Goal: Transaction & Acquisition: Obtain resource

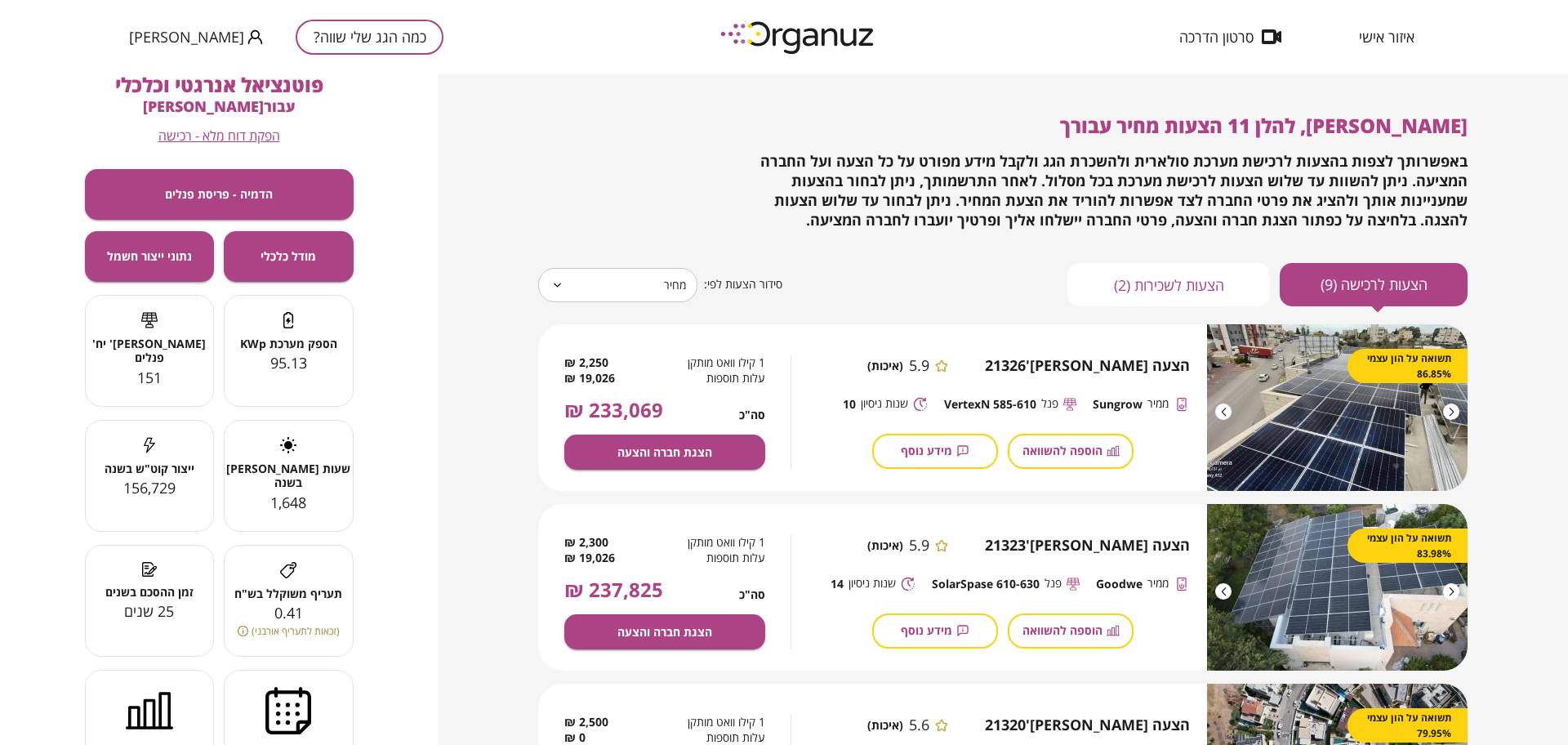
click at [318, 57] on div "כמה הגג שלי שווה? [PERSON_NAME]" at bounding box center [286, 37] width 315 height 74
click at [347, 32] on button "כמה הגג שלי שווה?" at bounding box center [369, 37] width 148 height 35
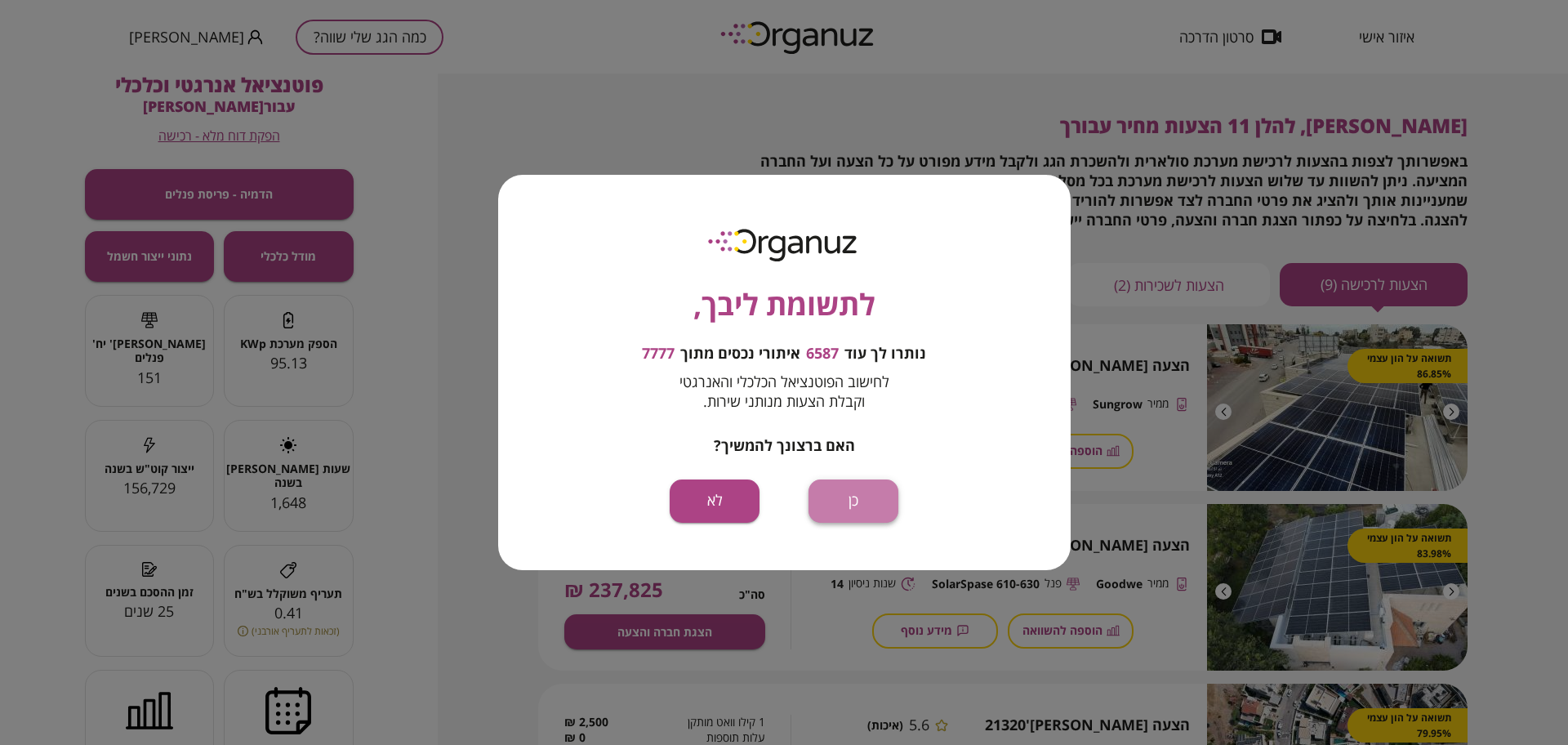
click at [855, 511] on button "כן" at bounding box center [853, 502] width 89 height 44
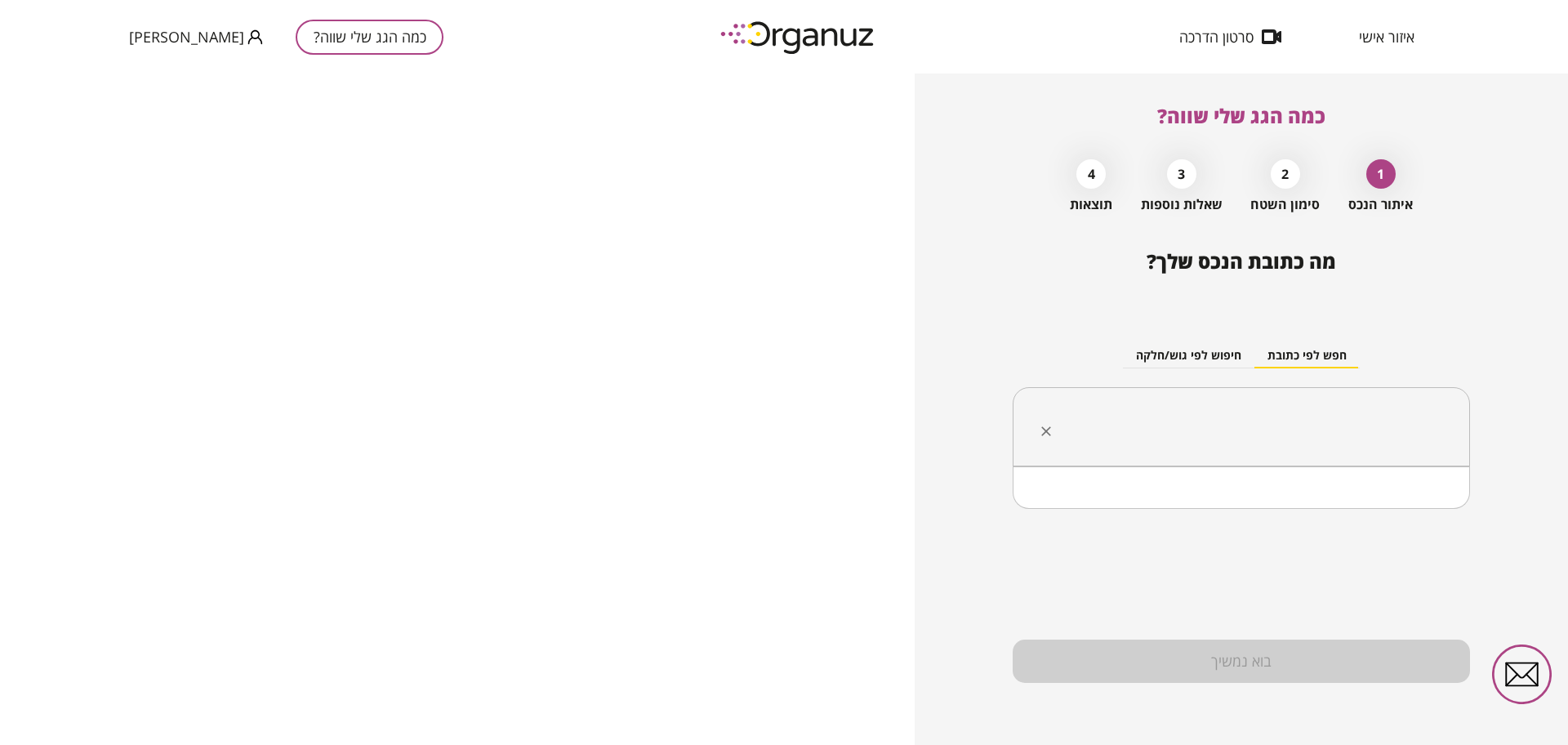
click at [1184, 420] on input "text" at bounding box center [1247, 427] width 406 height 41
paste input "**********"
type input "**********"
click at [1409, 430] on input "**********" at bounding box center [1247, 427] width 406 height 41
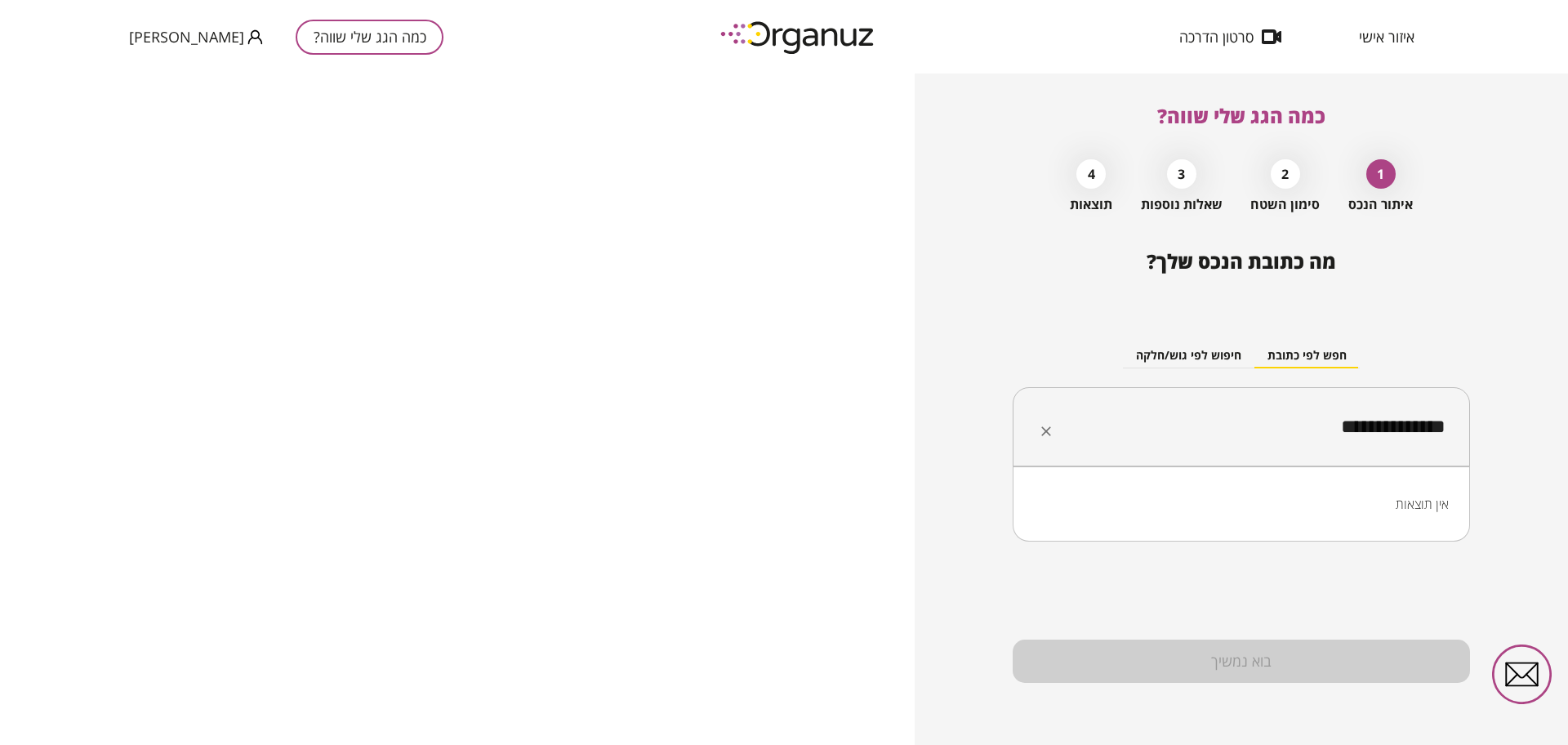
click at [1409, 430] on input "**********" at bounding box center [1247, 427] width 406 height 41
click at [1238, 425] on input "text" at bounding box center [1247, 427] width 406 height 41
paste input "**********"
click at [1330, 497] on li "אסימוב ירוחם" at bounding box center [1241, 510] width 415 height 30
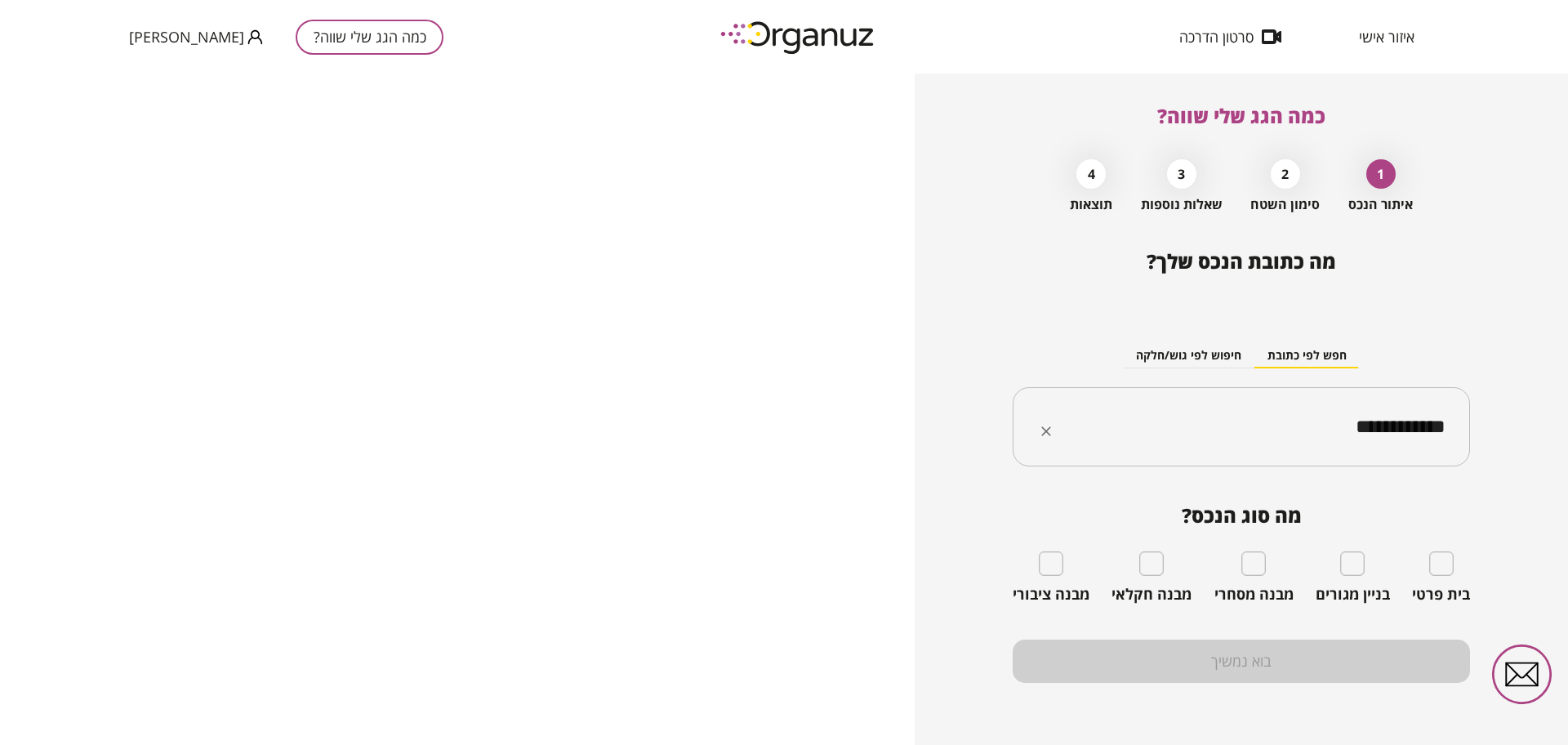
type input "**********"
click at [1267, 564] on div "מבנה מסחרי" at bounding box center [1254, 577] width 79 height 53
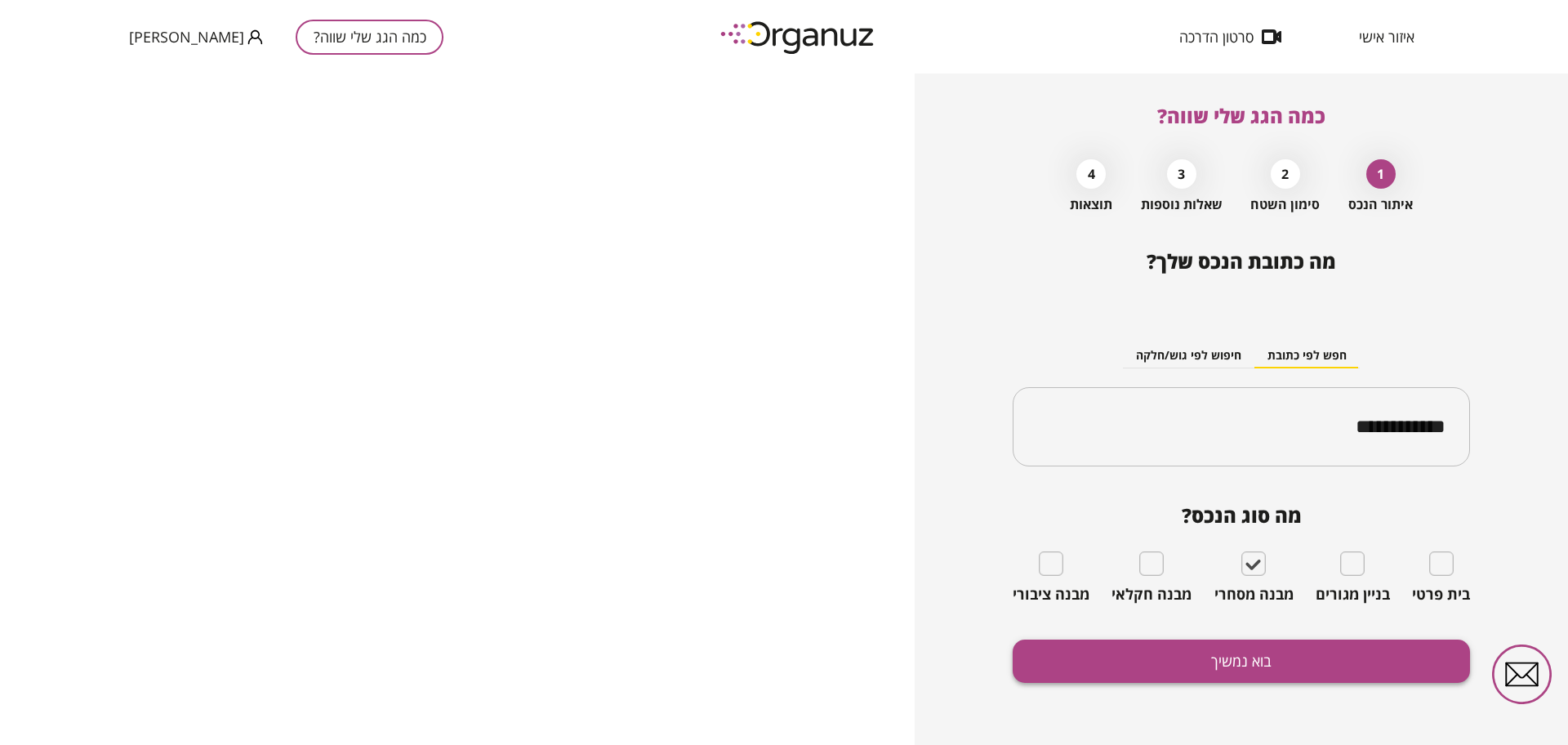
click at [1304, 666] on button "בוא נמשיך" at bounding box center [1241, 662] width 458 height 44
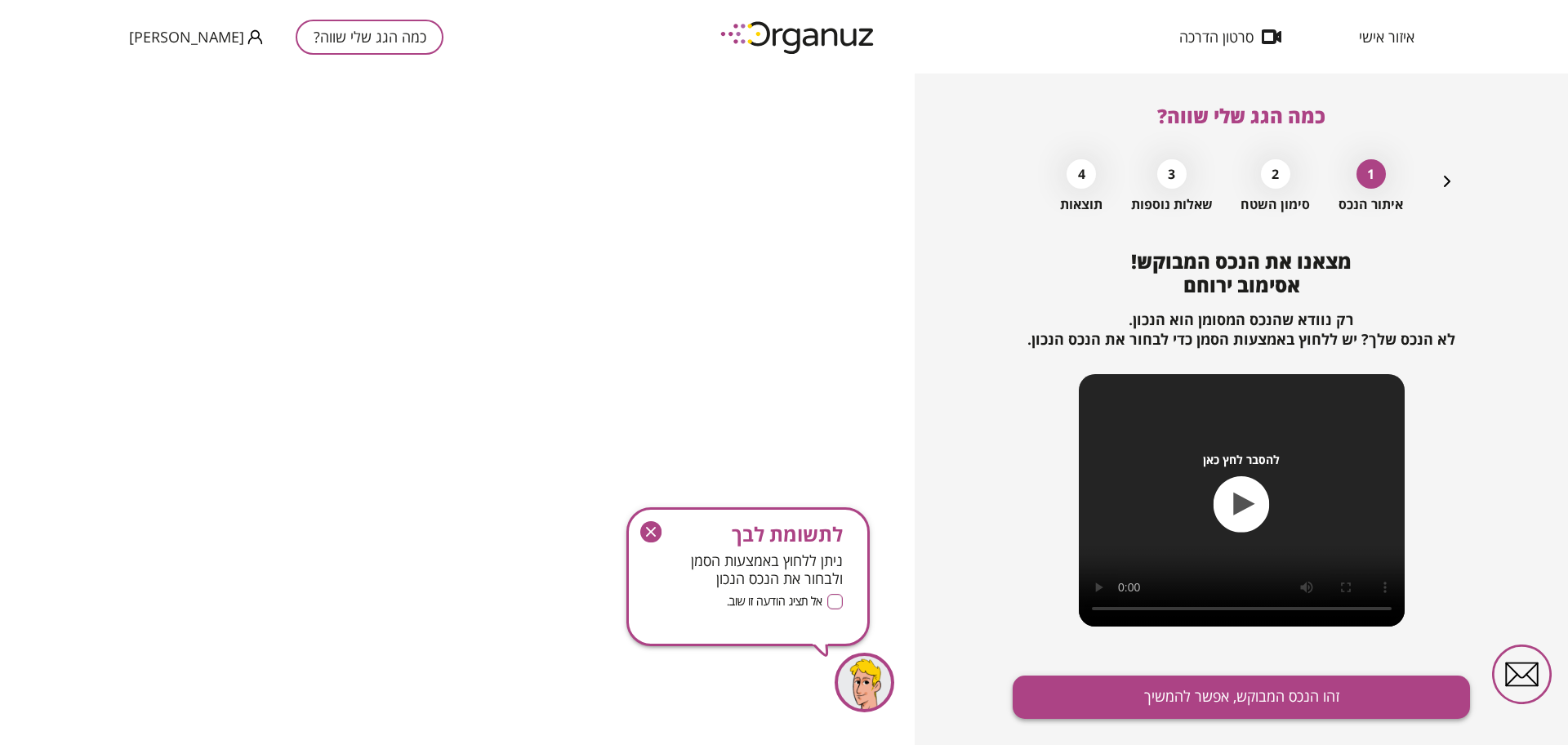
click at [1317, 692] on button "זהו הנכס המבוקש, אפשר להמשיך" at bounding box center [1241, 697] width 458 height 44
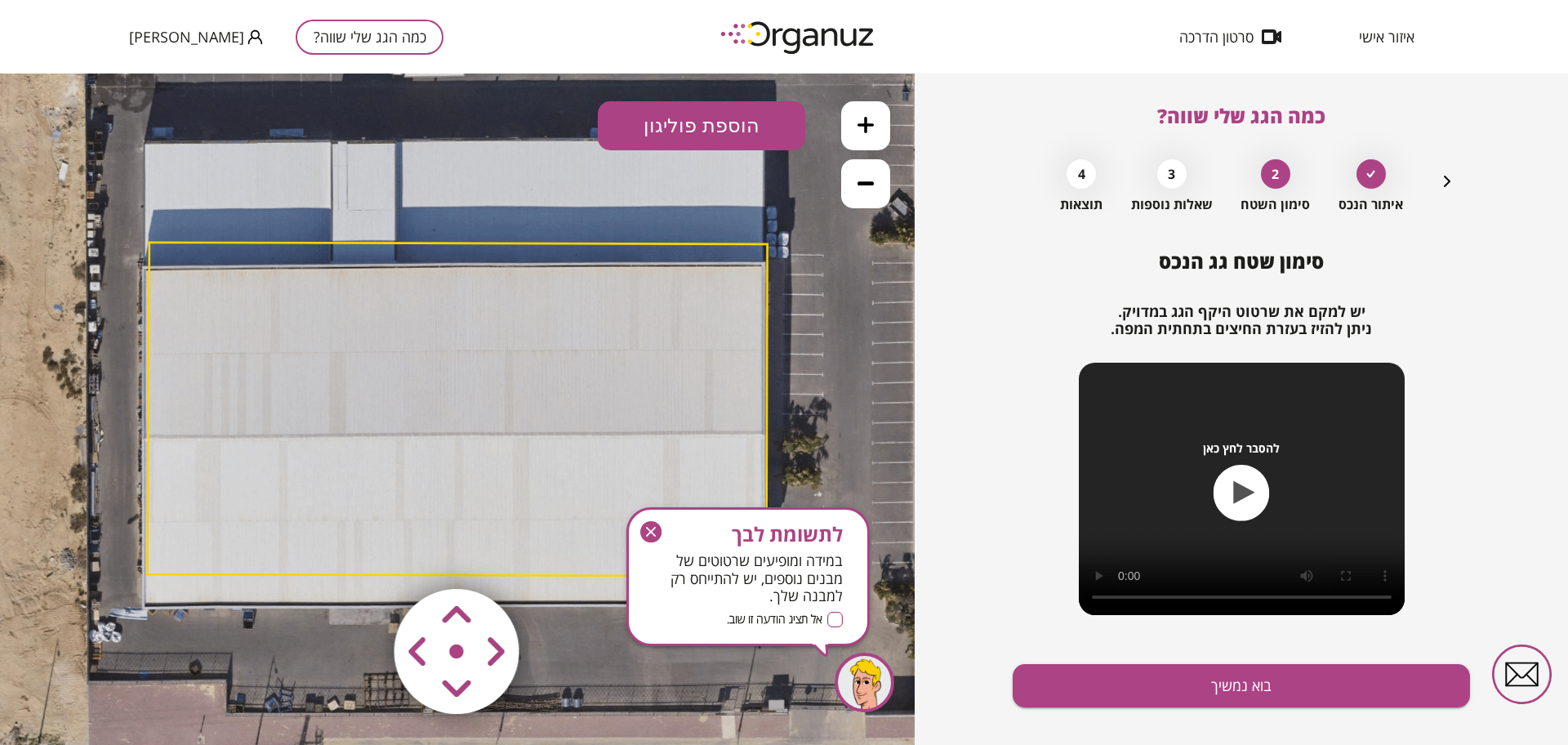
click at [662, 526] on span "לתשומת לבך" at bounding box center [748, 533] width 190 height 23
click at [655, 528] on icon "button" at bounding box center [650, 531] width 10 height 10
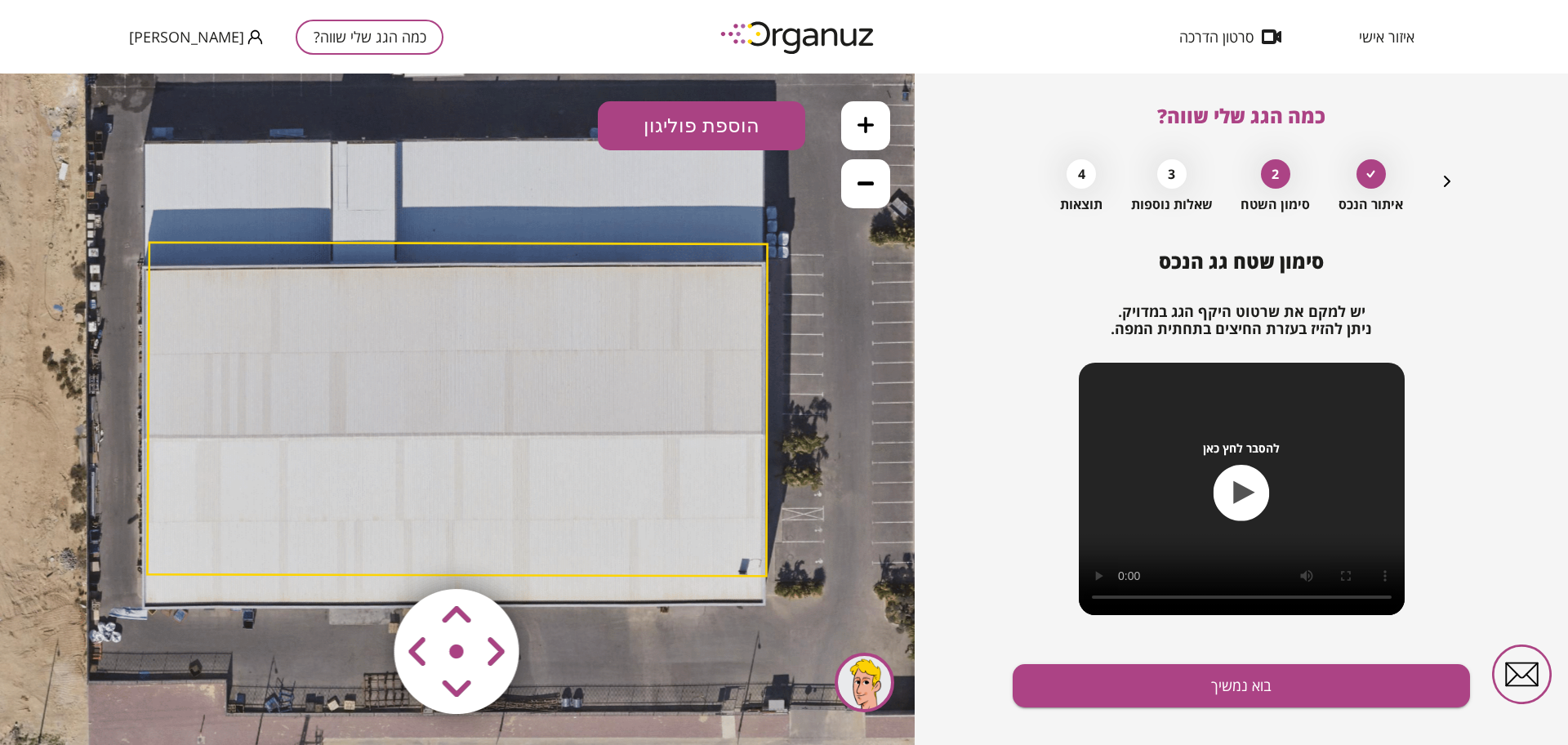
click at [470, 395] on polygon at bounding box center [457, 409] width 620 height 334
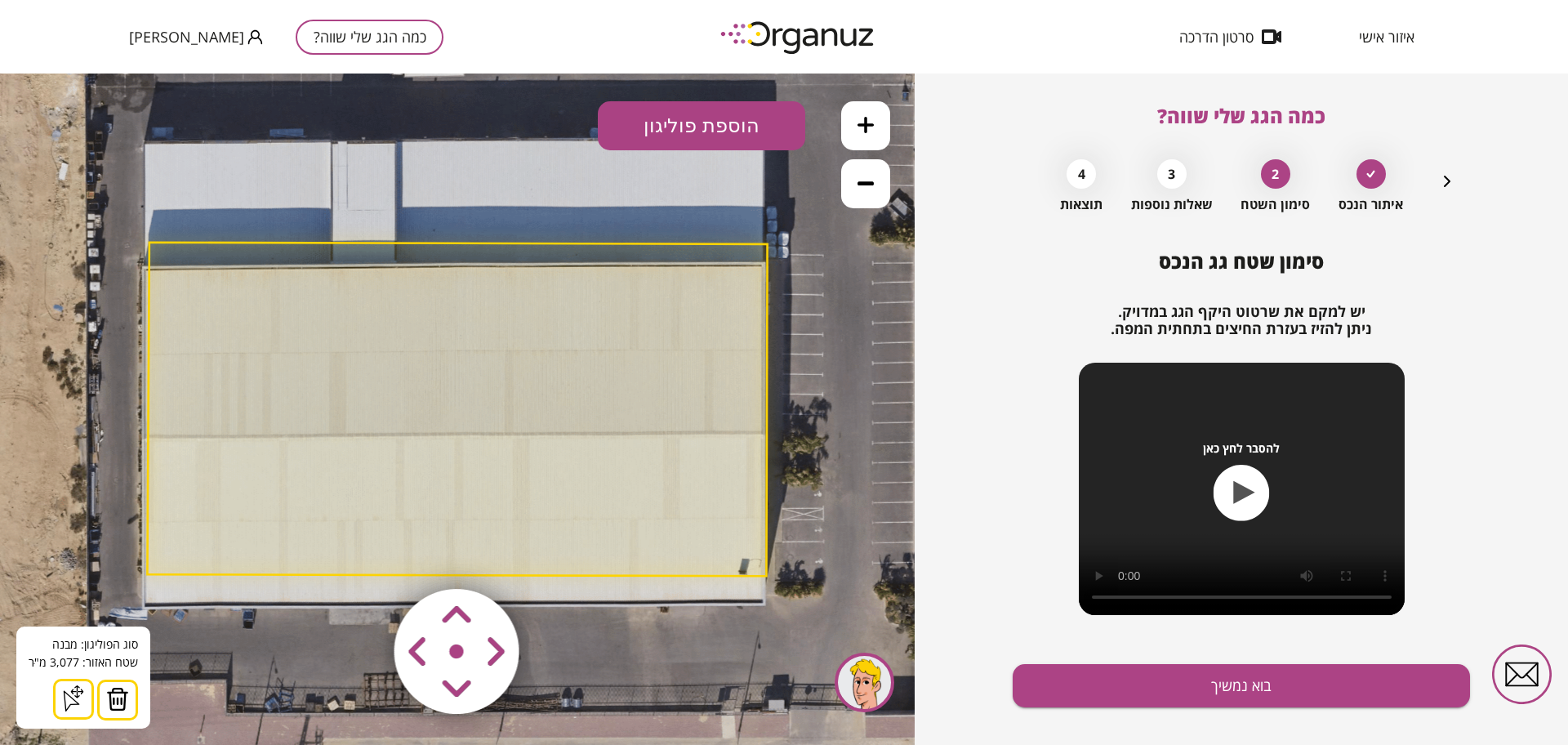
click at [121, 696] on img at bounding box center [117, 699] width 23 height 25
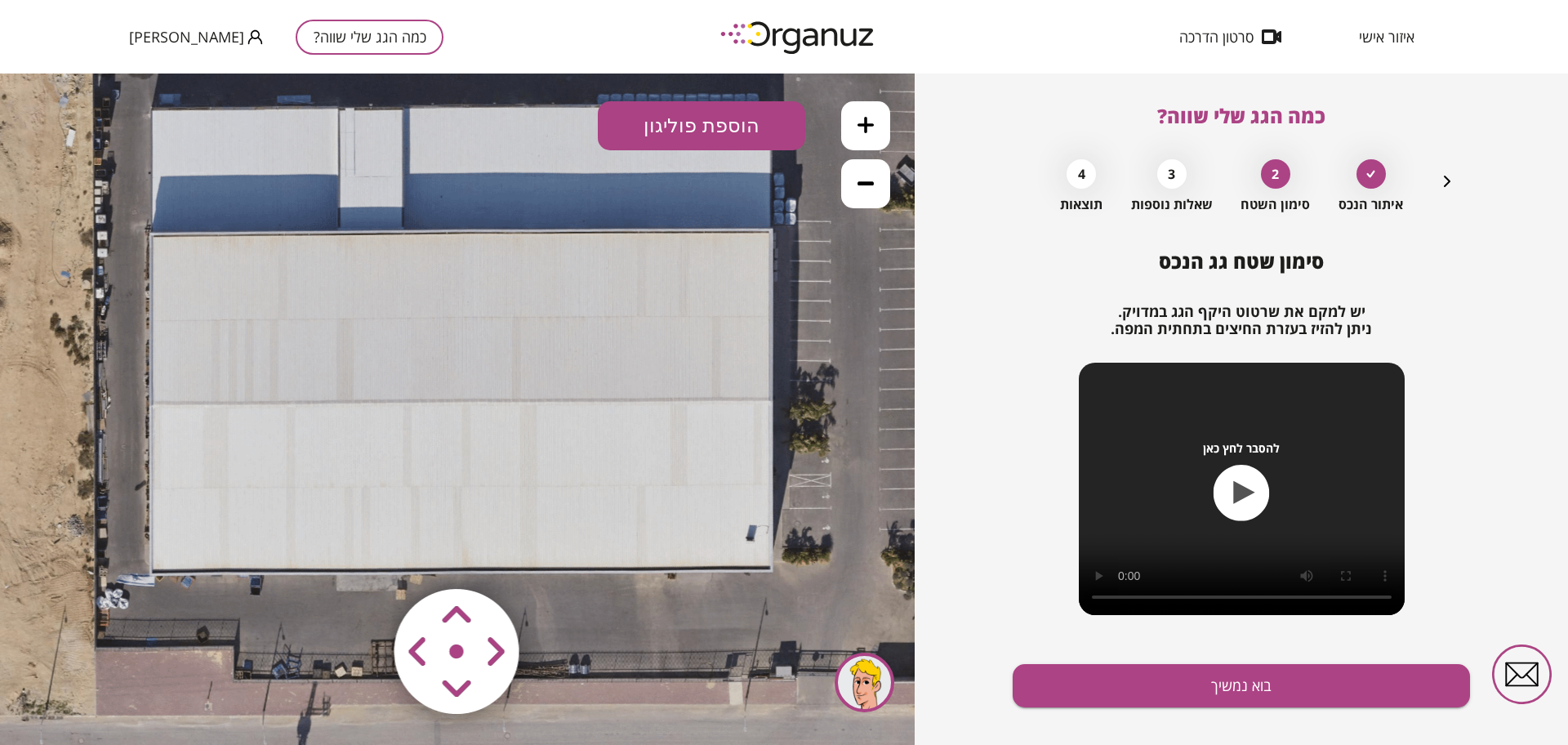
drag, startPoint x: 84, startPoint y: 280, endPoint x: 90, endPoint y: 246, distance: 34.5
click at [90, 246] on icon at bounding box center [467, 376] width 1887 height 1887
click at [628, 123] on button "הוספת פוליגון" at bounding box center [701, 125] width 208 height 49
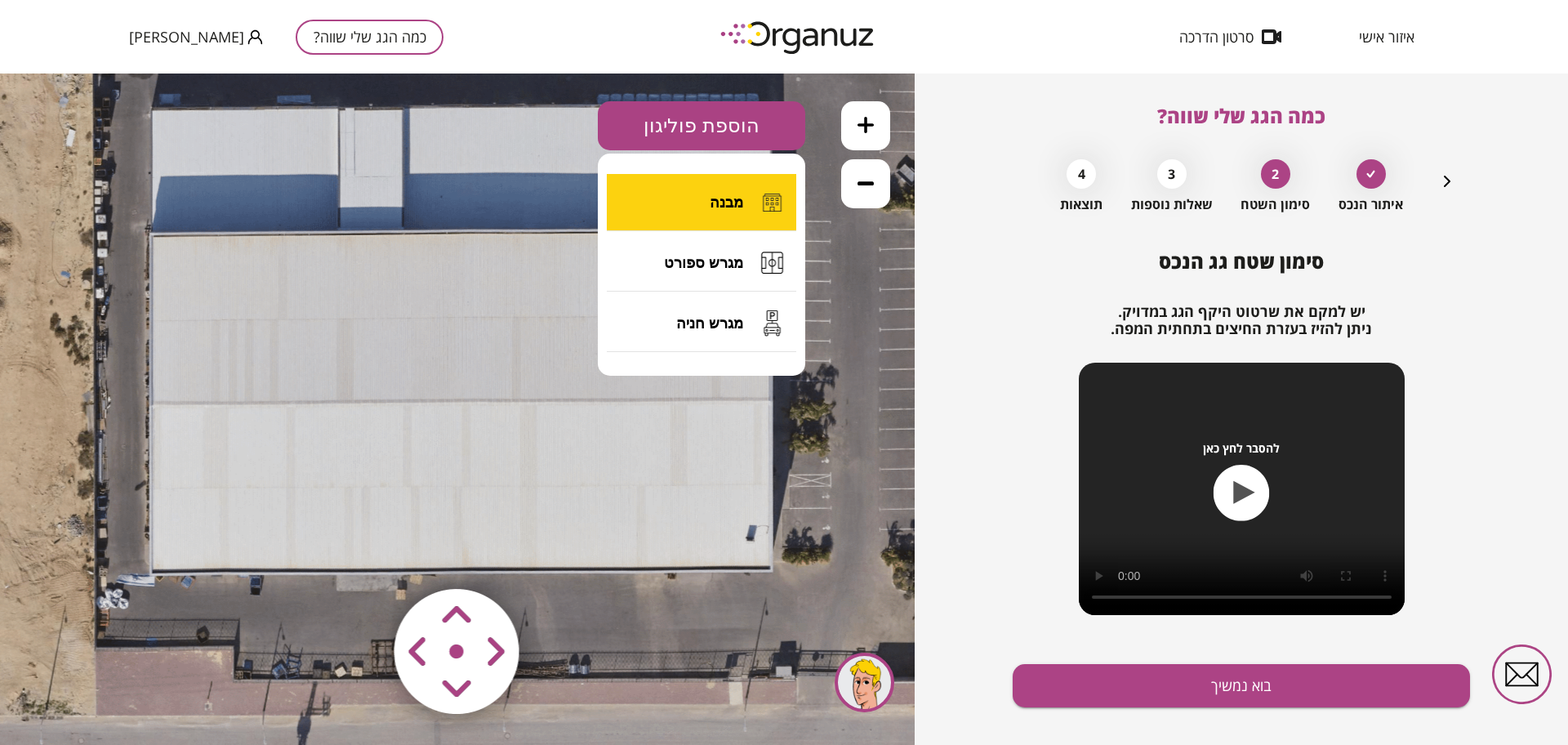
click at [700, 196] on button "מבנה" at bounding box center [701, 203] width 190 height 58
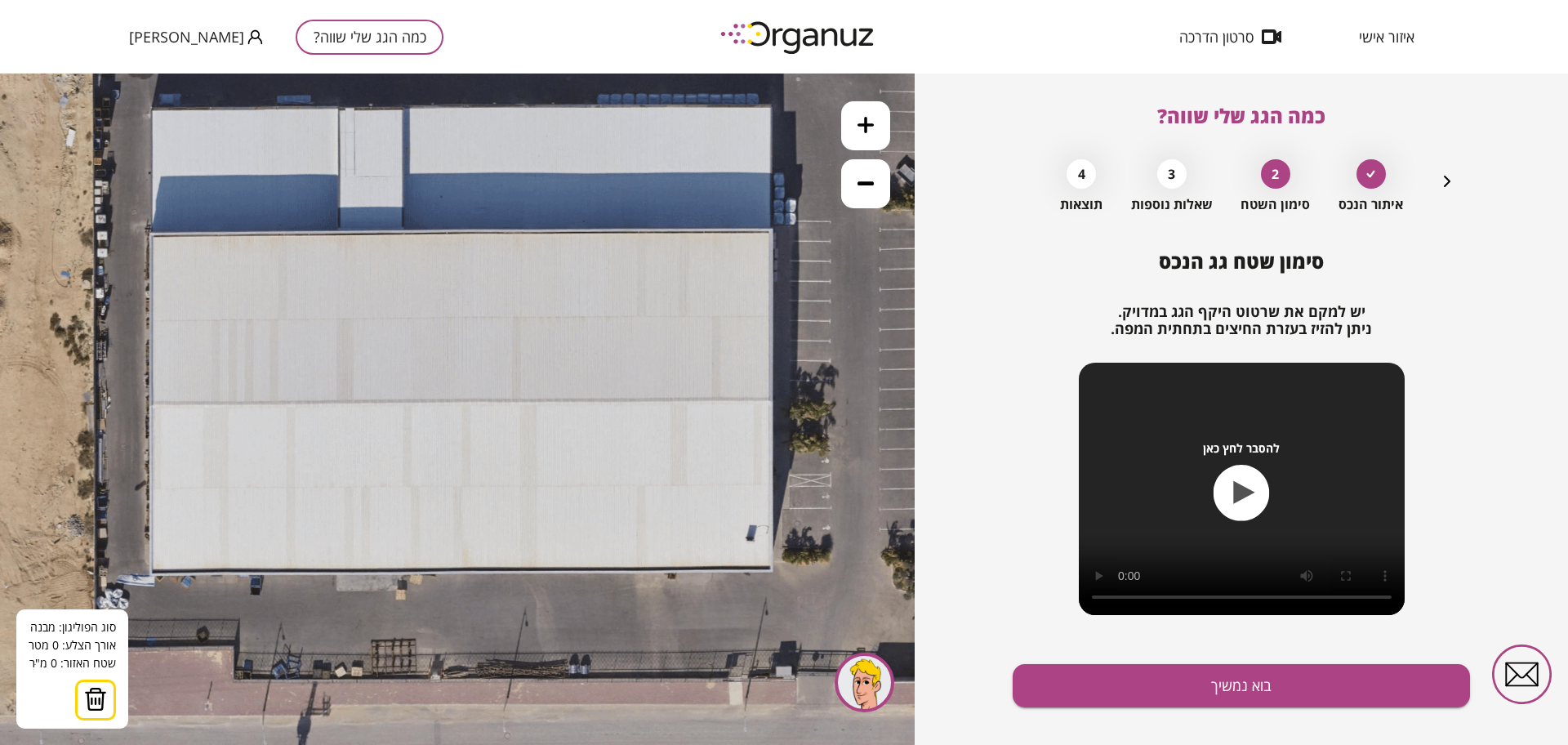
click at [152, 108] on icon at bounding box center [467, 376] width 1887 height 1887
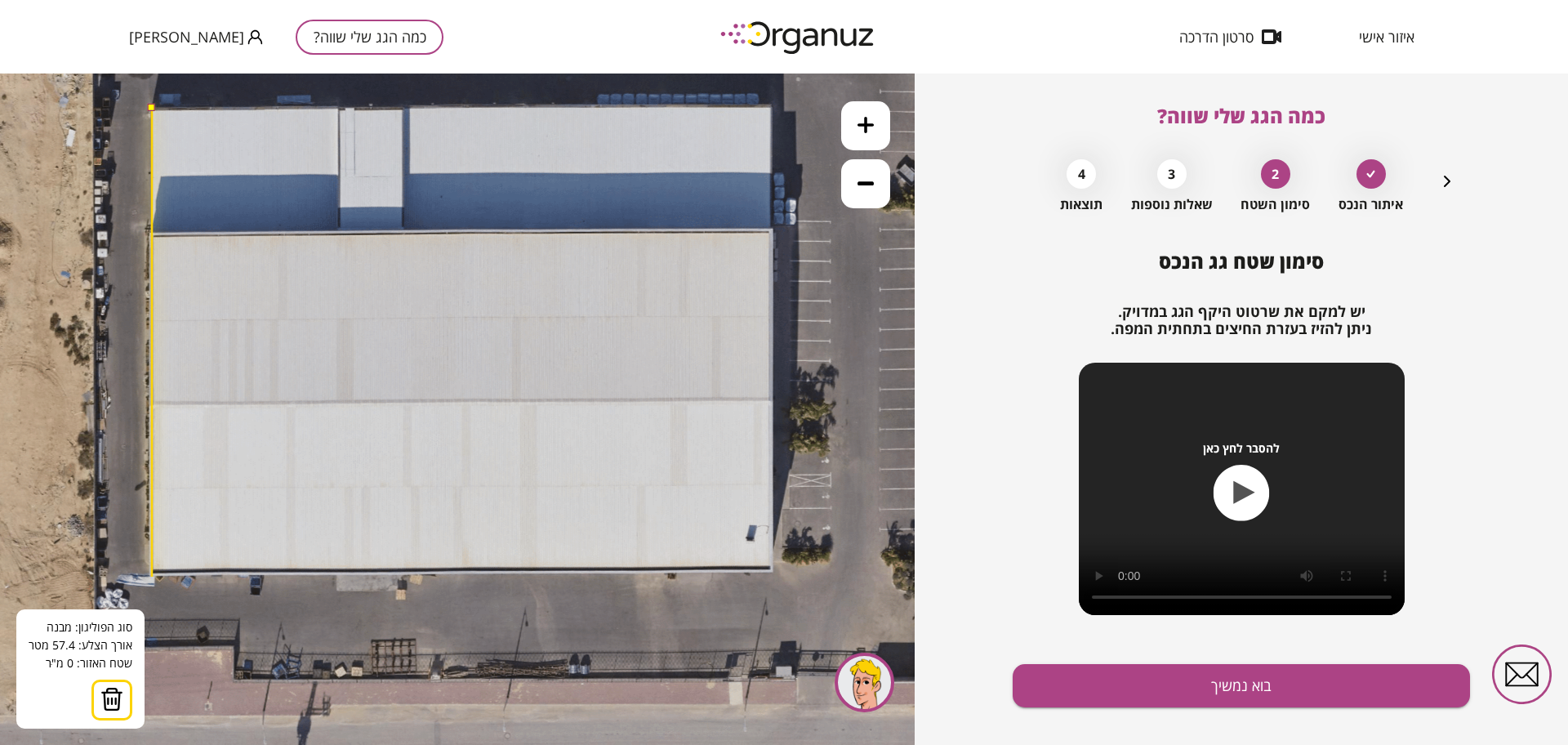
click at [152, 577] on icon at bounding box center [467, 376] width 1887 height 1887
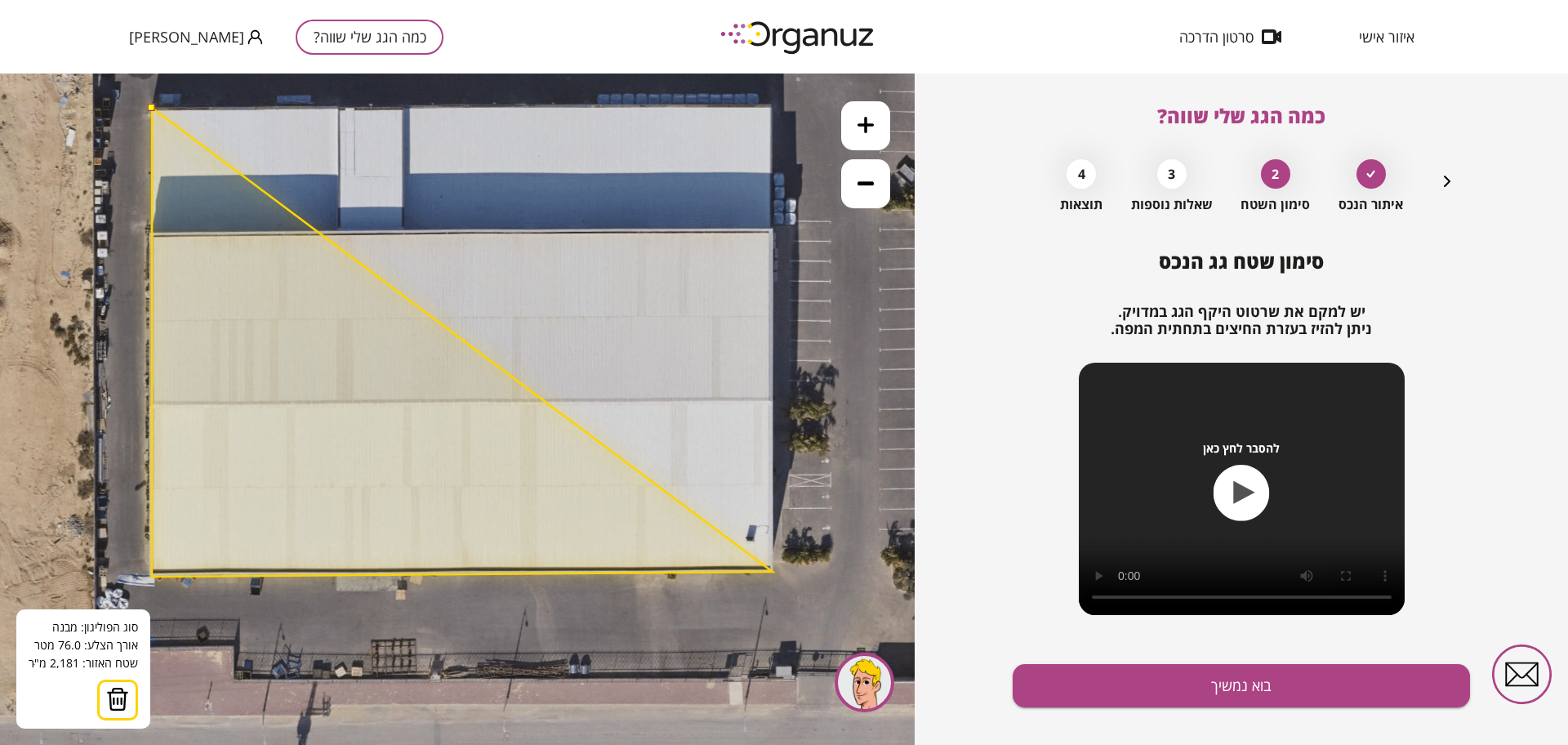
click at [773, 572] on polygon at bounding box center [462, 343] width 621 height 469
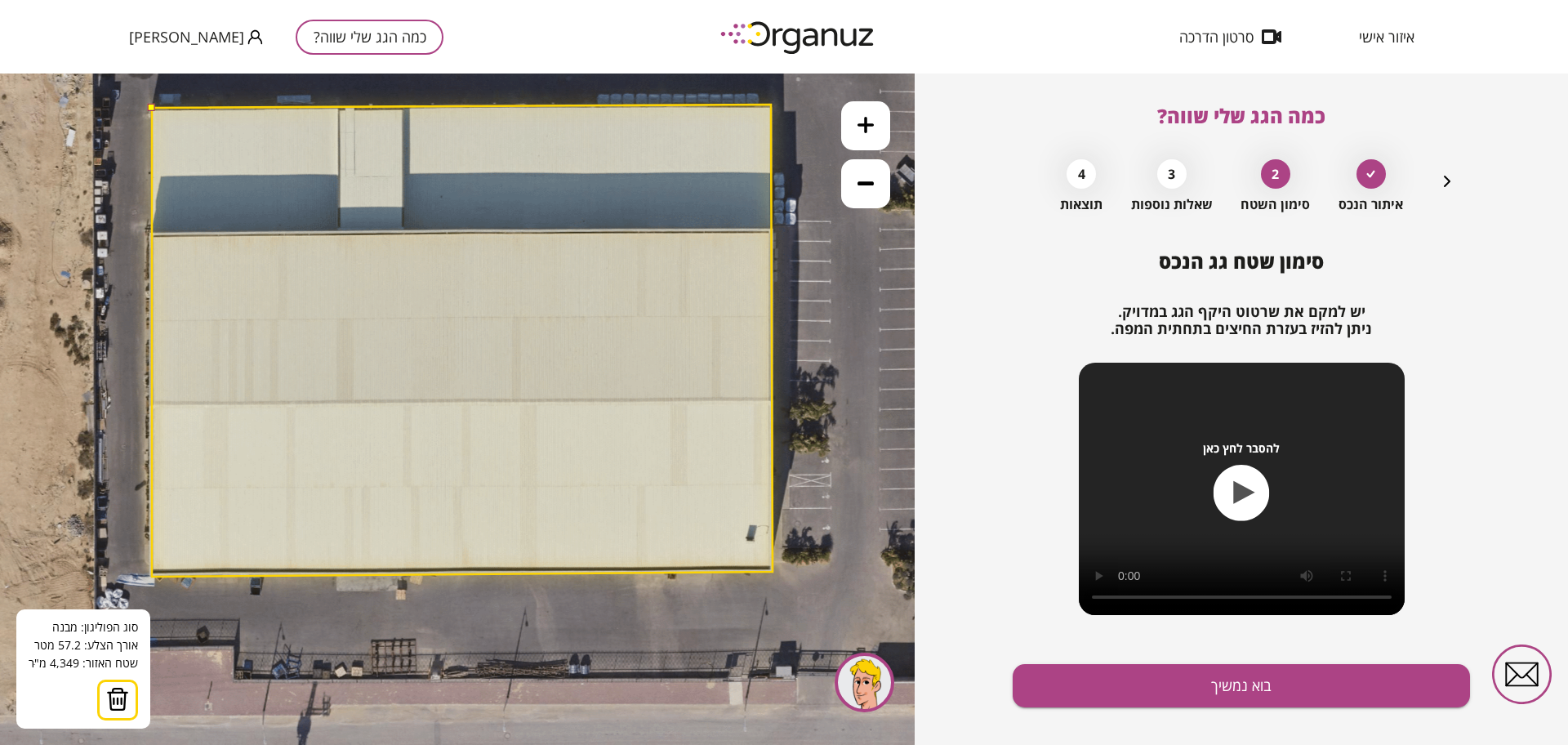
click at [771, 104] on polygon at bounding box center [462, 340] width 621 height 472
click at [154, 108] on button at bounding box center [151, 106] width 7 height 7
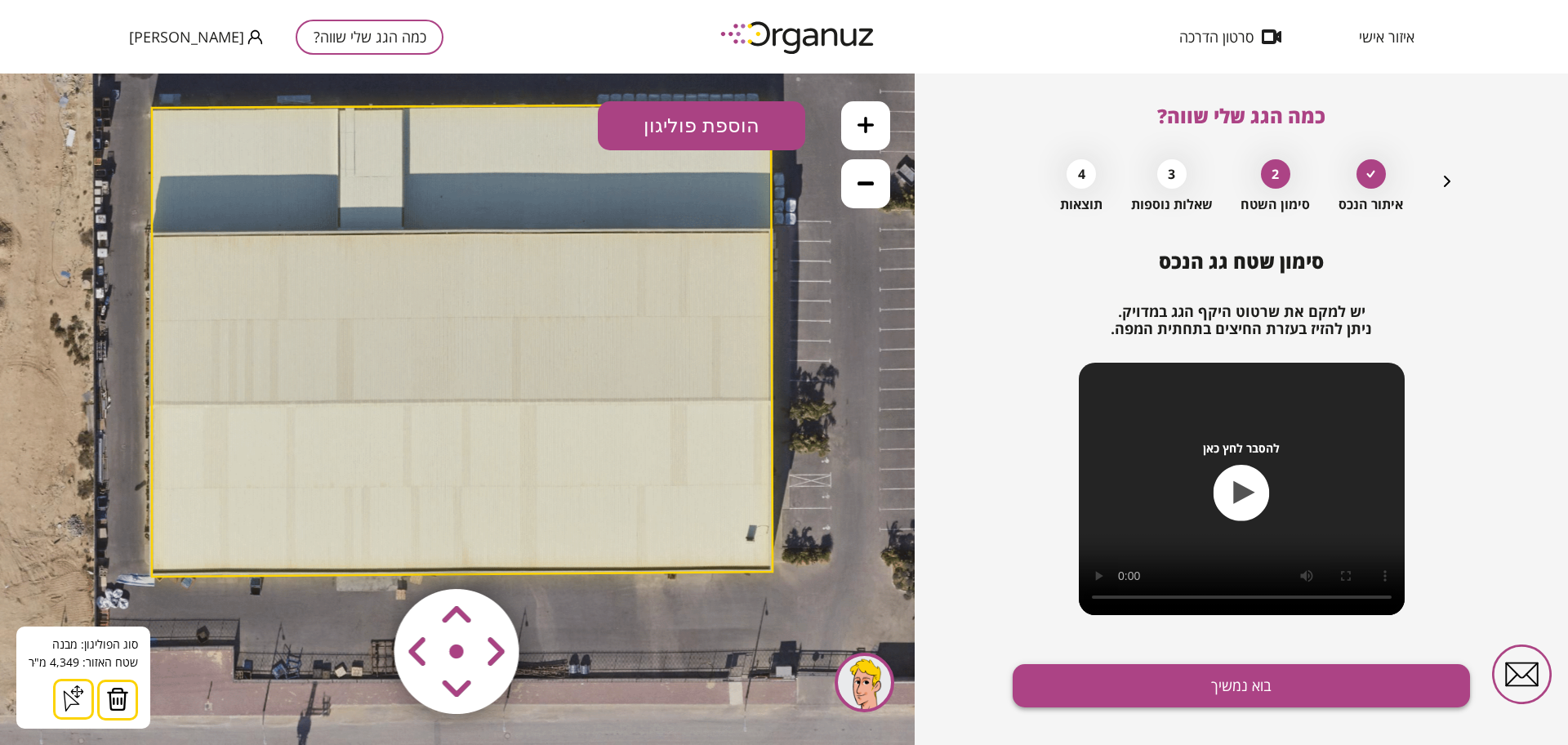
click at [1285, 683] on button "בוא נמשיך" at bounding box center [1241, 686] width 458 height 44
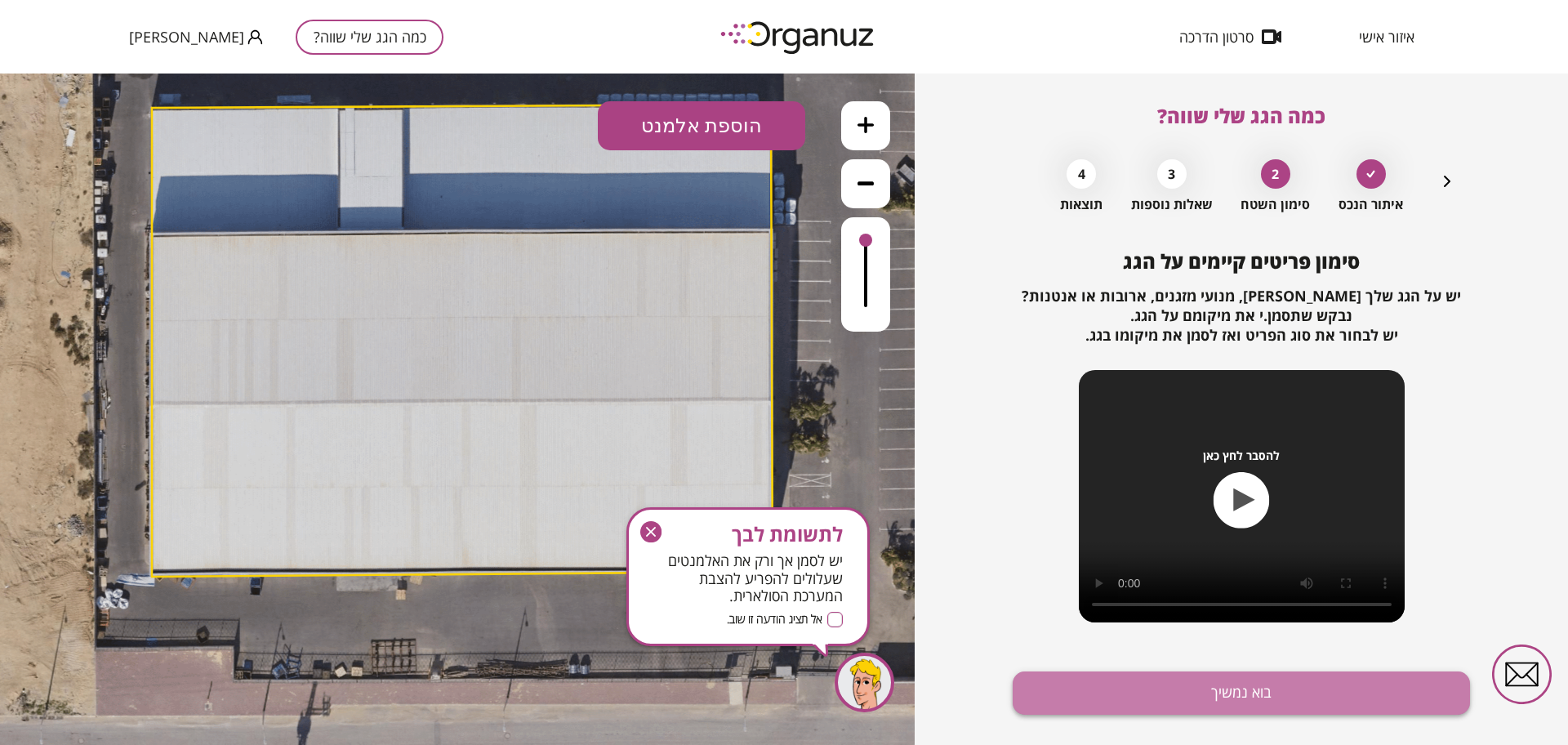
click at [1316, 696] on button "בוא נמשיך" at bounding box center [1241, 693] width 458 height 44
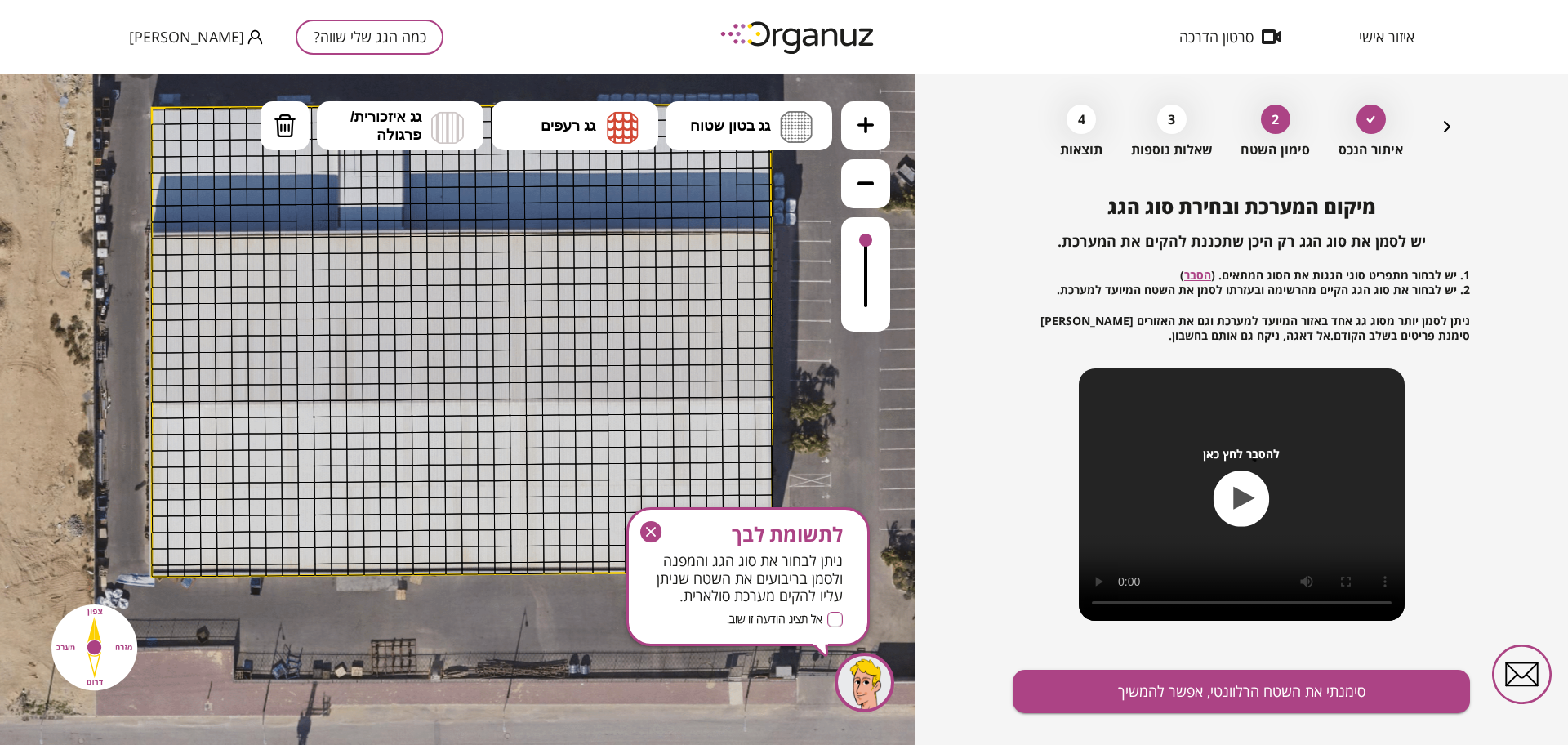
scroll to position [85, 0]
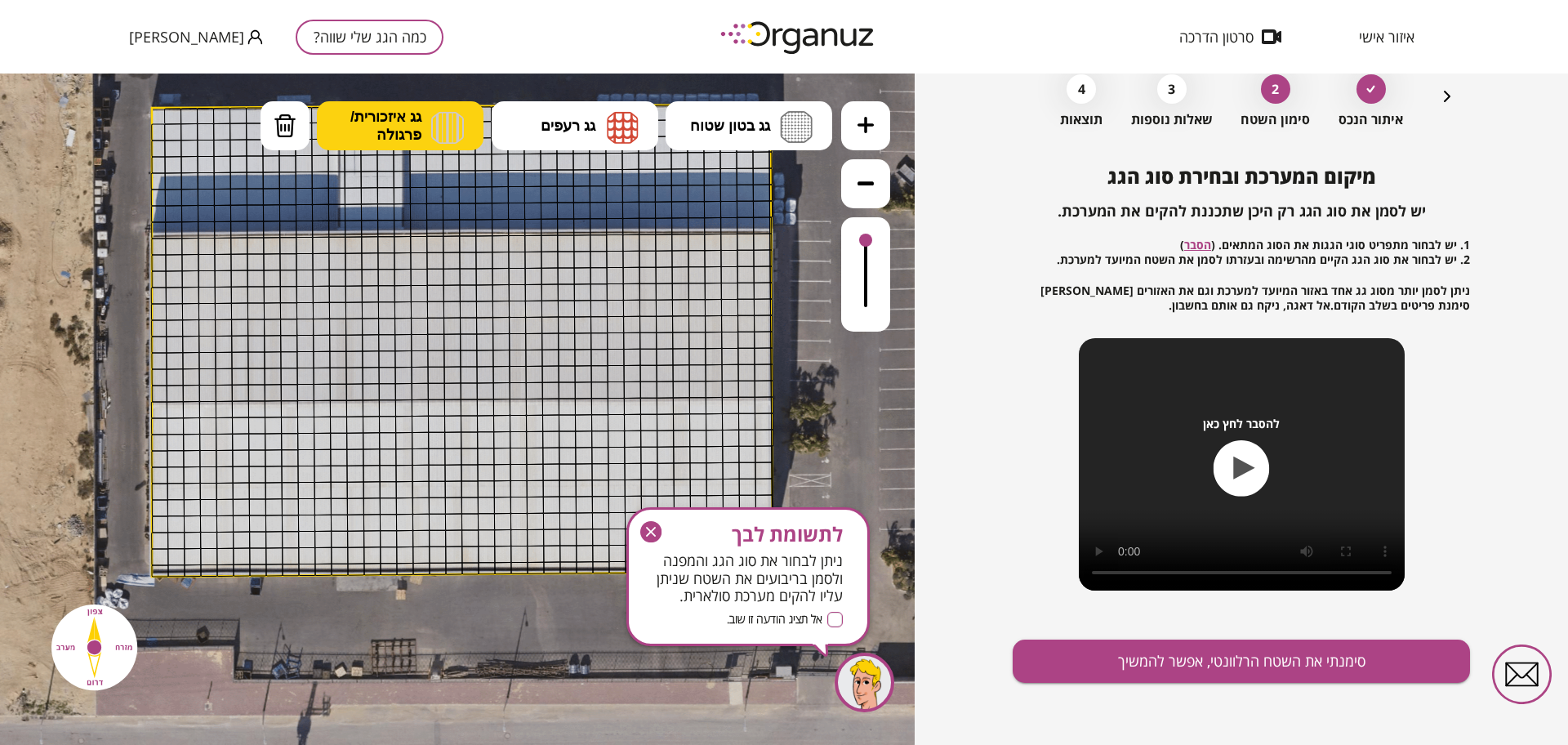
click at [439, 103] on button "גג איזכורית/ פרגולה" at bounding box center [400, 125] width 167 height 49
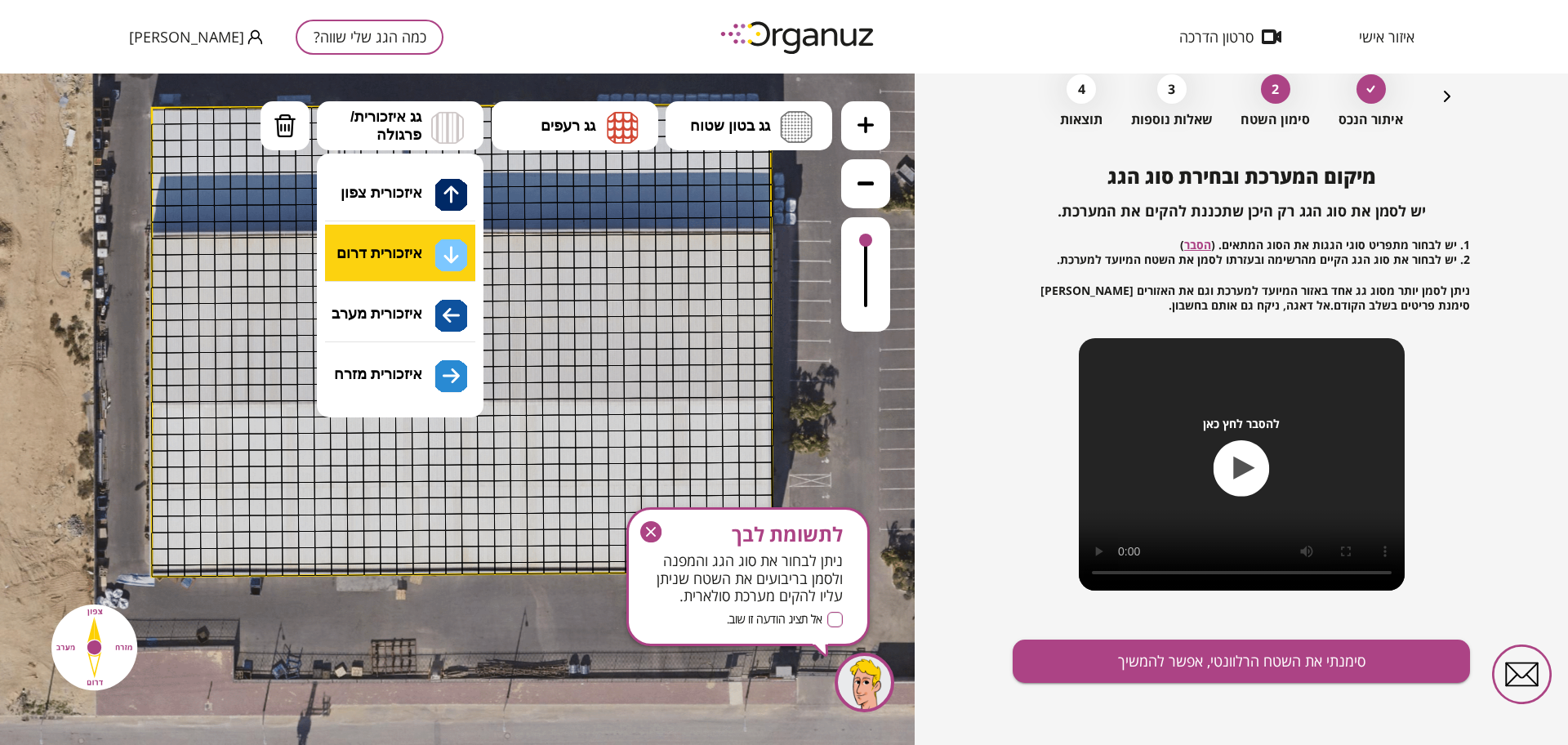
click at [415, 247] on div ".st0 { fill: #FFFFFF; } א" at bounding box center [457, 409] width 915 height 671
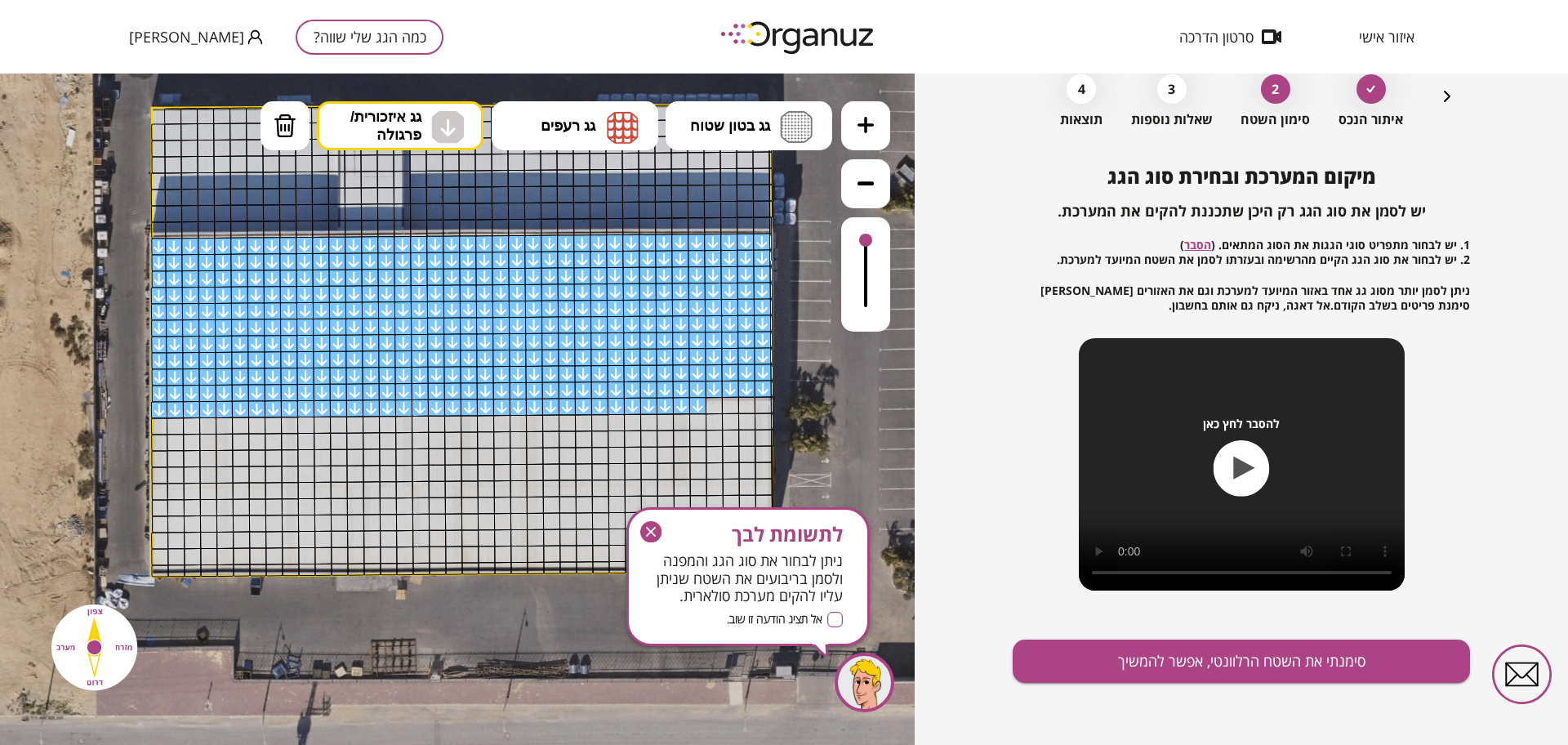
drag, startPoint x: 160, startPoint y: 250, endPoint x: 710, endPoint y: 465, distance: 590.5
drag, startPoint x: 652, startPoint y: 522, endPoint x: 700, endPoint y: 354, distance: 174.7
click at [652, 522] on icon "button" at bounding box center [650, 531] width 21 height 21
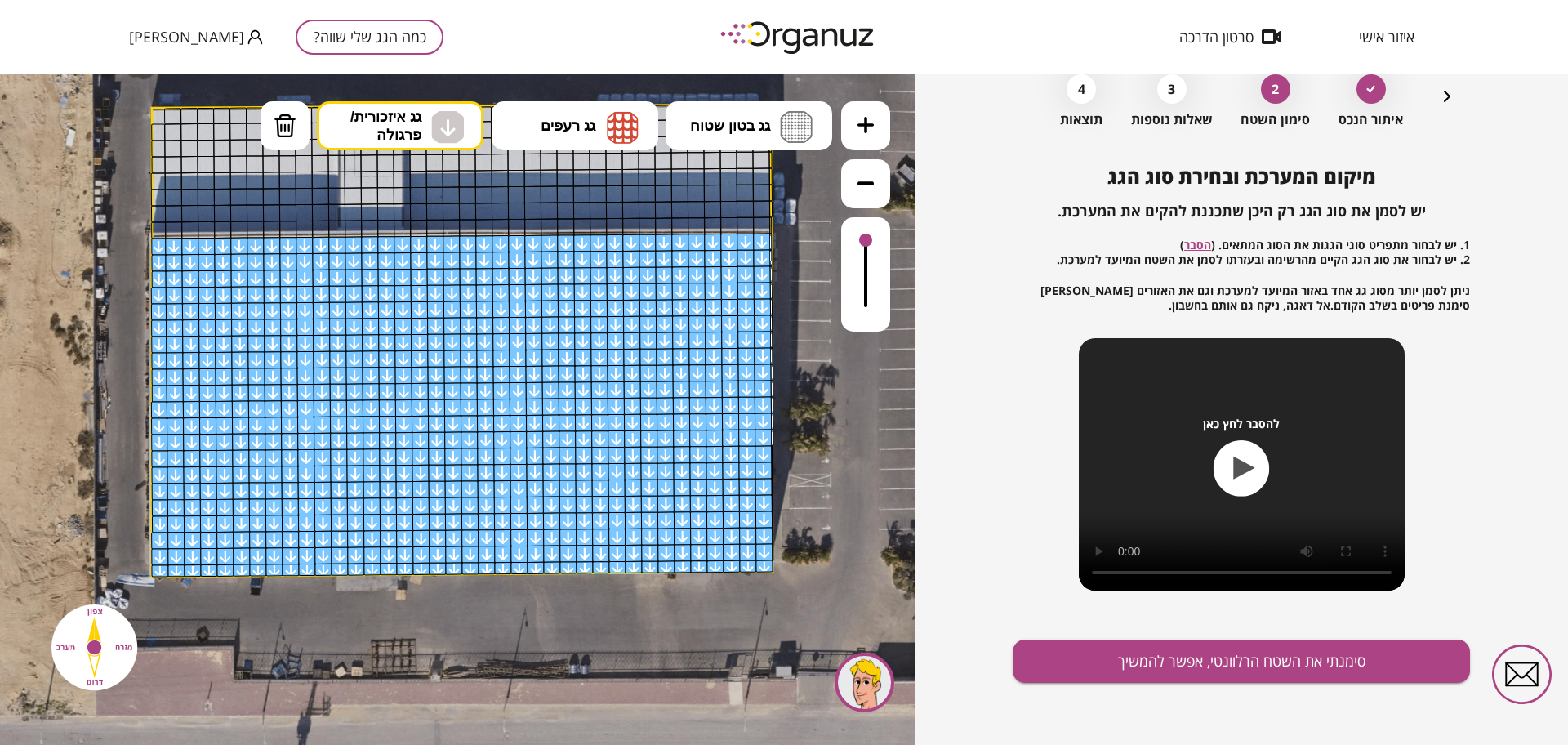
drag, startPoint x: 703, startPoint y: 414, endPoint x: 766, endPoint y: 556, distance: 155.3
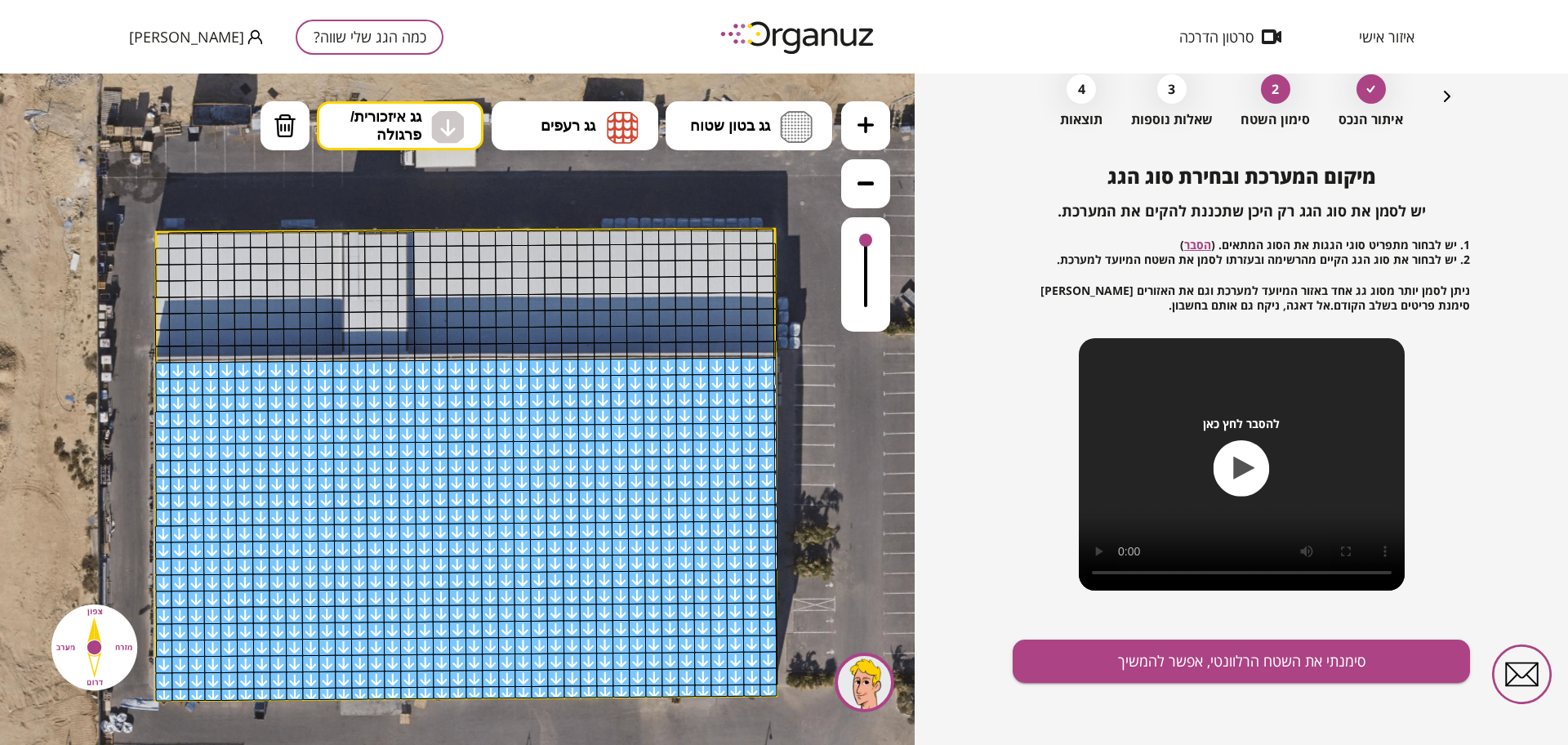
drag, startPoint x: 835, startPoint y: 422, endPoint x: 839, endPoint y: 554, distance: 132.1
click at [839, 554] on icon at bounding box center [471, 501] width 1887 height 1887
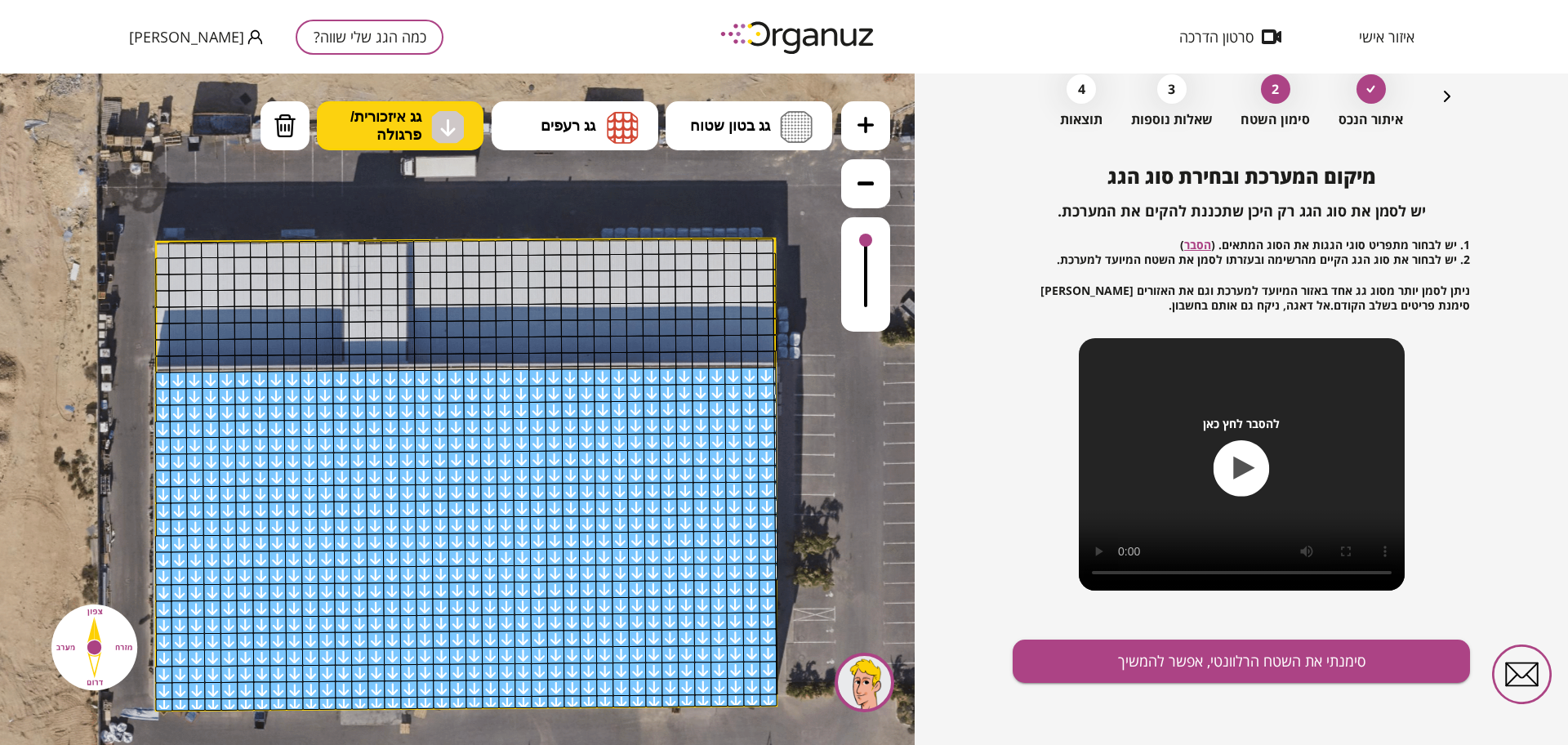
click at [440, 127] on img at bounding box center [447, 127] width 17 height 20
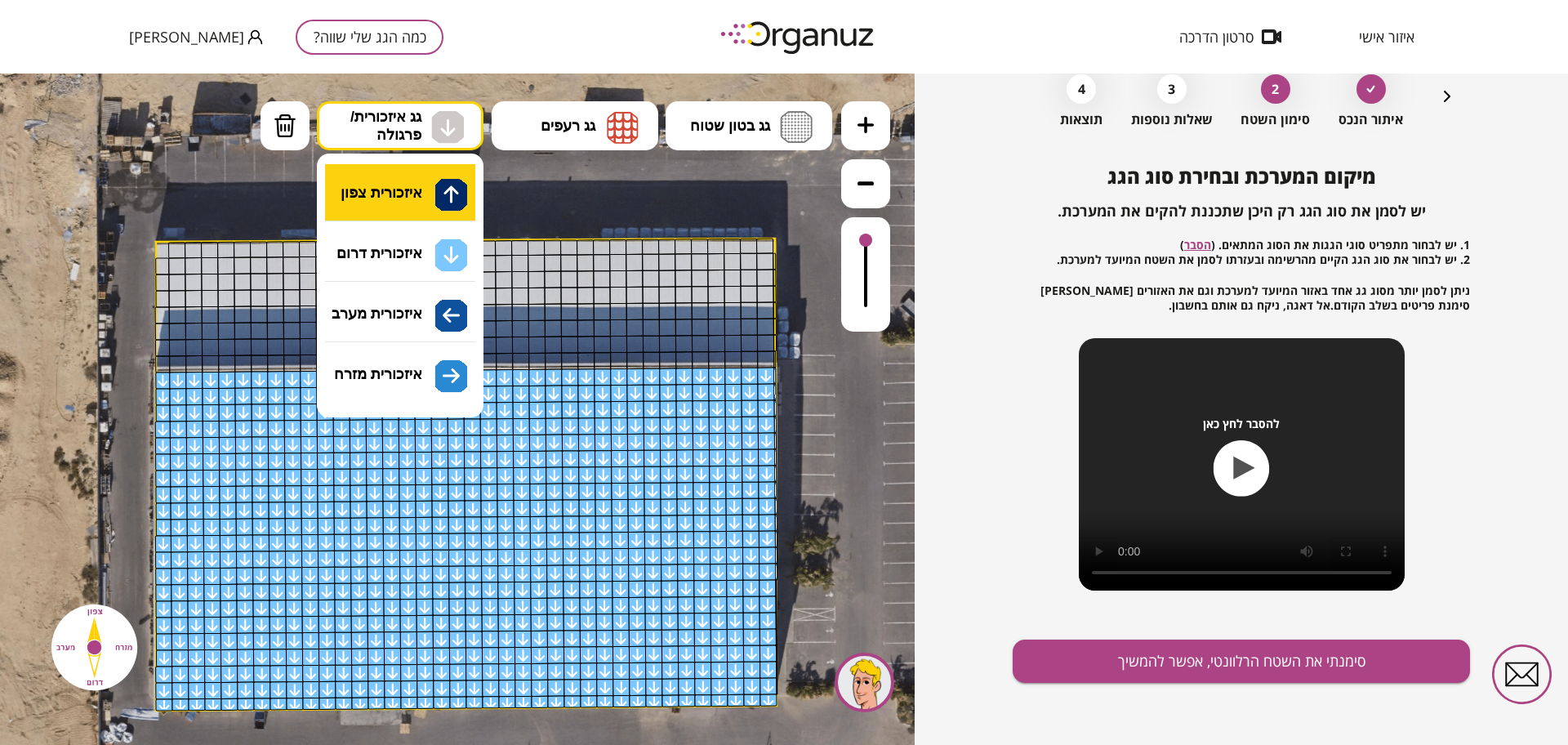
click at [455, 203] on div ".st0 { fill: #FFFFFF; } א" at bounding box center [457, 409] width 915 height 671
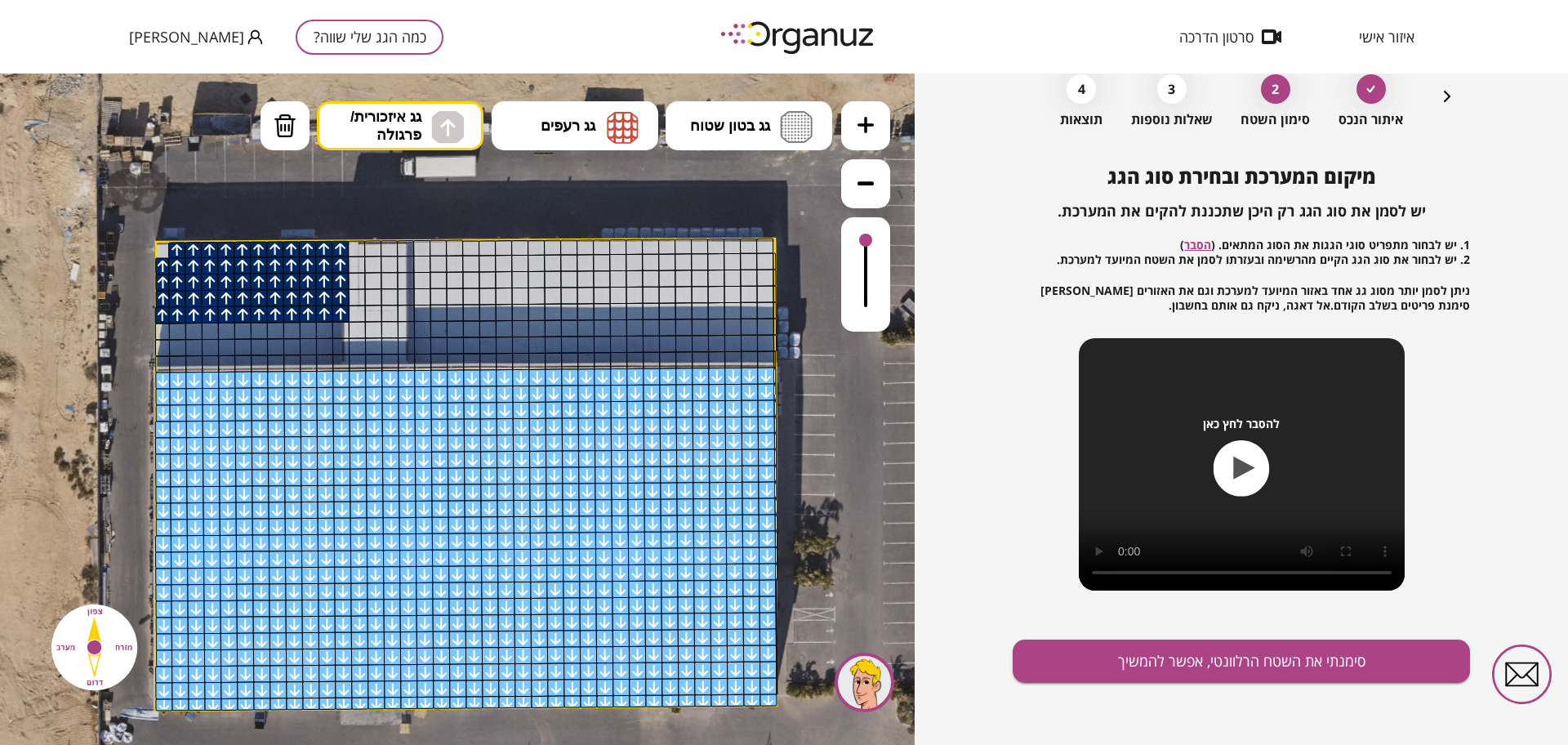
drag, startPoint x: 331, startPoint y: 250, endPoint x: 175, endPoint y: 250, distance: 156.0
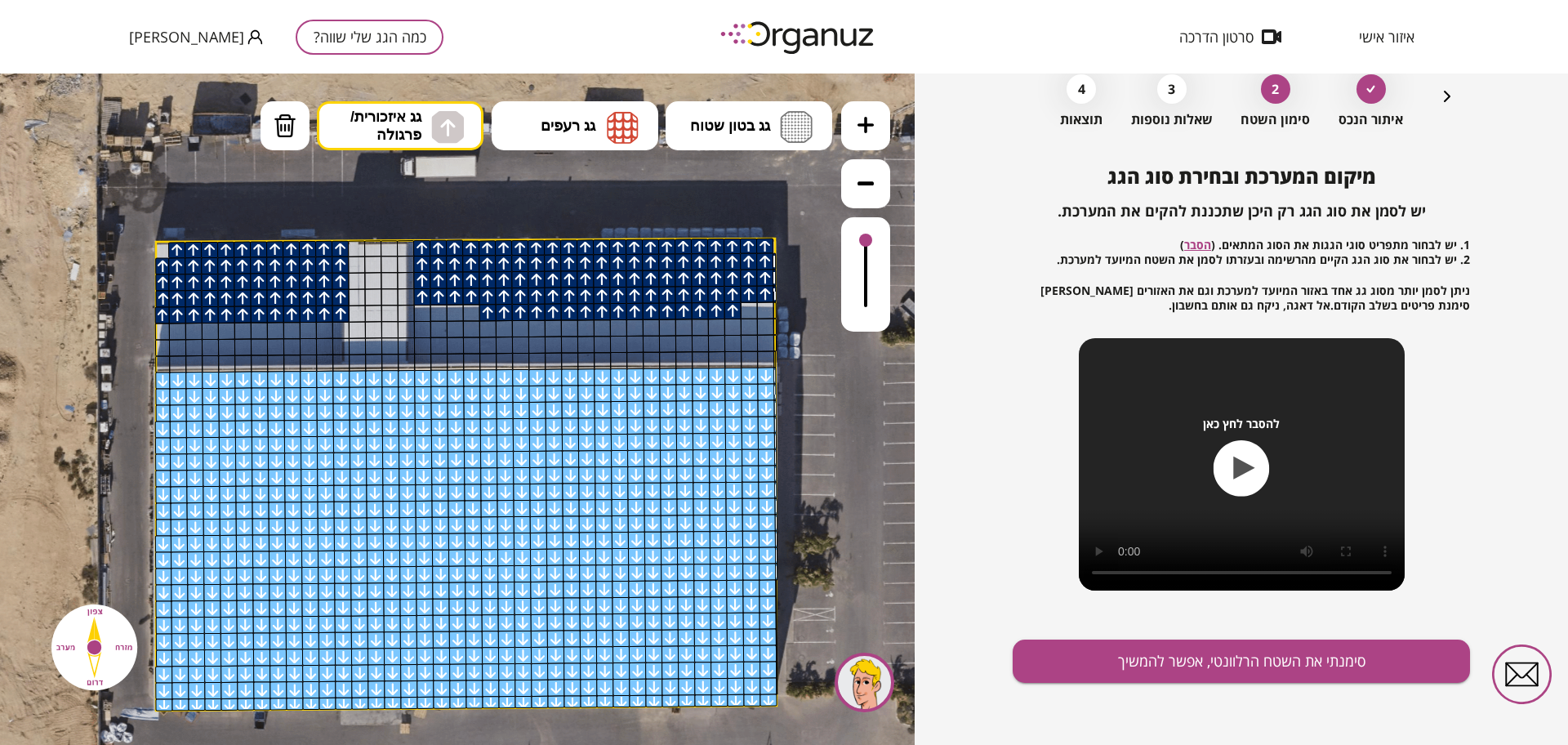
drag, startPoint x: 421, startPoint y: 290, endPoint x: 747, endPoint y: 257, distance: 327.7
click at [295, 135] on img at bounding box center [284, 125] width 23 height 25
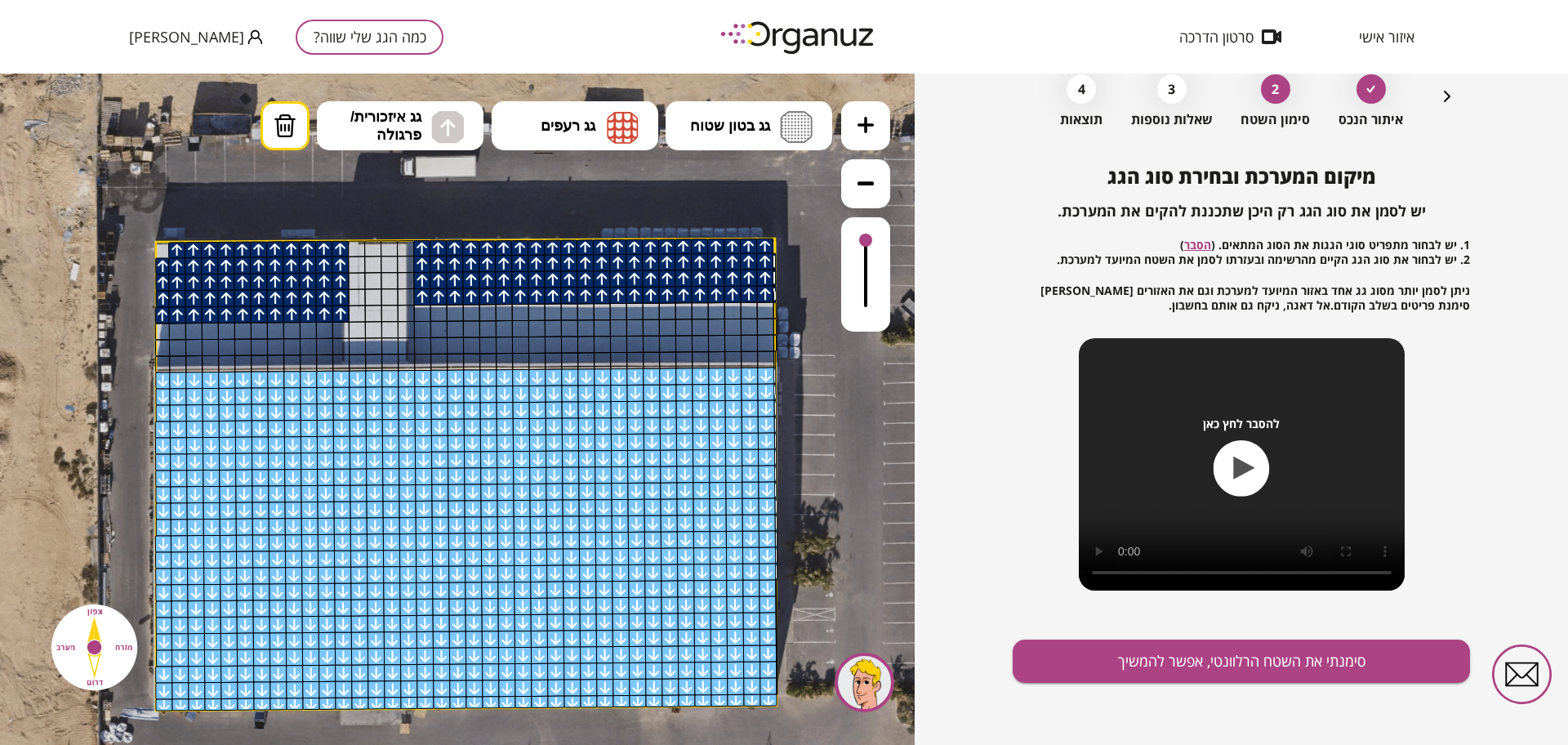
drag, startPoint x: 496, startPoint y: 314, endPoint x: 664, endPoint y: 342, distance: 170.3
click at [261, 129] on button "מחיקה" at bounding box center [284, 125] width 49 height 49
click at [291, 136] on img at bounding box center [284, 125] width 23 height 25
drag, startPoint x: 340, startPoint y: 322, endPoint x: 136, endPoint y: 317, distance: 204.1
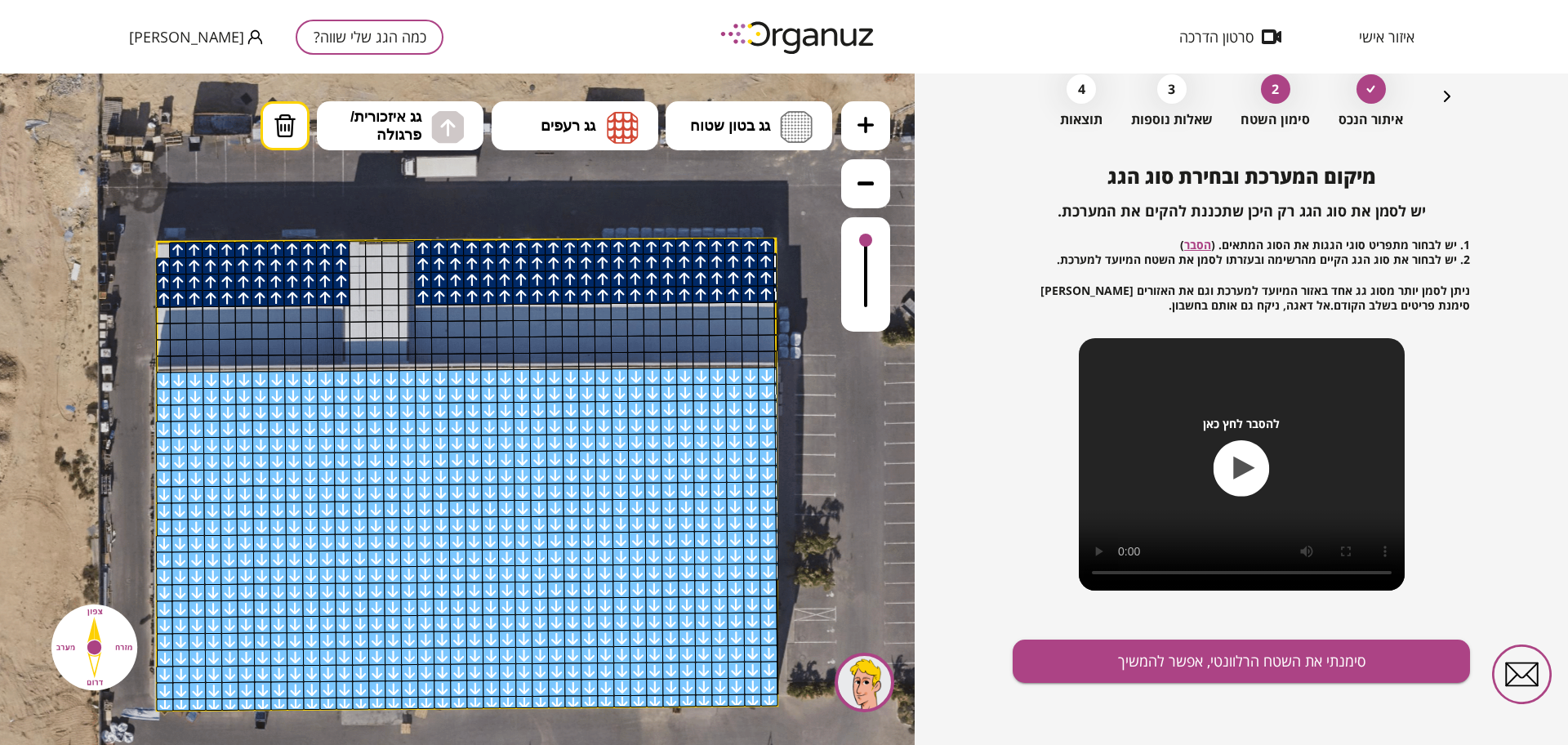
click at [136, 317] on div ".st0 { fill: #FFFFFF; }" at bounding box center [472, 511] width 1887 height 1887
click at [1090, 648] on button "סימנתי את השטח הרלוונטי, אפשר להמשיך" at bounding box center [1241, 662] width 458 height 44
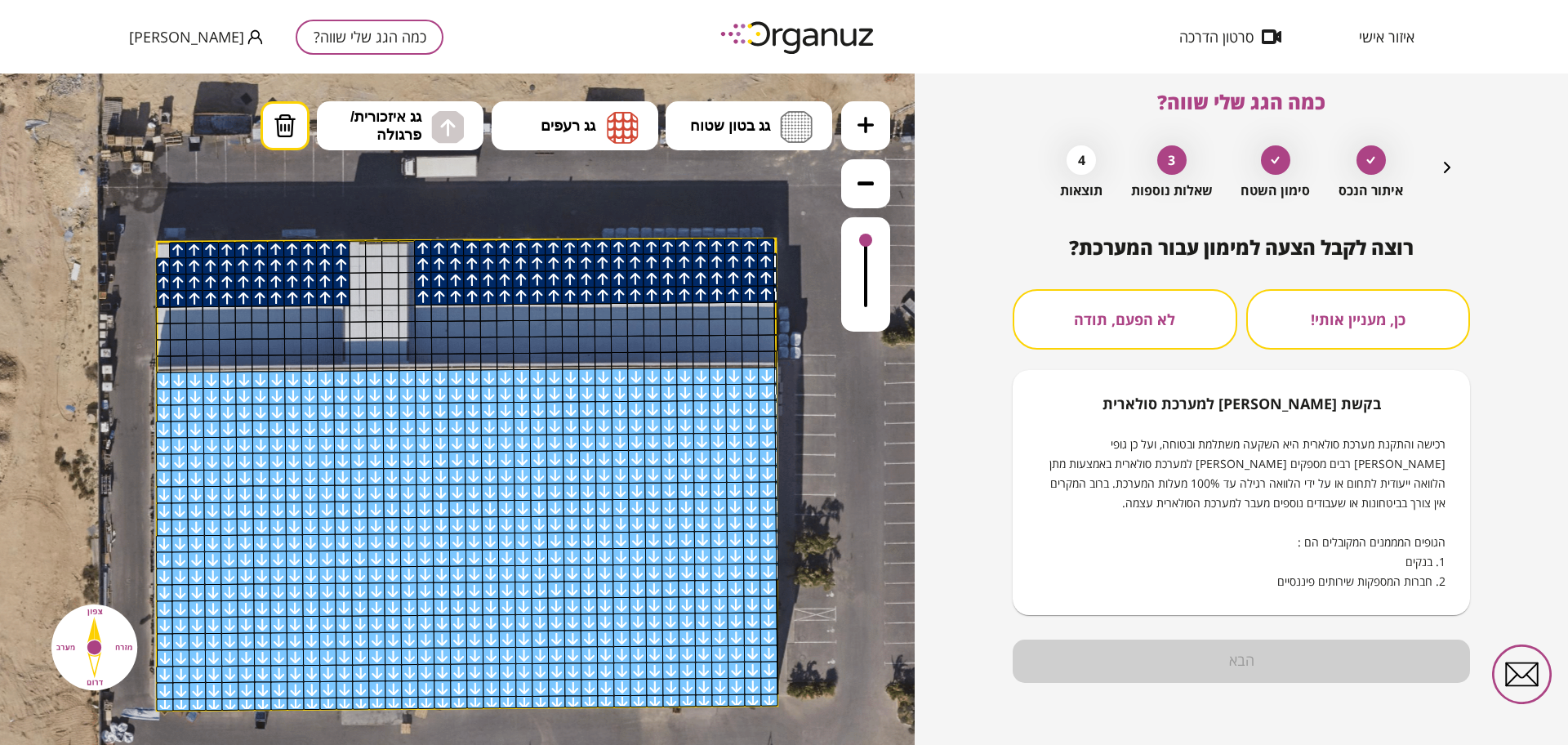
scroll to position [14, 0]
click at [1152, 345] on button "לא הפעם, תודה" at bounding box center [1125, 319] width 224 height 61
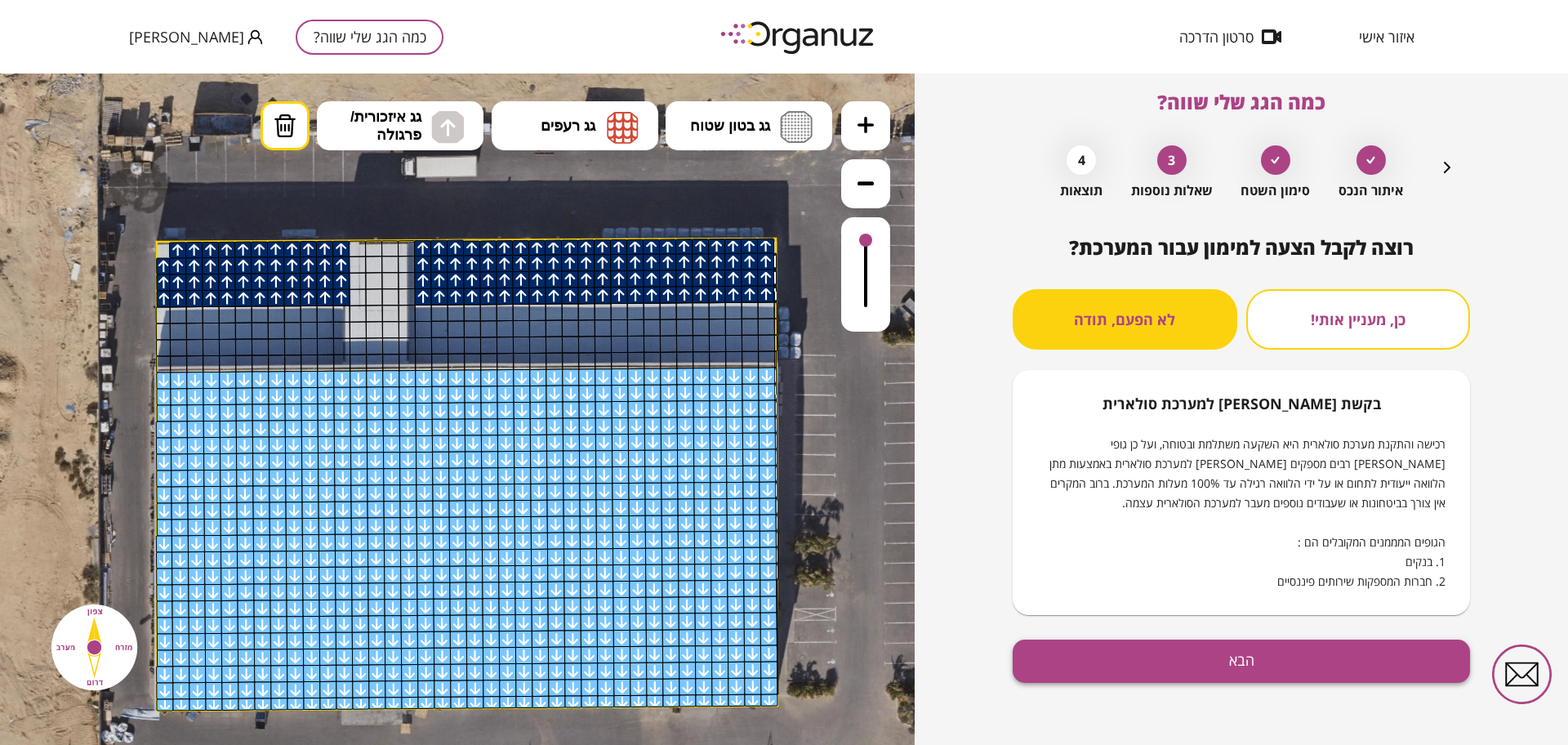
click at [1109, 666] on button "הבא" at bounding box center [1241, 662] width 458 height 44
click at [1062, 668] on button "הבא" at bounding box center [1241, 662] width 458 height 44
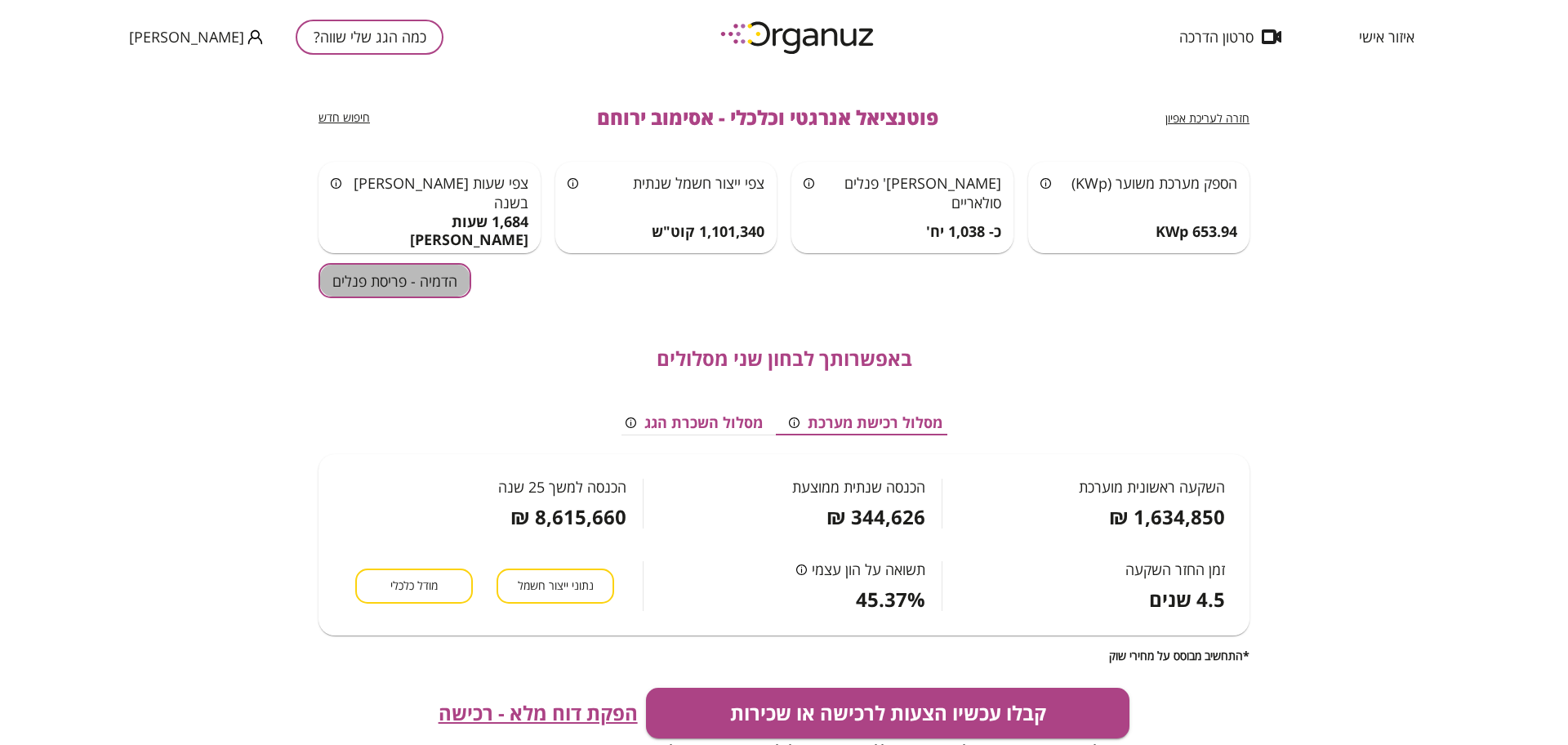
click at [429, 283] on button "הדמיה - פריסת פנלים" at bounding box center [395, 280] width 153 height 35
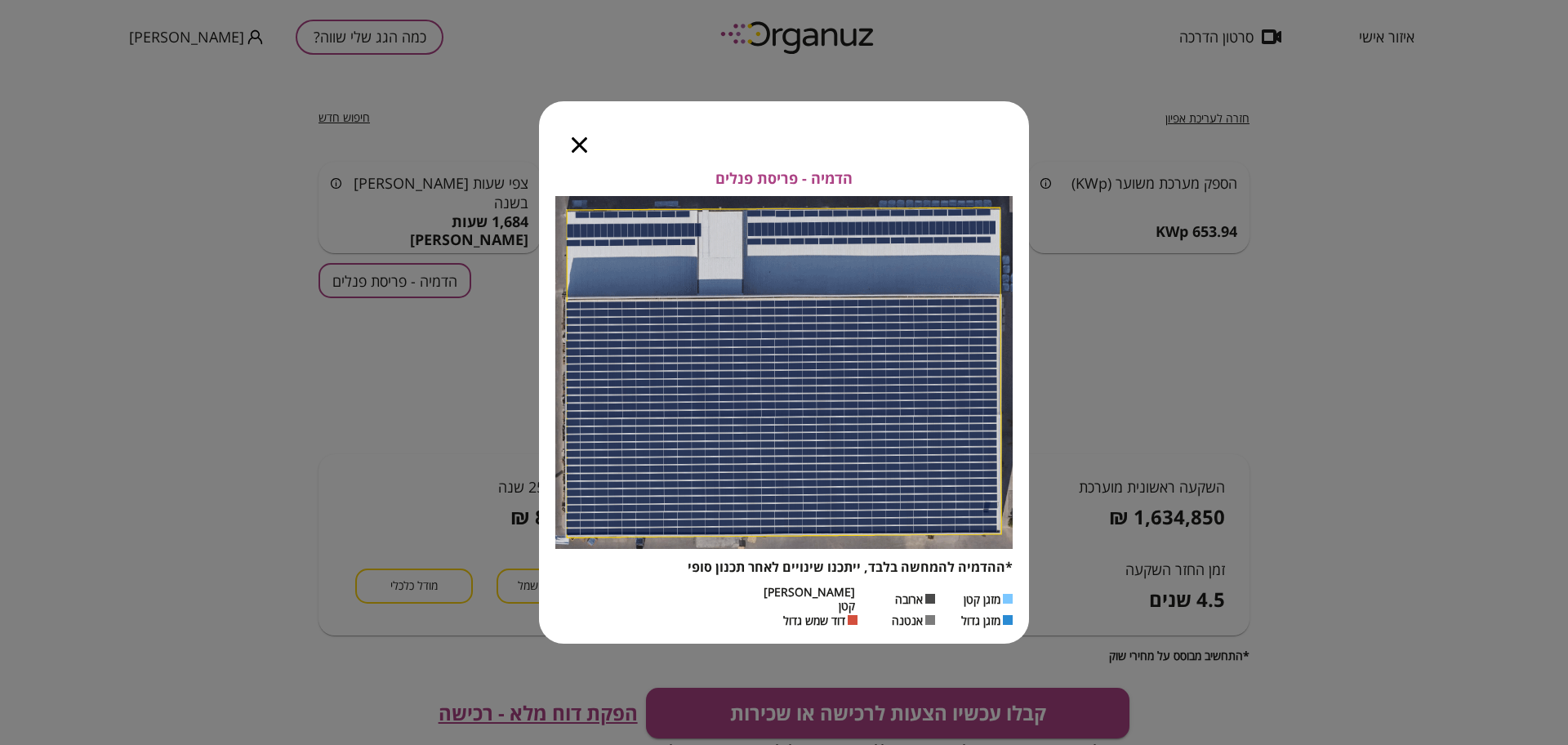
click at [581, 147] on icon "button" at bounding box center [580, 145] width 16 height 16
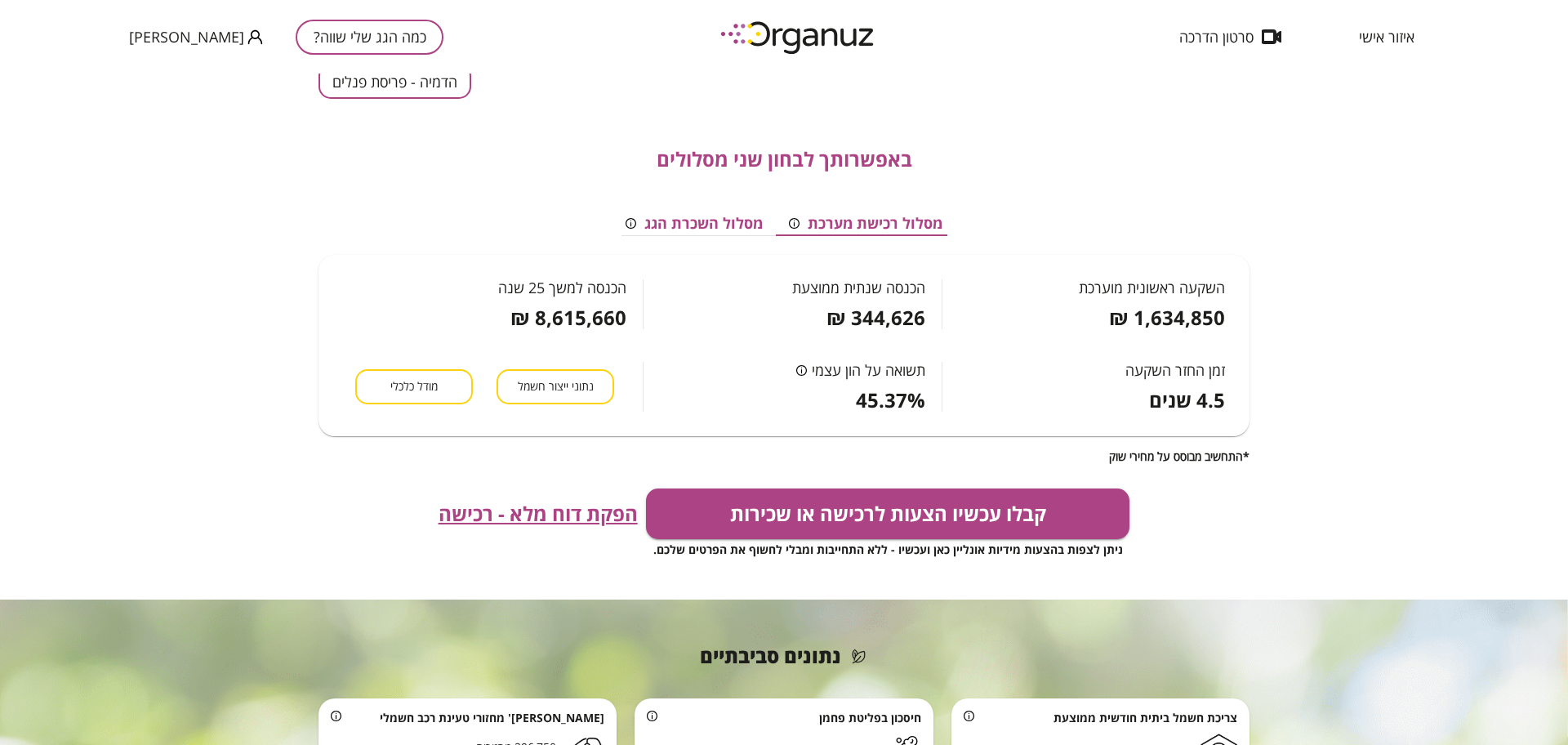
scroll to position [205, 0]
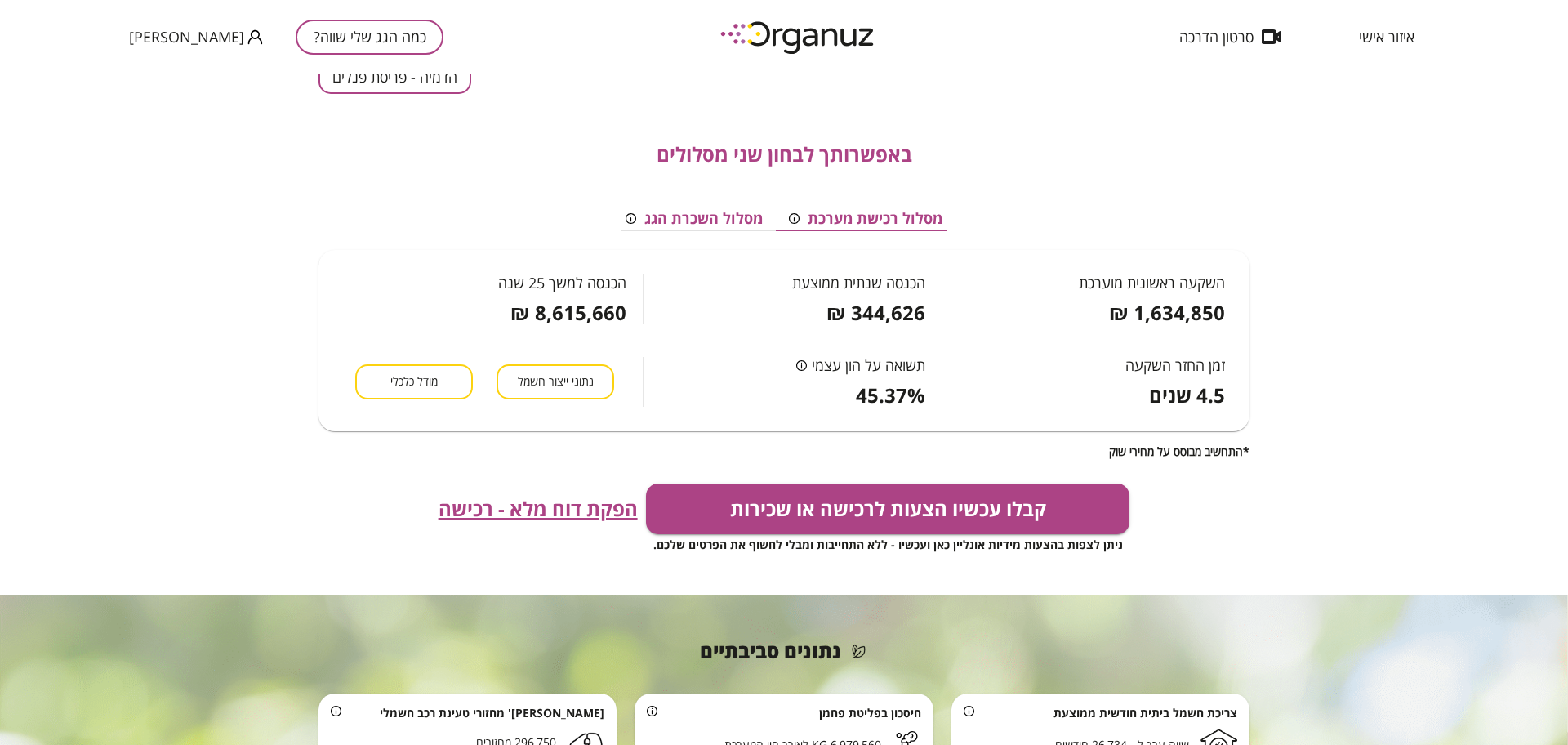
click at [325, 30] on button "כמה הגג שלי שווה?" at bounding box center [369, 37] width 148 height 35
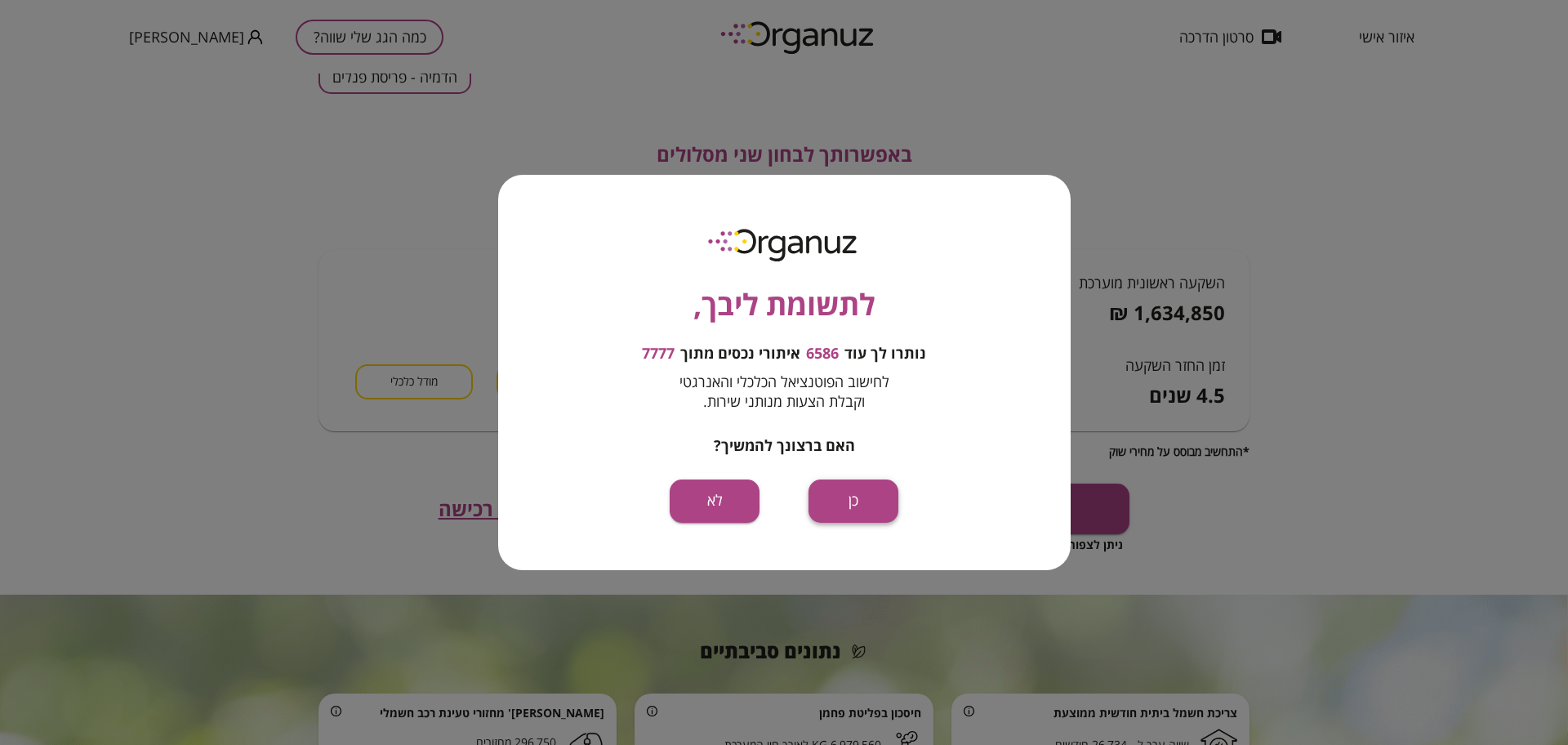
click at [893, 496] on button "כן" at bounding box center [853, 502] width 89 height 44
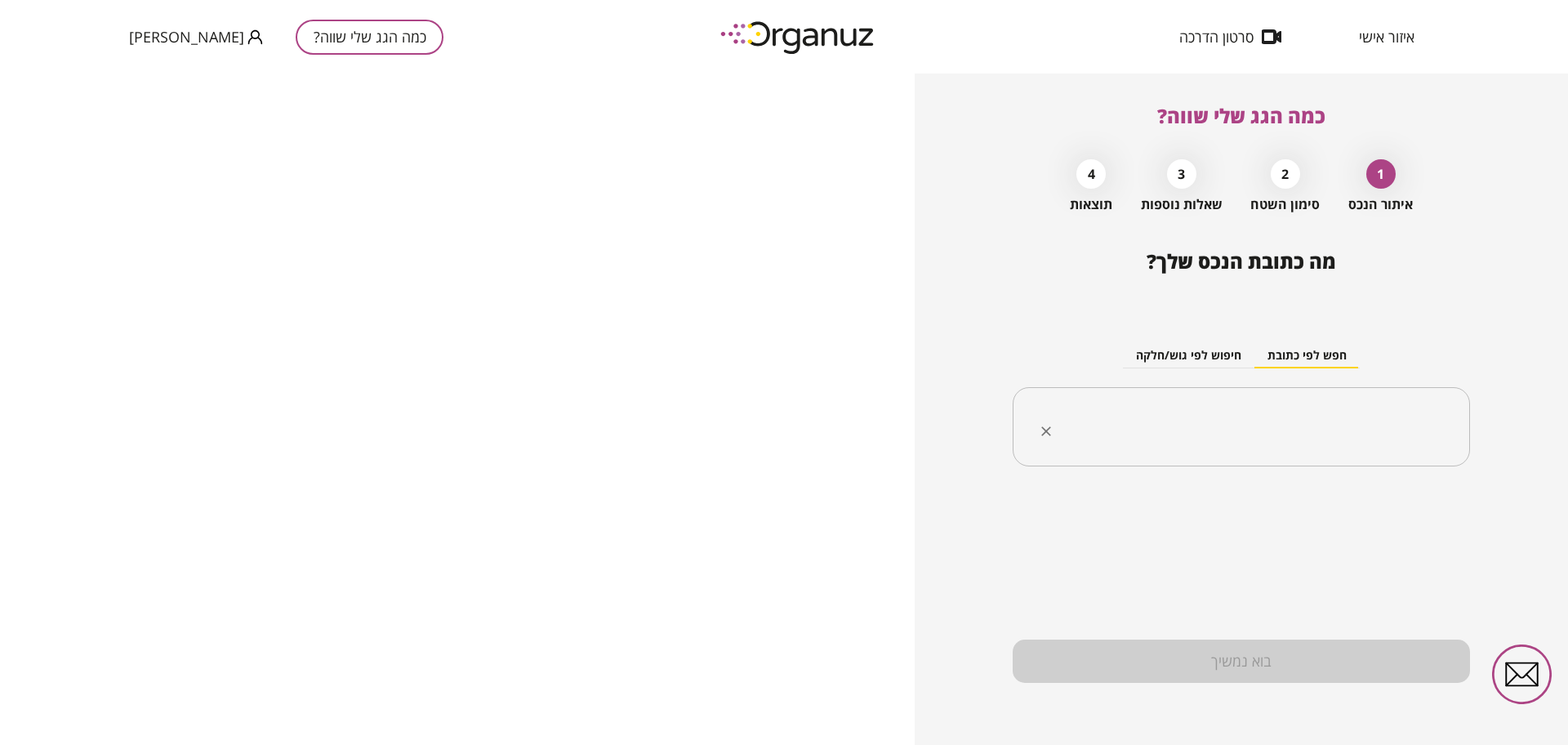
click at [1308, 419] on input "text" at bounding box center [1247, 427] width 406 height 41
paste input "**********"
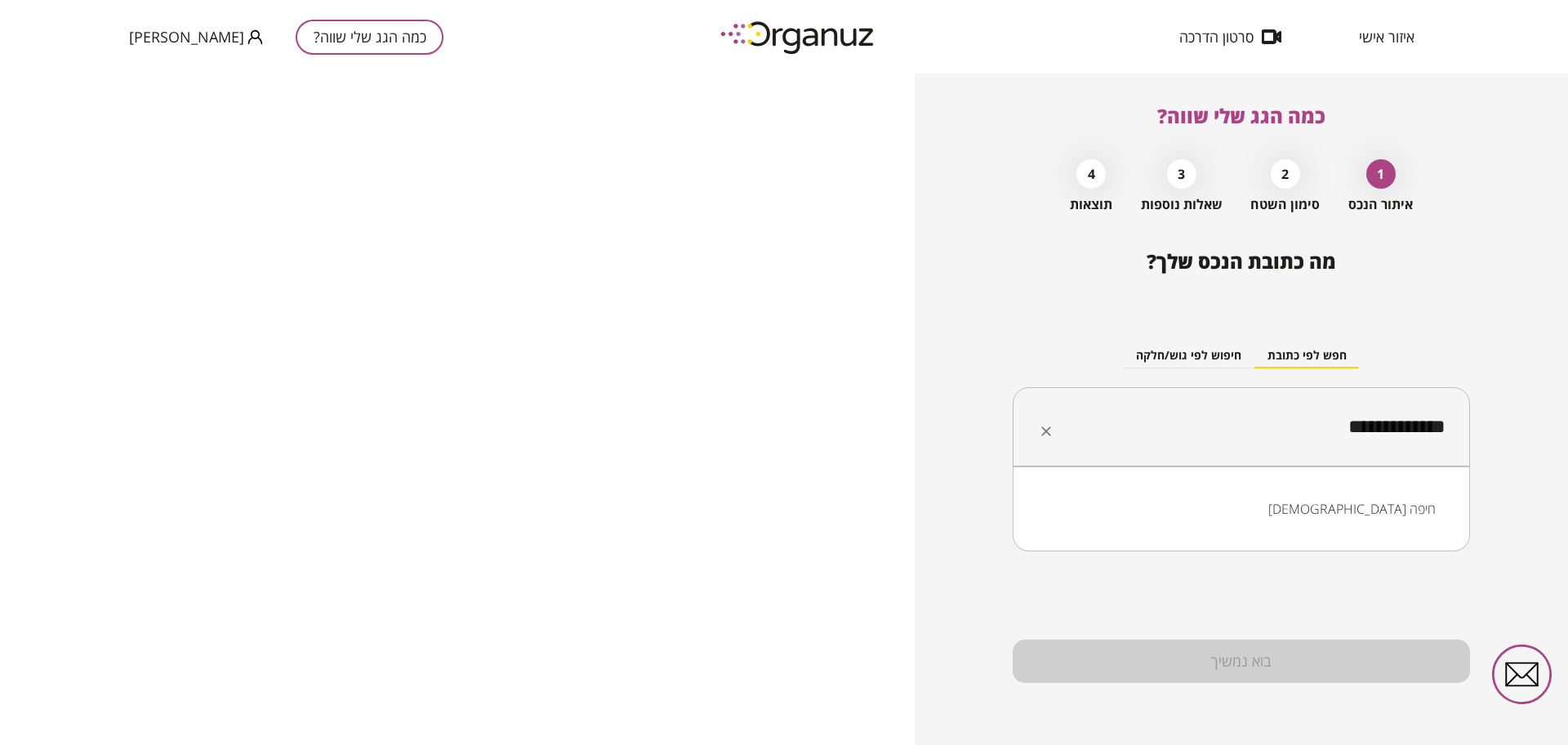
click at [1366, 511] on li "[DEMOGRAPHIC_DATA] חיפה" at bounding box center [1241, 510] width 415 height 30
click at [1410, 507] on li "[DEMOGRAPHIC_DATA] 24 חיפה" at bounding box center [1241, 510] width 415 height 30
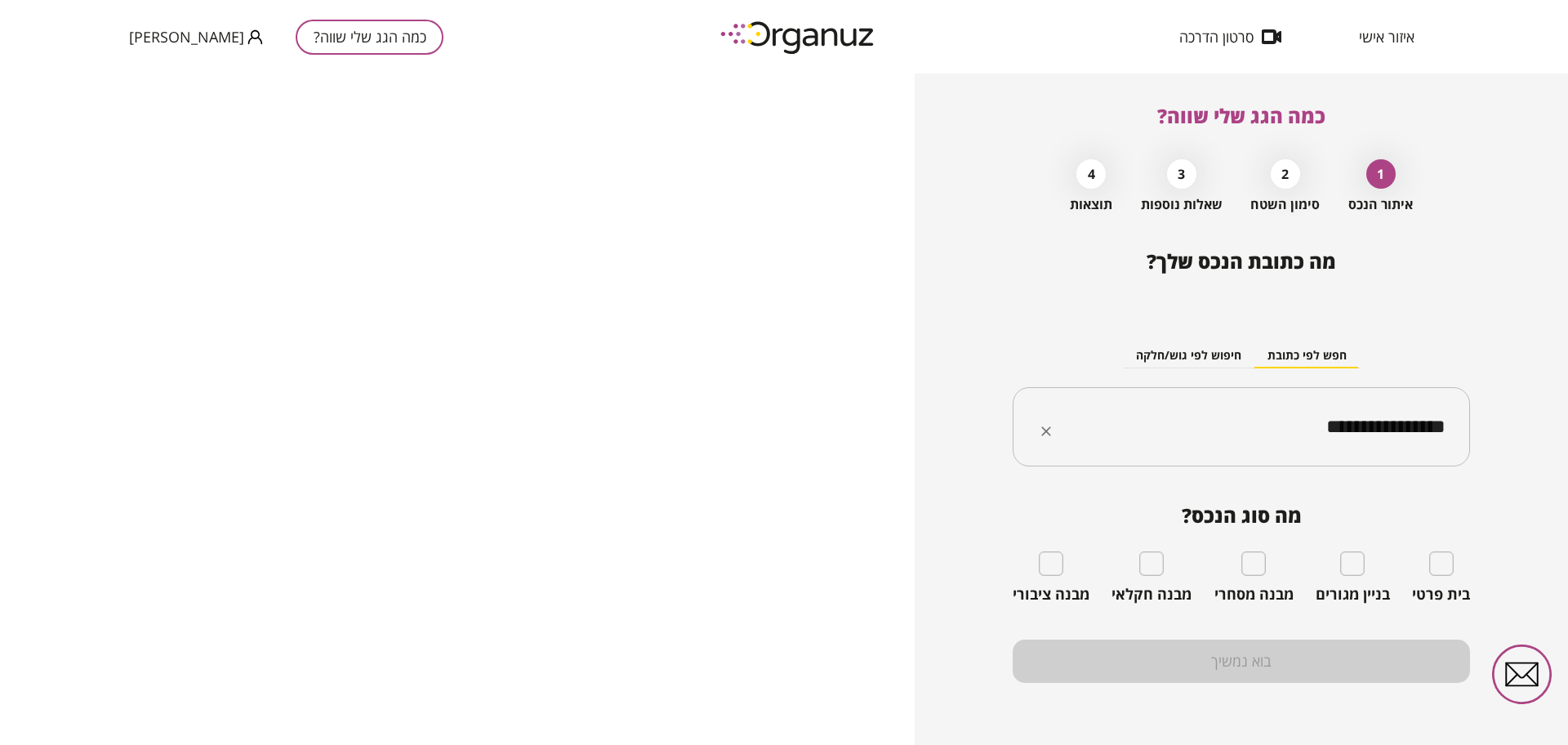
type input "**********"
click at [1443, 578] on div "בית פרטי" at bounding box center [1441, 577] width 58 height 53
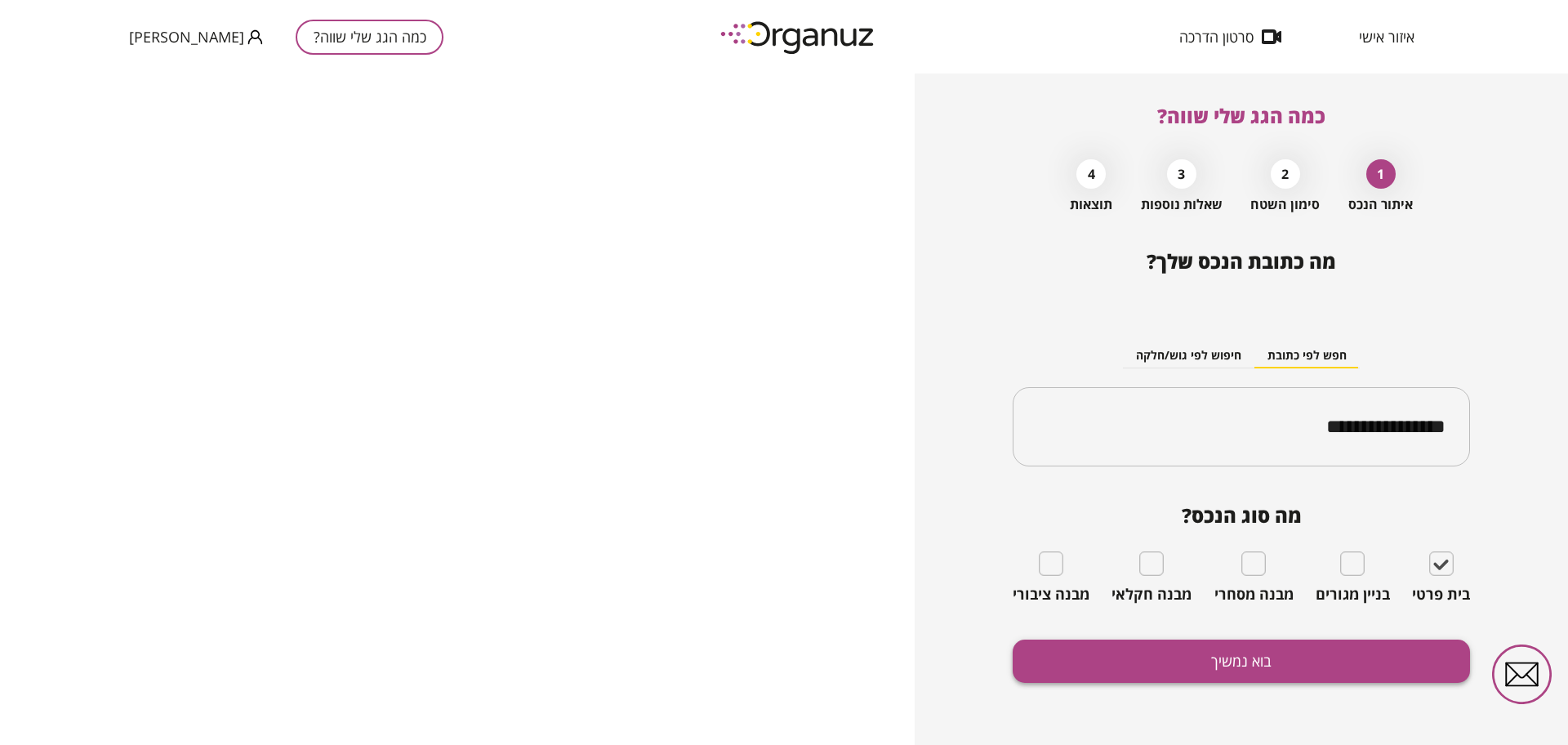
click at [1350, 656] on button "בוא נמשיך" at bounding box center [1241, 662] width 458 height 44
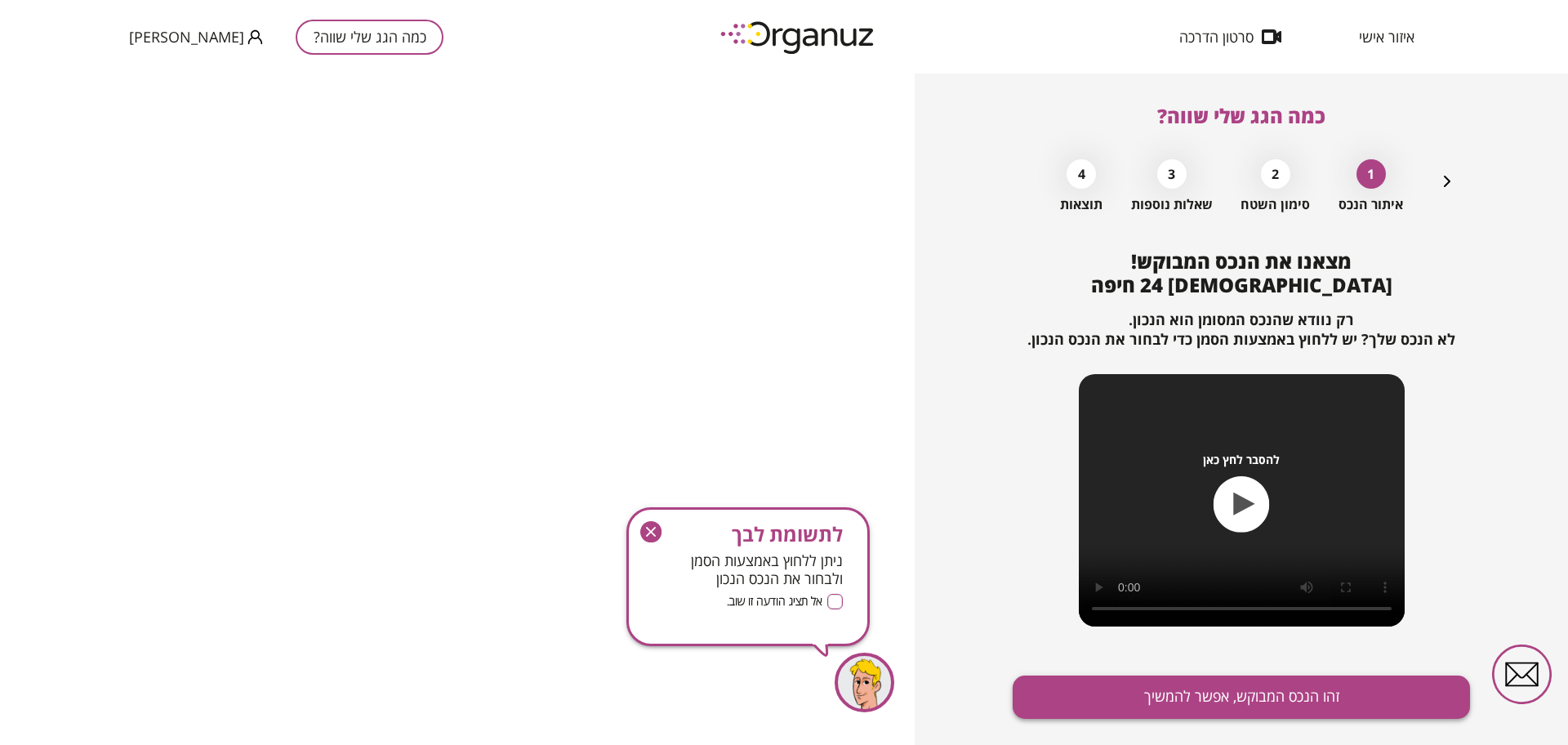
click at [1189, 710] on button "זהו הנכס המבוקש, אפשר להמשיך" at bounding box center [1241, 697] width 458 height 44
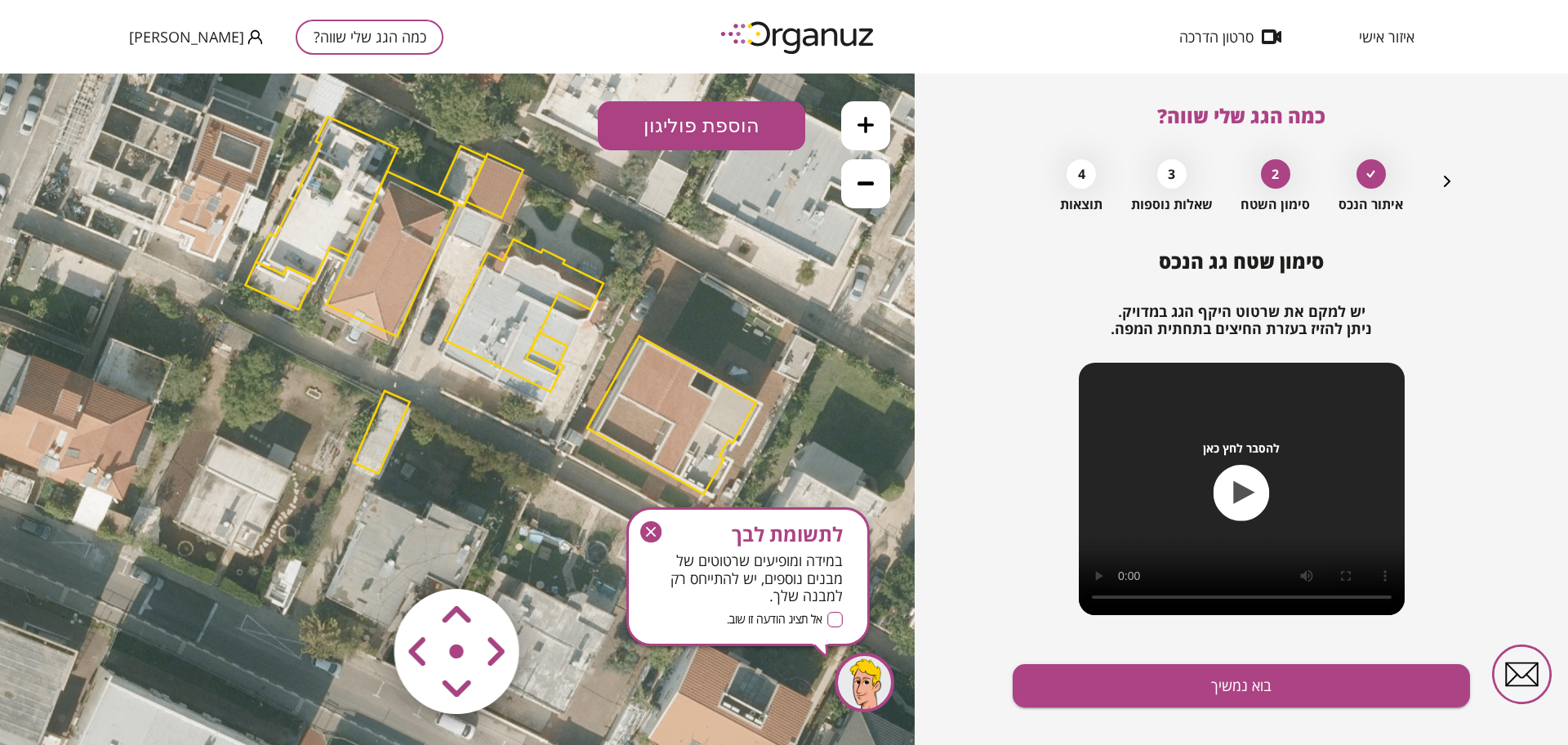
drag, startPoint x: 627, startPoint y: 366, endPoint x: 666, endPoint y: 270, distance: 103.6
click at [666, 270] on icon at bounding box center [499, 303] width 1568 height 1568
click at [360, 554] on area at bounding box center [360, 554] width 0 height 0
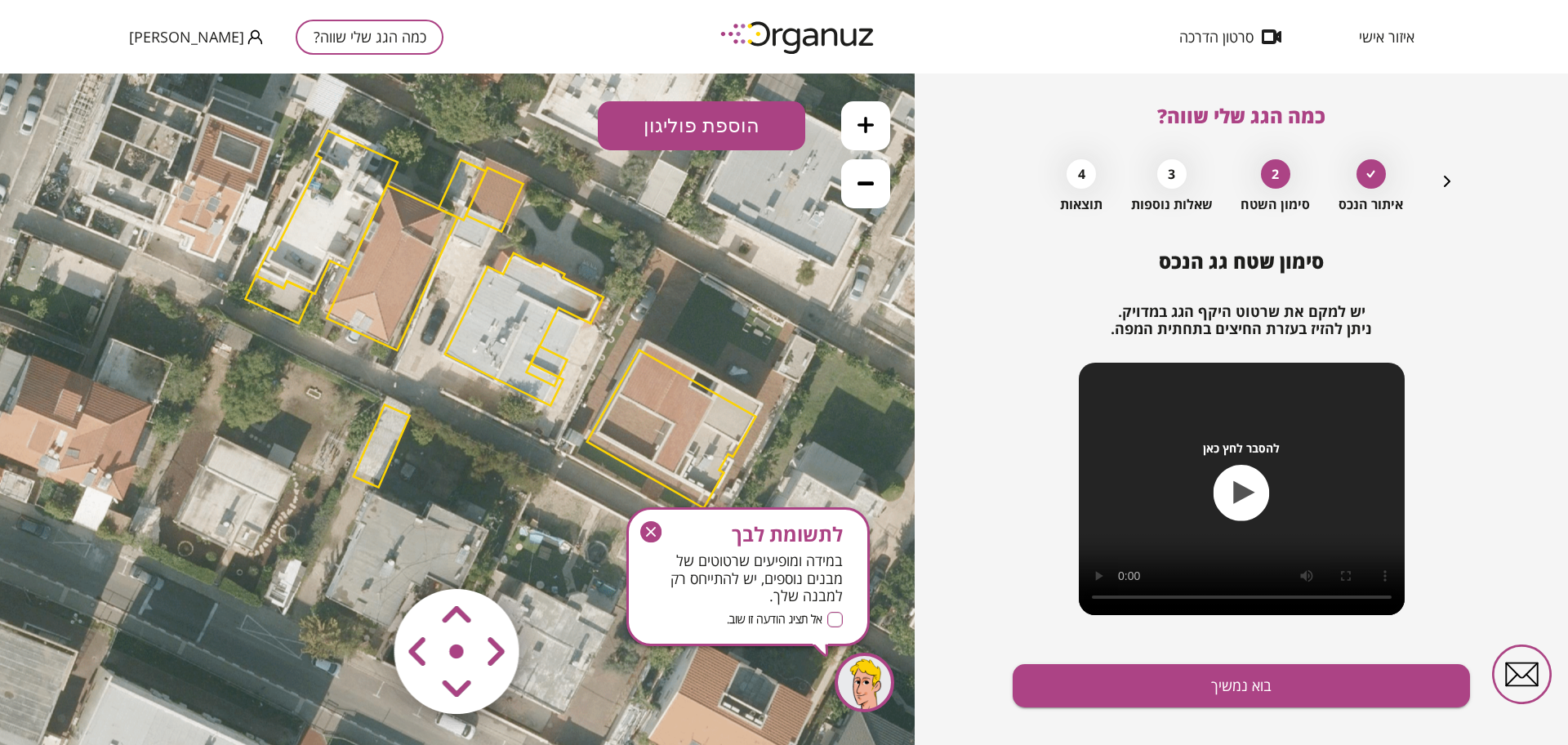
click at [360, 554] on area at bounding box center [360, 554] width 0 height 0
click at [547, 355] on polygon at bounding box center [549, 362] width 36 height 31
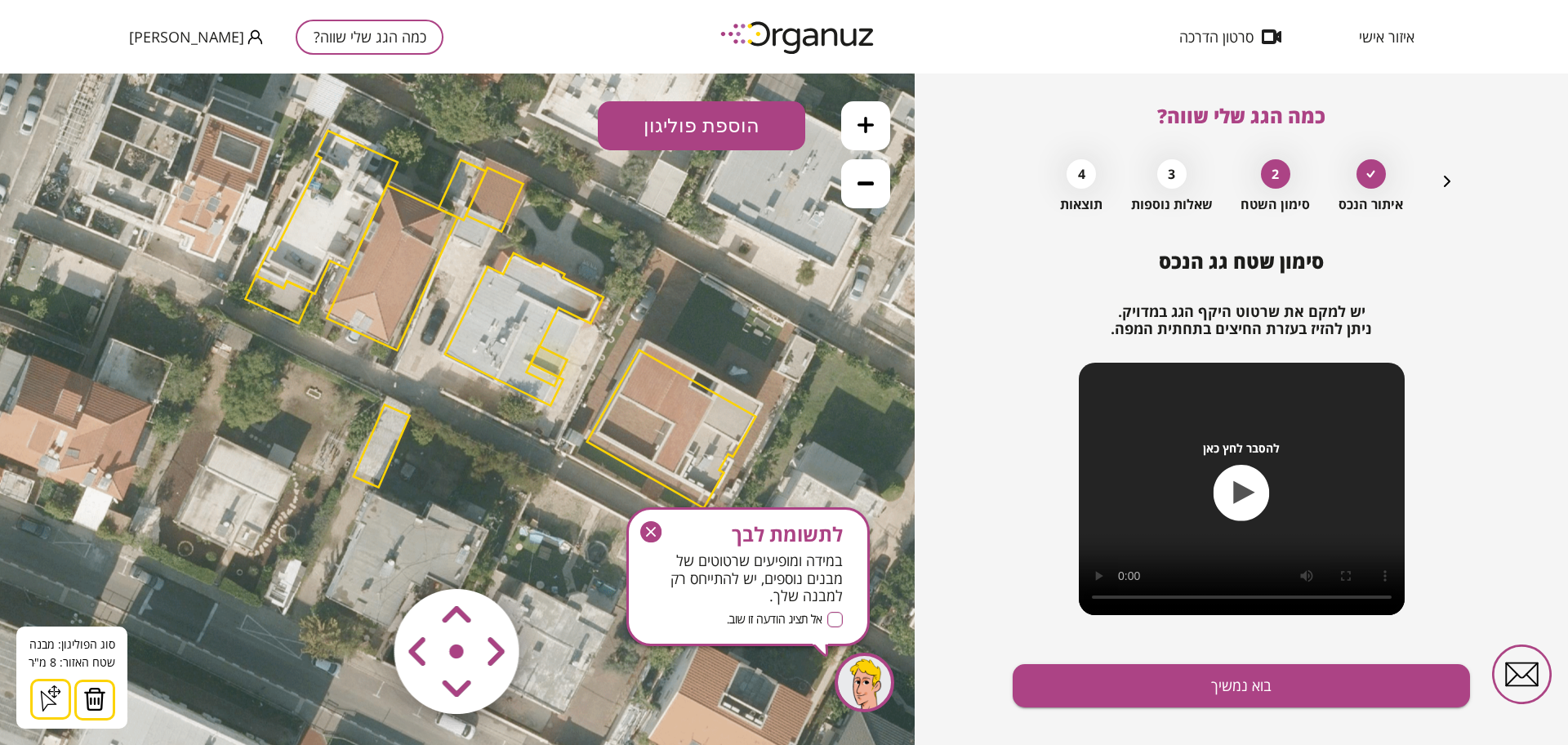
click at [108, 688] on button at bounding box center [94, 699] width 41 height 41
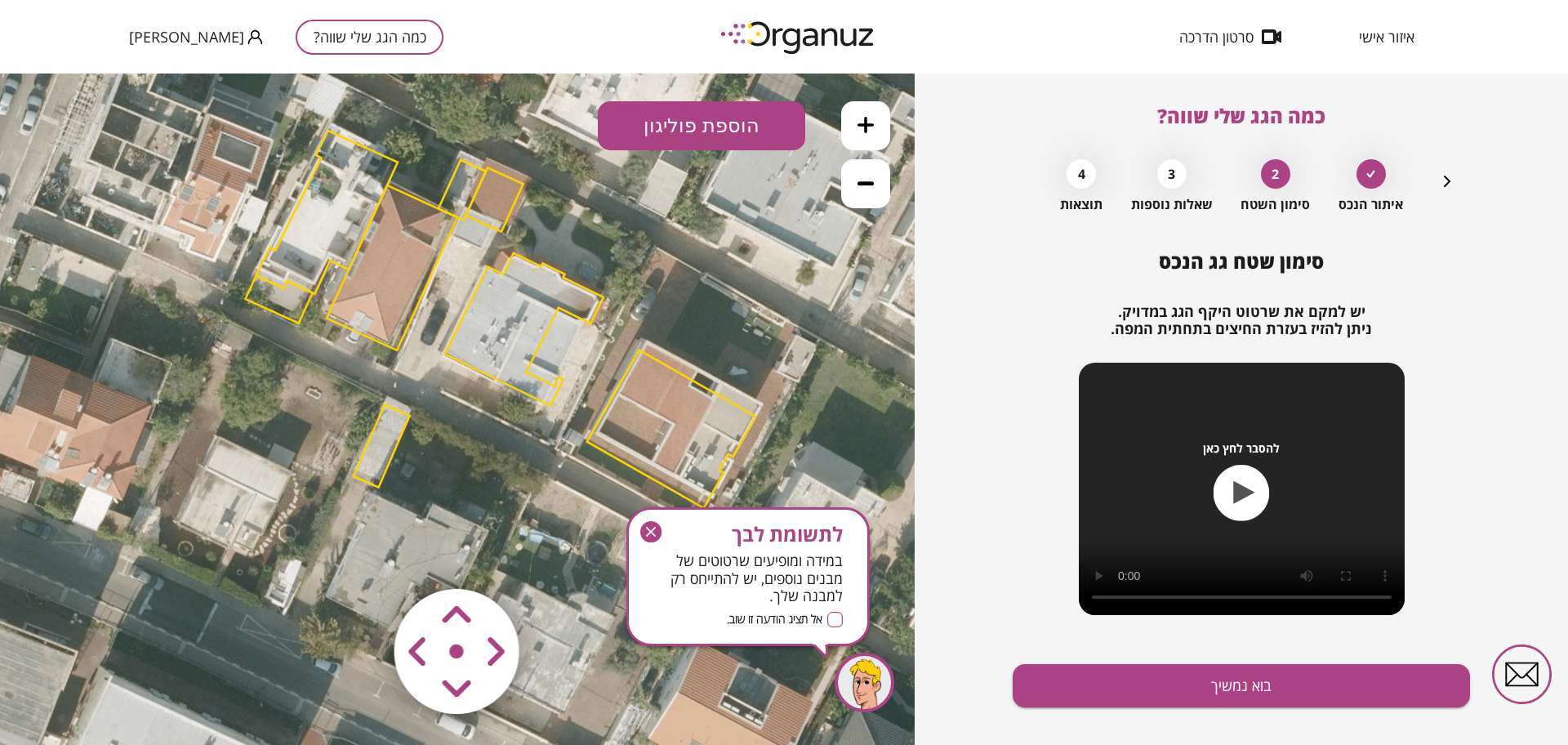
click at [857, 117] on icon at bounding box center [865, 125] width 16 height 16
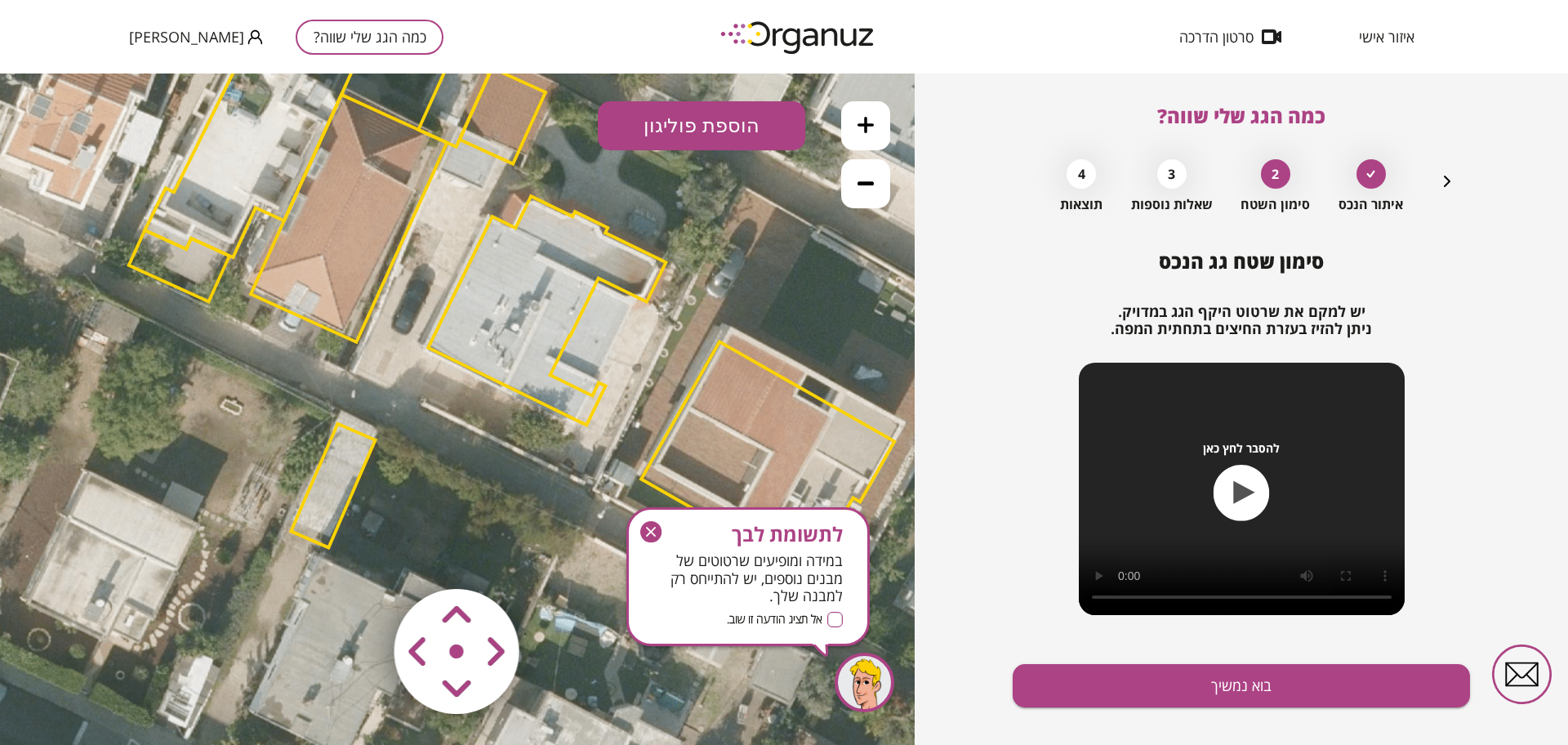
drag, startPoint x: 674, startPoint y: 345, endPoint x: 655, endPoint y: 384, distance: 43.4
click at [655, 384] on icon at bounding box center [510, 272] width 2352 height 2352
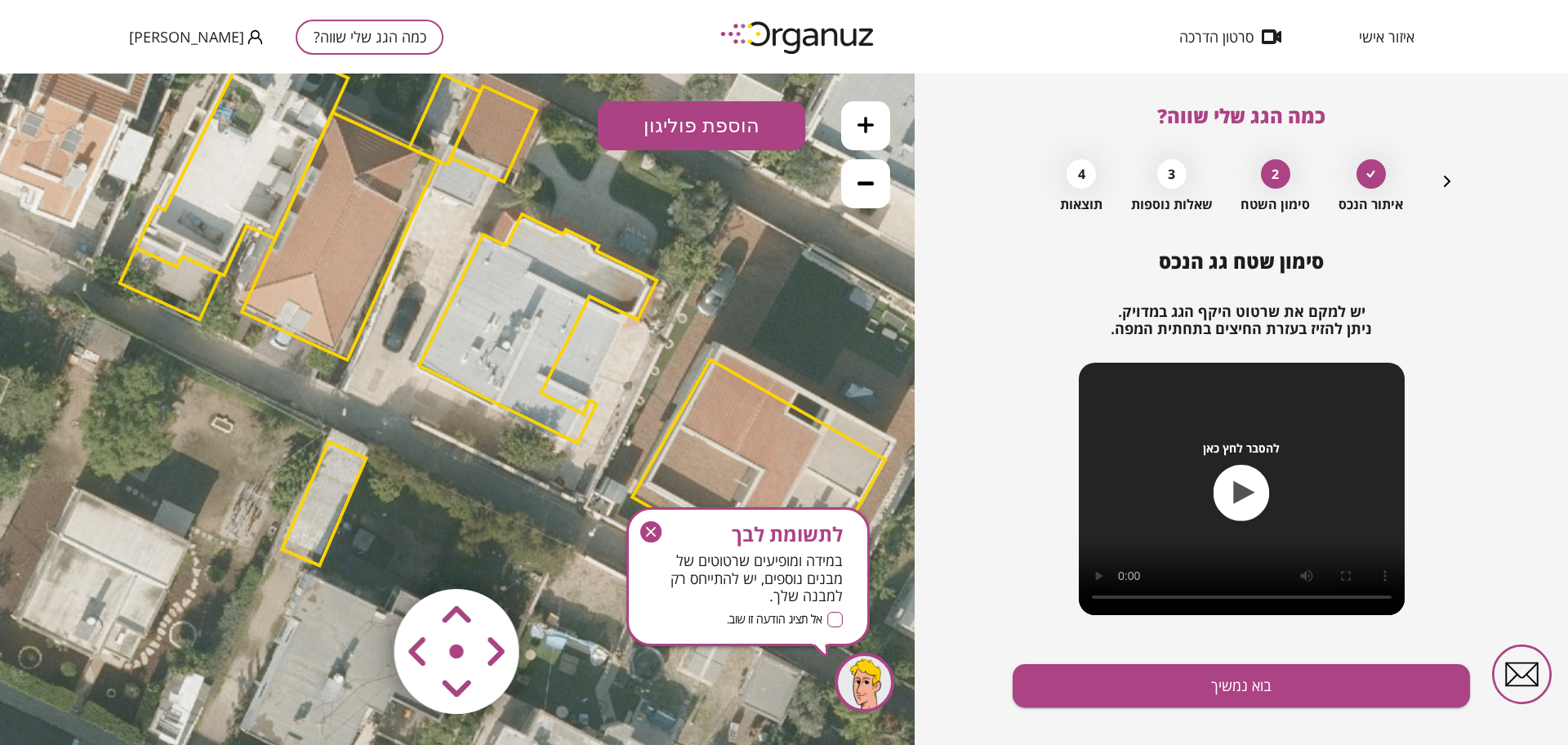
click at [568, 315] on polygon at bounding box center [537, 328] width 237 height 228
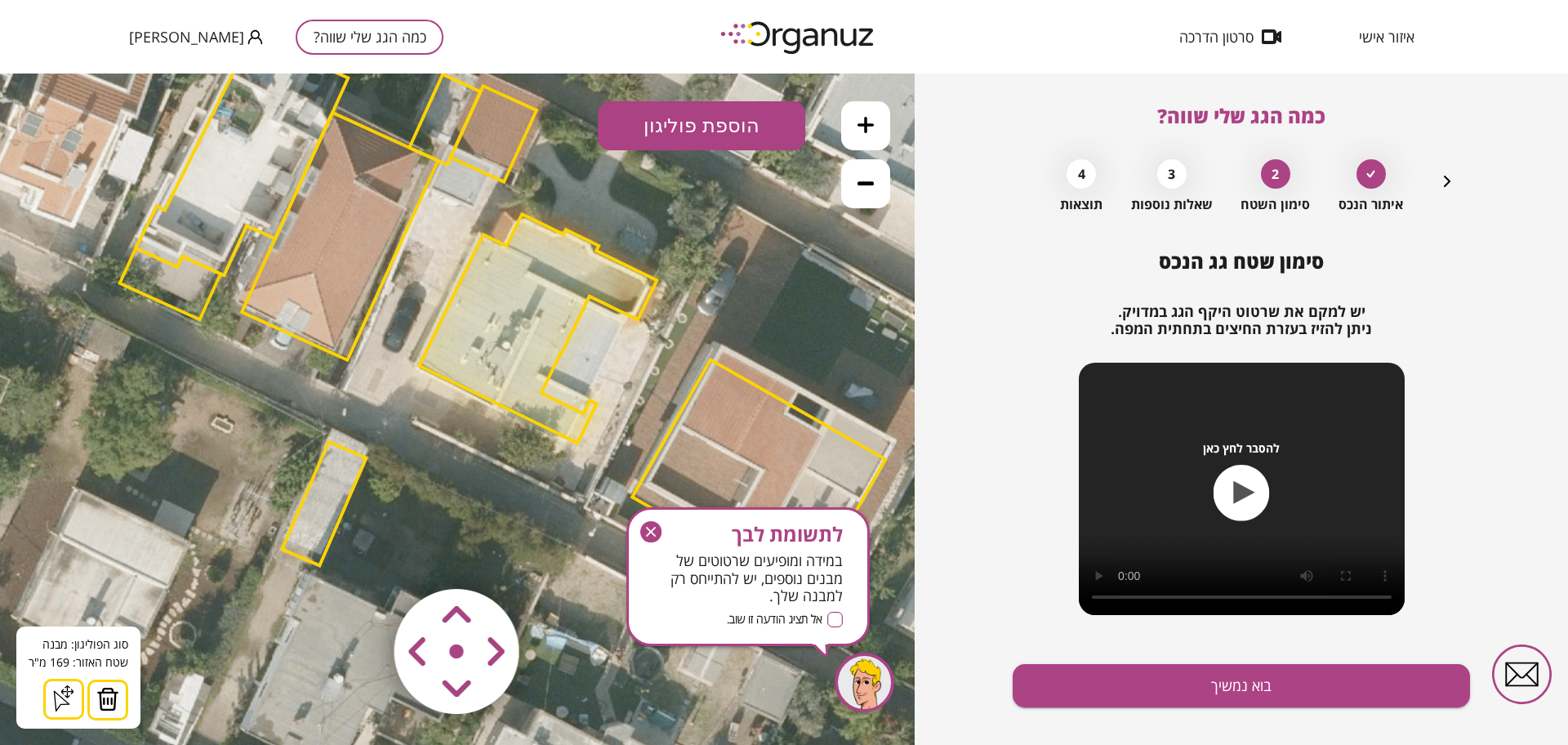
click at [119, 699] on button at bounding box center [107, 699] width 41 height 41
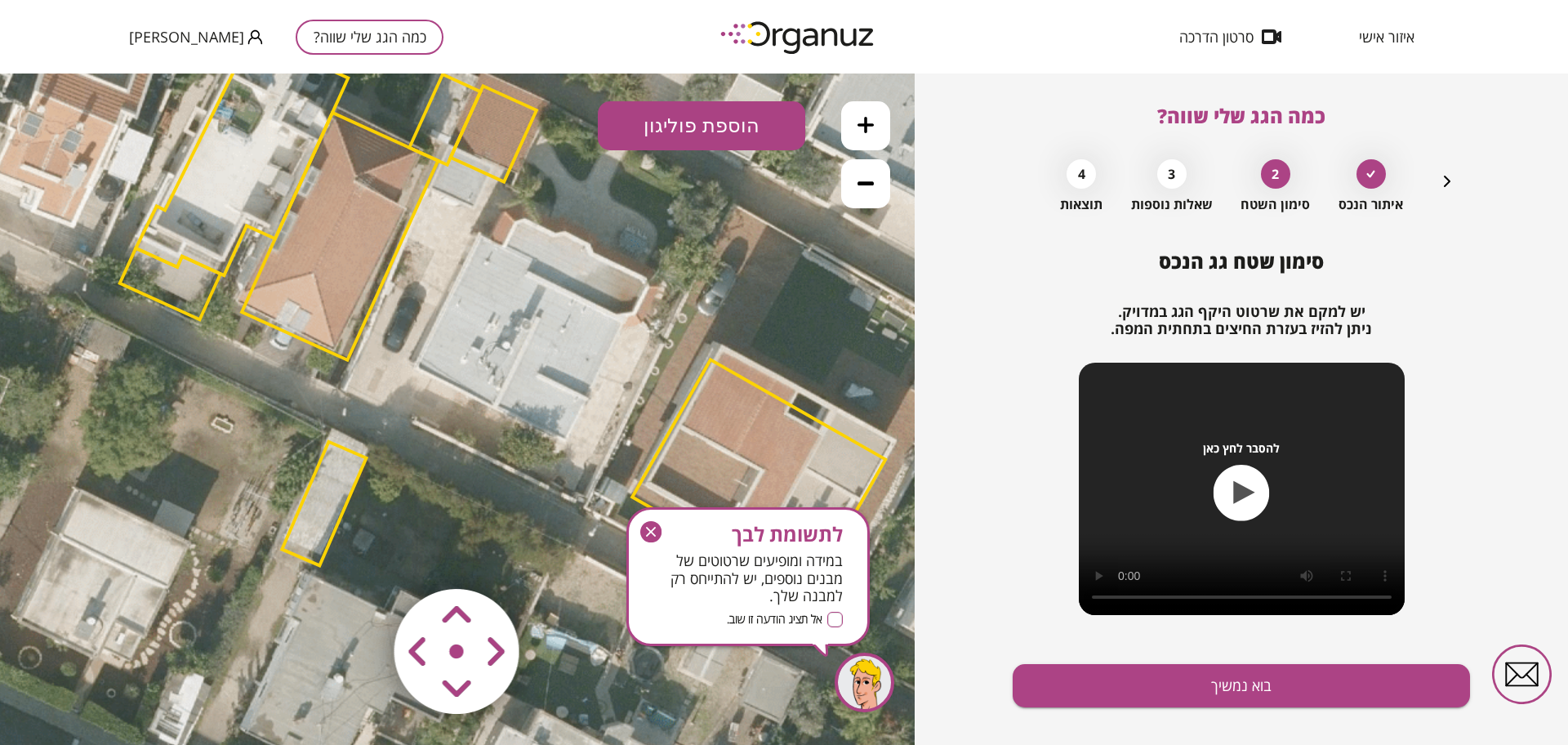
click at [871, 111] on button at bounding box center [865, 125] width 49 height 49
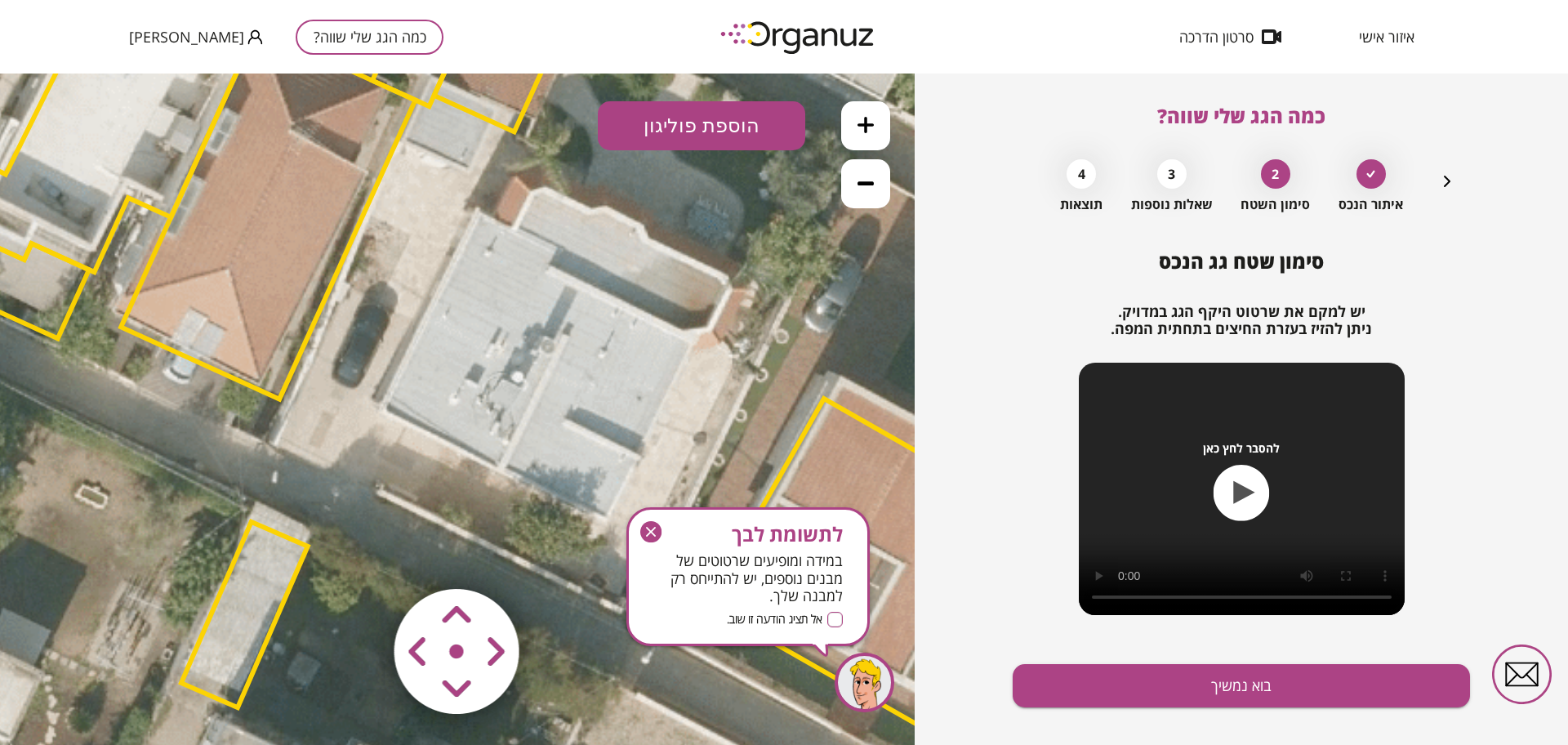
drag, startPoint x: 741, startPoint y: 350, endPoint x: 728, endPoint y: 413, distance: 64.3
click at [728, 413] on icon at bounding box center [509, 294] width 3528 height 3529
click at [681, 121] on button "הוספת פוליגון" at bounding box center [701, 125] width 208 height 49
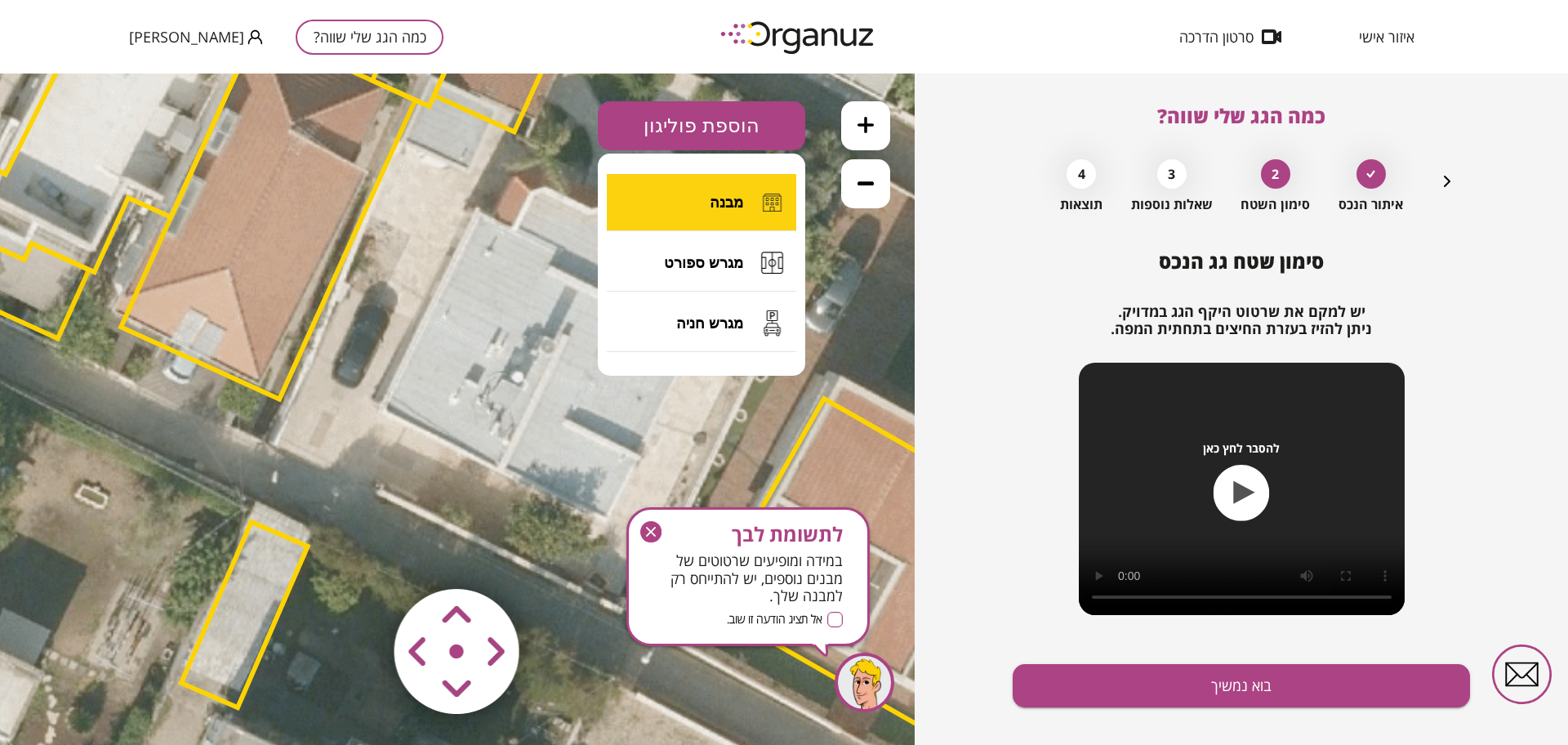
click at [706, 205] on button "מבנה" at bounding box center [701, 203] width 190 height 58
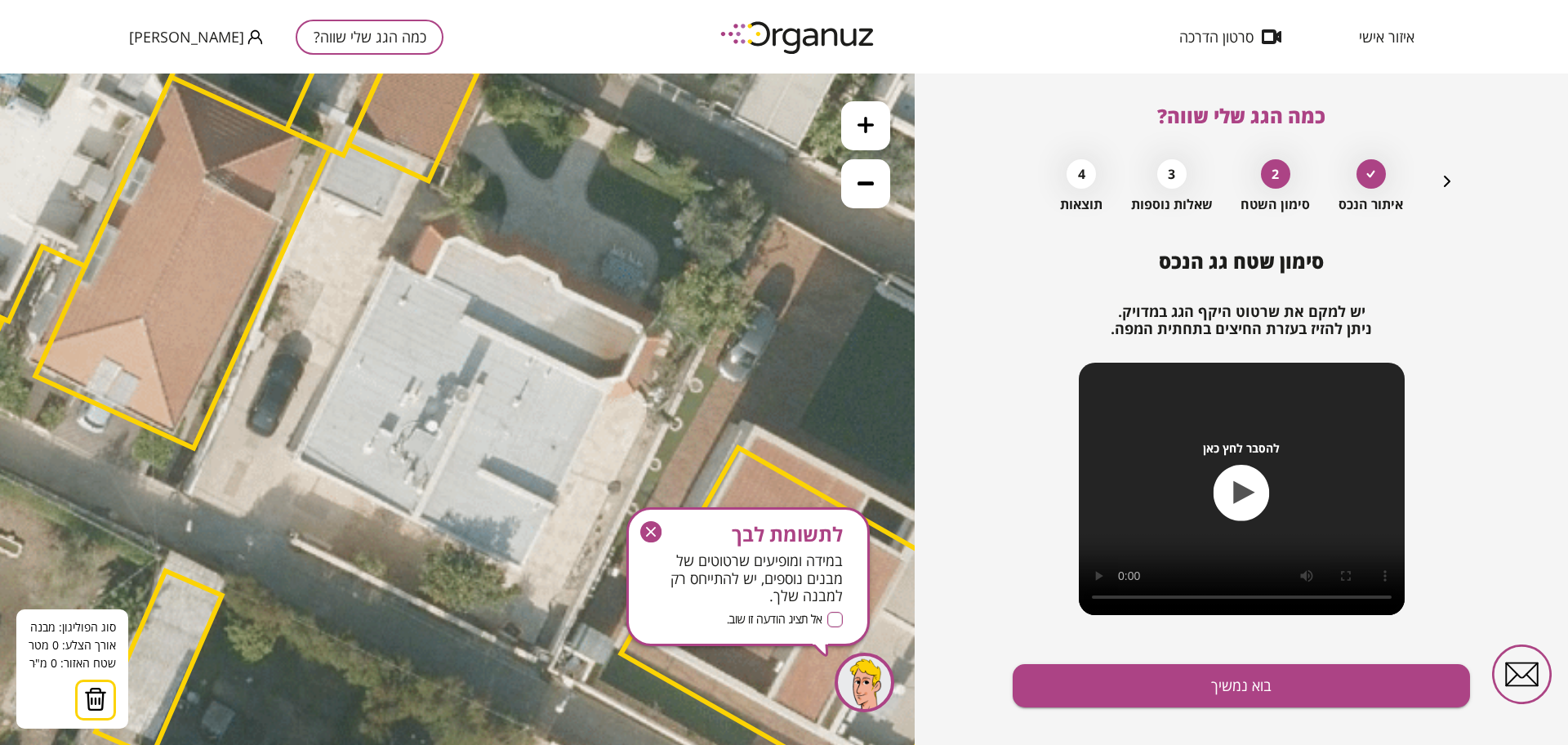
drag, startPoint x: 632, startPoint y: 147, endPoint x: 545, endPoint y: 196, distance: 99.8
click at [545, 196] on icon at bounding box center [424, 343] width 3528 height 3529
click at [393, 260] on icon at bounding box center [424, 343] width 3528 height 3529
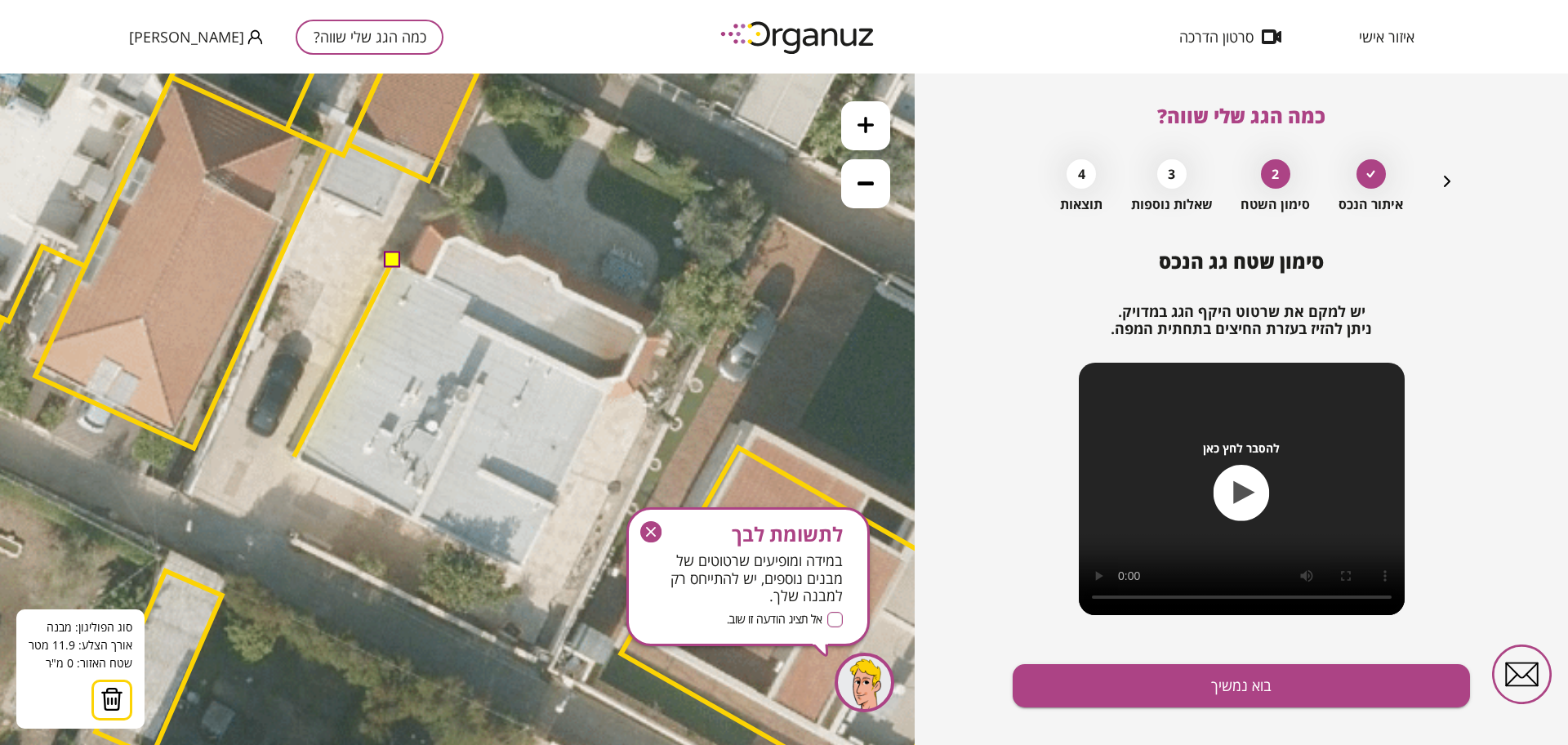
click at [294, 457] on icon at bounding box center [424, 343] width 3528 height 3529
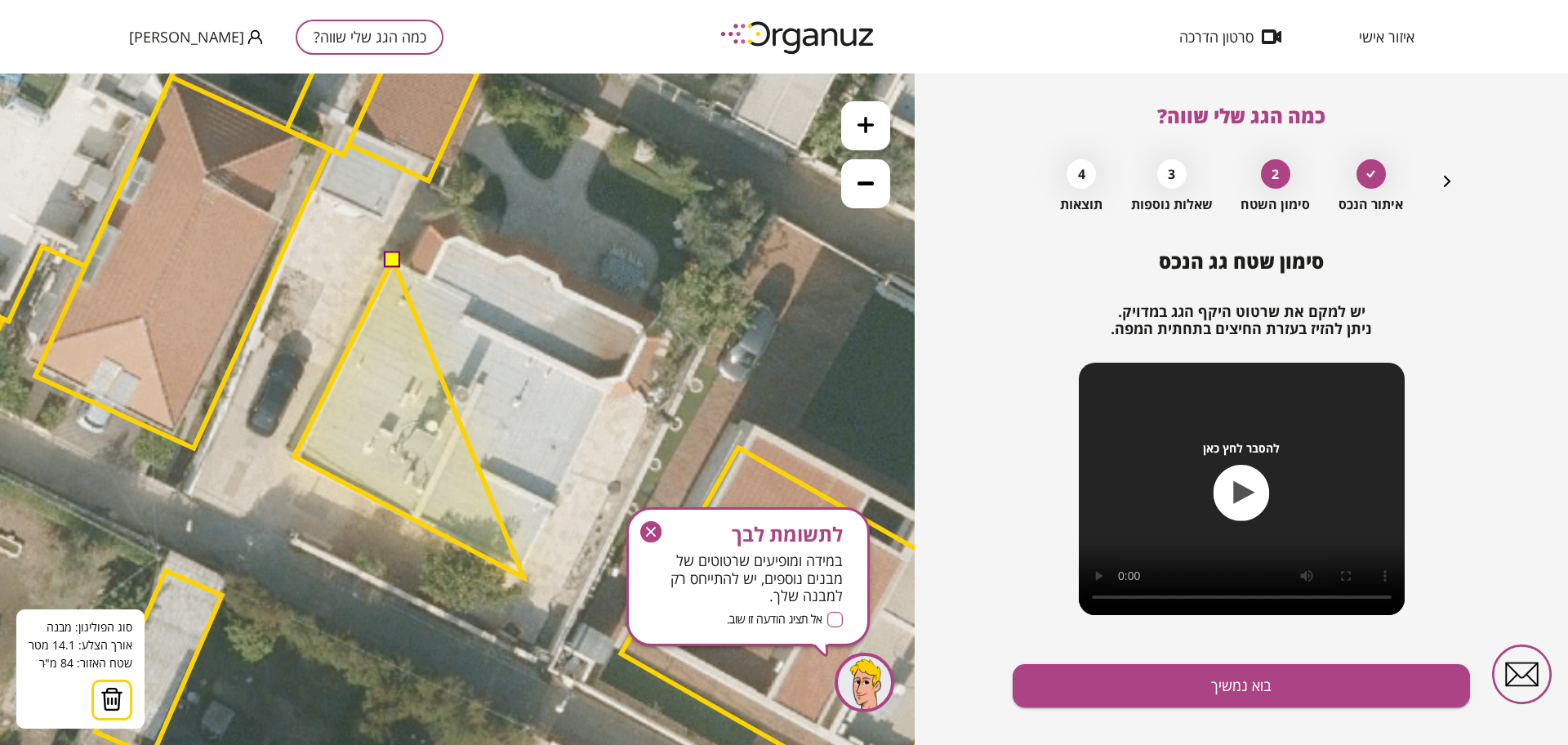
click at [523, 577] on polygon at bounding box center [408, 418] width 229 height 317
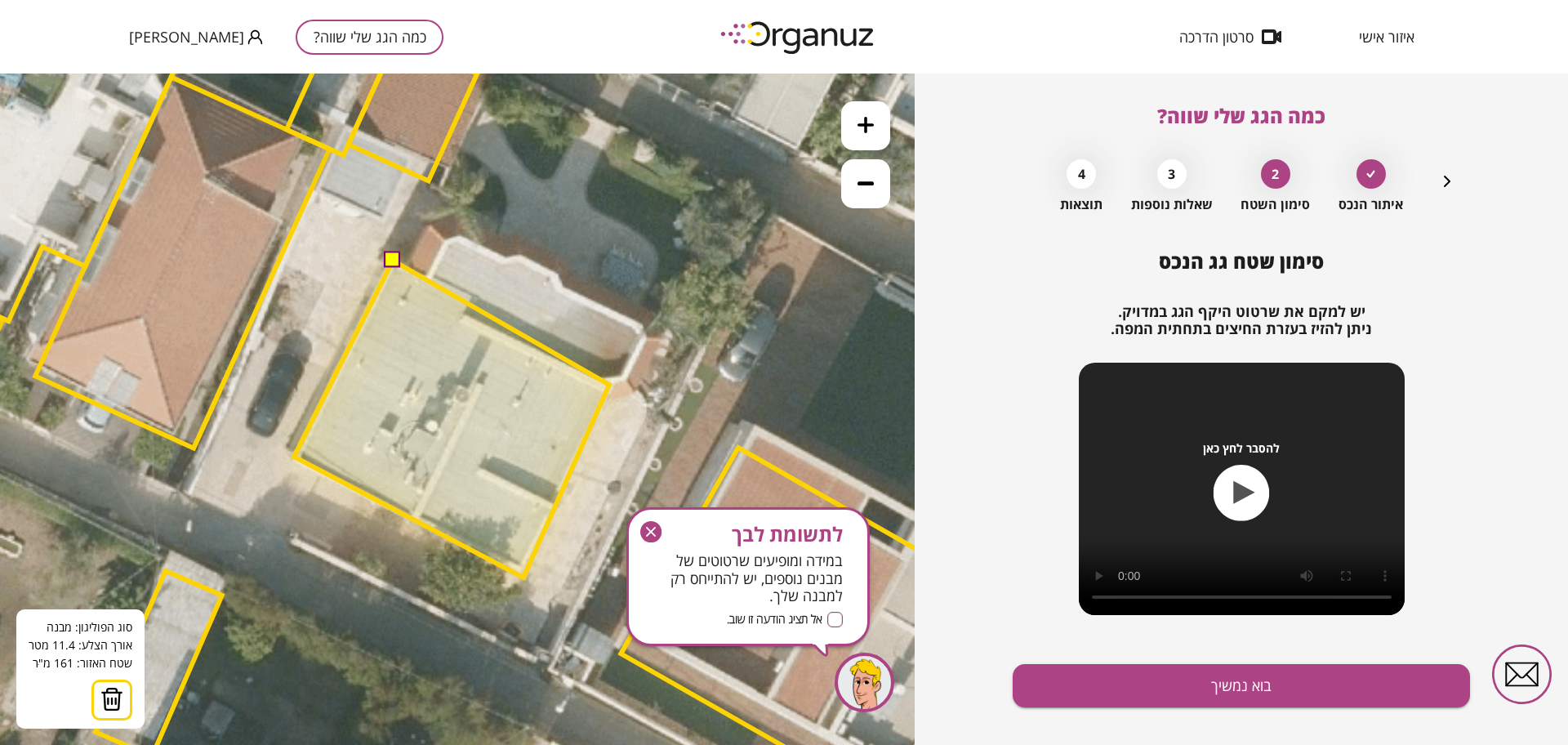
click at [609, 384] on polygon at bounding box center [451, 418] width 315 height 317
click at [630, 372] on polygon at bounding box center [462, 418] width 336 height 317
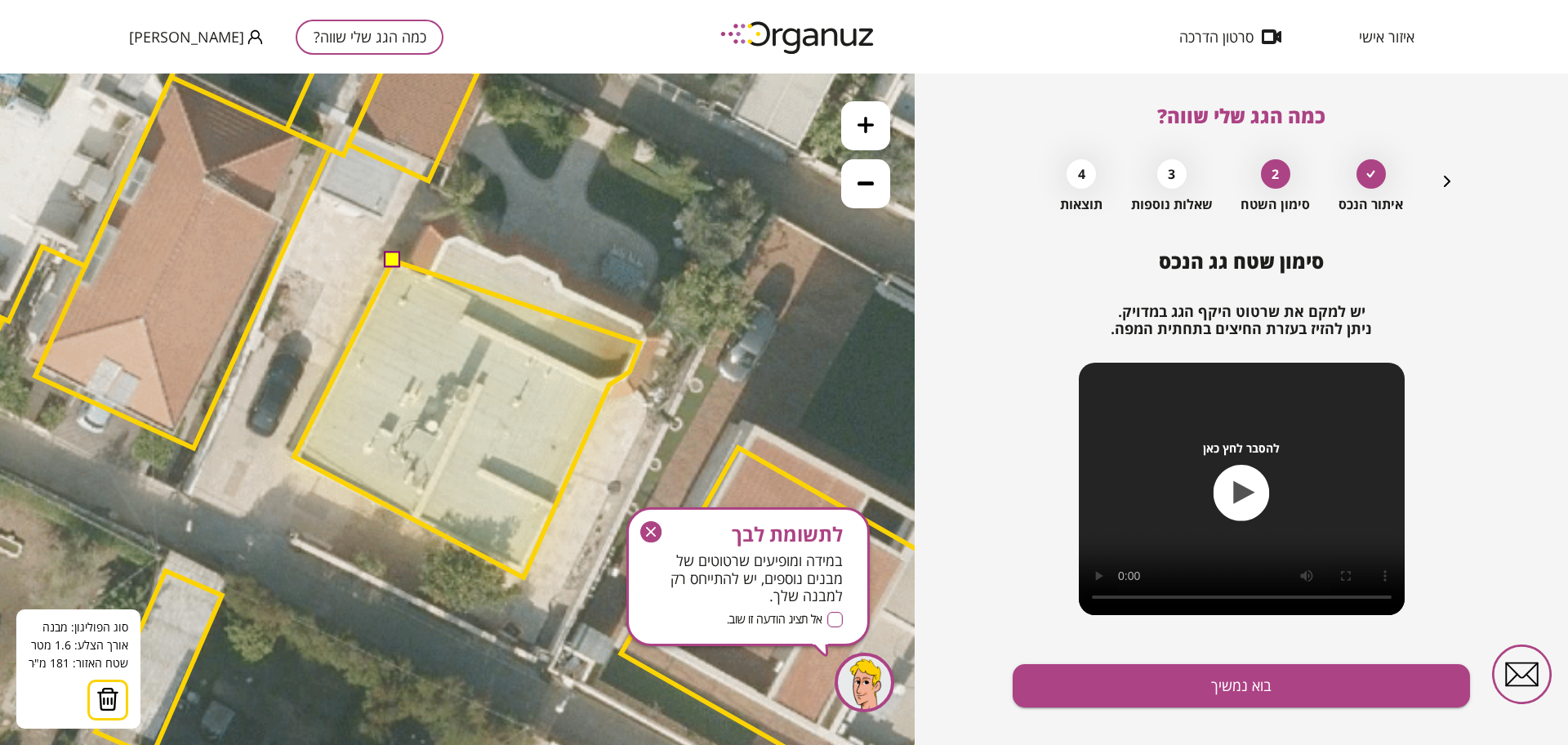
click at [641, 343] on polygon at bounding box center [467, 418] width 347 height 317
click at [641, 330] on polygon at bounding box center [469, 418] width 348 height 317
click at [563, 290] on polygon at bounding box center [469, 418] width 348 height 317
click at [555, 278] on polygon at bounding box center [469, 418] width 348 height 317
click at [528, 260] on polygon at bounding box center [469, 418] width 348 height 317
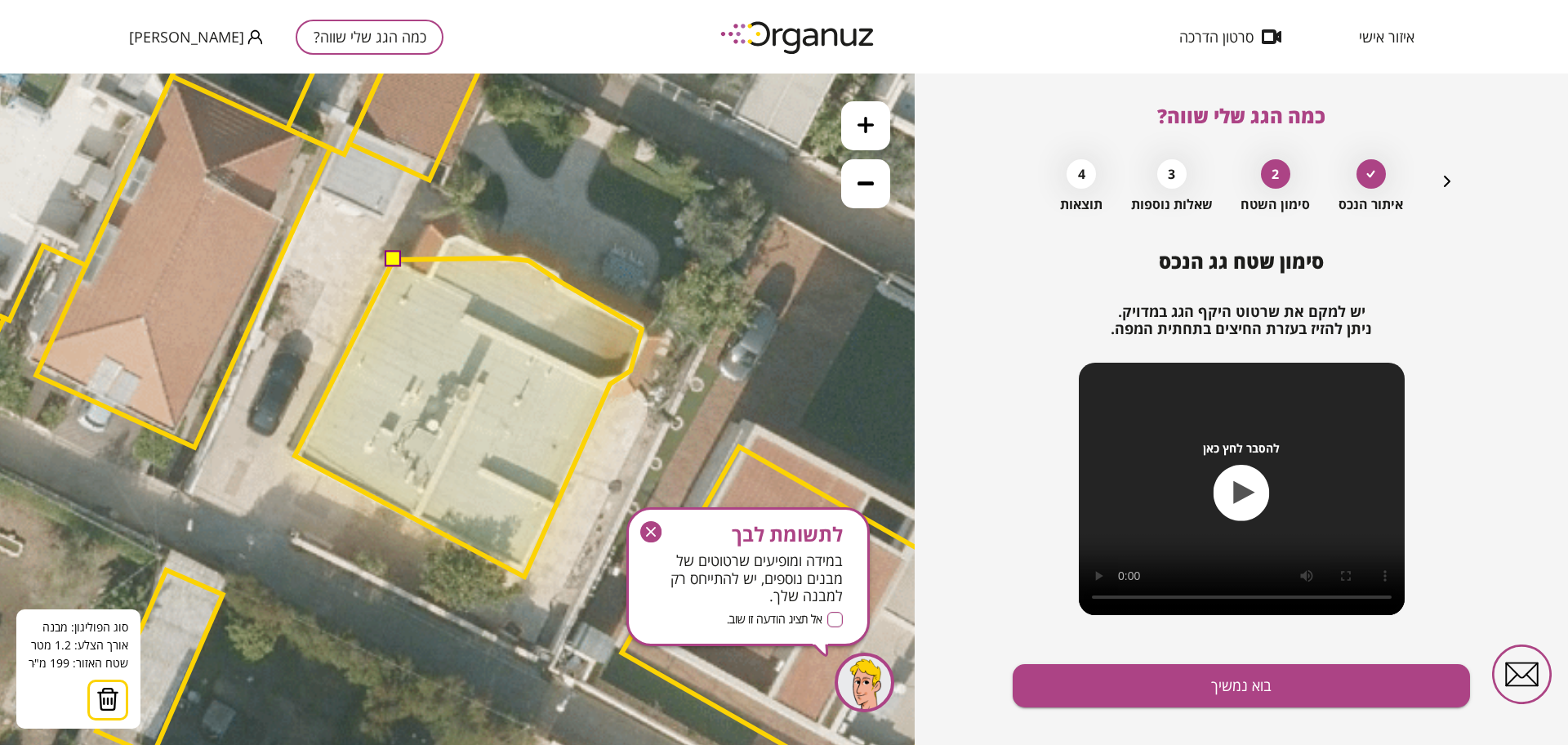
click at [505, 258] on polygon at bounding box center [469, 417] width 348 height 319
click at [460, 234] on polygon at bounding box center [469, 405] width 348 height 343
click at [427, 276] on polygon at bounding box center [469, 404] width 348 height 343
click at [398, 263] on button at bounding box center [392, 258] width 16 height 16
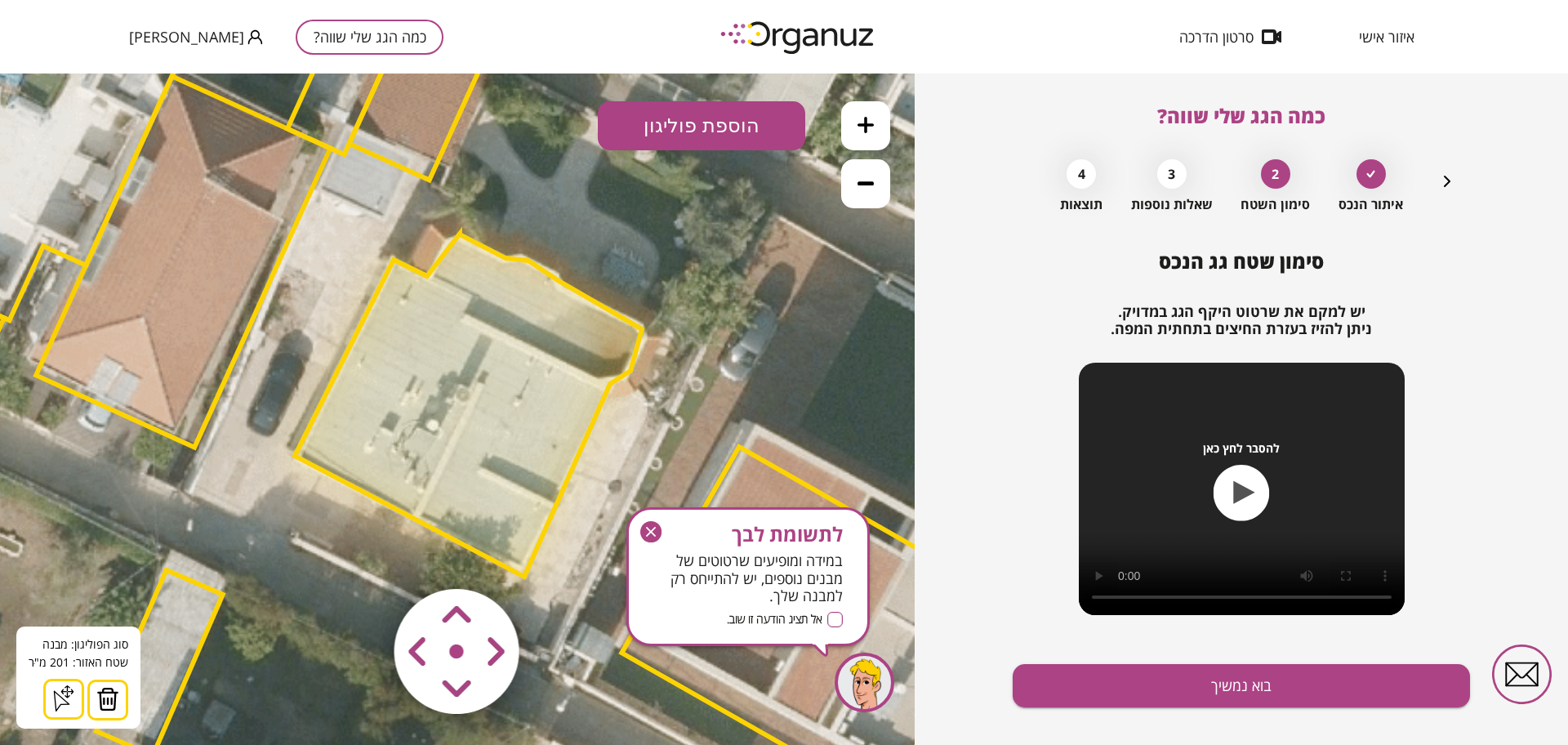
click at [112, 691] on img at bounding box center [107, 699] width 23 height 25
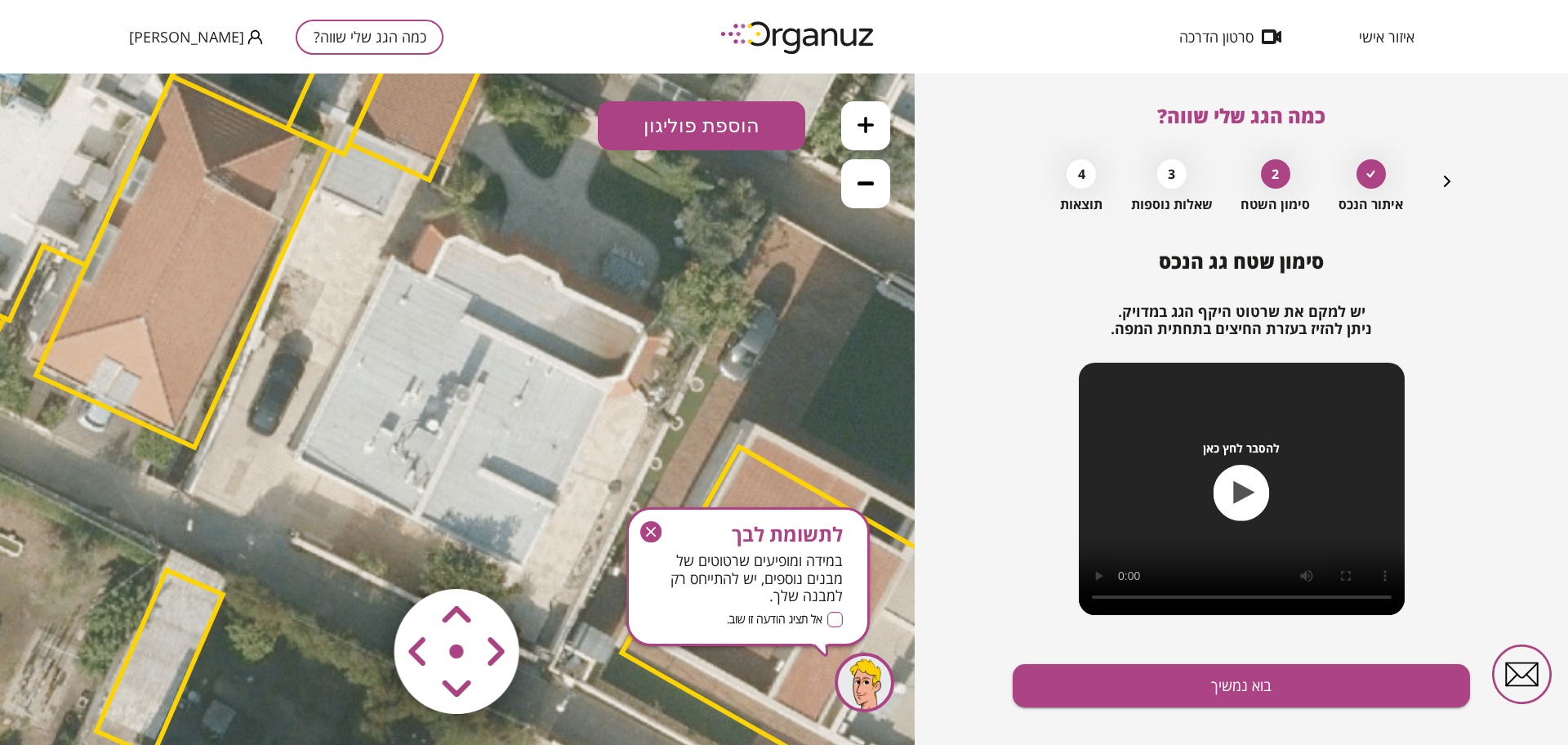
click at [669, 124] on button "הוספת פוליגון" at bounding box center [701, 125] width 208 height 49
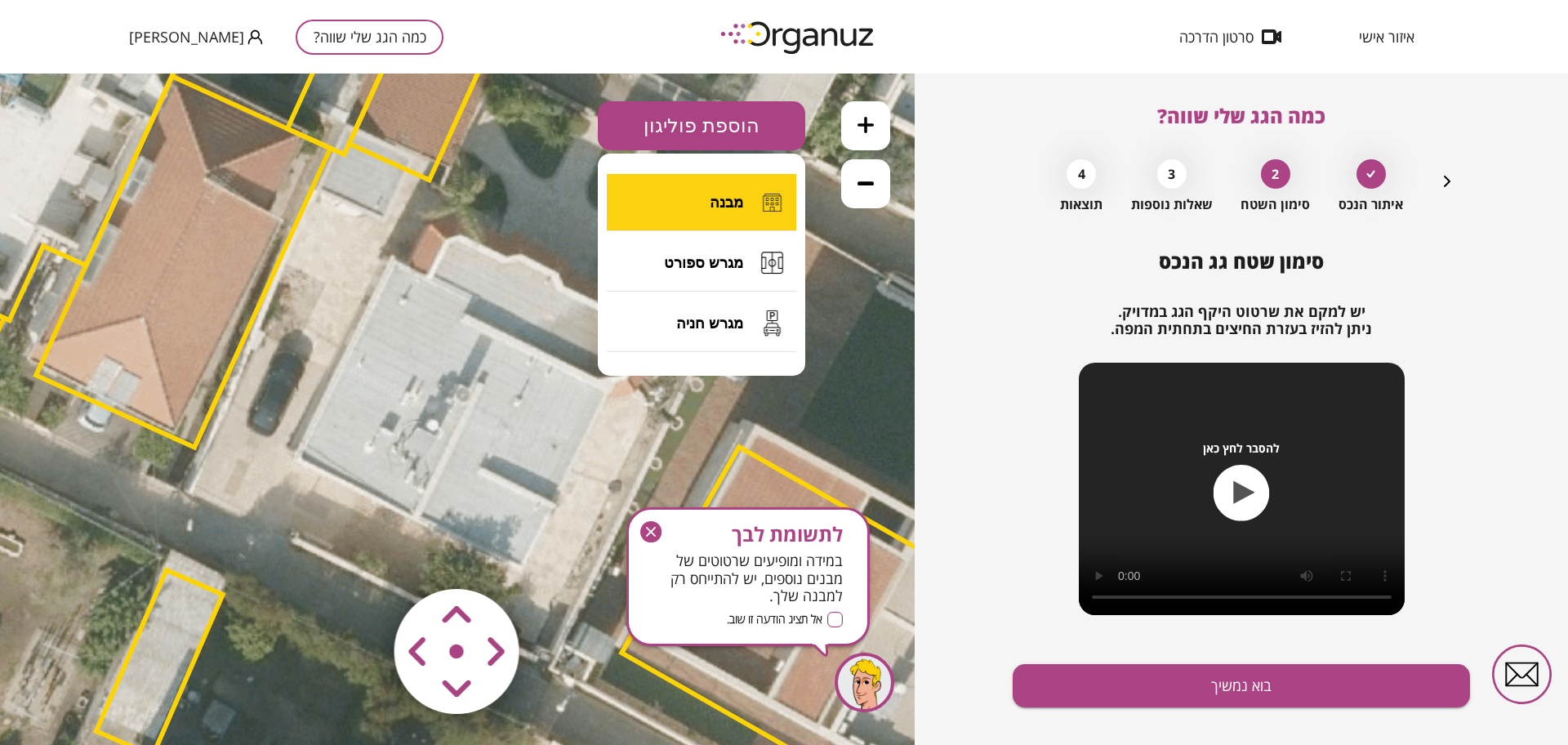
click at [716, 209] on span "מבנה" at bounding box center [727, 203] width 34 height 18
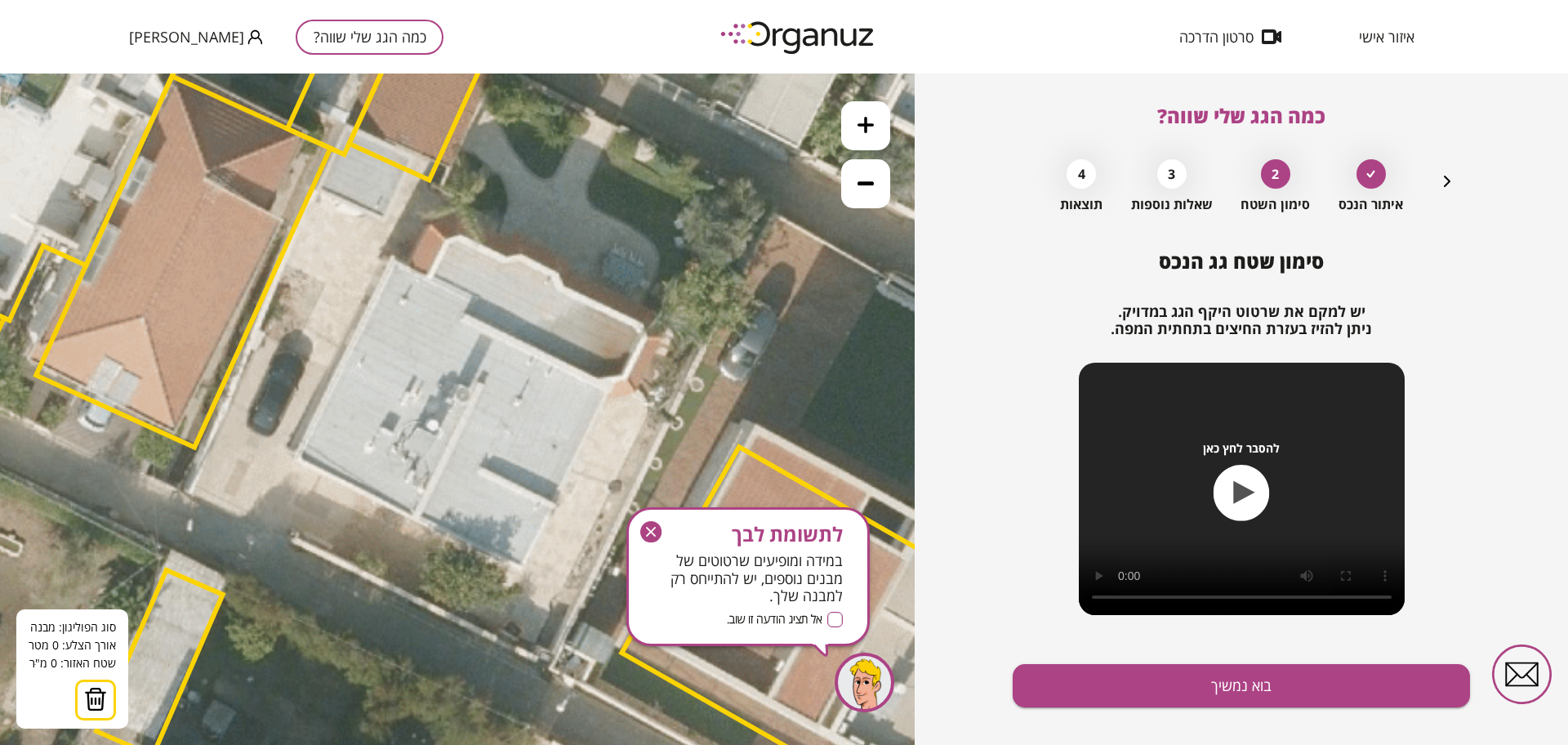
click at [393, 260] on icon at bounding box center [424, 342] width 3528 height 3529
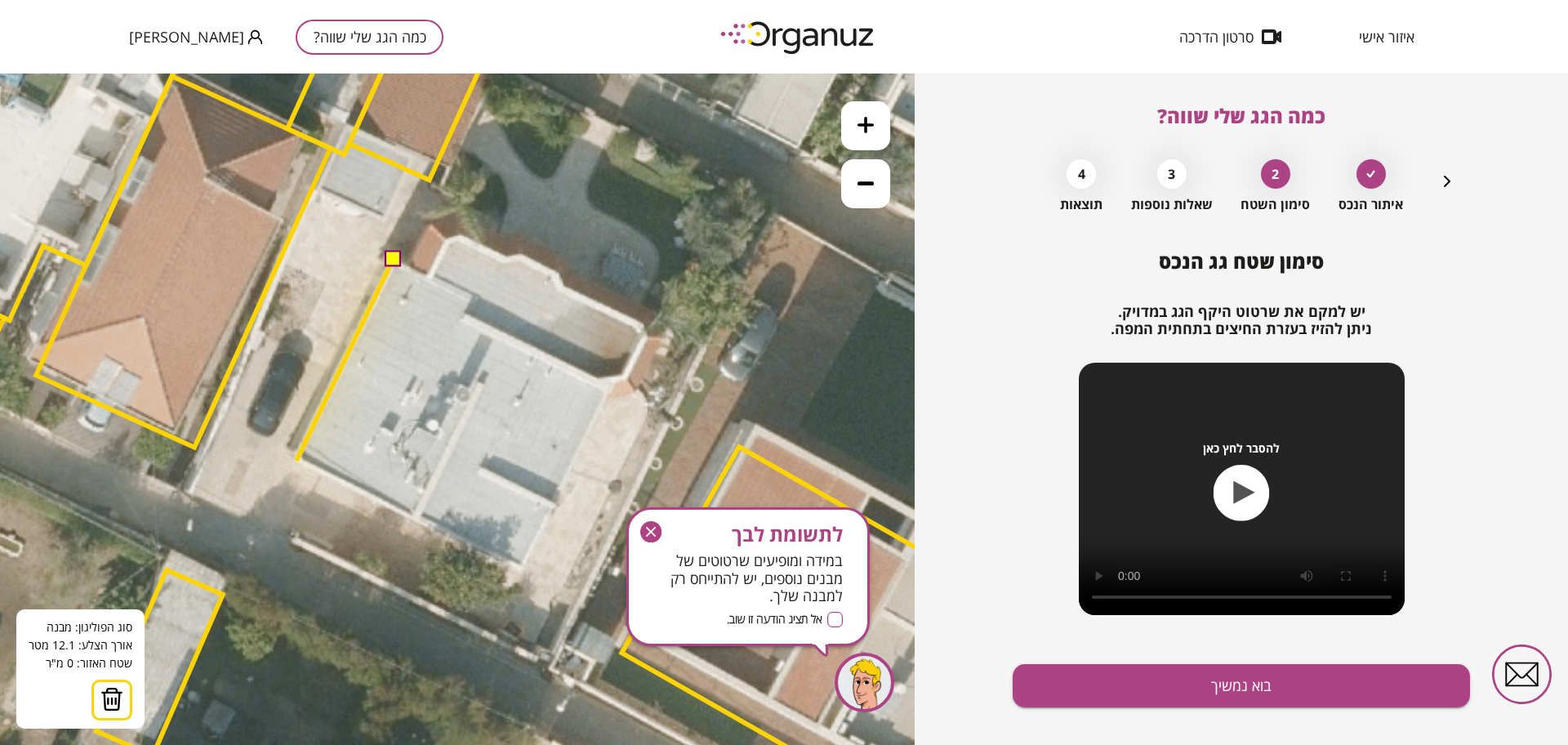
click at [297, 461] on icon at bounding box center [424, 342] width 3528 height 3529
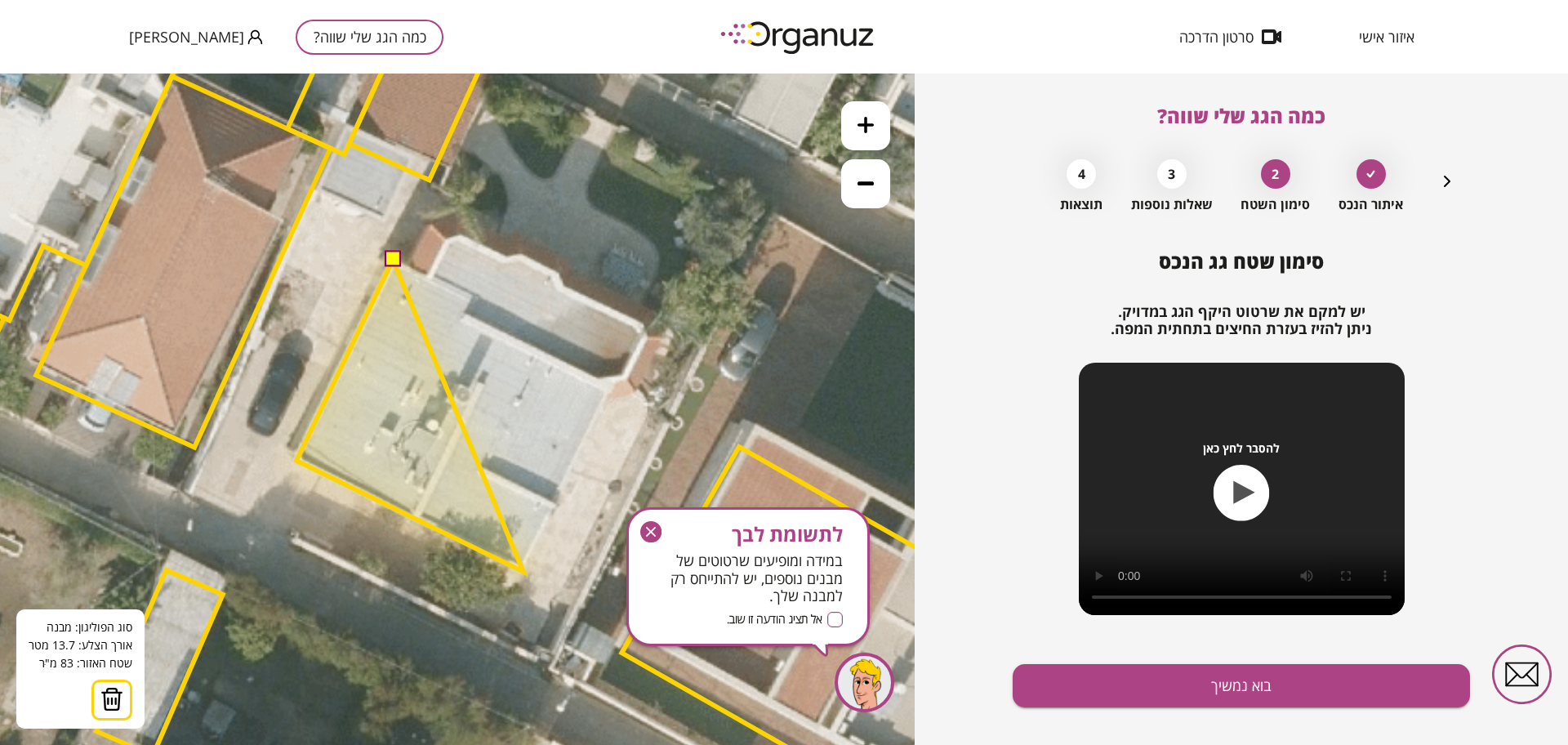
click at [522, 572] on polygon at bounding box center [410, 416] width 227 height 312
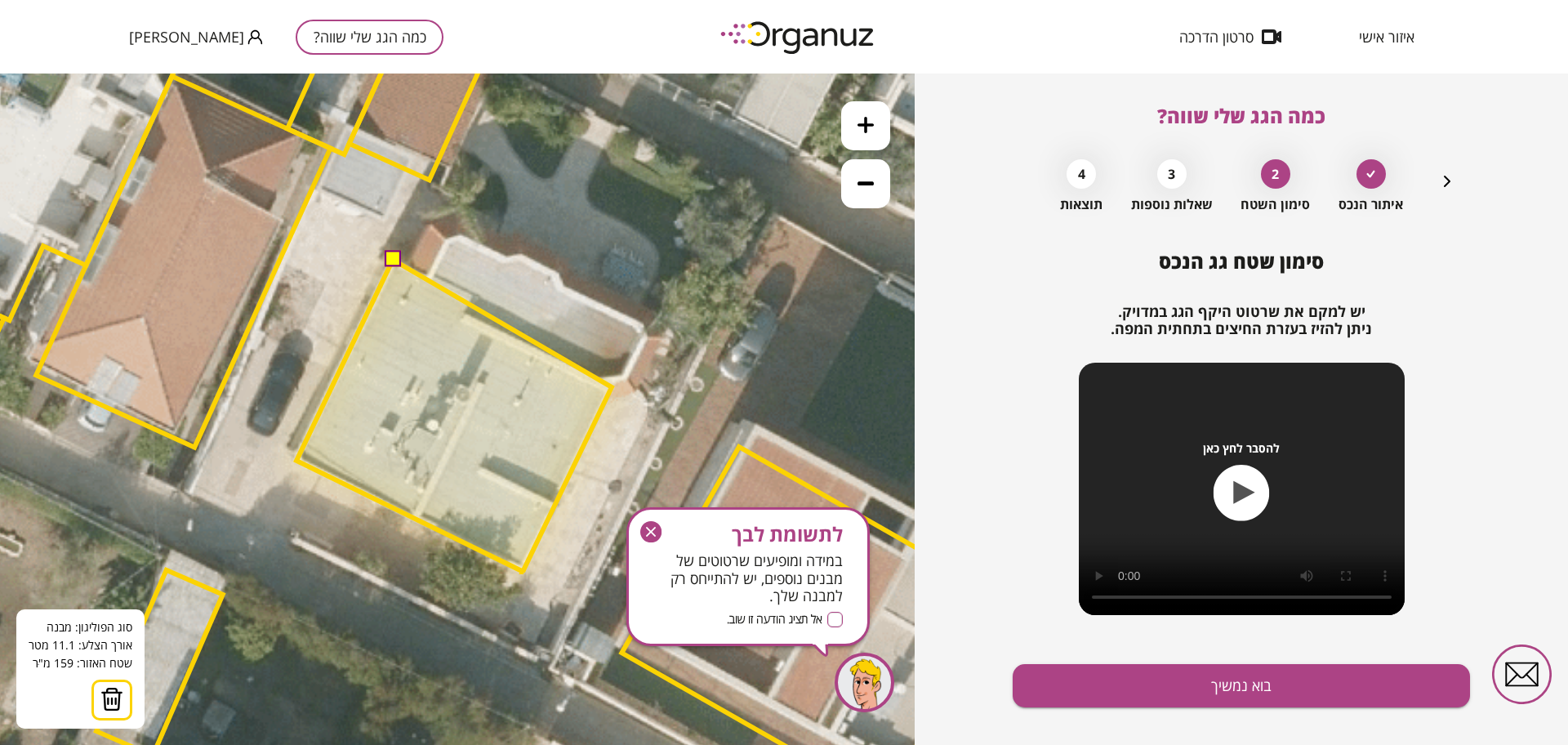
click at [612, 387] on polygon at bounding box center [454, 416] width 315 height 312
click at [464, 315] on polygon at bounding box center [454, 416] width 315 height 312
click at [471, 297] on polygon at bounding box center [454, 416] width 315 height 312
click at [394, 260] on button at bounding box center [392, 258] width 16 height 16
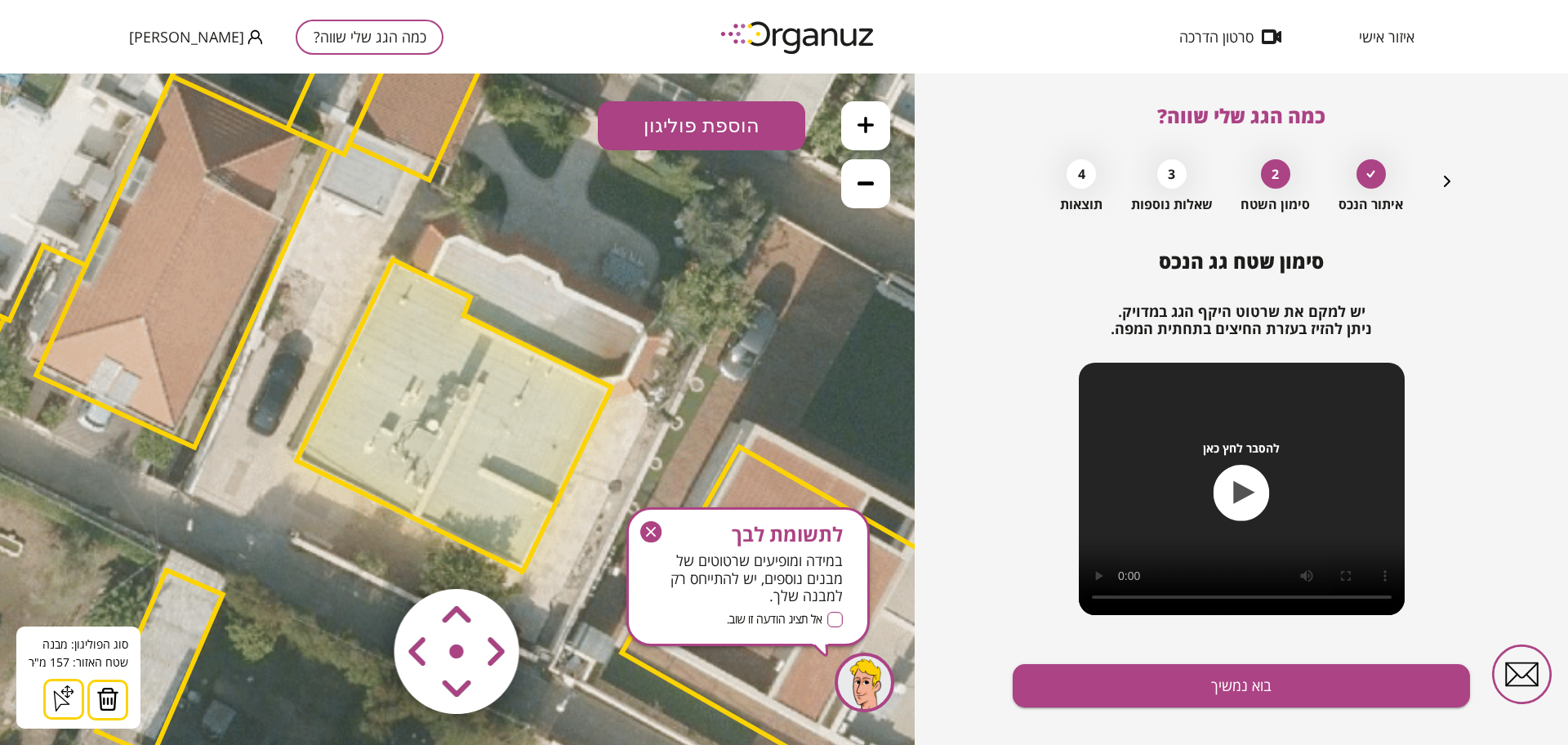
click at [731, 136] on button "הוספת פוליגון" at bounding box center [701, 125] width 208 height 49
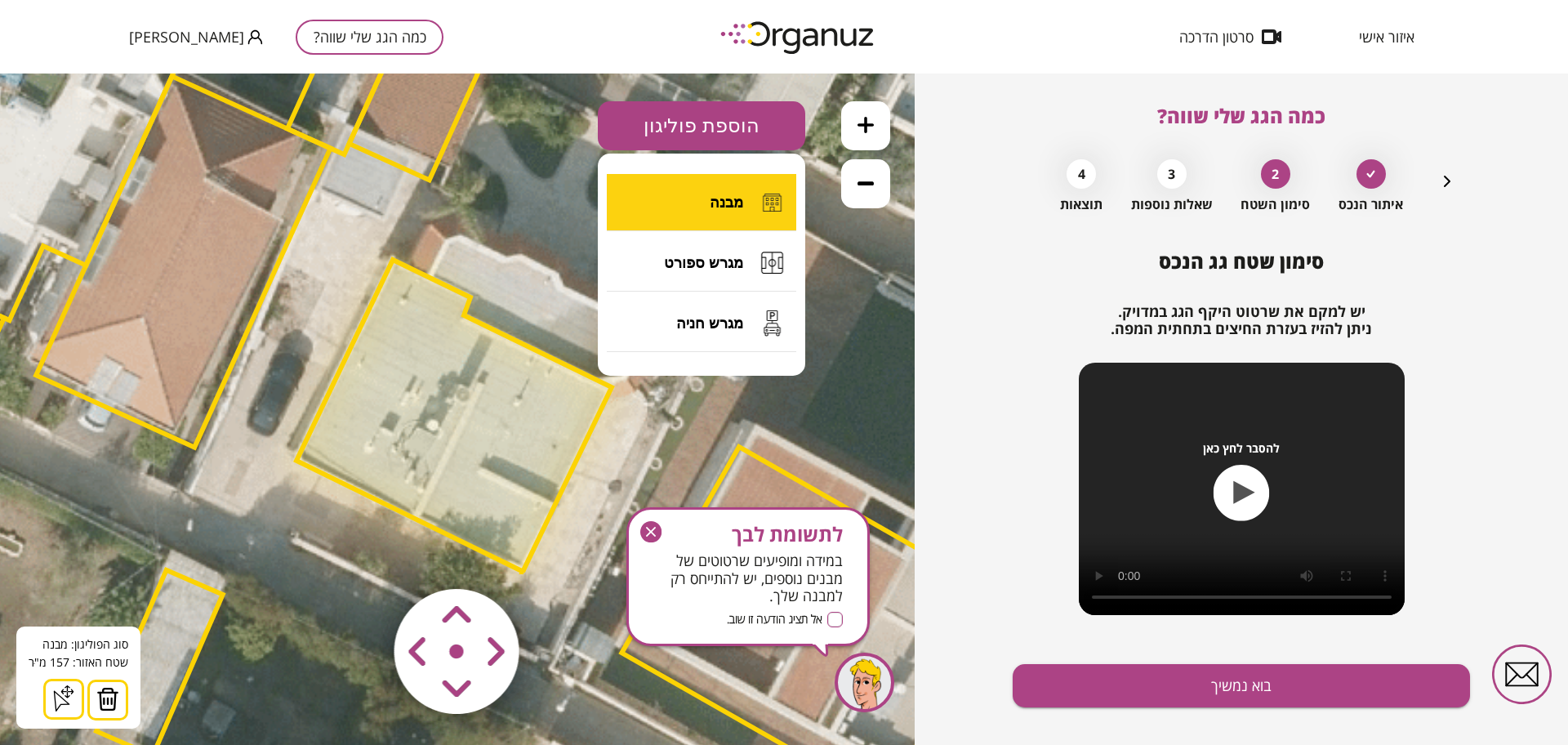
click at [744, 215] on button "מבנה" at bounding box center [701, 203] width 190 height 58
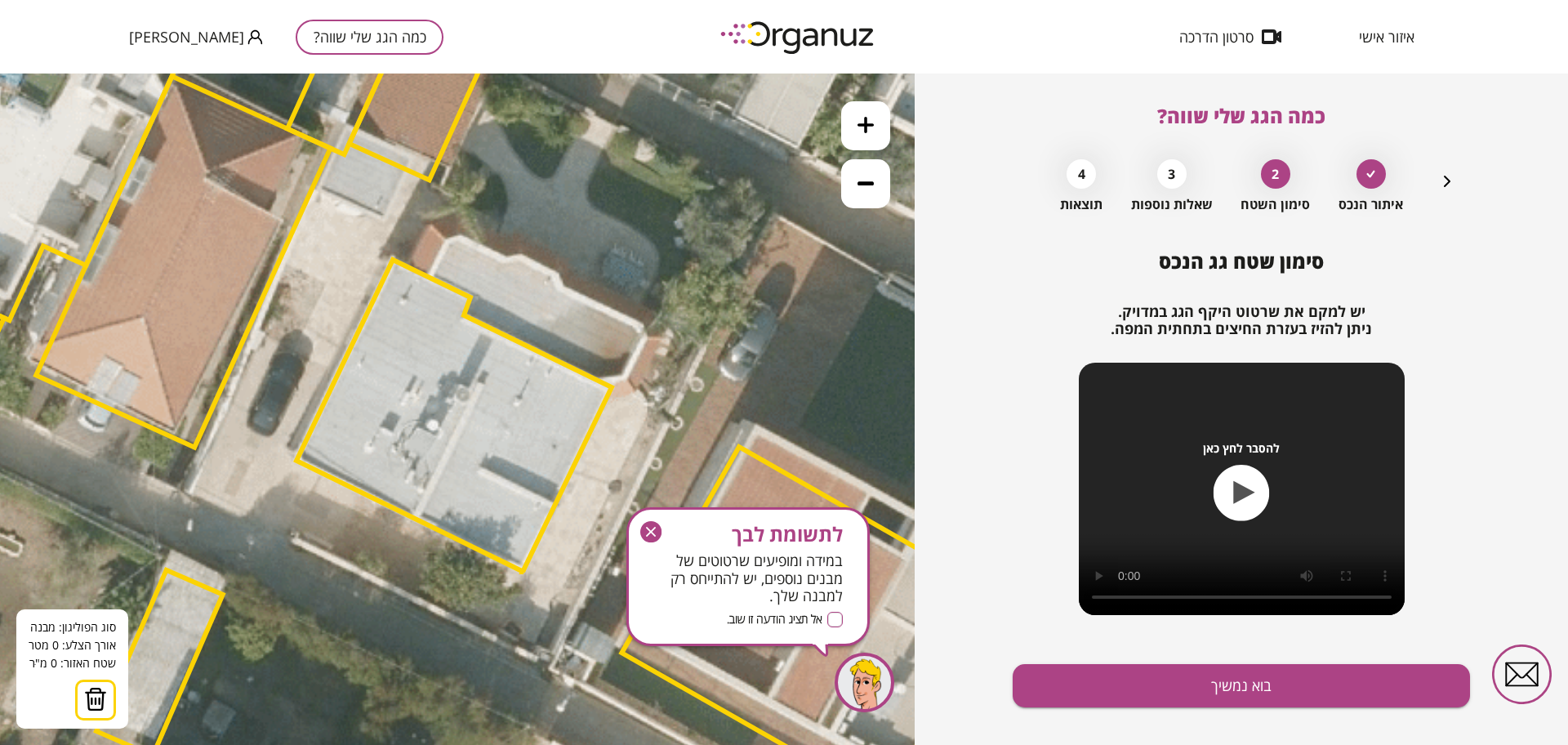
click at [430, 273] on icon at bounding box center [424, 342] width 3528 height 3529
click at [453, 235] on polygon at bounding box center [441, 254] width 23 height 39
click at [504, 258] on polygon at bounding box center [467, 254] width 74 height 39
click at [524, 257] on polygon at bounding box center [477, 254] width 94 height 39
click at [554, 271] on polygon at bounding box center [492, 254] width 124 height 39
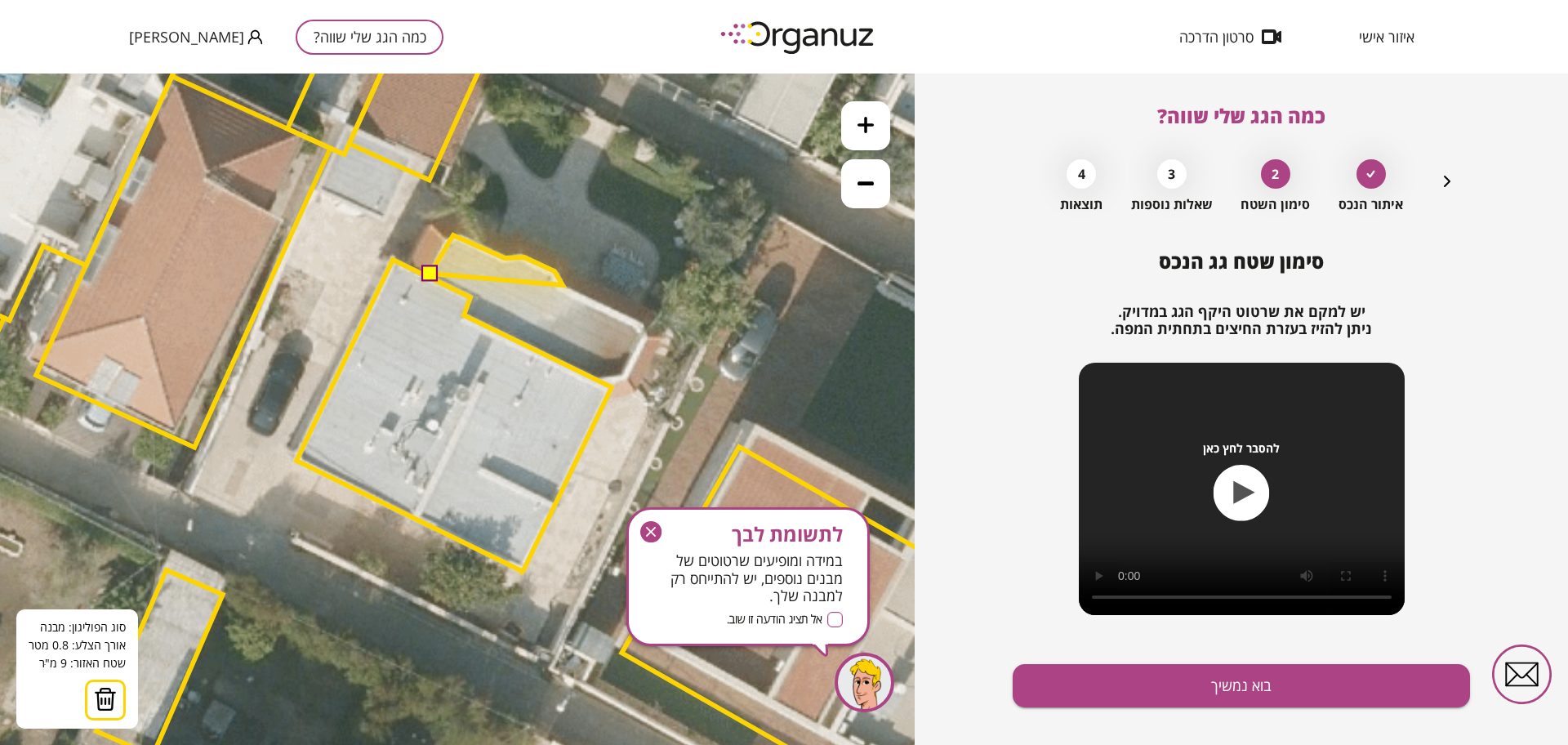
click at [563, 285] on polygon at bounding box center [496, 260] width 132 height 50
click at [563, 295] on polygon at bounding box center [497, 265] width 133 height 59
click at [643, 324] on polygon at bounding box center [536, 280] width 214 height 87
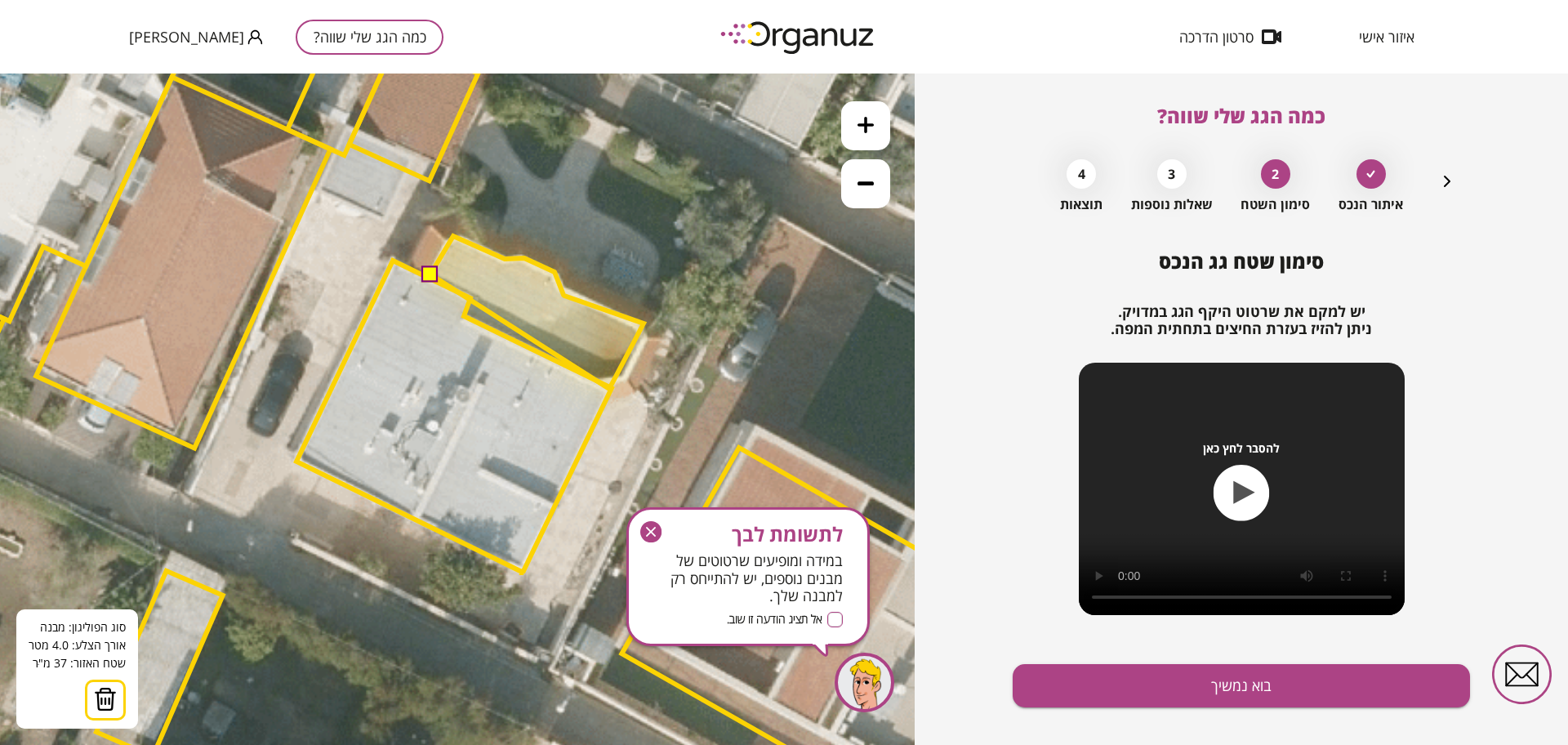
click at [609, 388] on polygon at bounding box center [536, 313] width 214 height 153
click at [467, 318] on polygon at bounding box center [536, 313] width 214 height 153
click at [471, 296] on polygon at bounding box center [536, 313] width 214 height 153
click at [435, 276] on button at bounding box center [429, 273] width 16 height 16
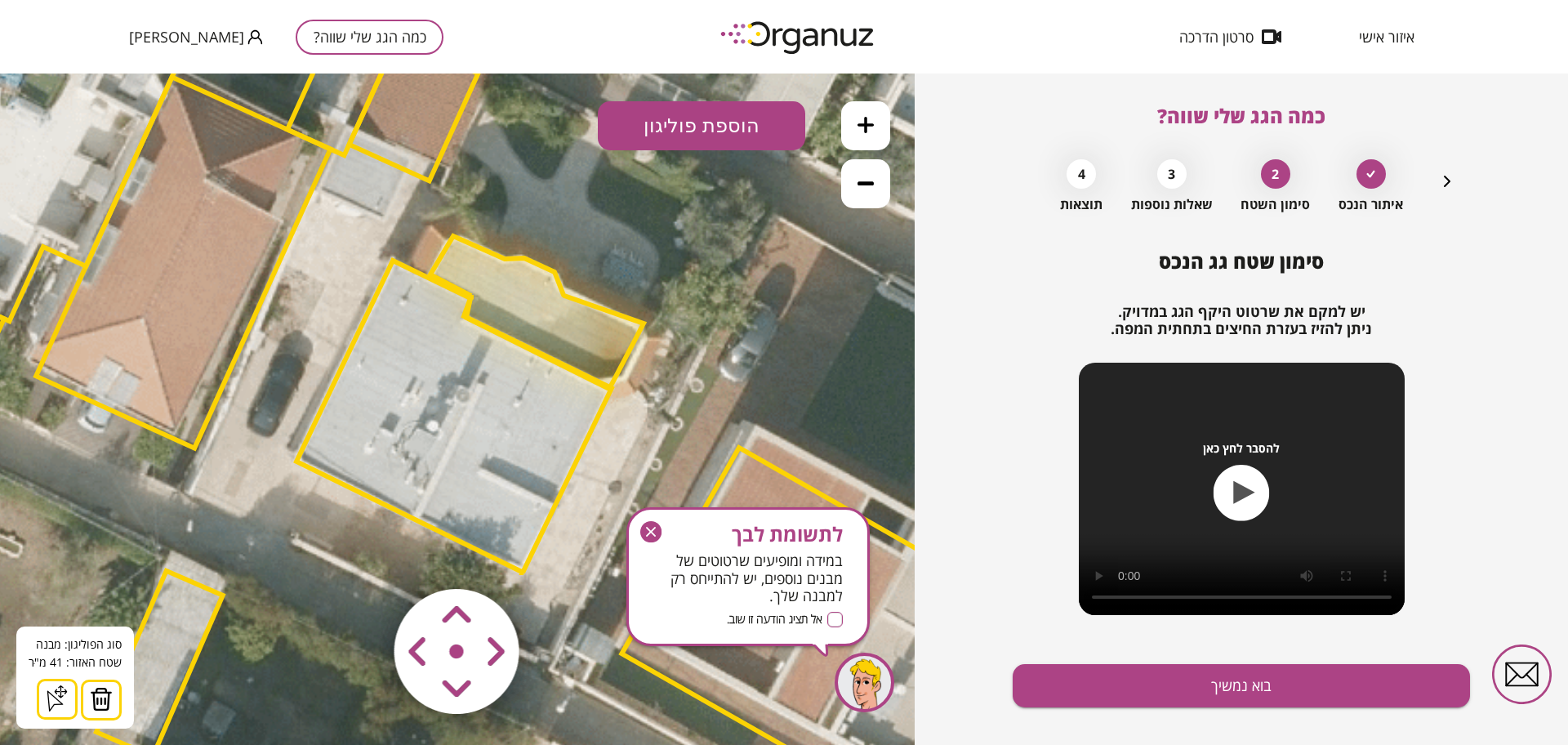
click at [649, 522] on icon "button" at bounding box center [650, 531] width 21 height 21
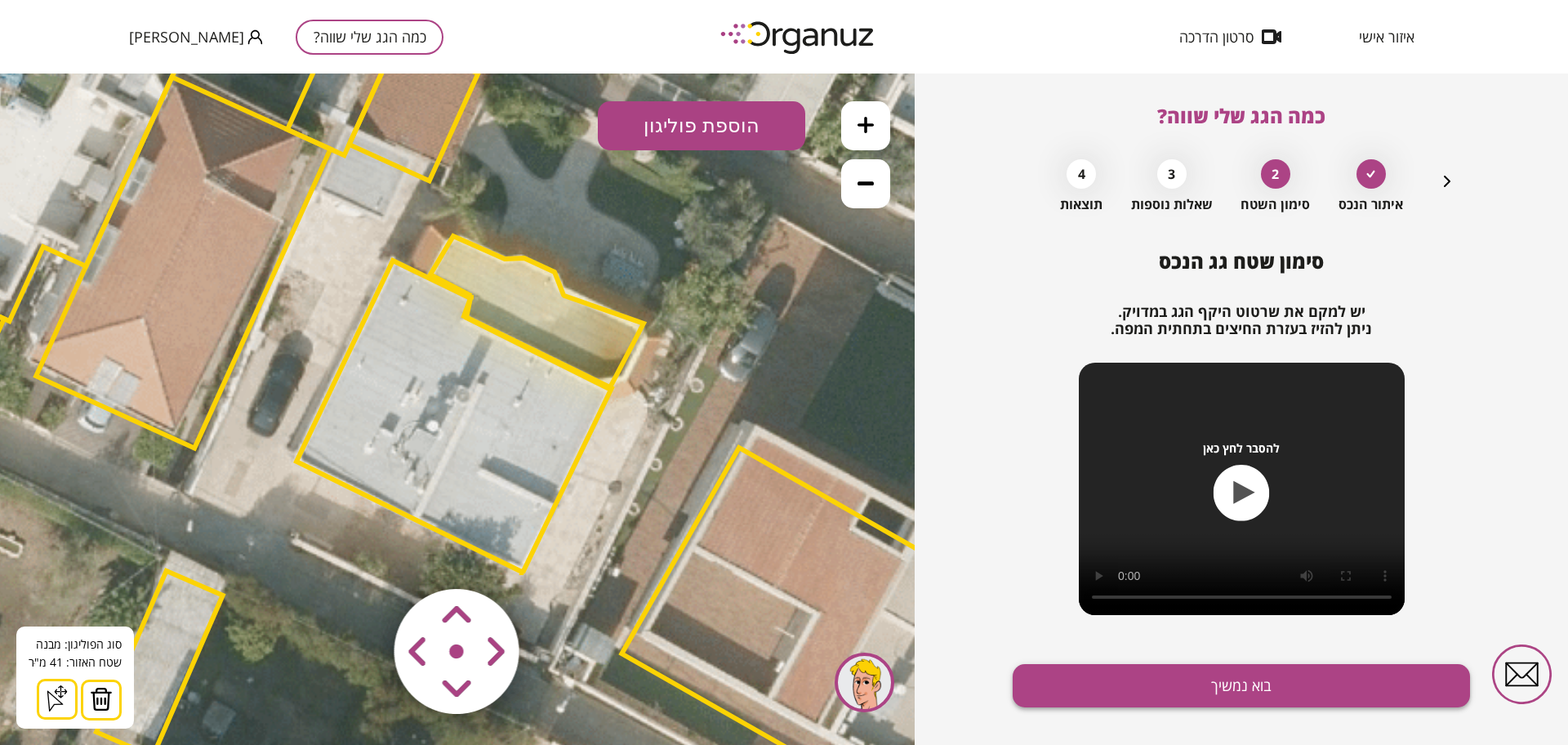
click at [1190, 699] on button "בוא נמשיך" at bounding box center [1241, 686] width 458 height 44
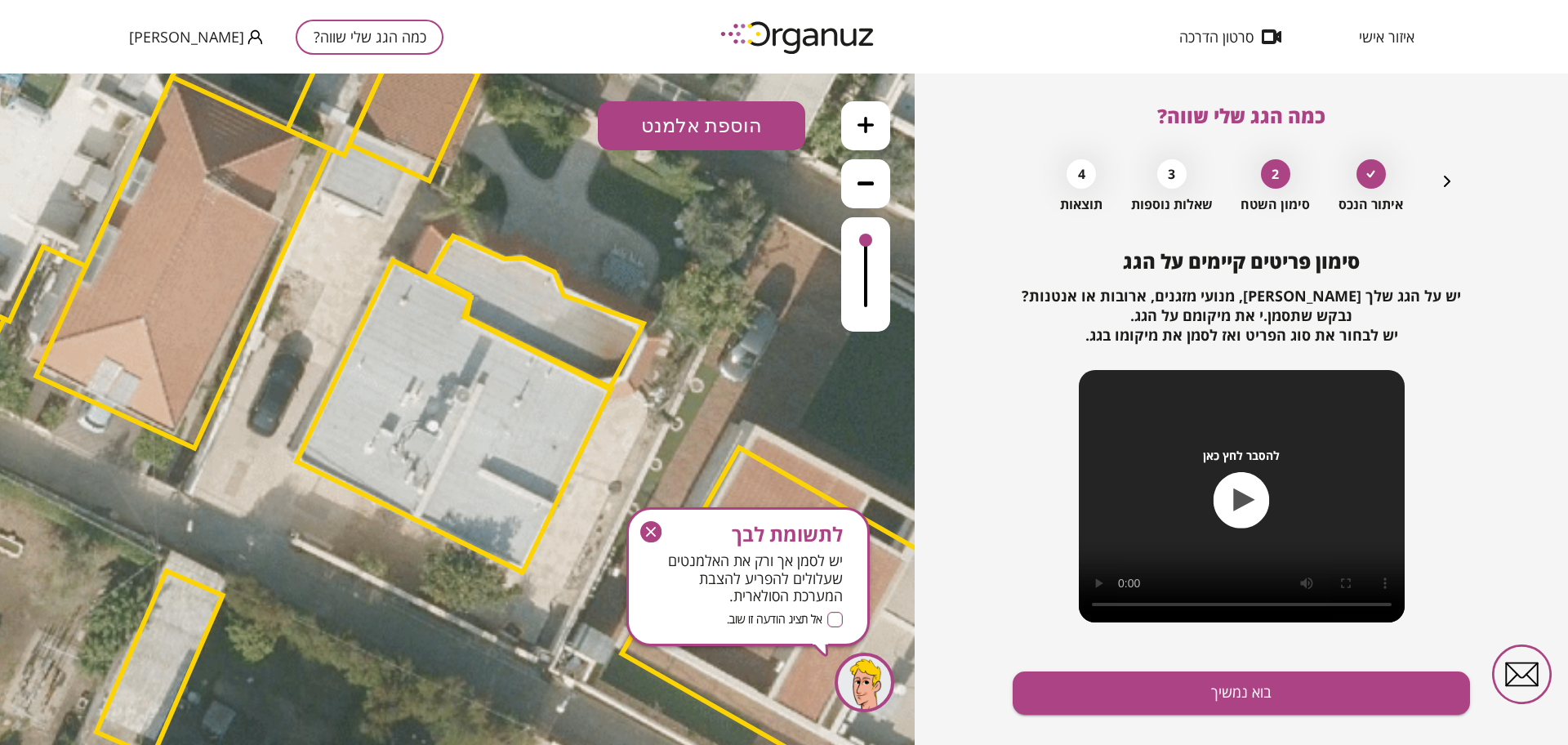
click at [696, 140] on button "הוספת אלמנט" at bounding box center [701, 125] width 208 height 49
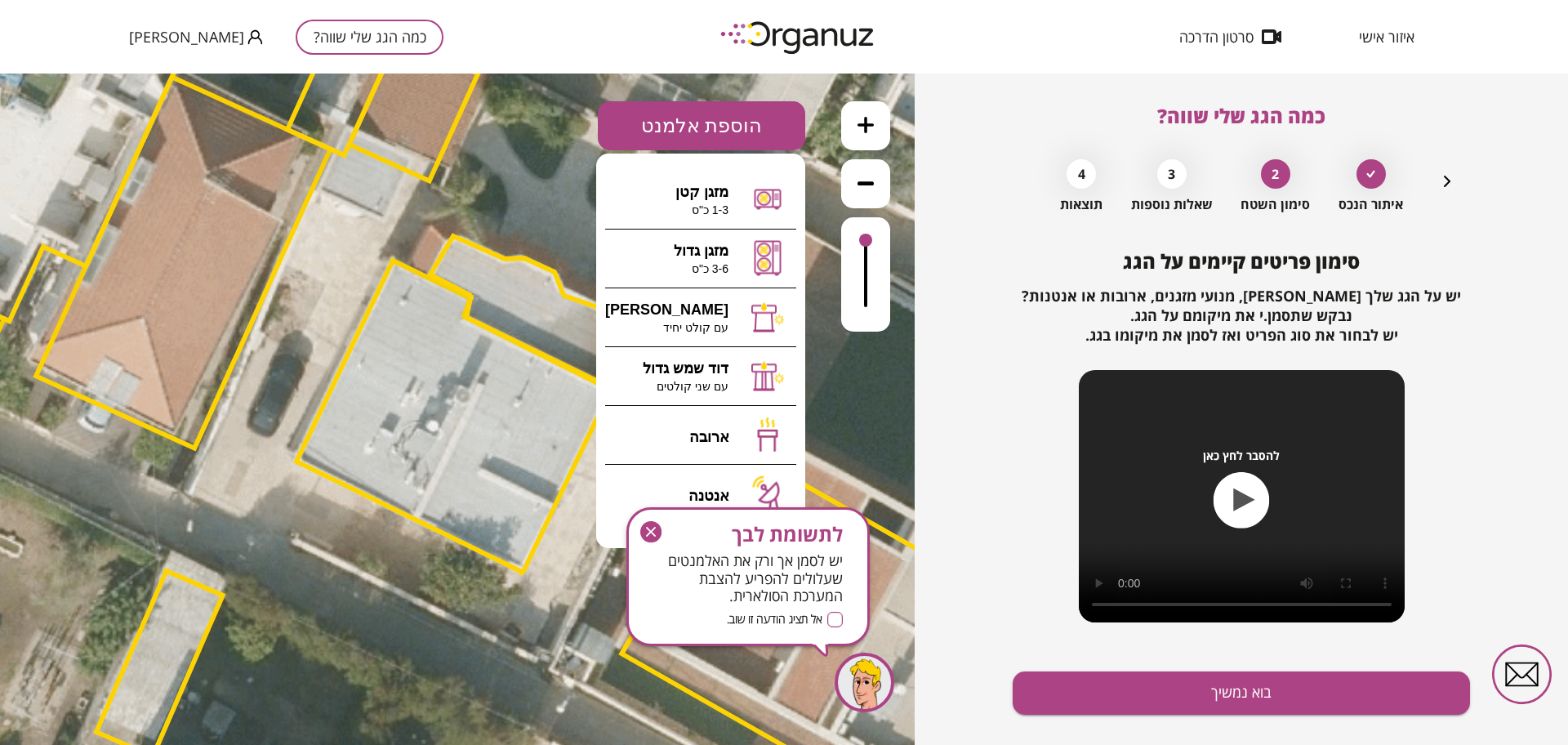
click at [645, 526] on icon "button" at bounding box center [650, 531] width 21 height 21
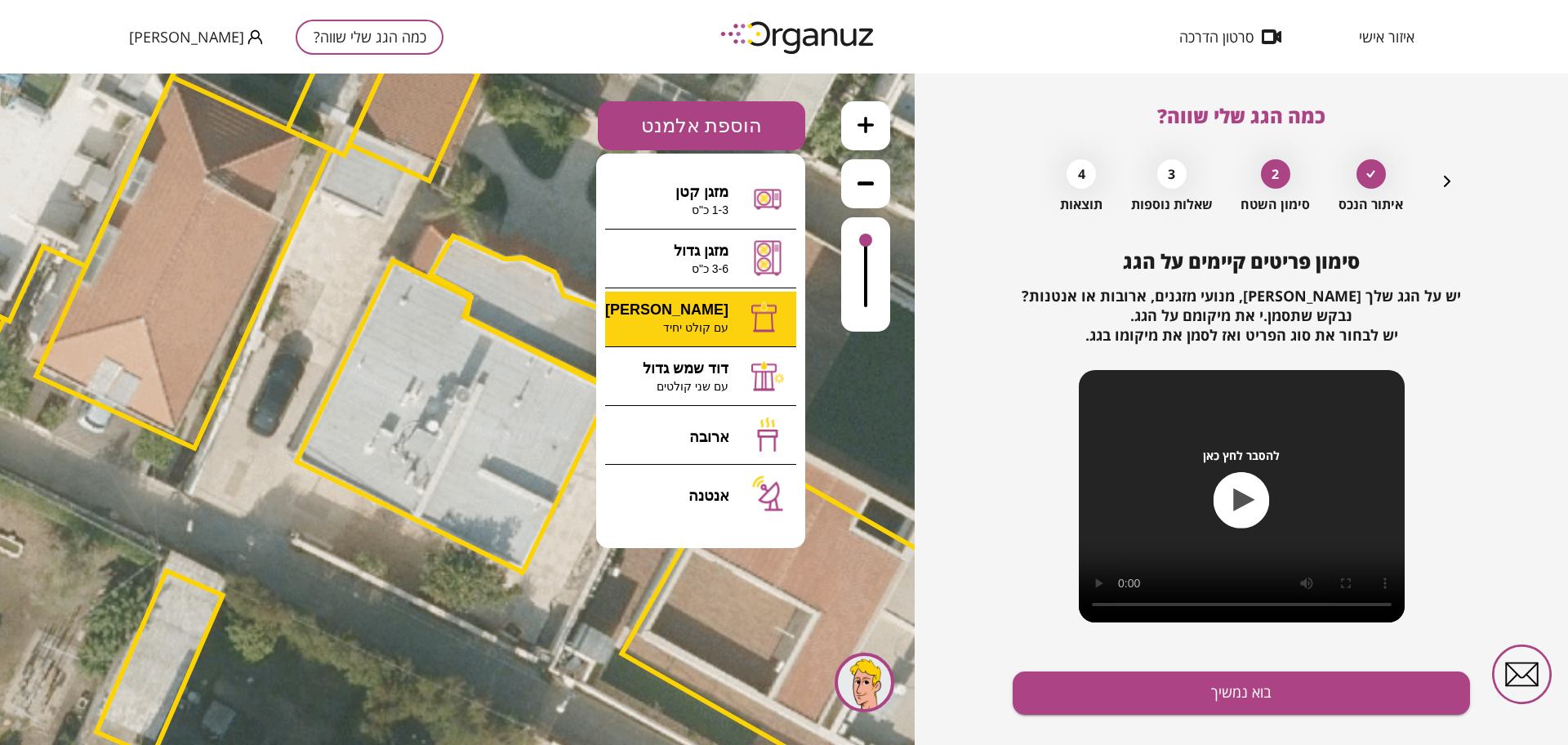
click at [713, 307] on div ".st0 { fill: #FFFFFF; } 41" at bounding box center [457, 409] width 915 height 671
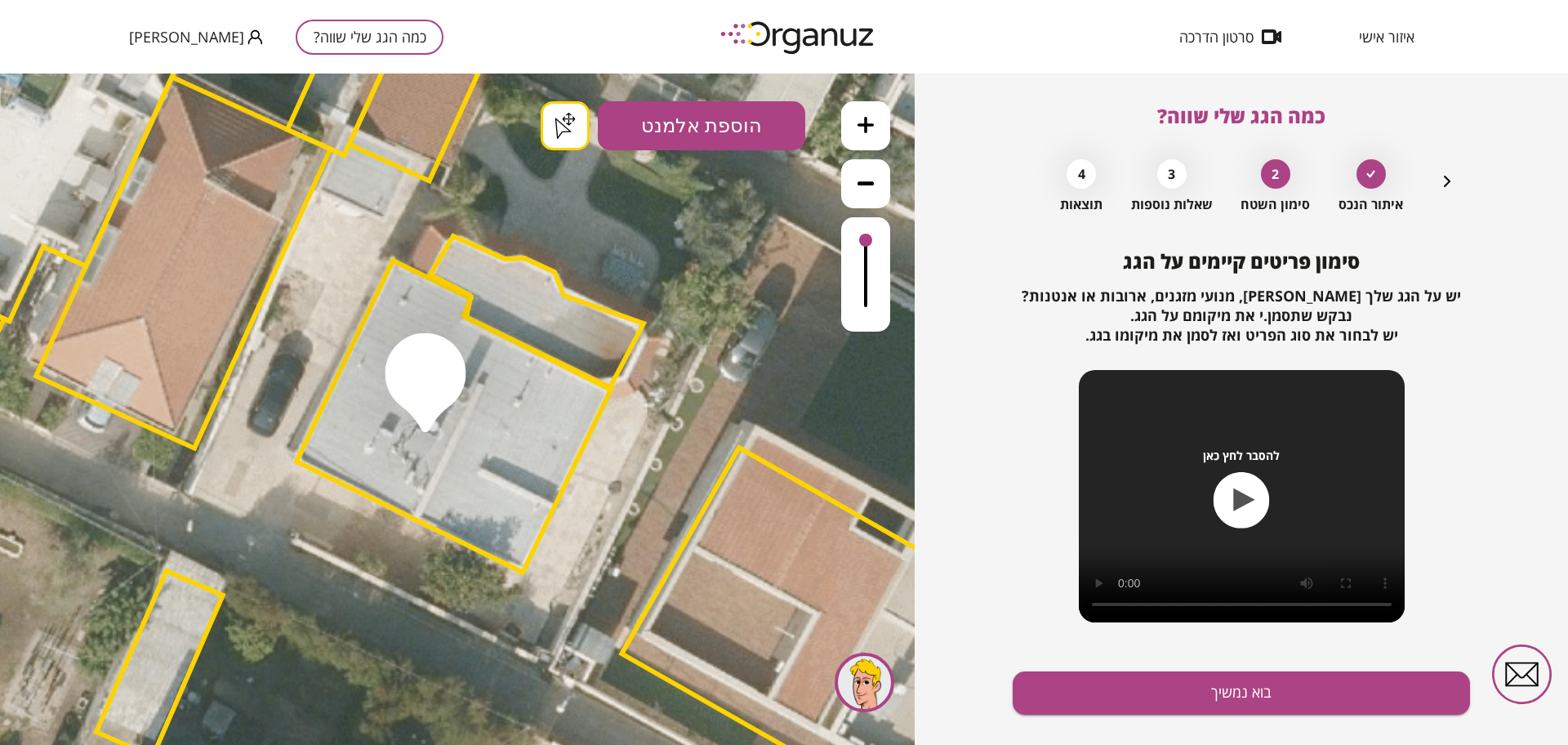
click at [563, 140] on div ".st0 { fill: #FFFFFF; } .st0 { fill: #FFFFFF; }" at bounding box center [457, 409] width 915 height 671
click at [1088, 677] on button "בוא נמשיך" at bounding box center [1241, 693] width 458 height 44
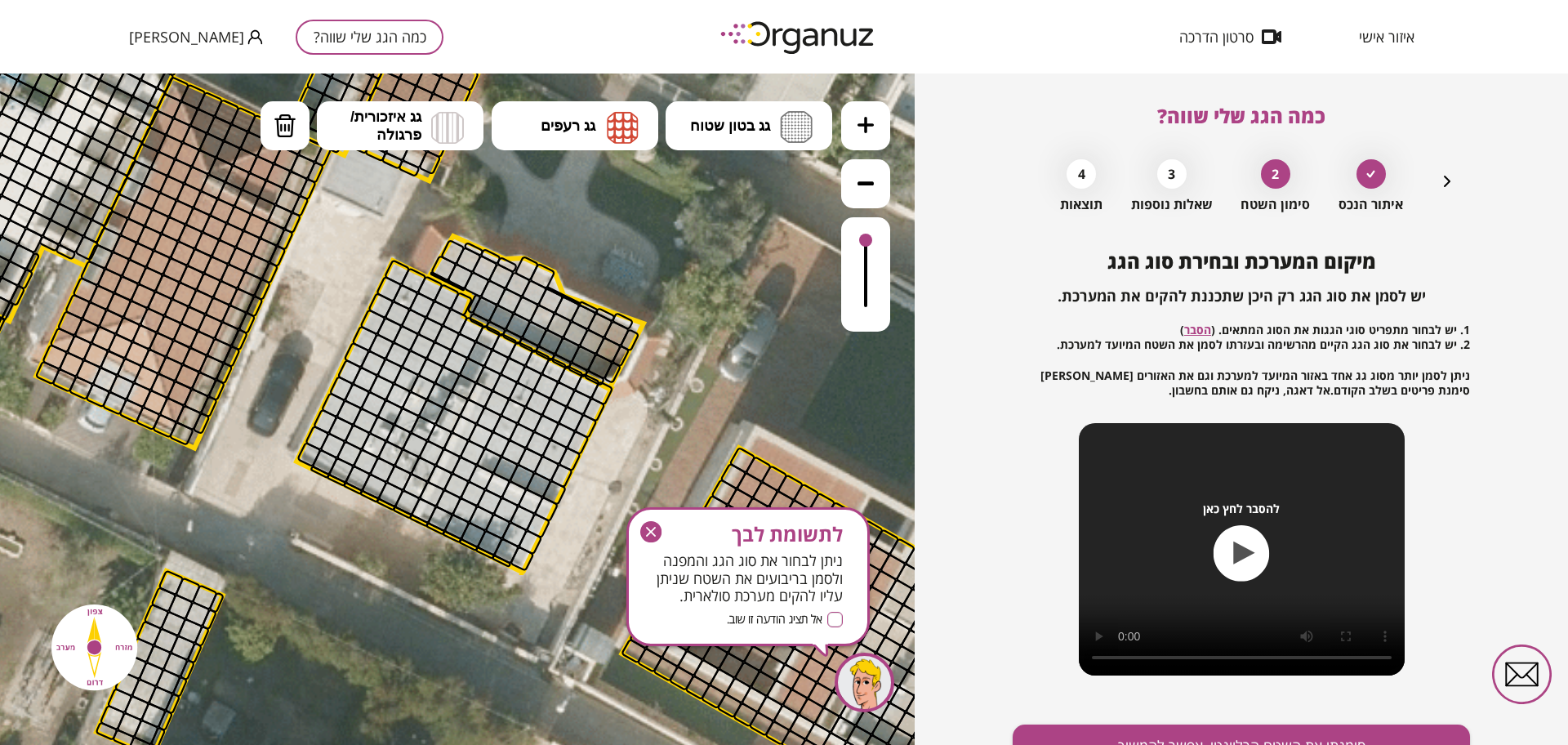
click at [871, 140] on button at bounding box center [865, 125] width 49 height 49
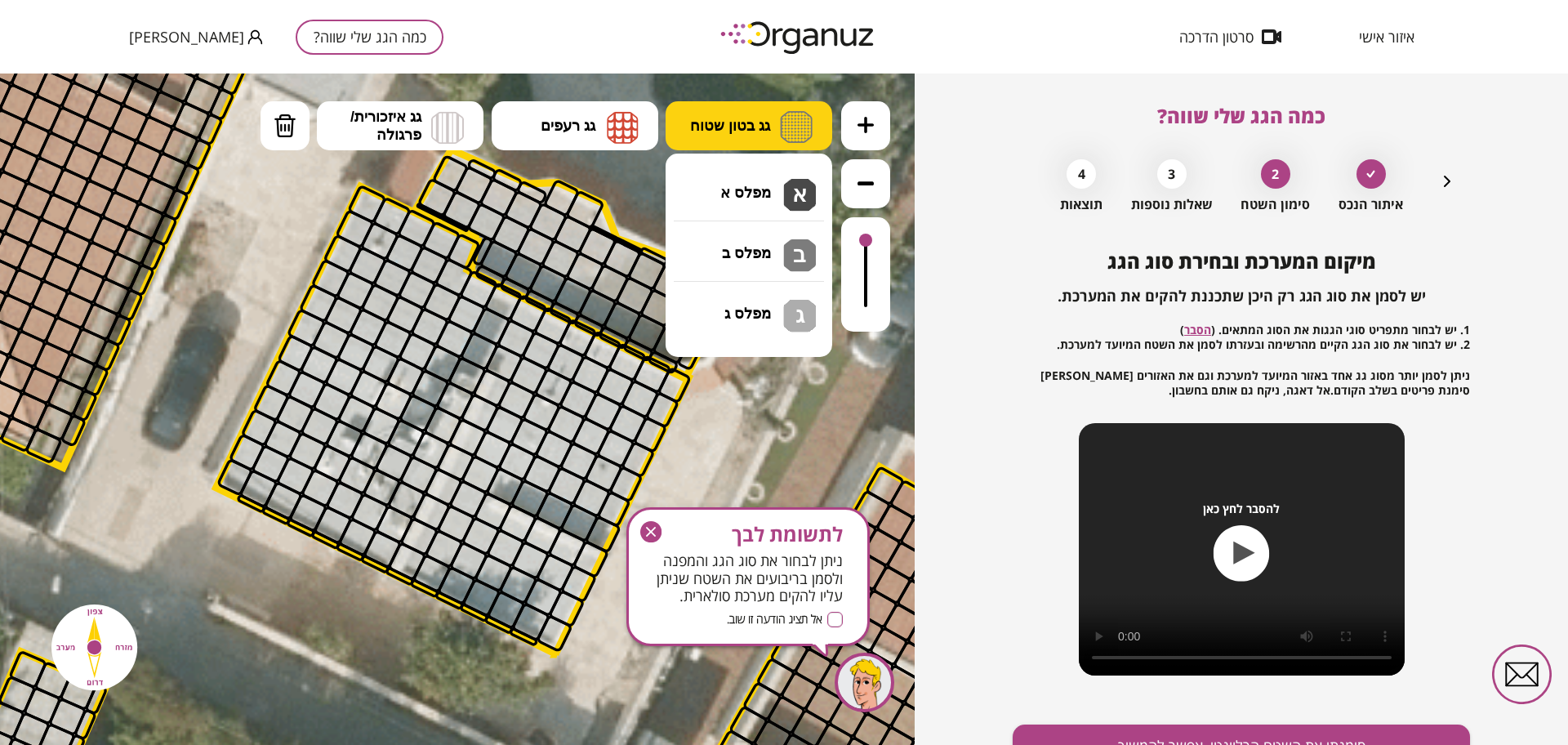
click at [791, 130] on img at bounding box center [795, 127] width 33 height 32
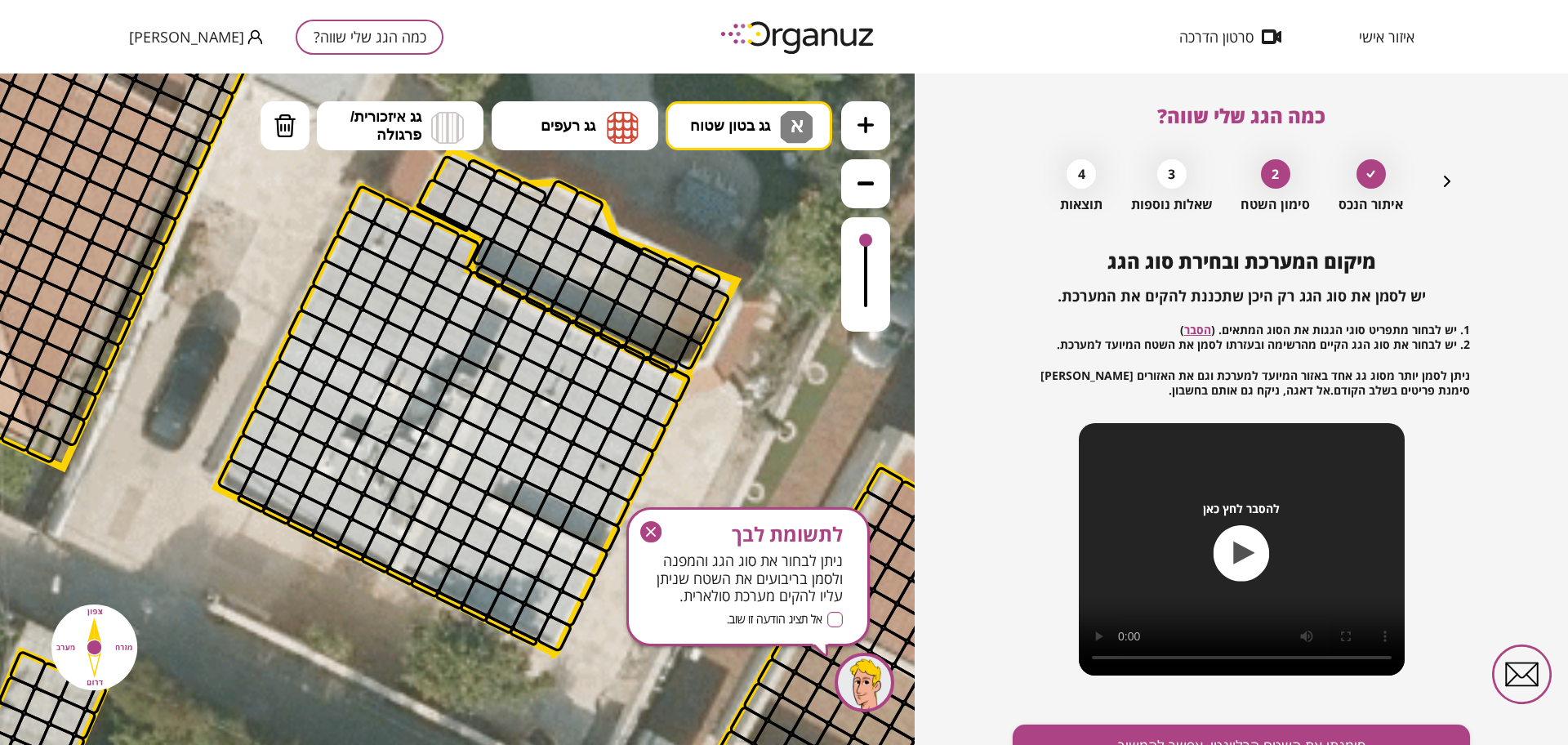
click at [767, 207] on div ".st0 { fill: #FFFFFF; } .st0 { fill: #FFFFFF; }" at bounding box center [457, 409] width 915 height 671
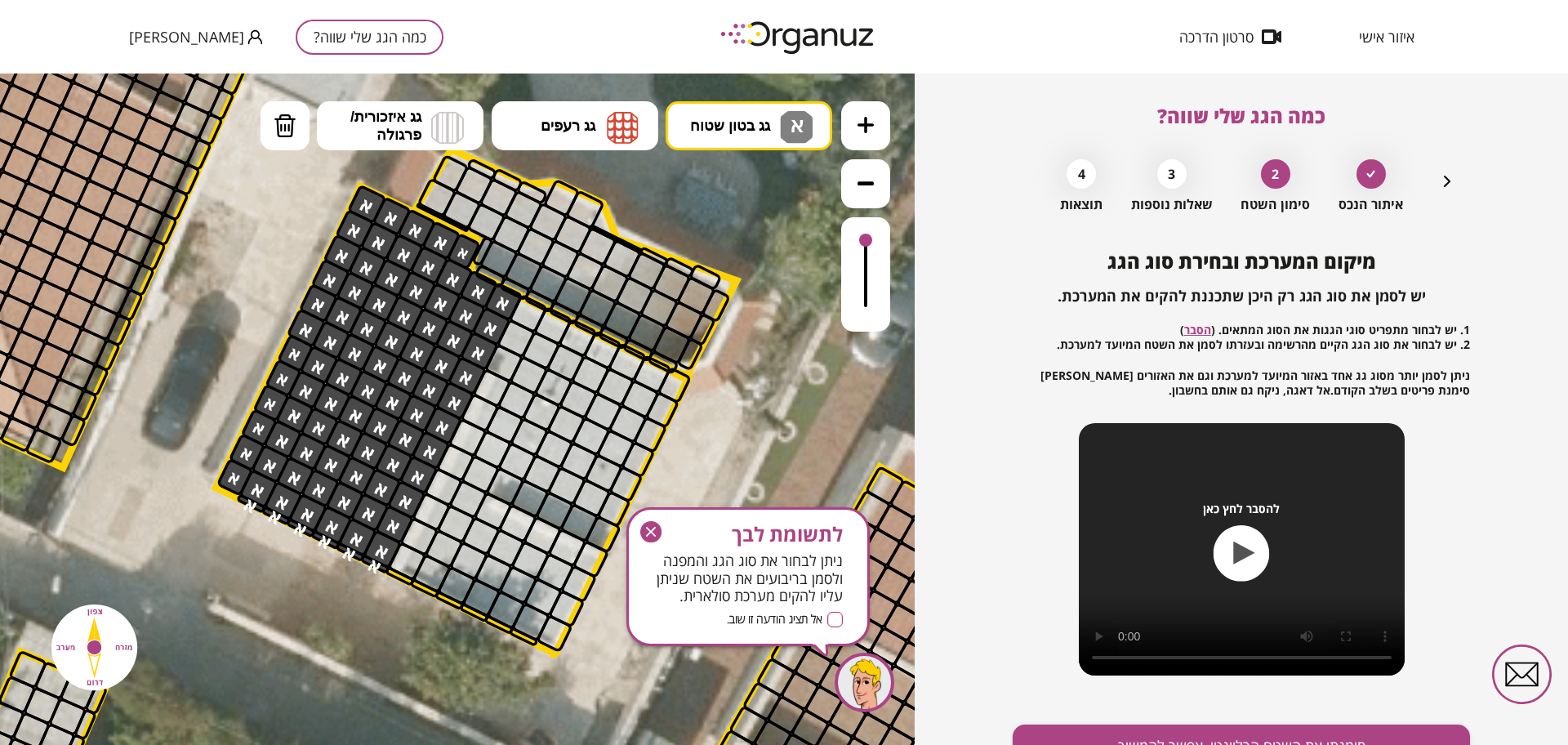
drag, startPoint x: 368, startPoint y: 202, endPoint x: 430, endPoint y: 390, distance: 198.0
click at [867, 236] on div at bounding box center [865, 239] width 13 height 13
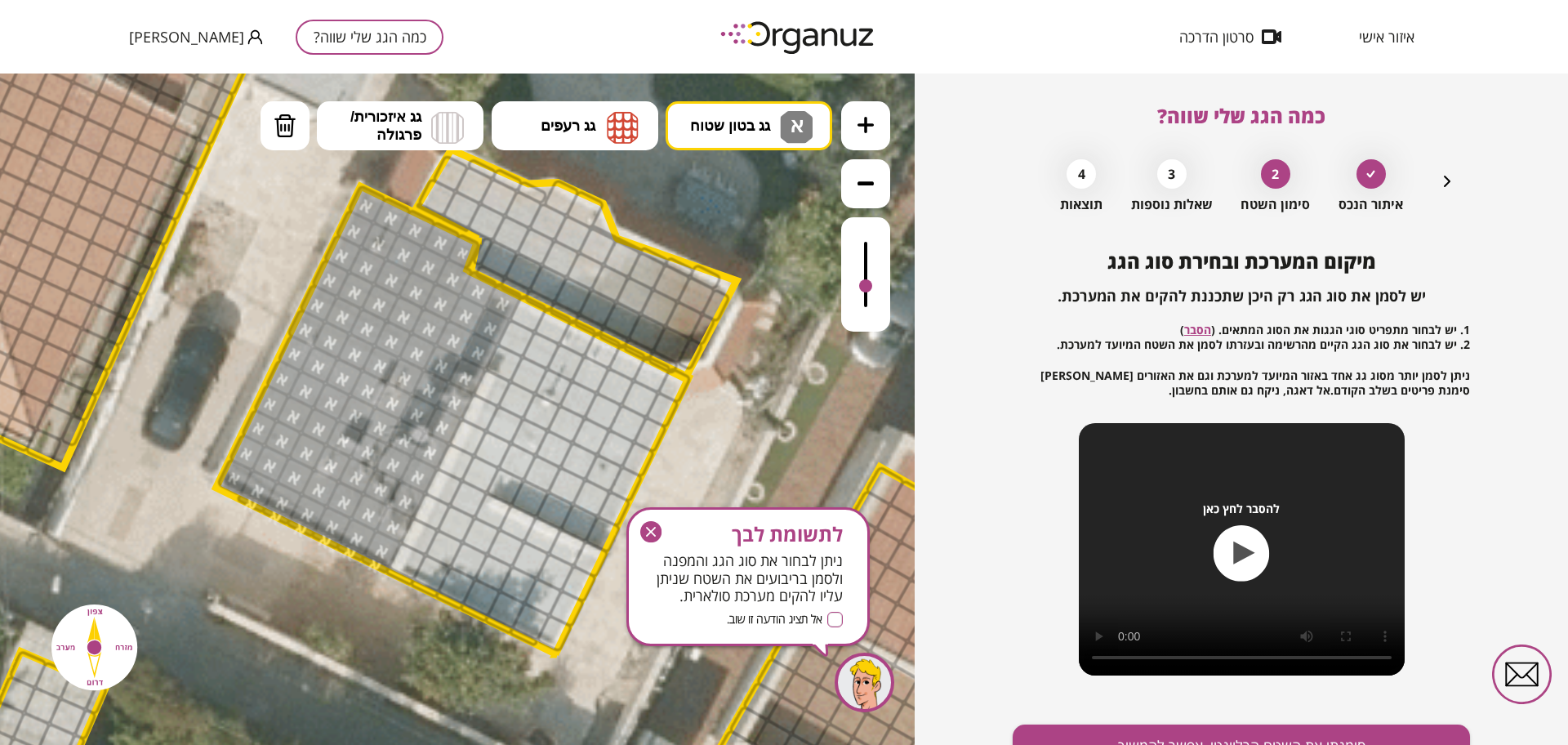
click at [872, 287] on div at bounding box center [865, 274] width 49 height 114
click at [793, 123] on span "א" at bounding box center [794, 122] width 17 height 20
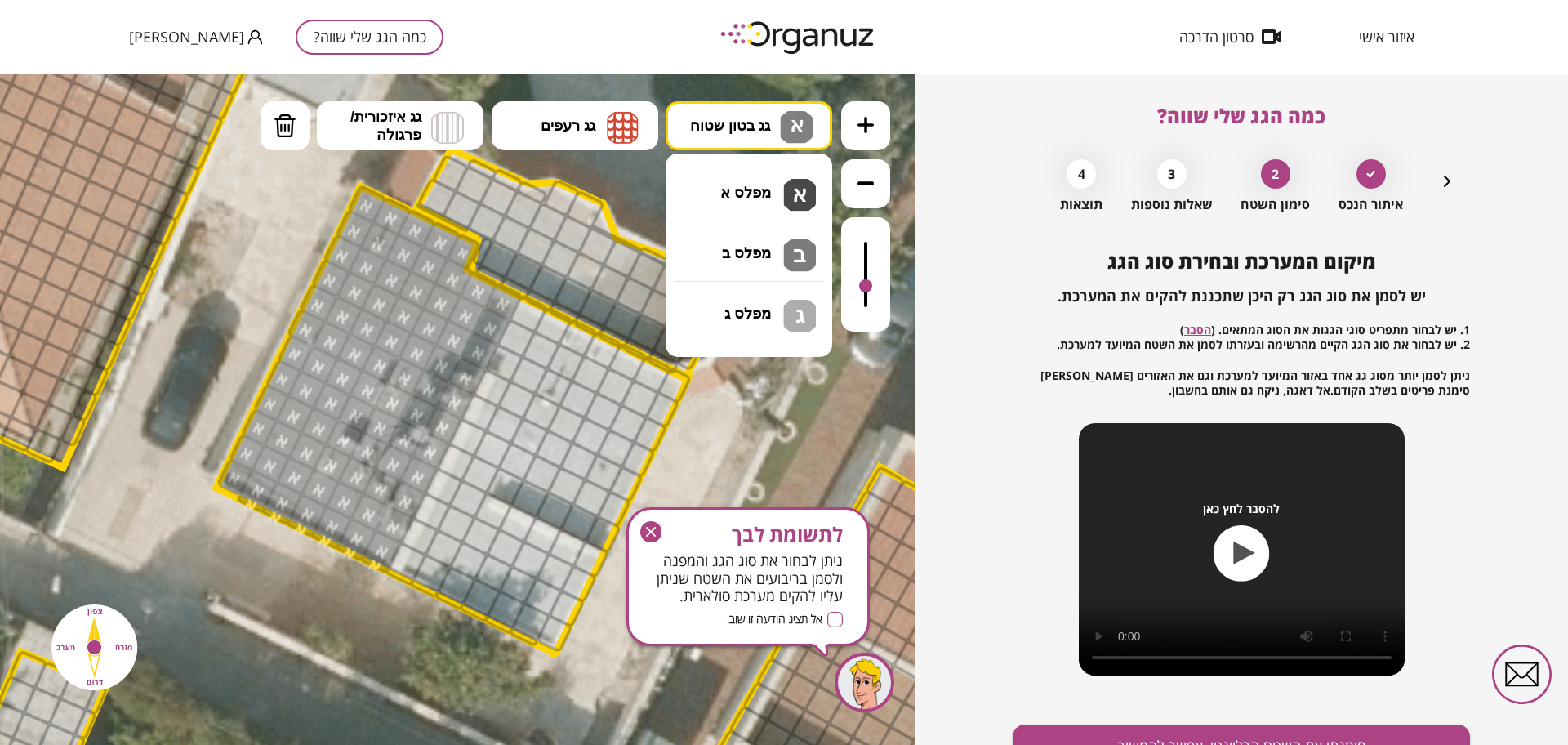
click at [755, 203] on div ".st0 { fill: #FFFFFF; } .st0 { fill: #FFFFFF; }" at bounding box center [457, 409] width 915 height 671
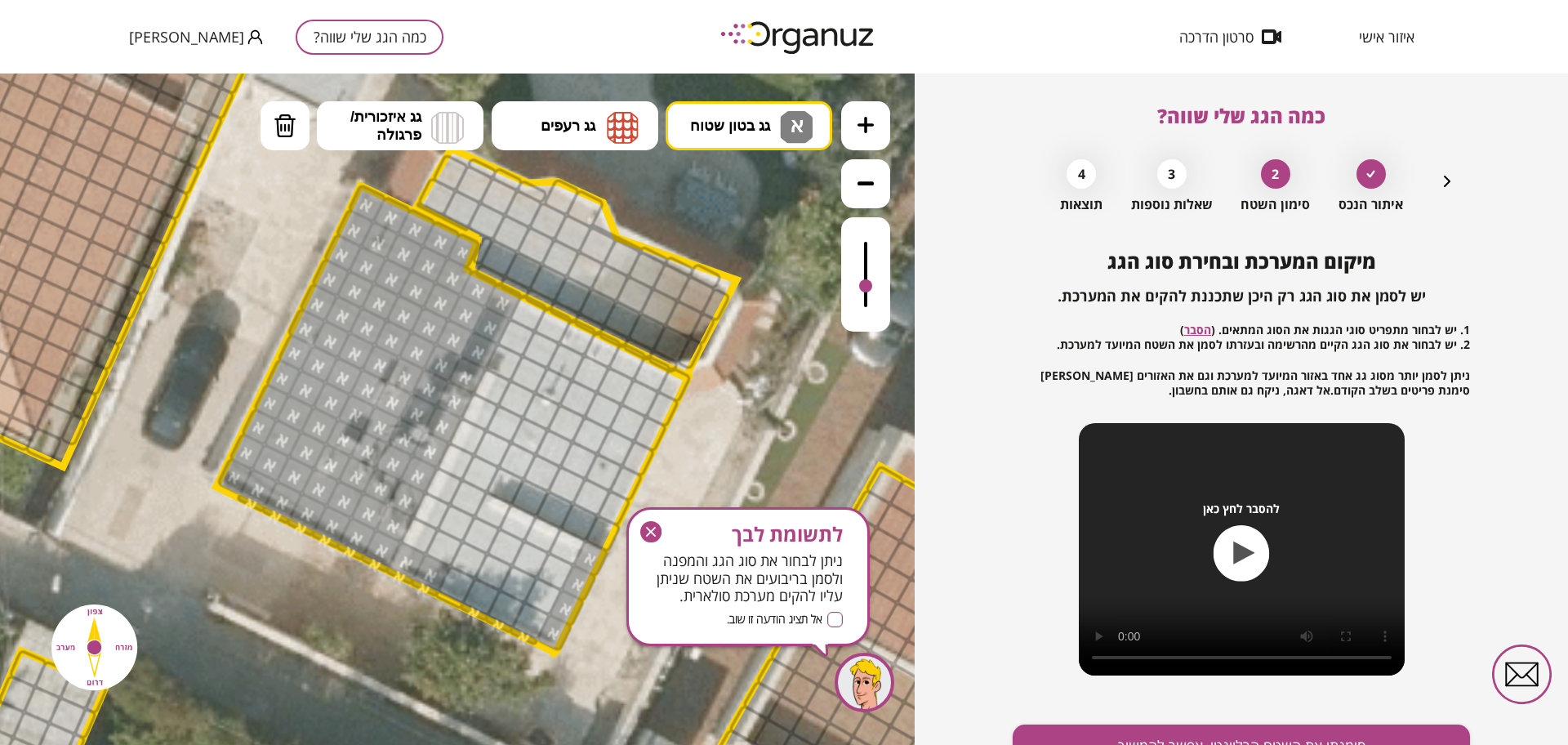
drag, startPoint x: 589, startPoint y: 569, endPoint x: 430, endPoint y: 590, distance: 160.4
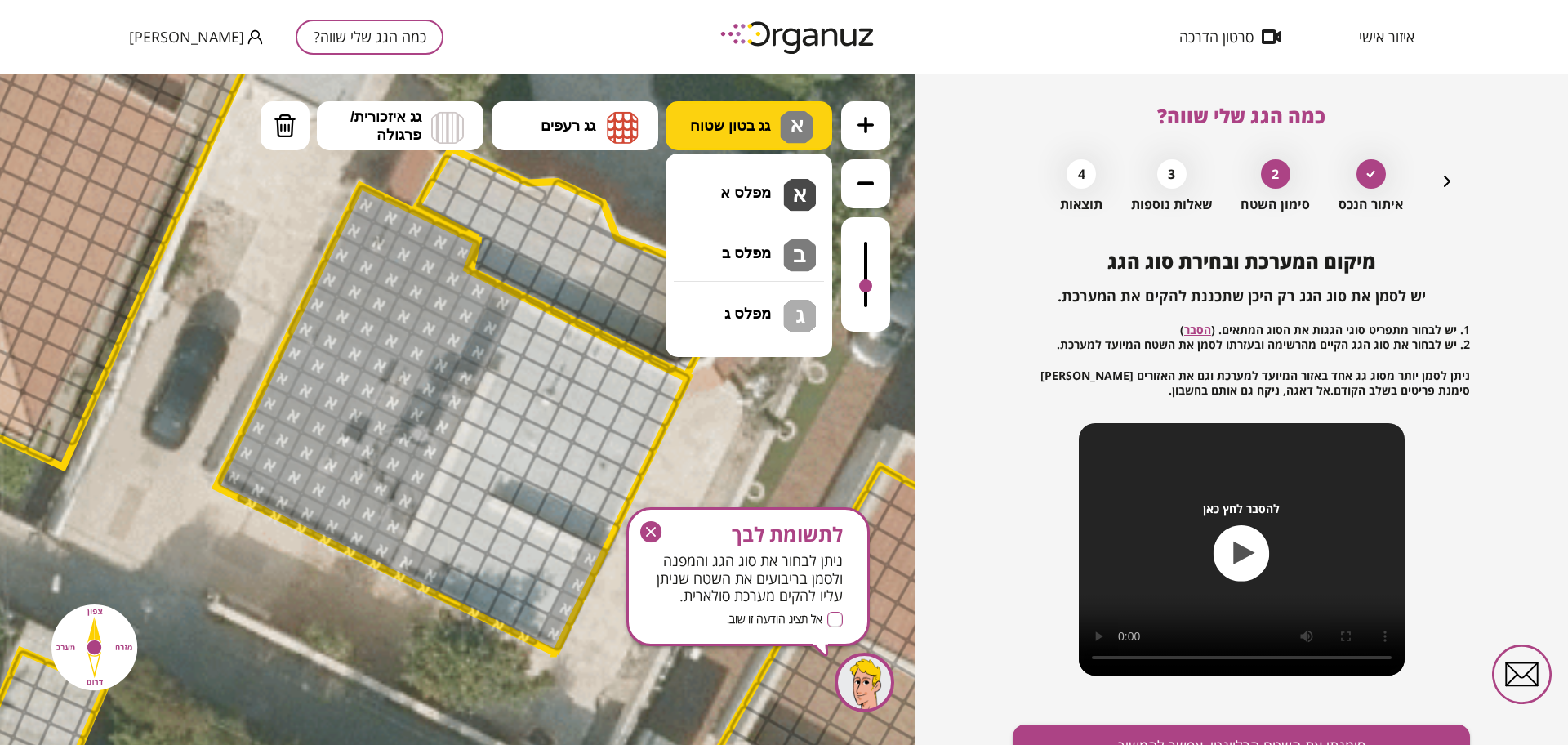
click at [769, 128] on span "גג בטון שטוח" at bounding box center [730, 126] width 80 height 18
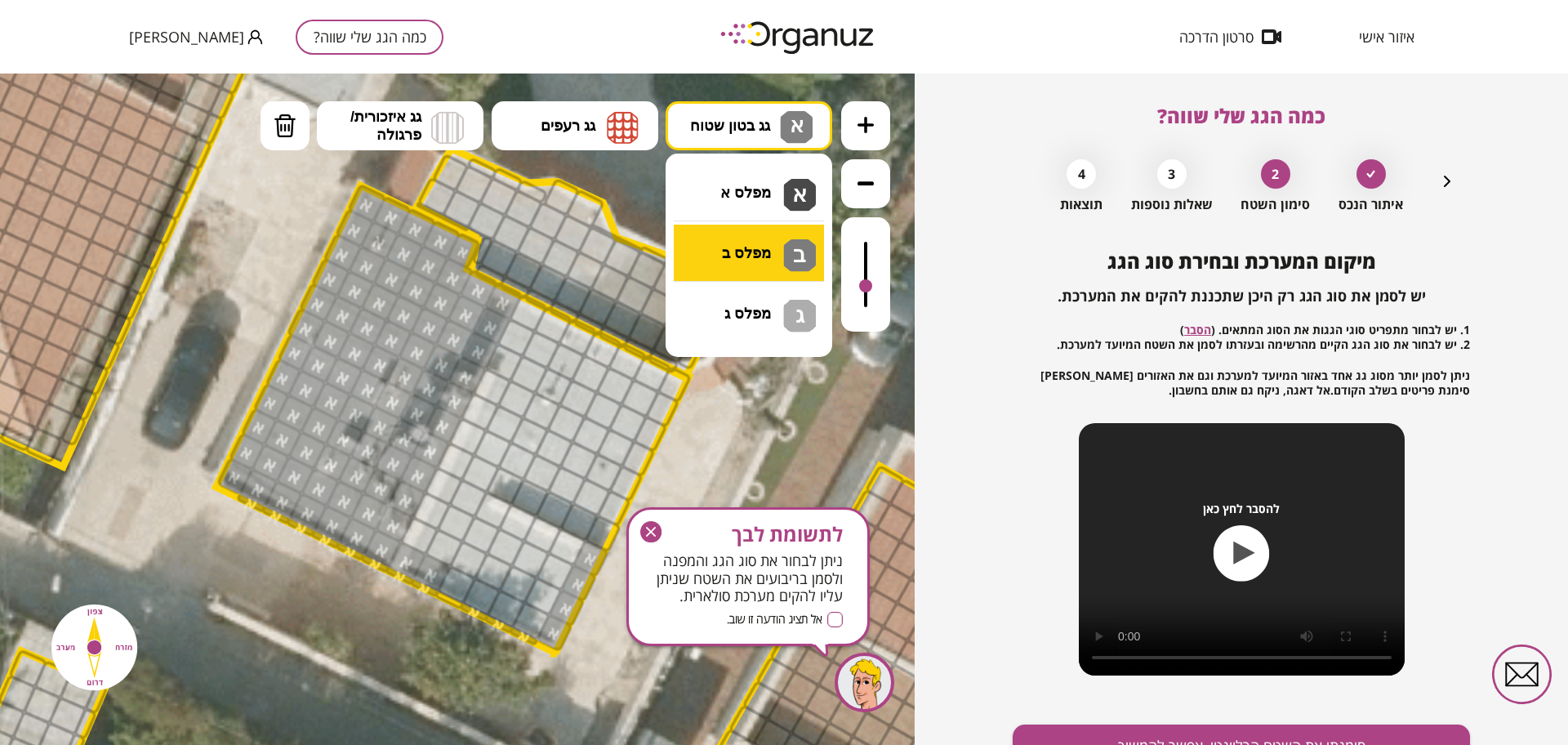
click at [731, 248] on div ".st0 { fill: #FFFFFF; } .st0 { fill: #FFFFFF; }" at bounding box center [457, 409] width 915 height 671
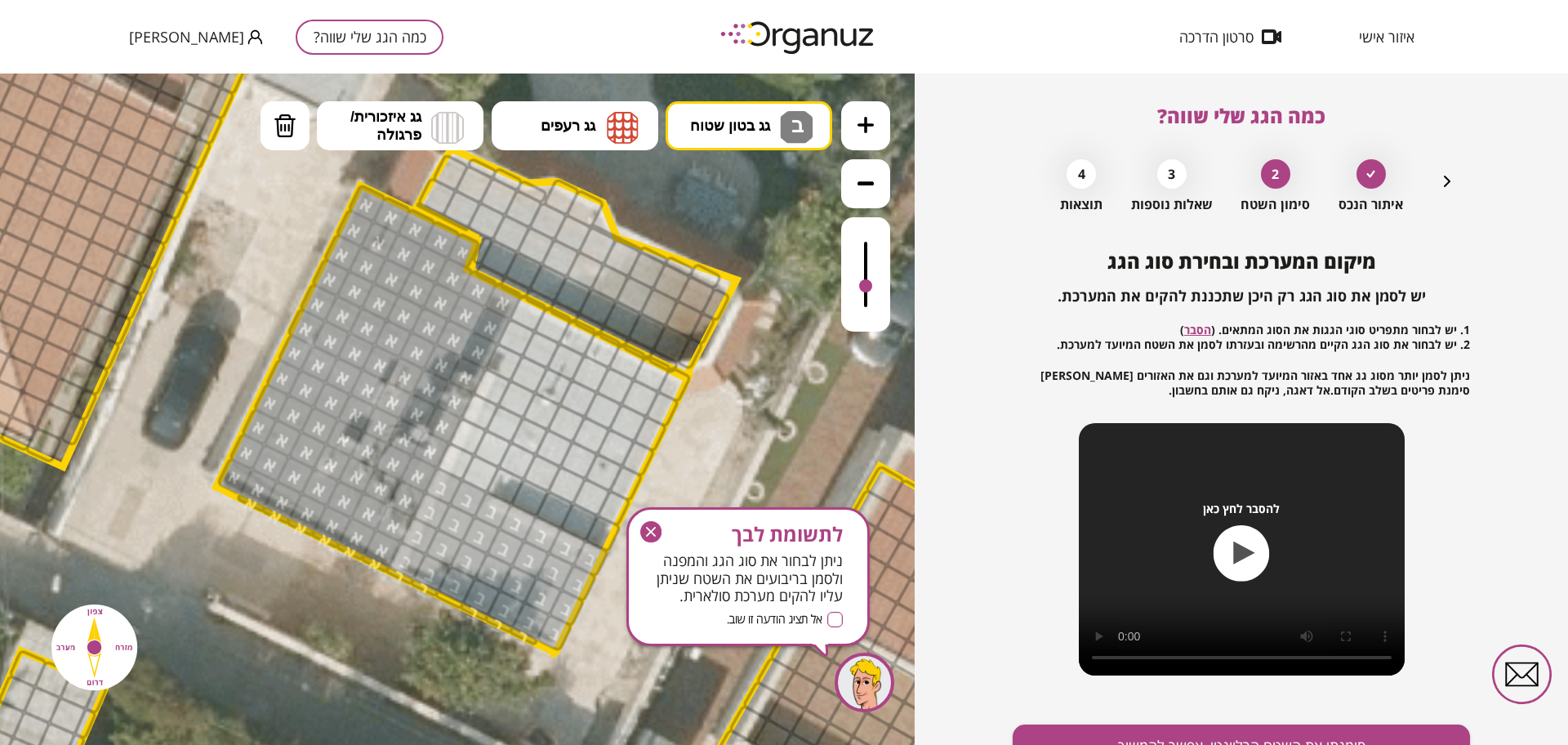
drag, startPoint x: 407, startPoint y: 568, endPoint x: 447, endPoint y: 481, distance: 95.8
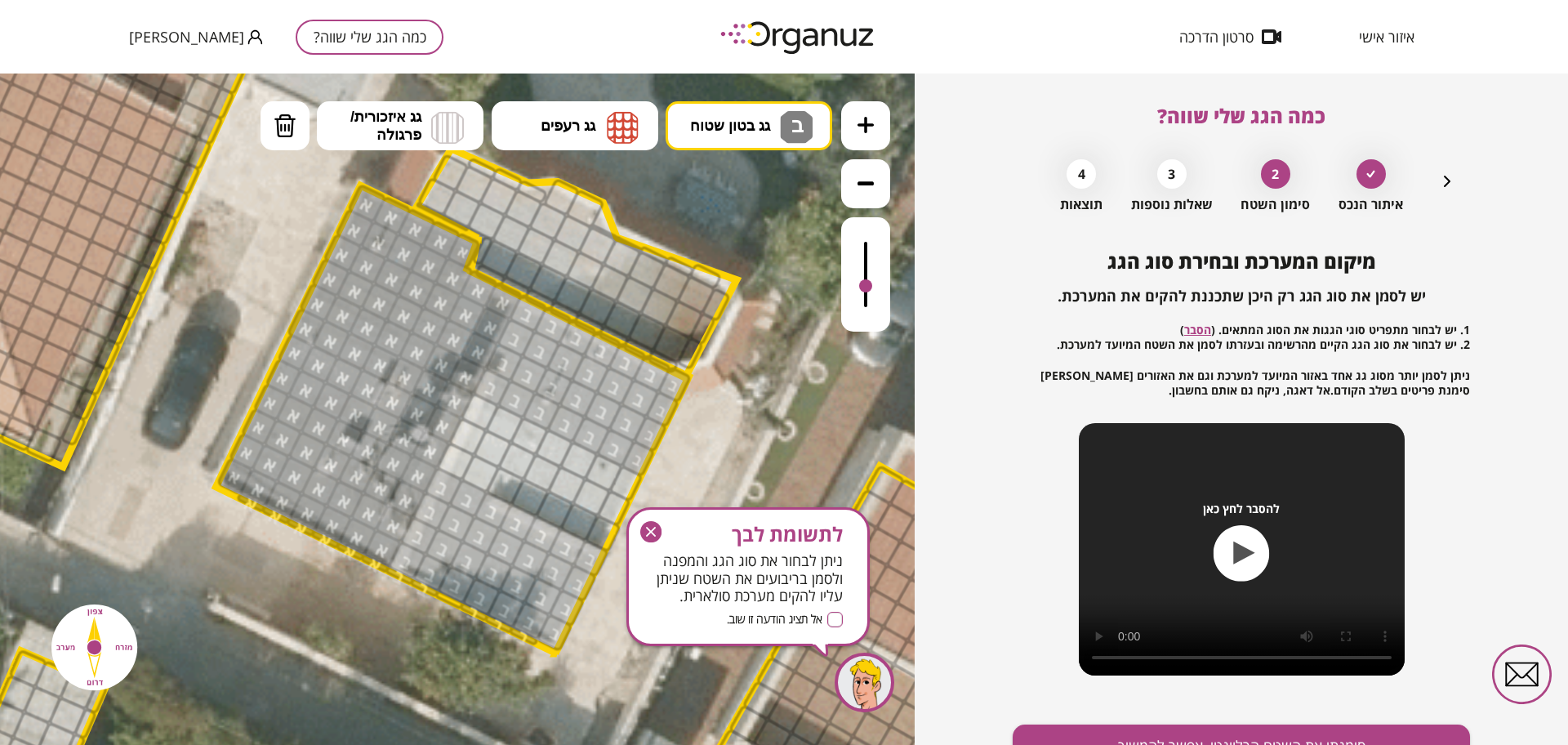
drag, startPoint x: 520, startPoint y: 320, endPoint x: 488, endPoint y: 383, distance: 70.7
click at [728, 122] on span "גג בטון שטוח" at bounding box center [730, 126] width 80 height 18
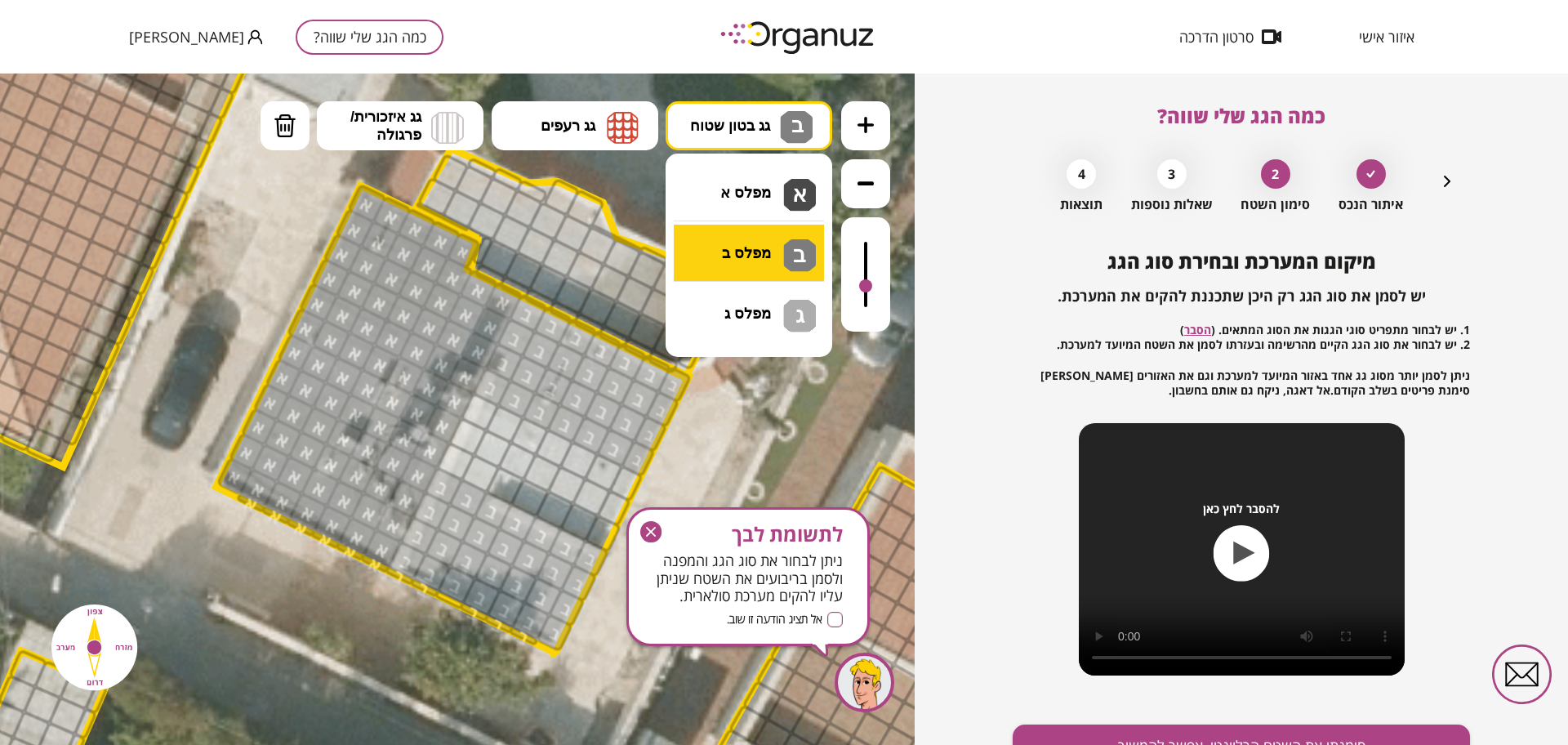
click at [744, 241] on div ".st0 { fill: #FFFFFF; } .st0 { fill: #FFFFFF; }" at bounding box center [457, 409] width 915 height 671
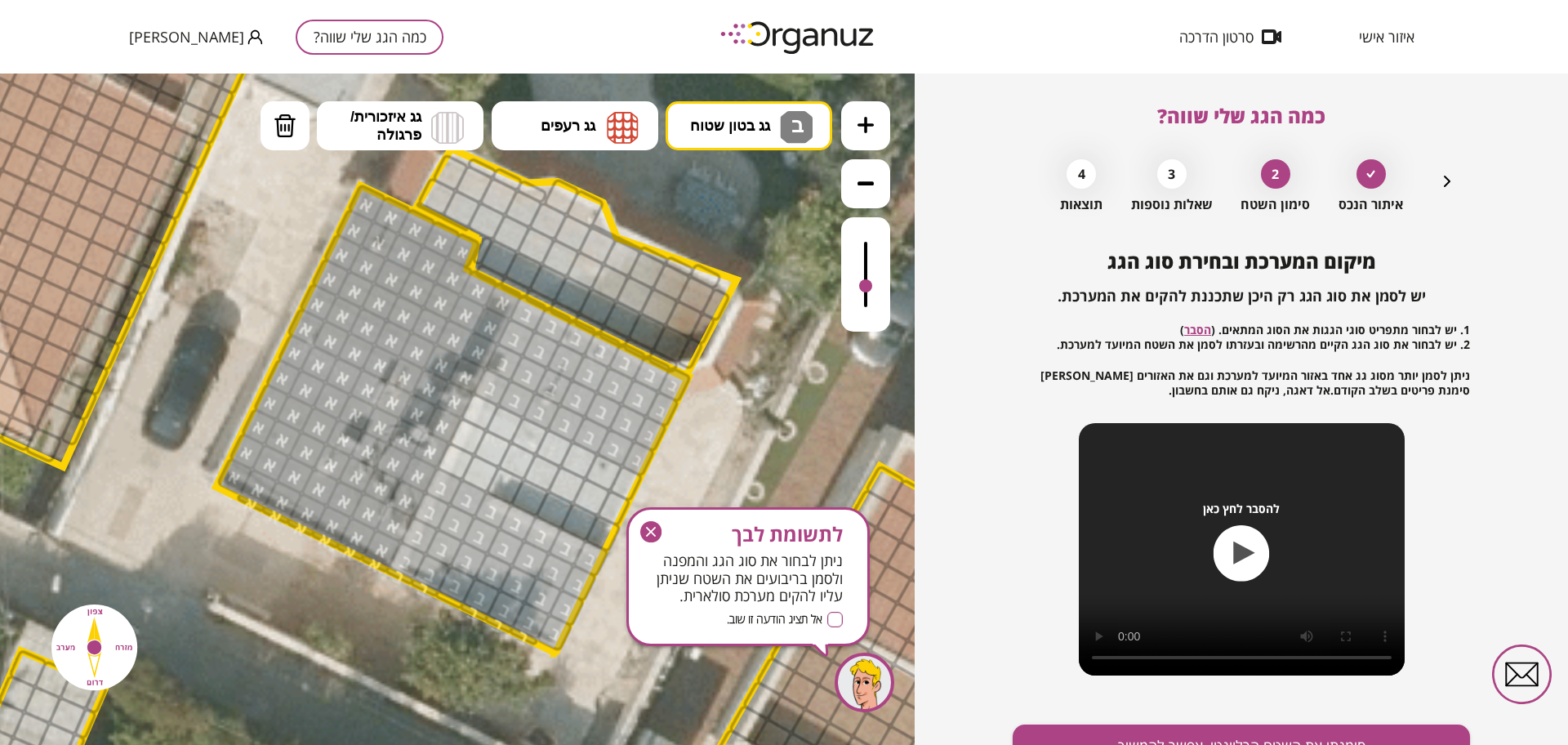
drag, startPoint x: 629, startPoint y: 557, endPoint x: 464, endPoint y: 405, distance: 224.3
click at [643, 527] on icon "button" at bounding box center [650, 531] width 21 height 21
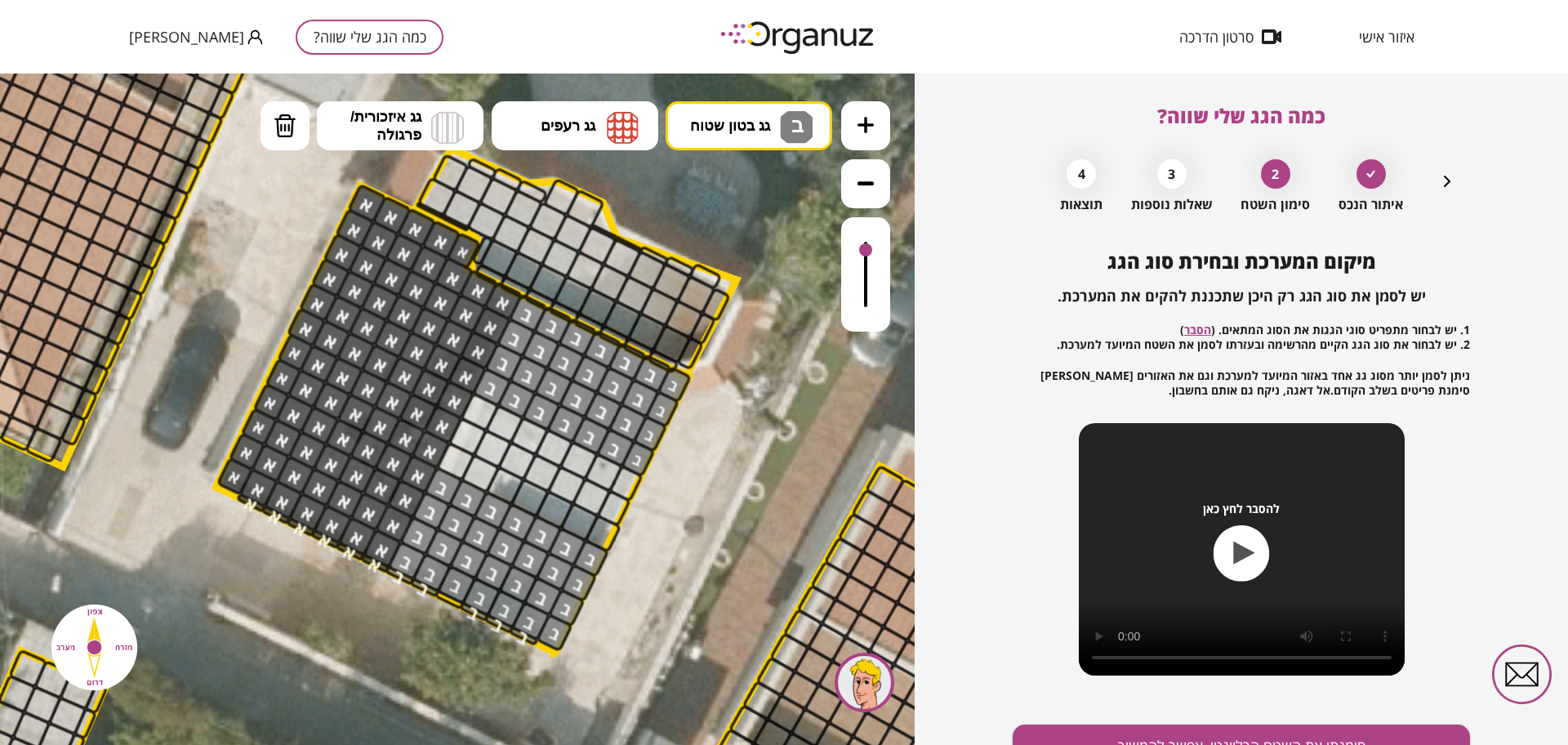
click at [881, 251] on div at bounding box center [865, 274] width 49 height 114
click at [790, 152] on ul "גג בטון שטוח ב מפלס א א מפלס ב ב מפלס ג ג גג רעפים רעפים צפון" at bounding box center [546, 127] width 572 height 53
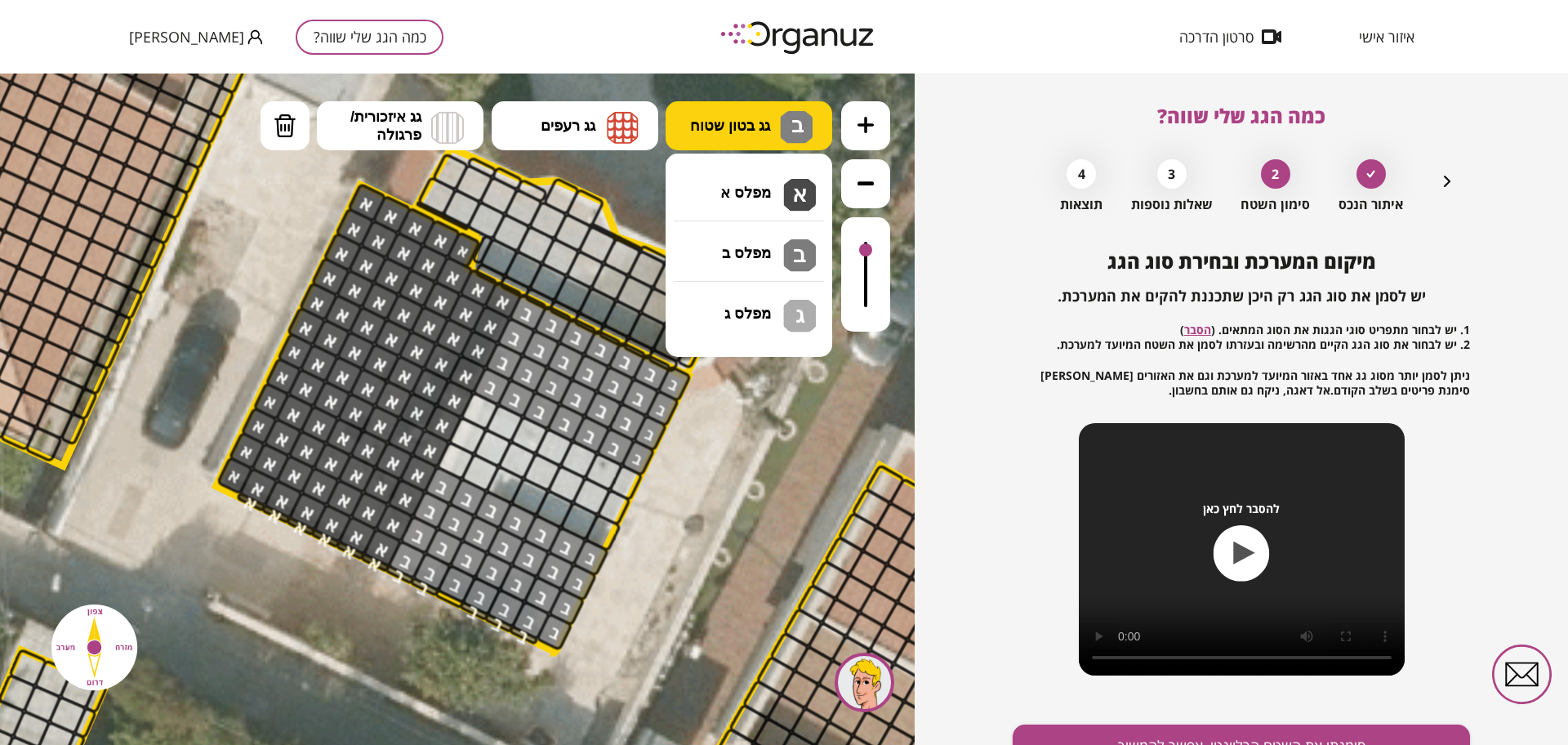
click at [787, 131] on span "ב" at bounding box center [794, 122] width 17 height 20
click at [761, 258] on div ".st0 { fill: #FFFFFF; } .st0 { fill: #FFFFFF; }" at bounding box center [457, 409] width 915 height 671
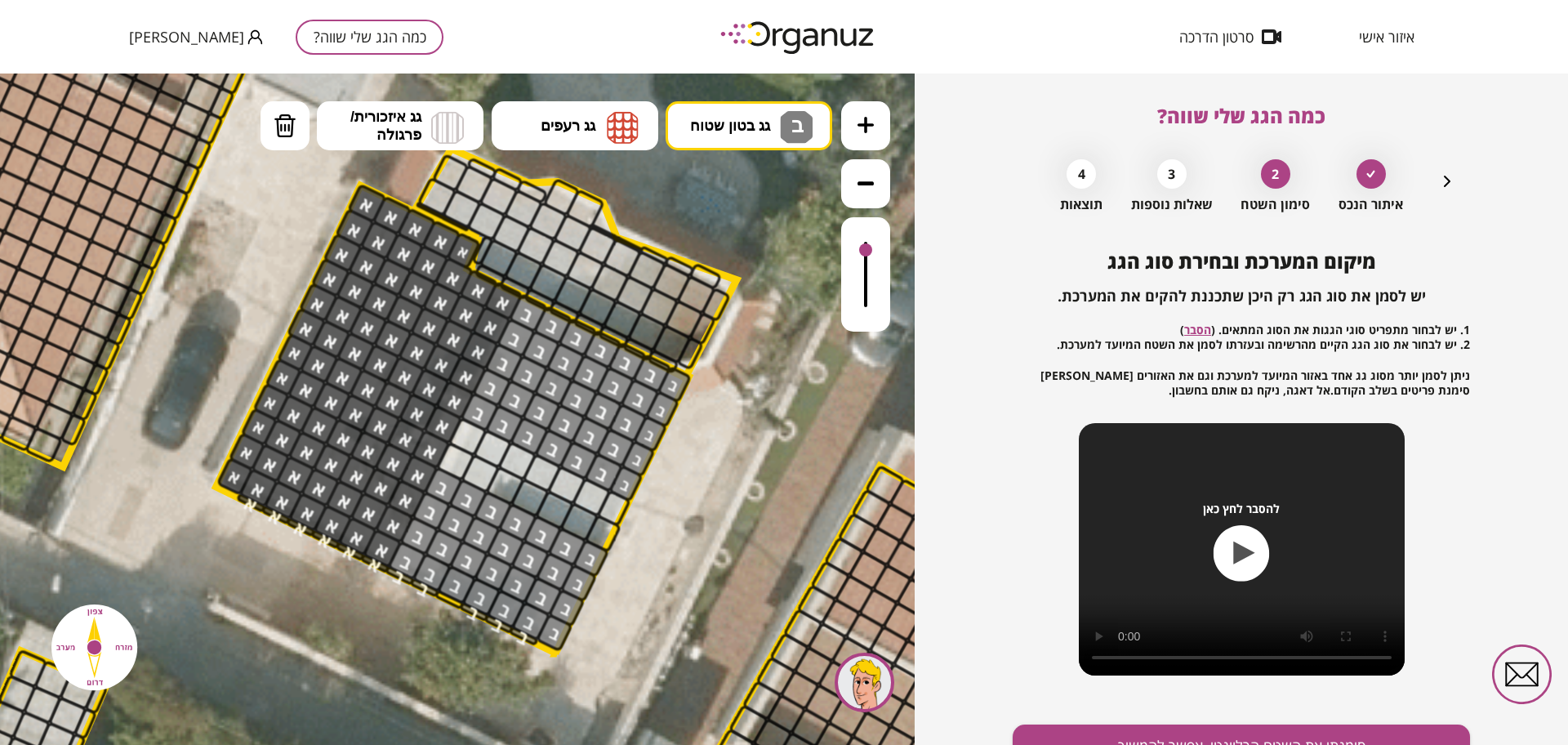
drag, startPoint x: 626, startPoint y: 479, endPoint x: 488, endPoint y: 409, distance: 154.7
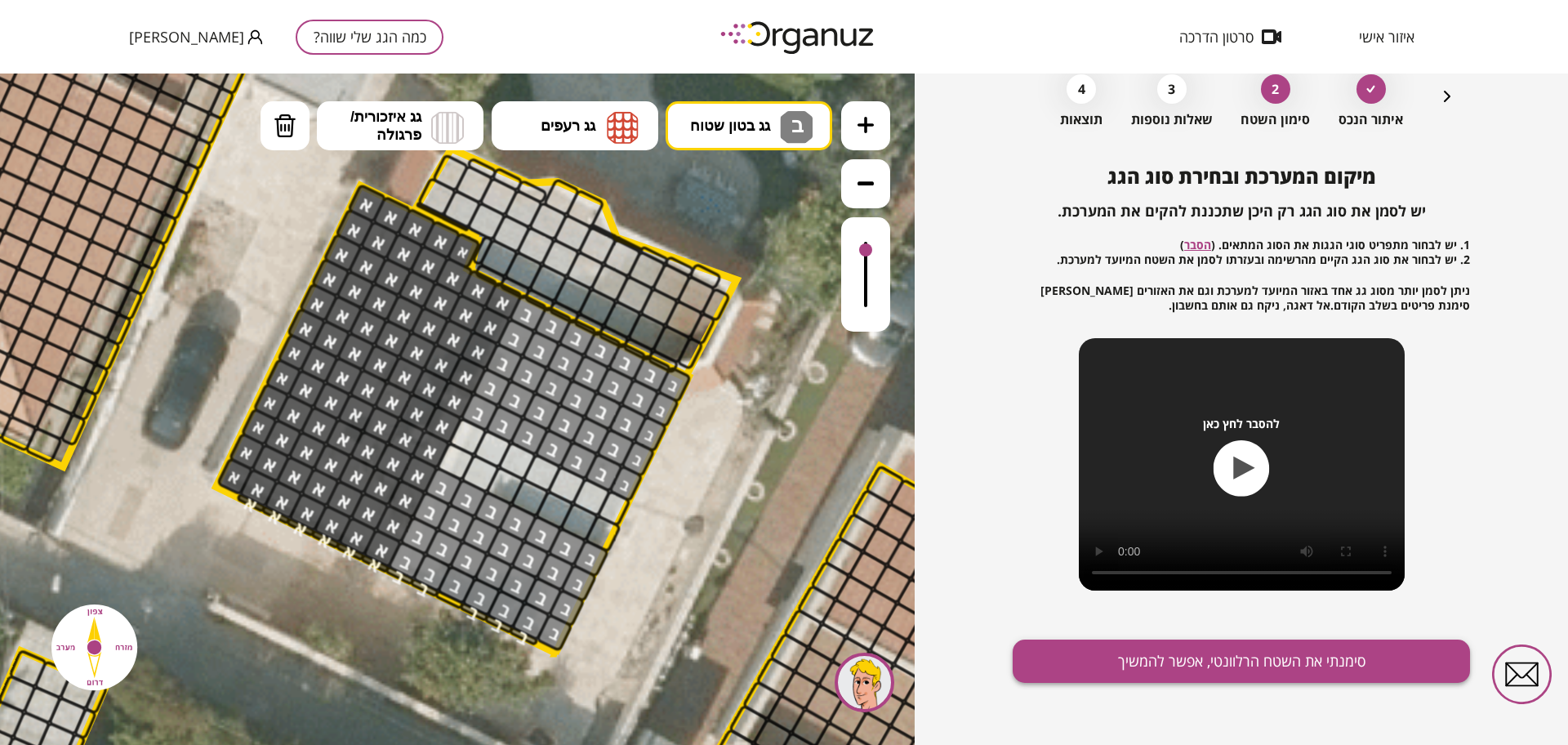
click at [1192, 670] on button "סימנתי את השטח הרלוונטי, אפשר להמשיך" at bounding box center [1241, 662] width 458 height 44
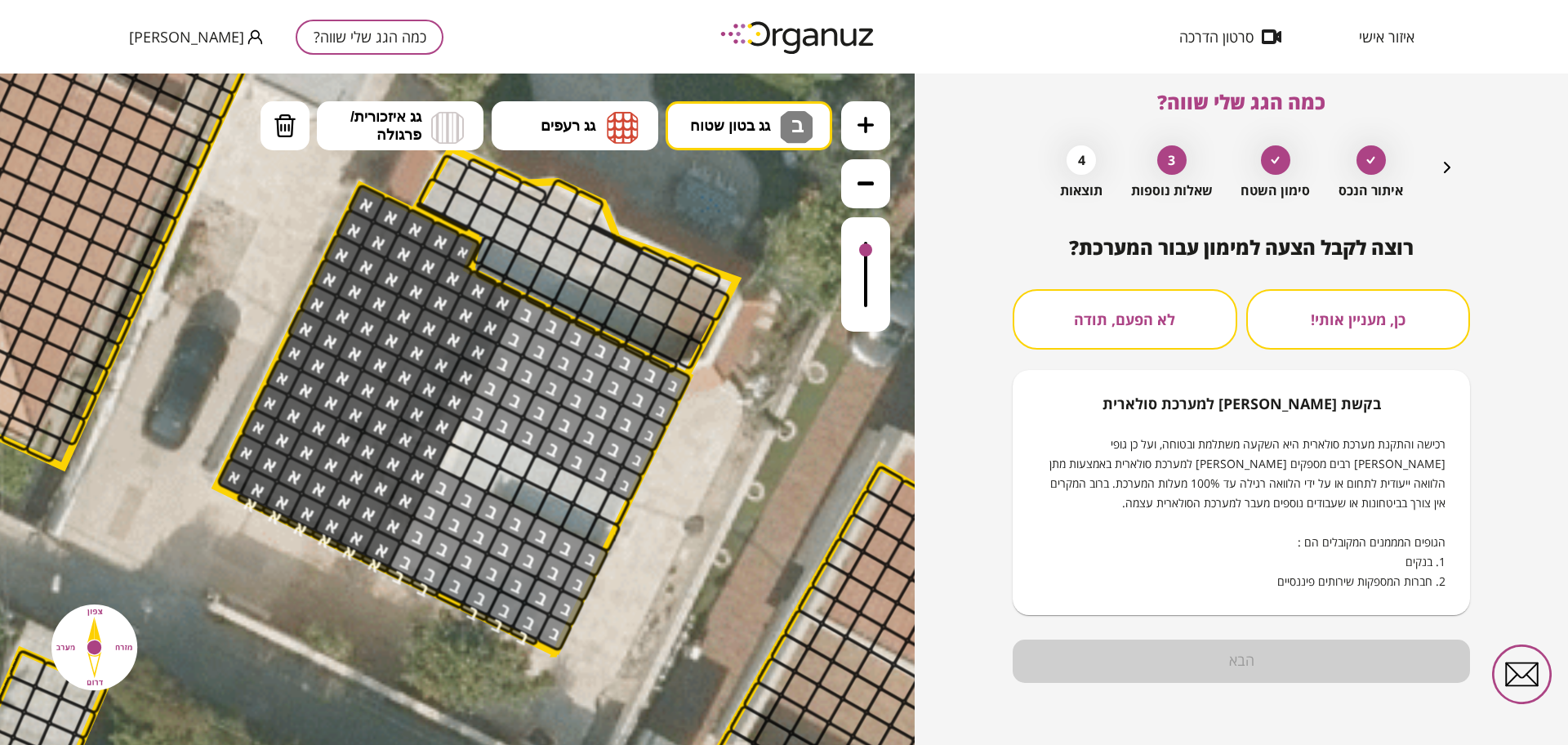
click at [1145, 317] on button "לא הפעם, תודה" at bounding box center [1125, 319] width 224 height 61
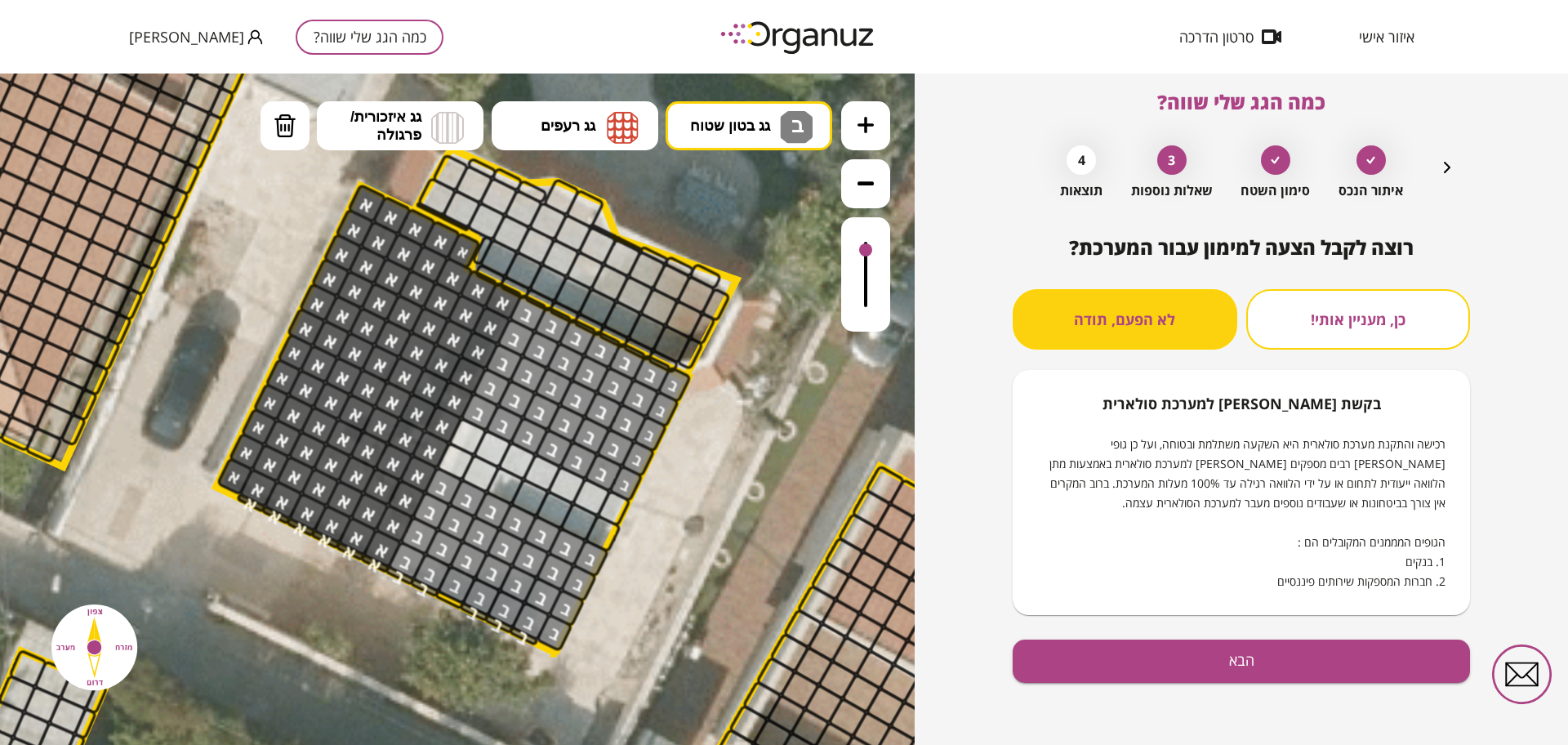
click at [1165, 687] on div "רוצה לקבל הצעה למימון עבור המערכת? כן, מעניין אותי! לא הפעם, תודה בקשת [PERSON_…" at bounding box center [1241, 491] width 458 height 509
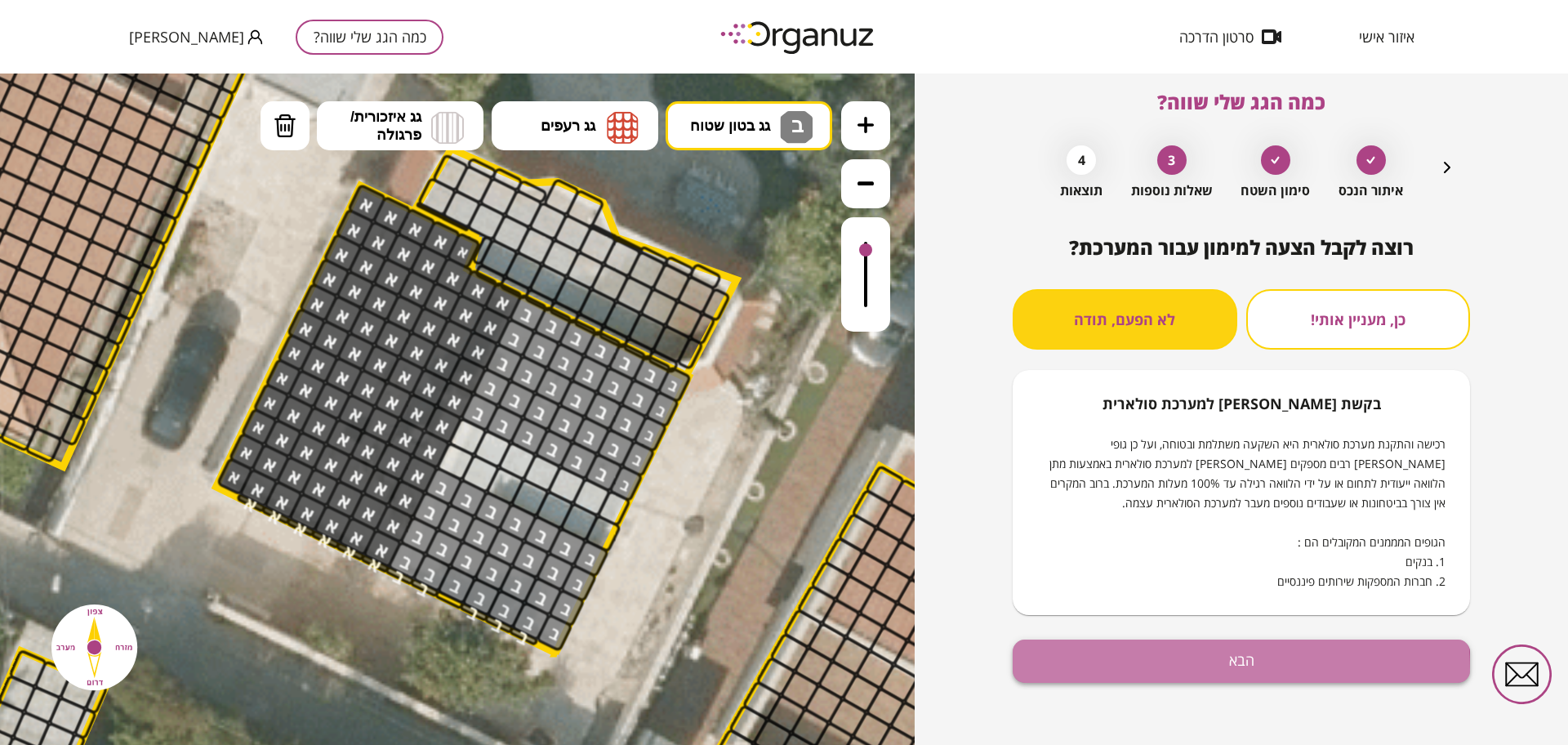
click at [1177, 670] on button "הבא" at bounding box center [1241, 662] width 458 height 44
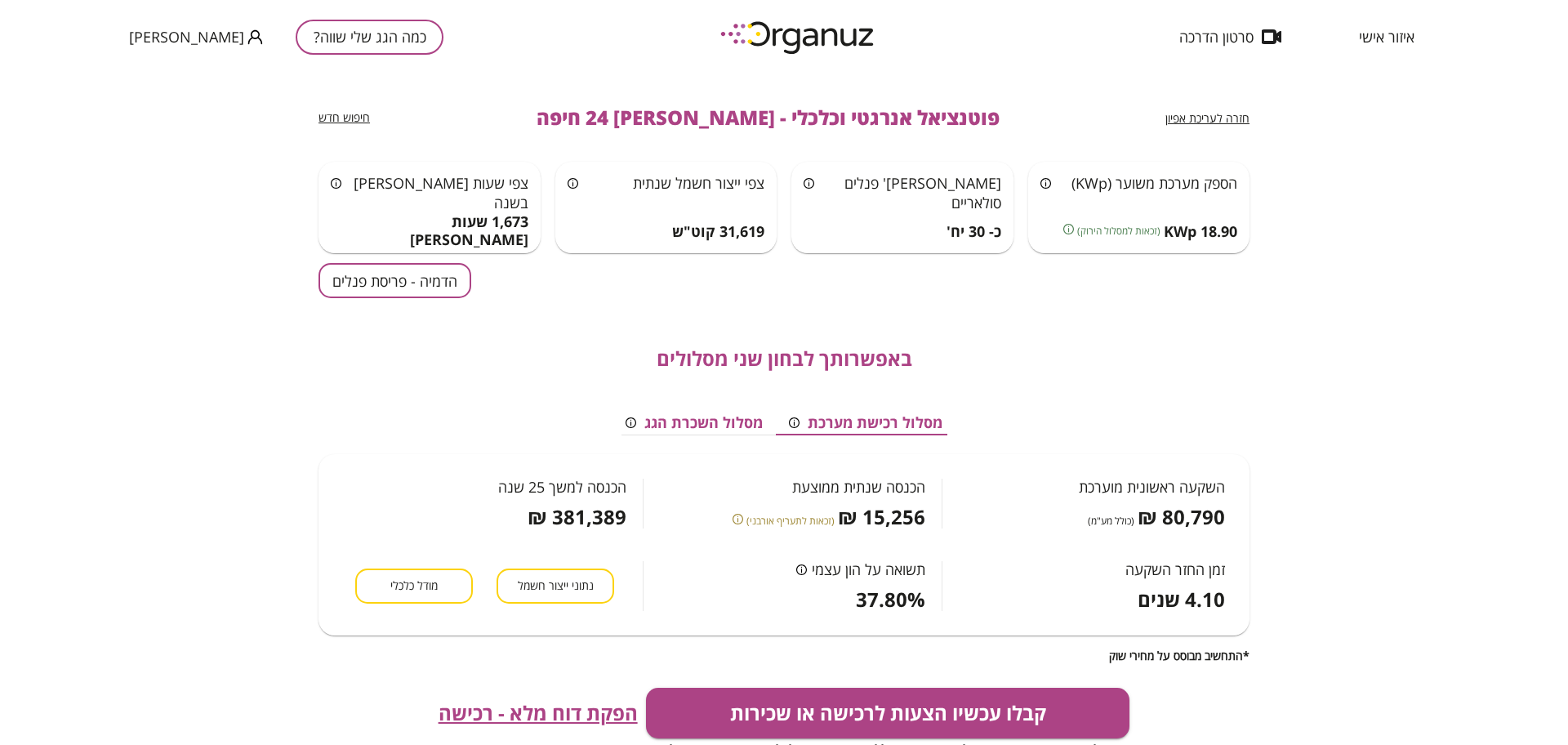
click at [403, 287] on button "הדמיה - פריסת פנלים" at bounding box center [395, 280] width 153 height 35
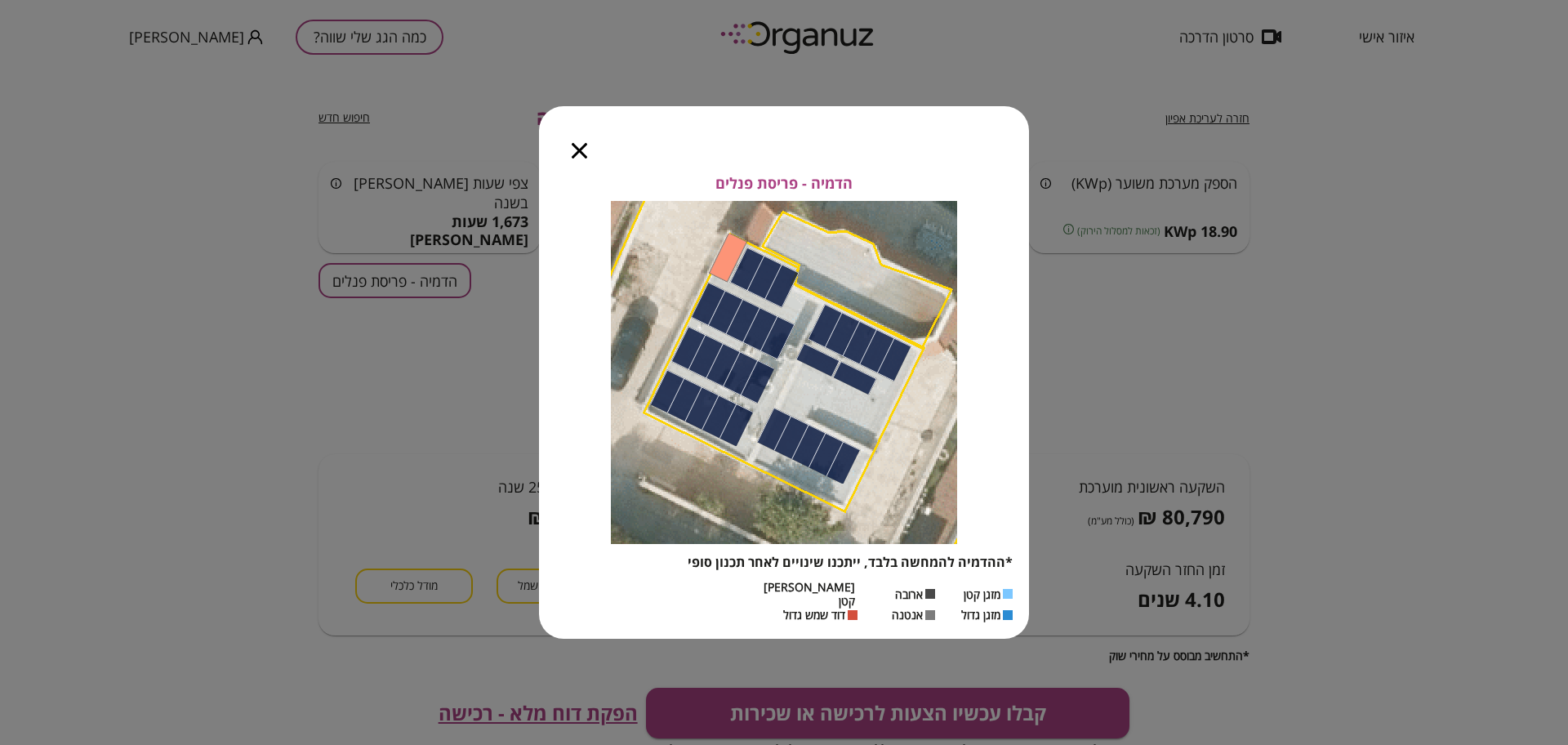
click at [581, 158] on icon "button" at bounding box center [580, 151] width 16 height 16
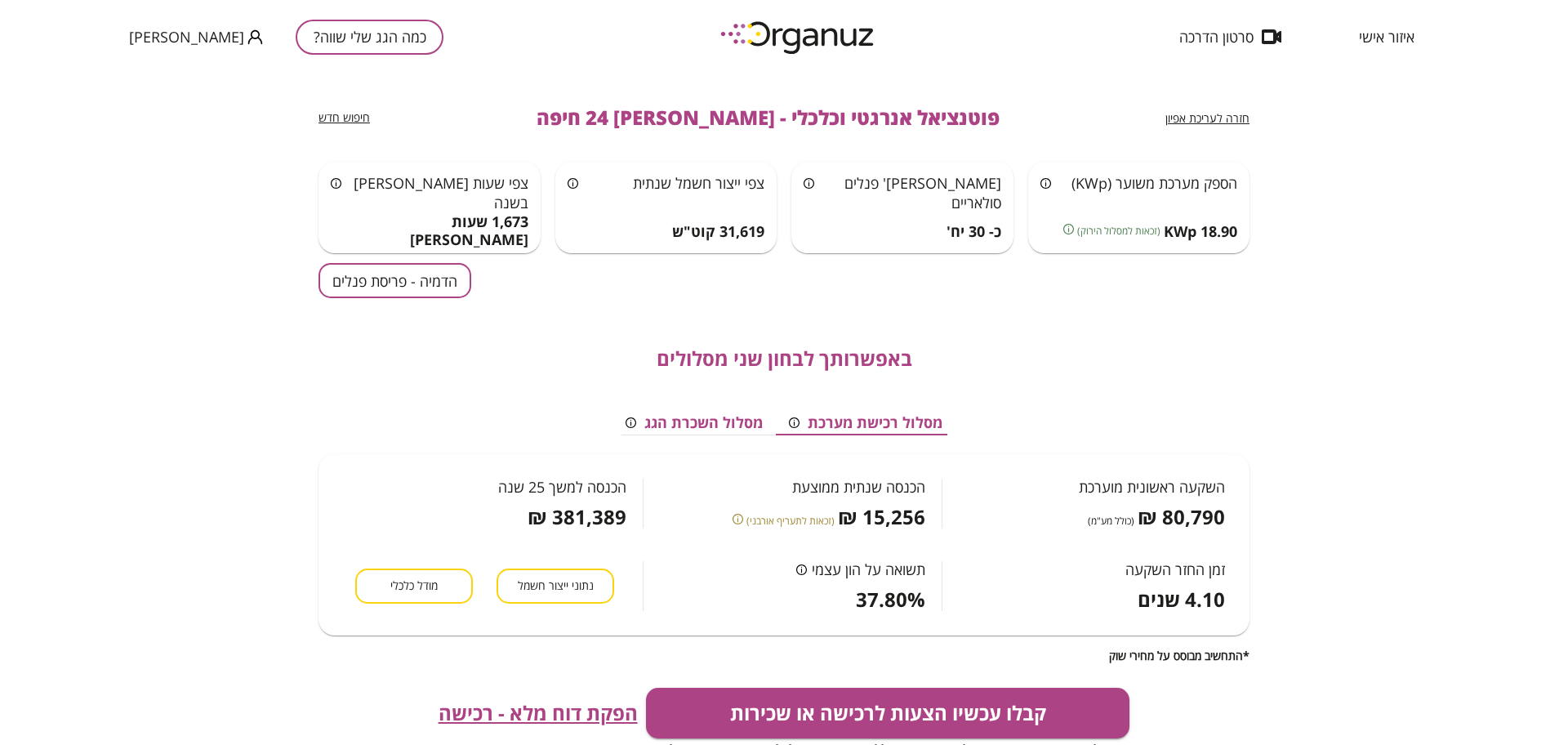
click at [1188, 119] on span "חזרה לעריכת אפיון" at bounding box center [1208, 118] width 84 height 16
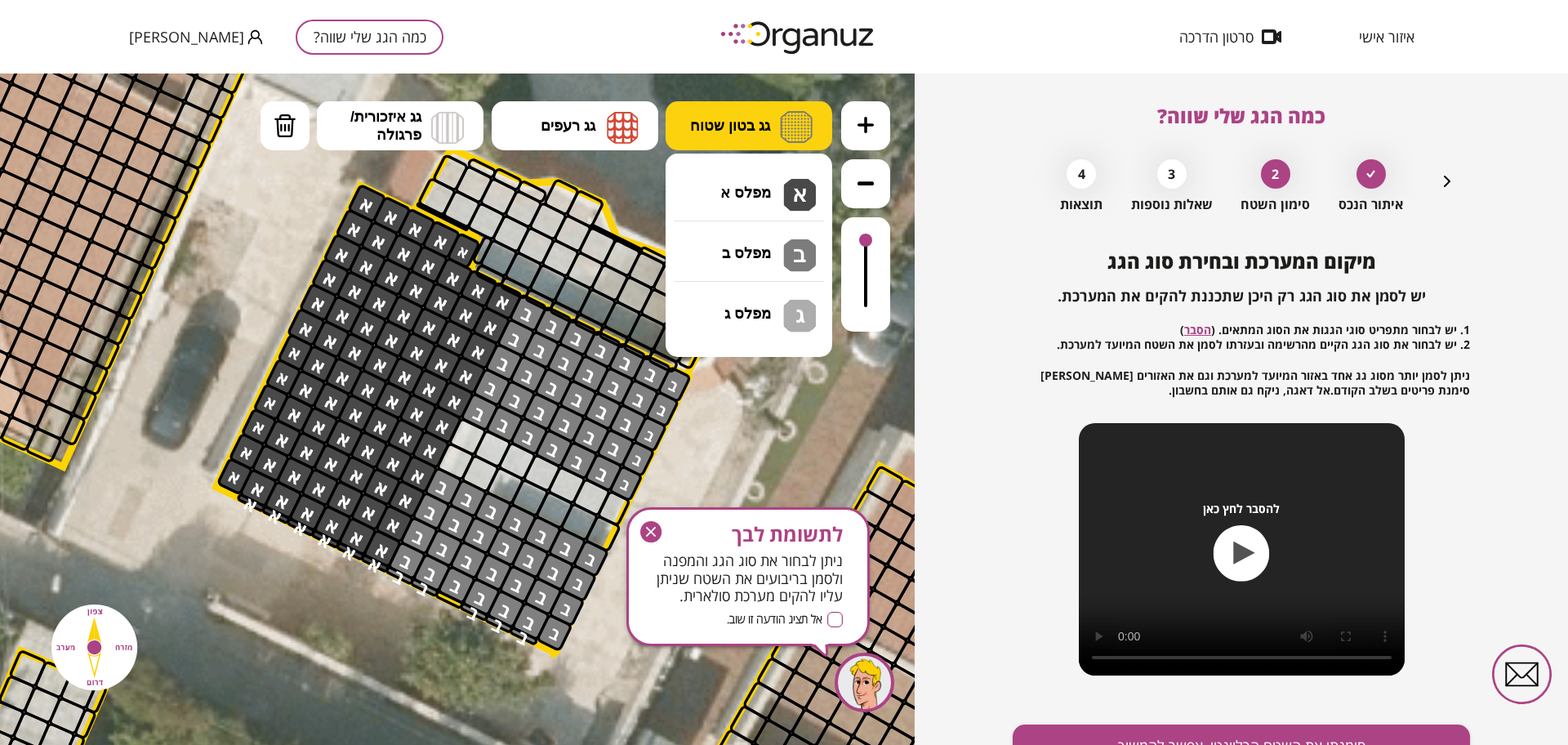
click at [806, 128] on img at bounding box center [795, 127] width 33 height 32
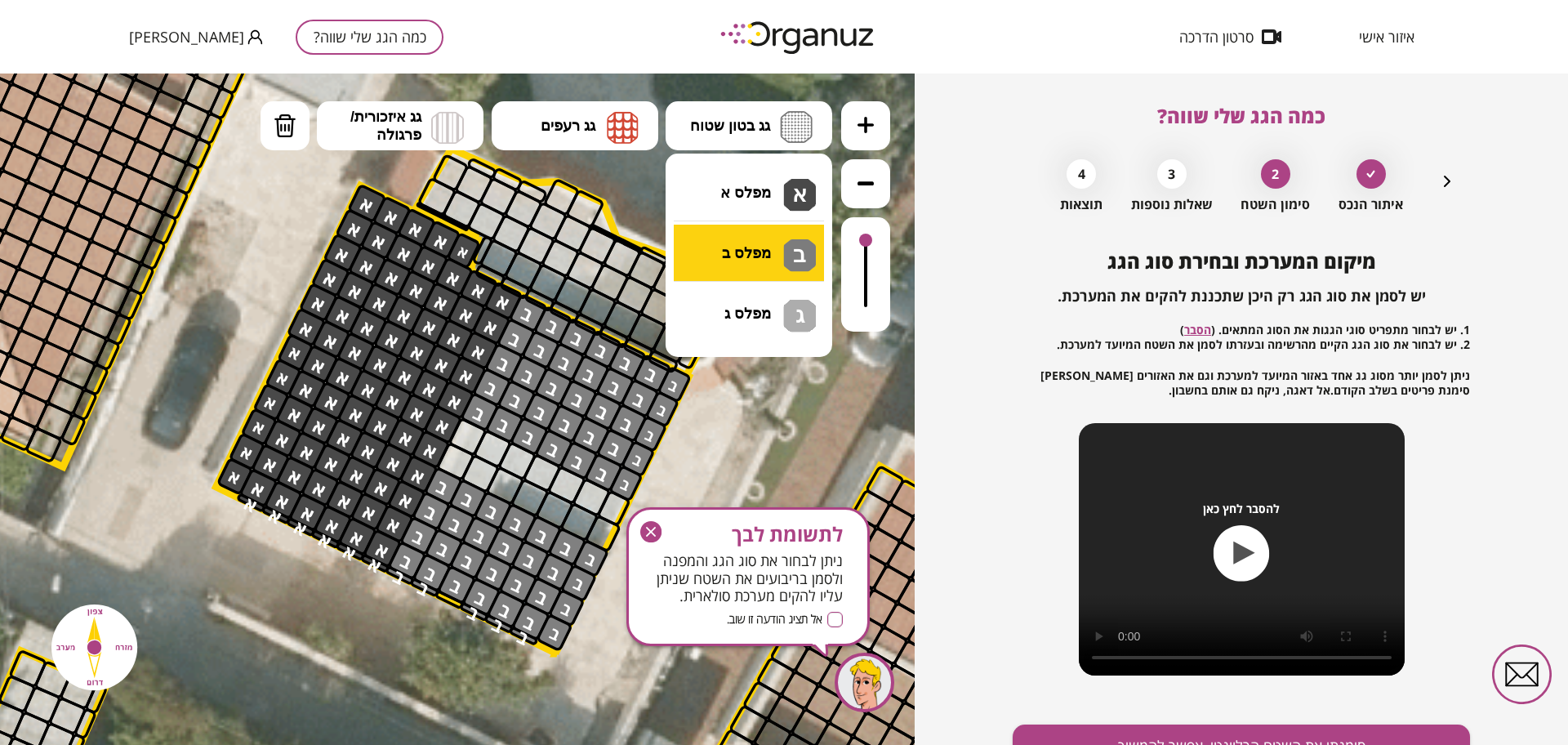
click at [777, 256] on div ".st0 { fill: #FFFFFF; } .st0 { fill: #FFFFFF; }" at bounding box center [457, 409] width 915 height 671
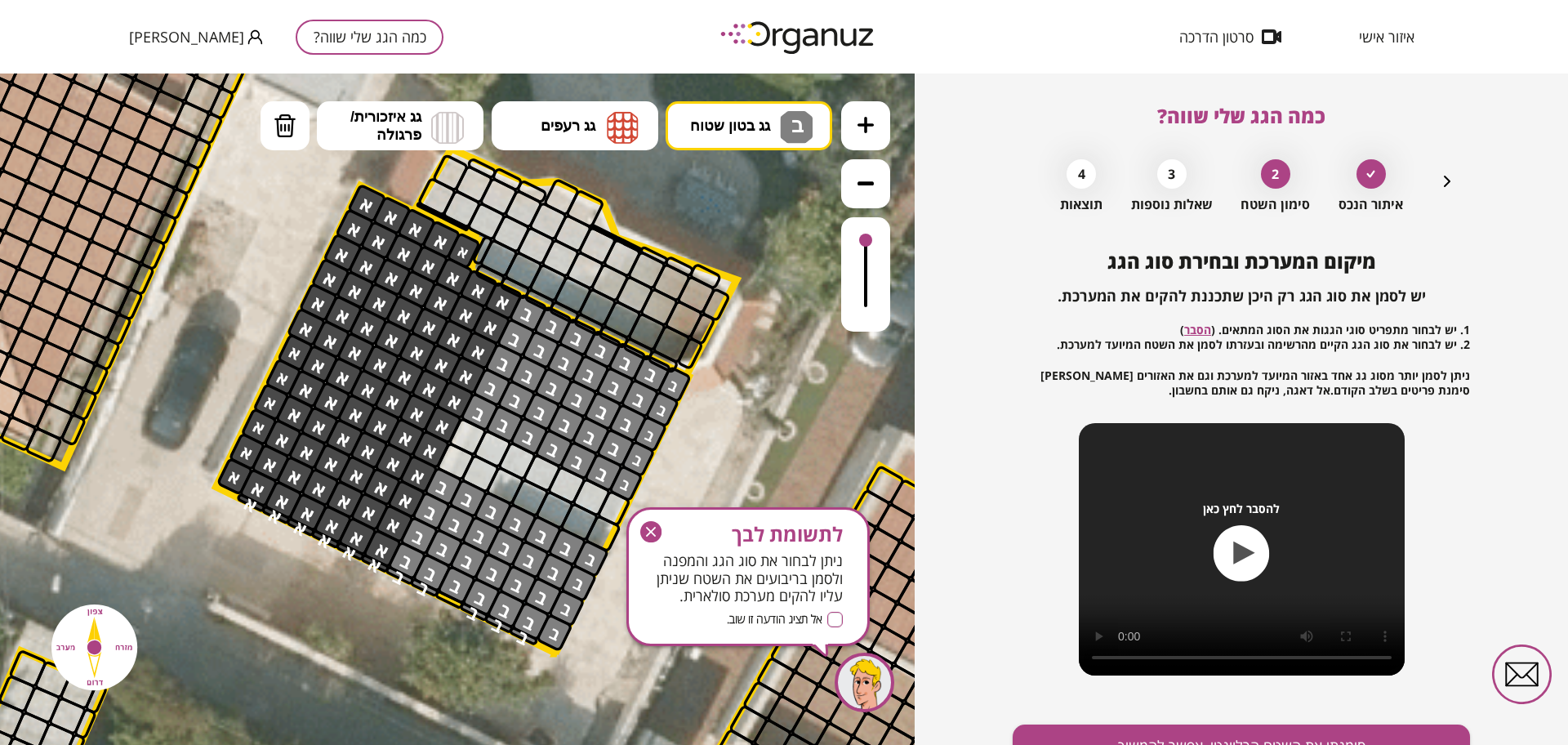
drag, startPoint x: 623, startPoint y: 586, endPoint x: 535, endPoint y: 466, distance: 148.8
click at [704, 107] on button "גג בטון שטוח ב" at bounding box center [749, 125] width 167 height 49
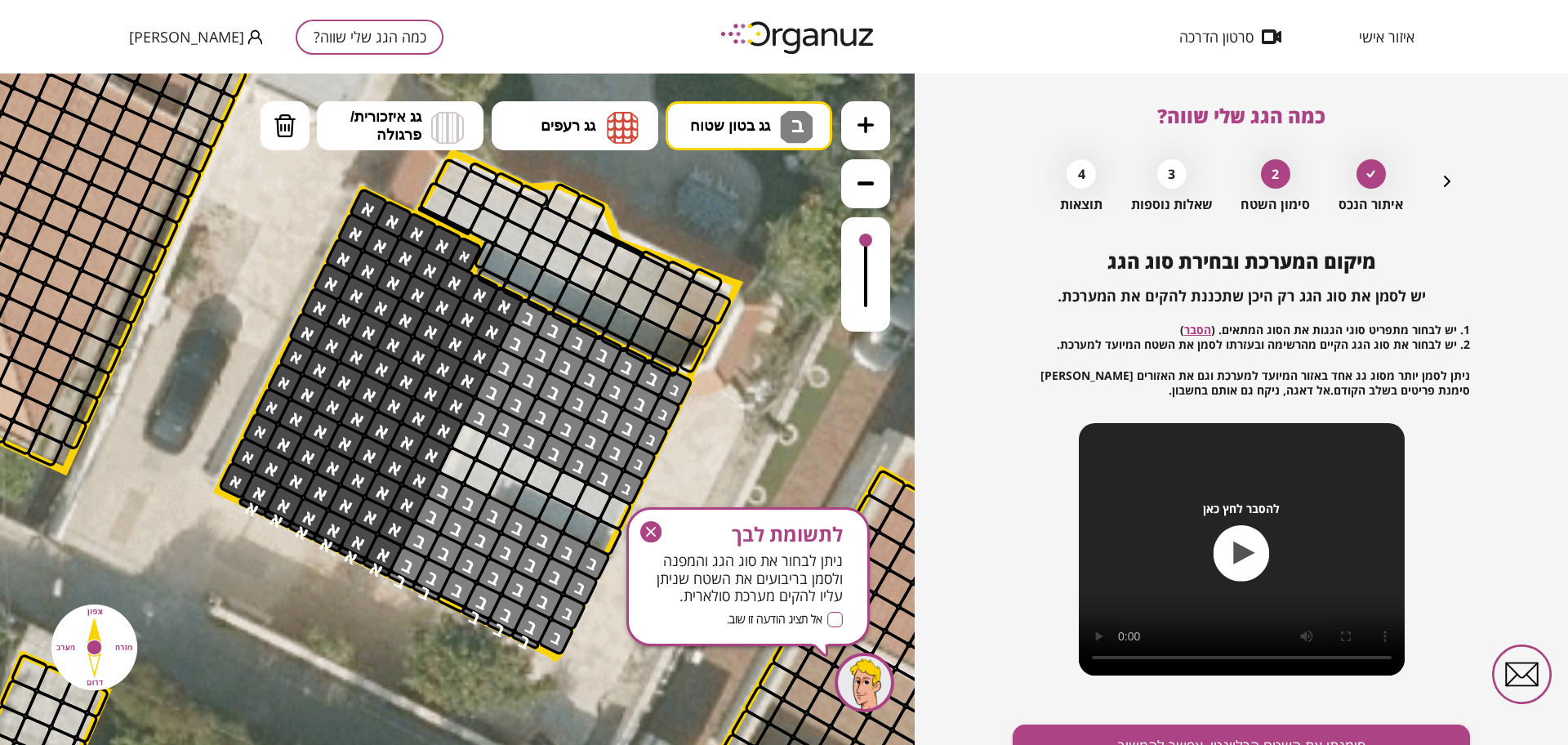
click at [758, 269] on div ".st0 { fill: #FFFFFF; } .st0 { fill: #FFFFFF; }" at bounding box center [457, 409] width 915 height 671
drag, startPoint x: 614, startPoint y: 584, endPoint x: 597, endPoint y: 507, distance: 78.9
click at [633, 533] on div "לתשומת לבך ניתן לבחור את סוג הגג והמפנה ולסמן בריבועים את השטח שניתן עליו להקים…" at bounding box center [748, 577] width 243 height 139
click at [645, 538] on icon "button" at bounding box center [650, 531] width 21 height 21
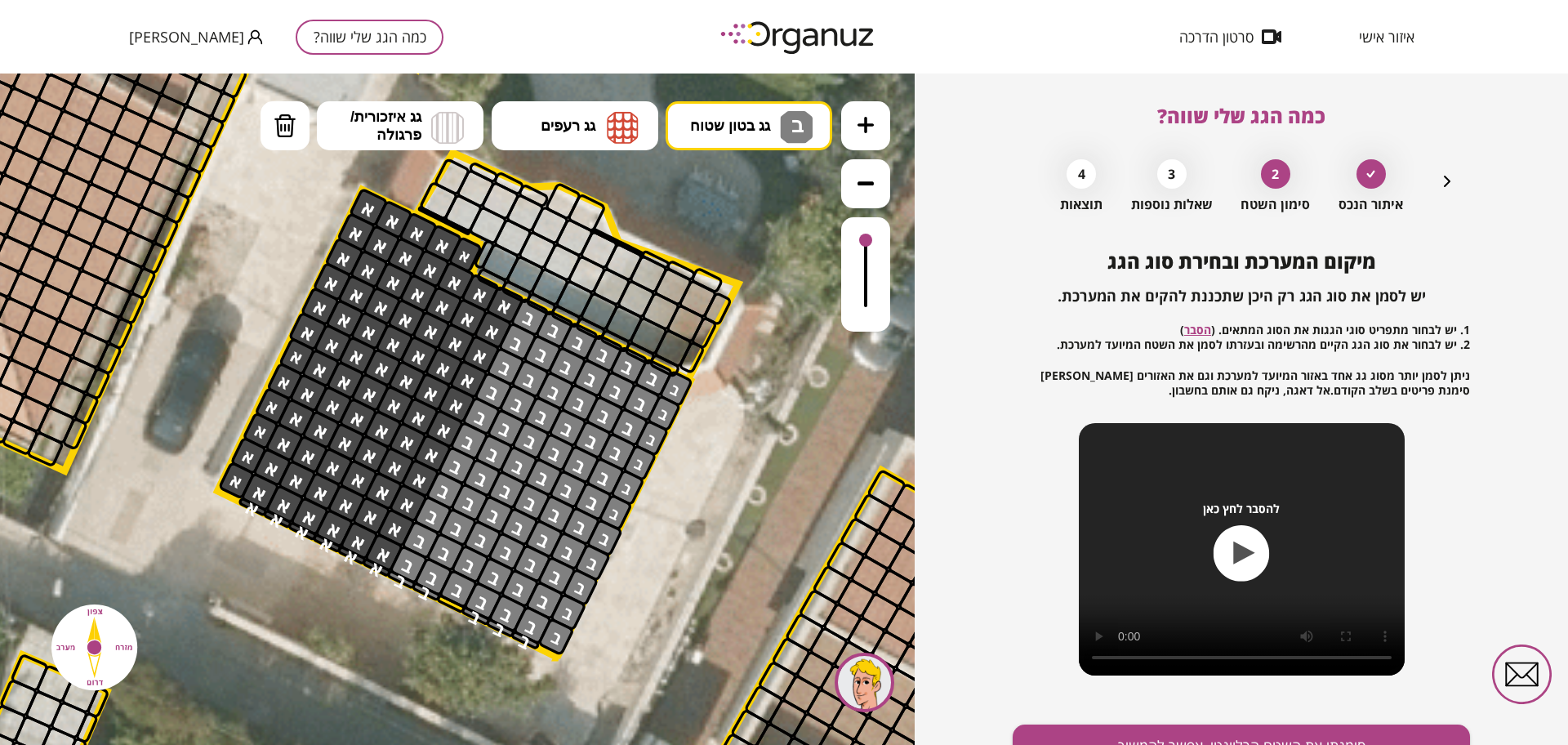
drag, startPoint x: 601, startPoint y: 512, endPoint x: 692, endPoint y: 577, distance: 111.8
click at [660, 570] on div ".st0 { fill: #FFFFFF; } .st0 { fill: #FFFFFF; }" at bounding box center [410, 313] width 5292 height 5293
click at [439, 605] on icon at bounding box center [410, 313] width 5292 height 5293
click at [453, 603] on div at bounding box center [450, 603] width 31 height 21
click at [755, 107] on button "גג בטון שטוח ב" at bounding box center [749, 125] width 167 height 49
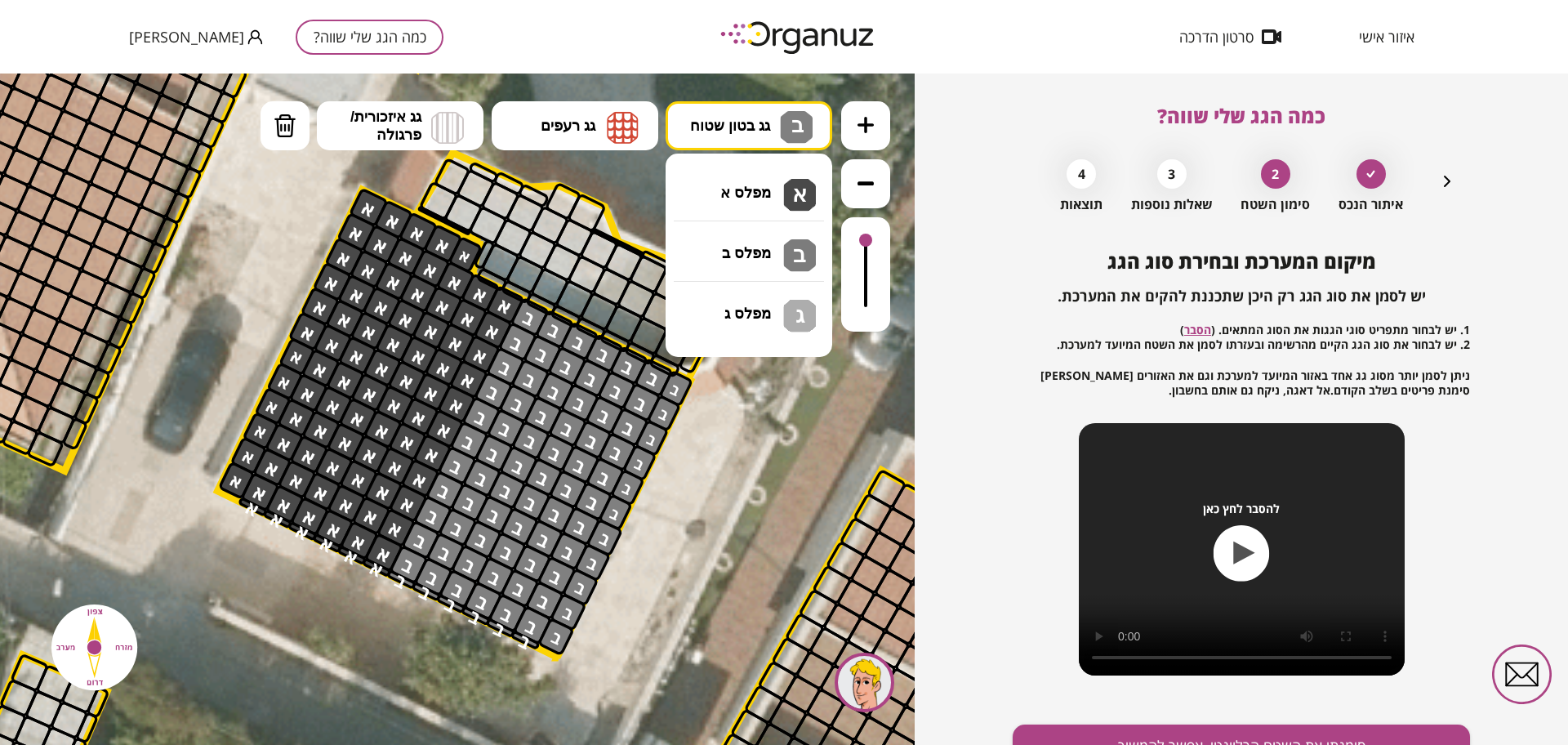
click at [757, 177] on div ".st0 { fill: #FFFFFF; } .st0 { fill: #FFFFFF; }" at bounding box center [457, 409] width 915 height 671
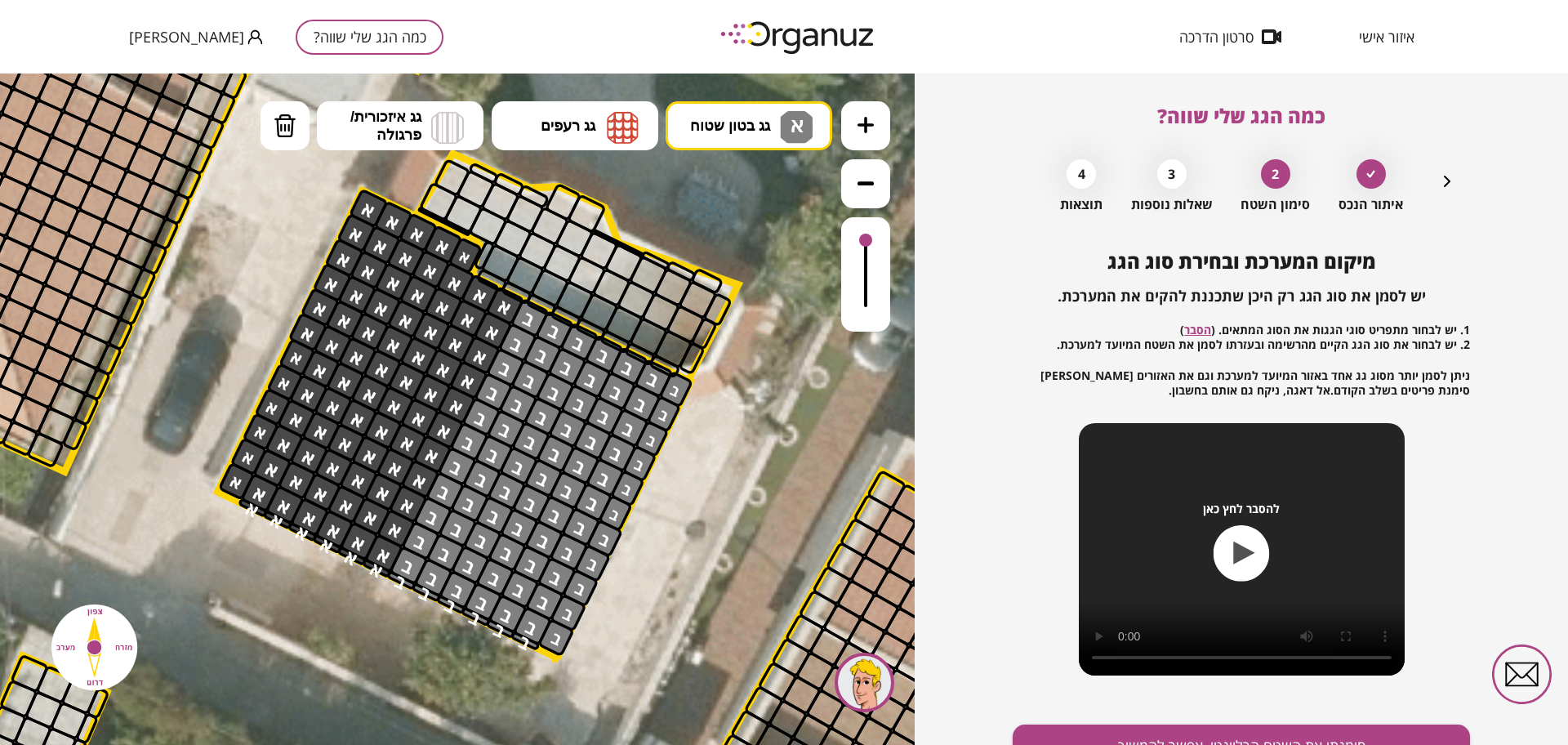
drag, startPoint x: 862, startPoint y: 240, endPoint x: 863, endPoint y: 182, distance: 58.0
click at [863, 182] on div at bounding box center [865, 217] width 49 height 230
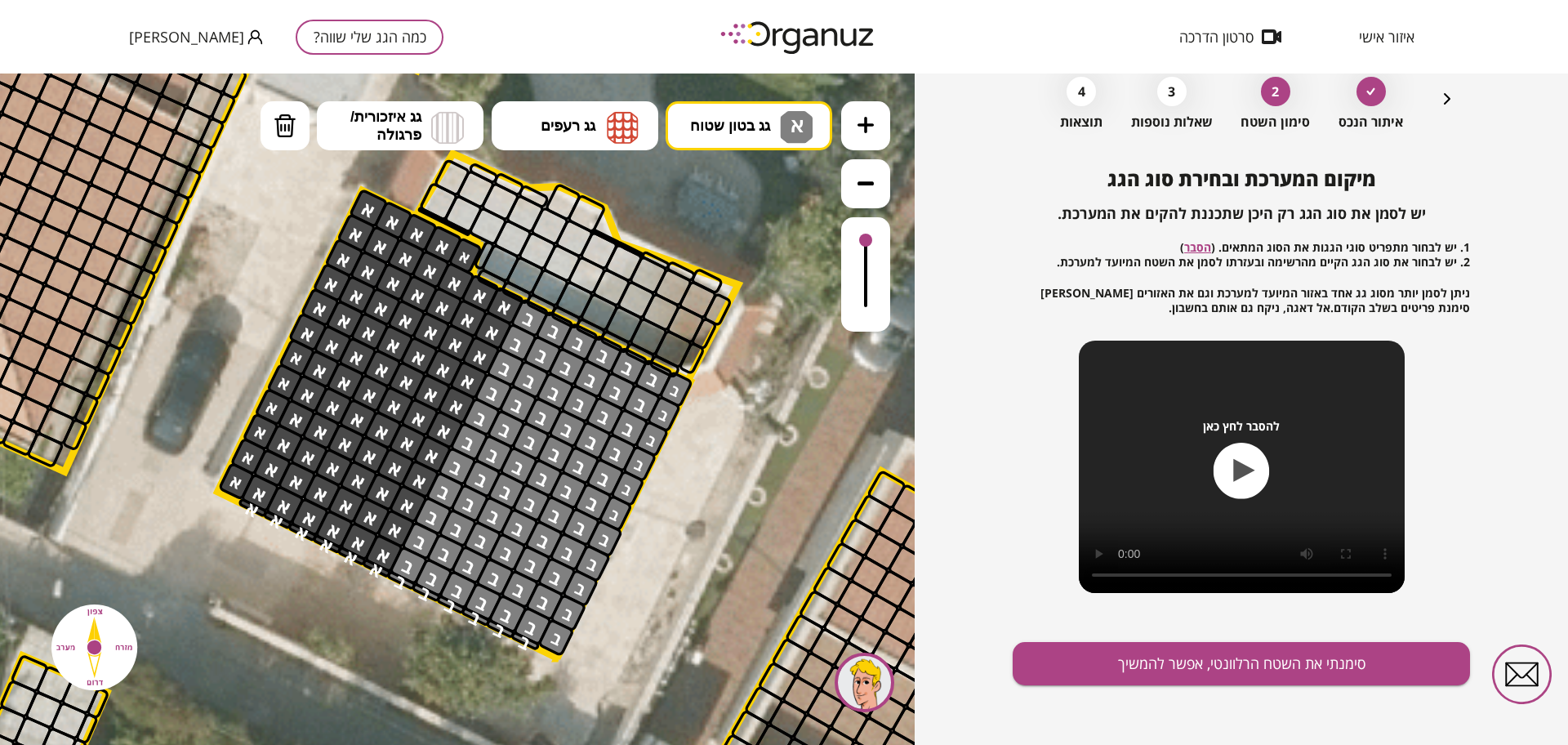
scroll to position [85, 0]
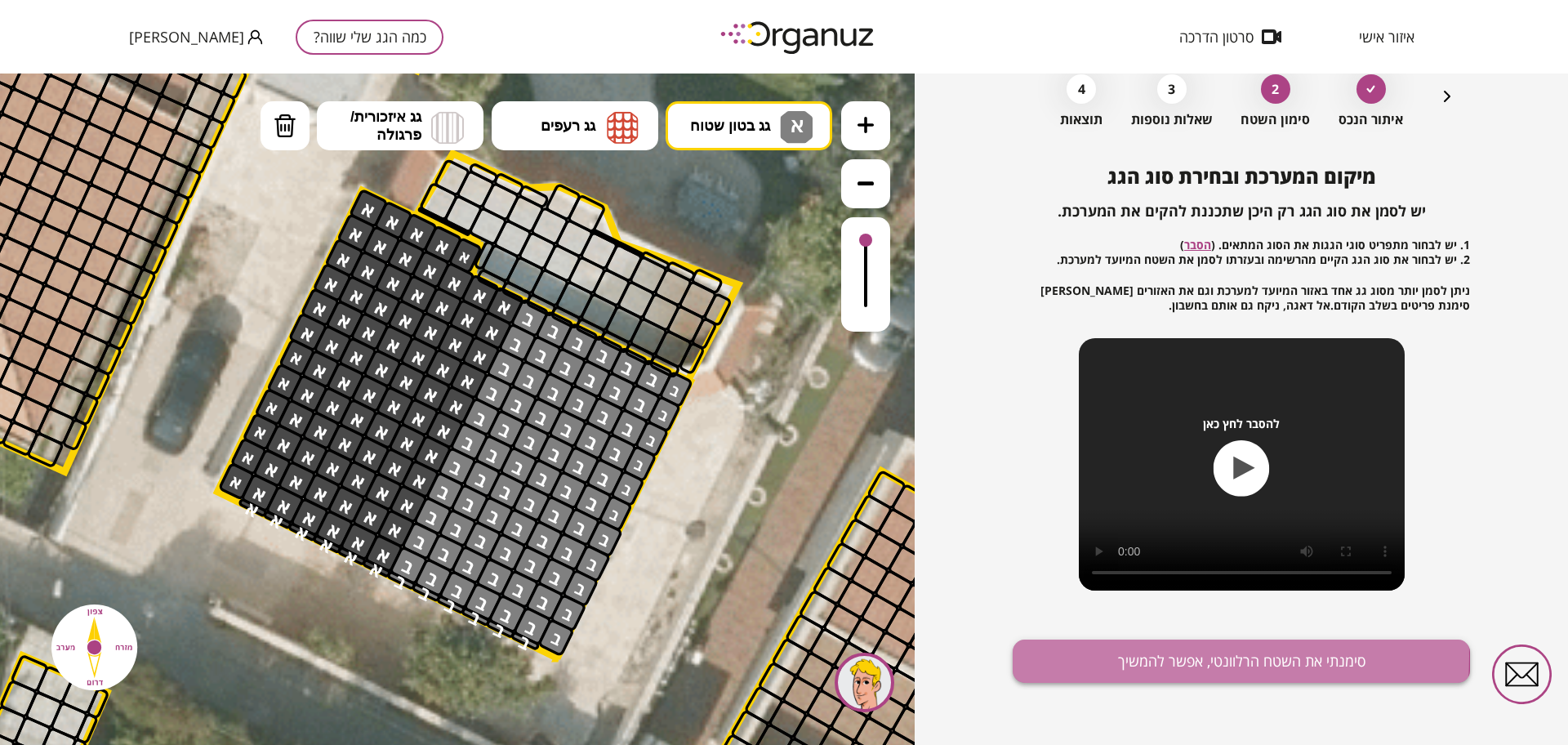
click at [1088, 656] on button "סימנתי את השטח הרלוונטי, אפשר להמשיך" at bounding box center [1241, 662] width 458 height 44
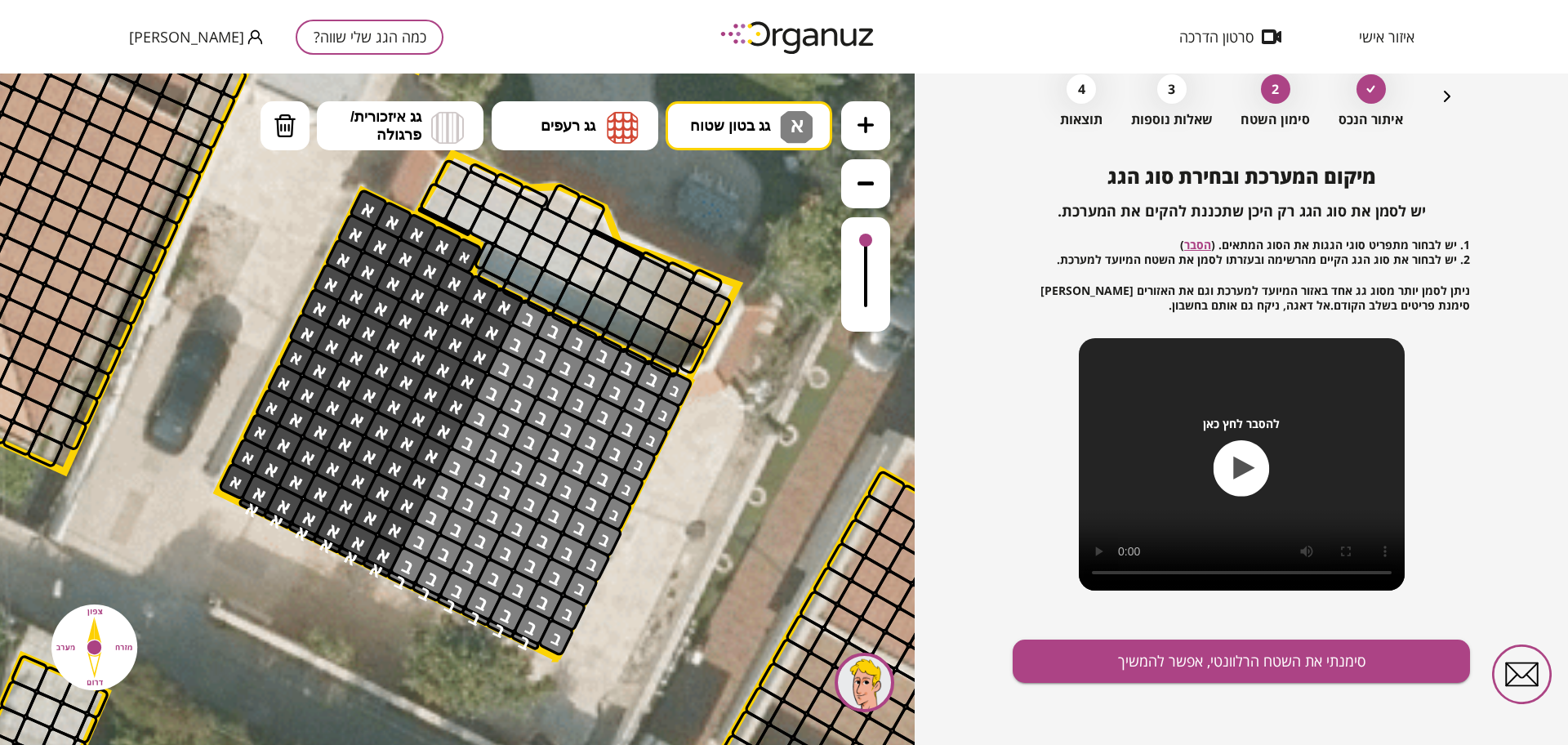
scroll to position [14, 0]
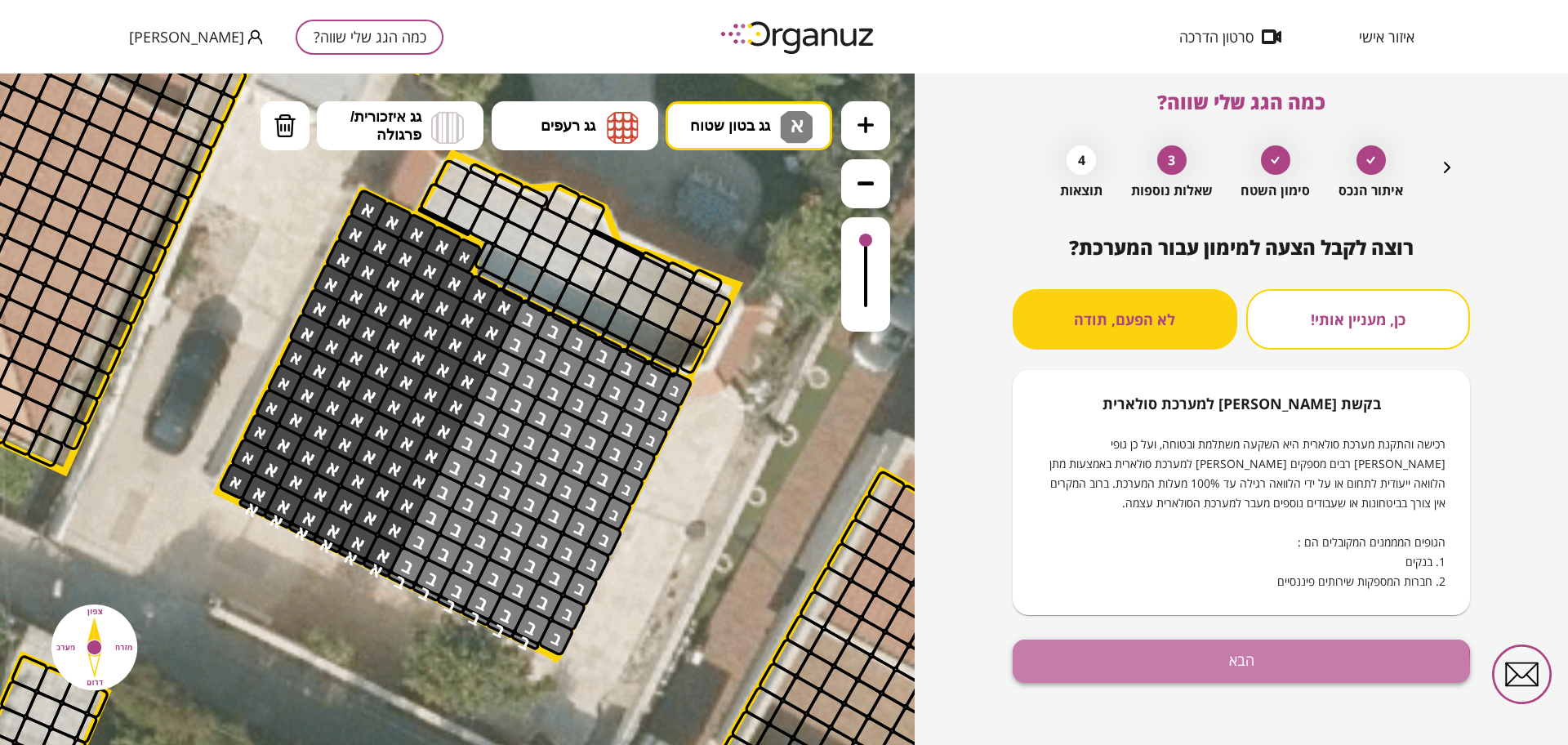
click at [1182, 672] on button "הבא" at bounding box center [1241, 662] width 458 height 44
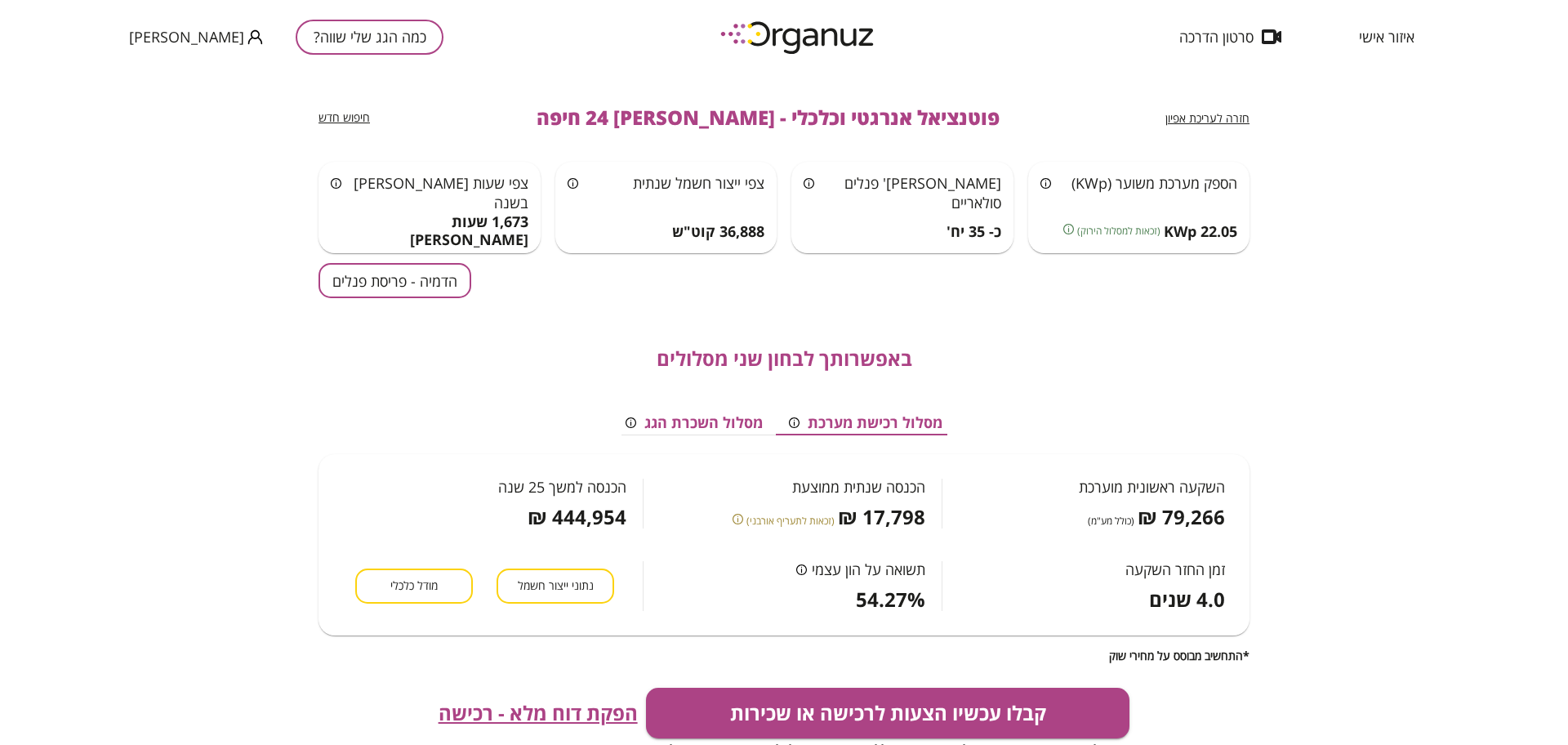
click at [444, 290] on button "הדמיה - פריסת פנלים" at bounding box center [395, 280] width 153 height 35
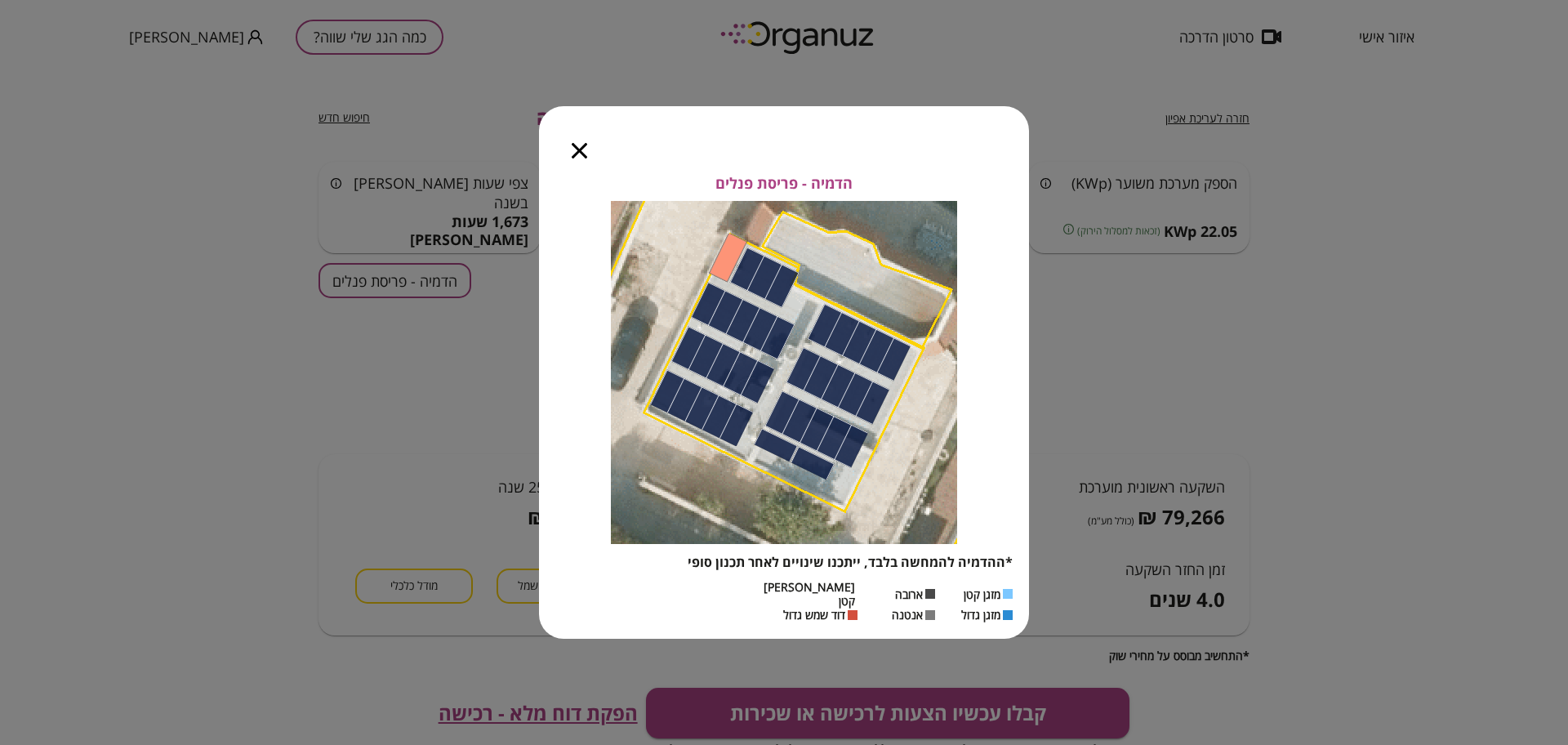
click at [581, 156] on icon "button" at bounding box center [580, 151] width 16 height 16
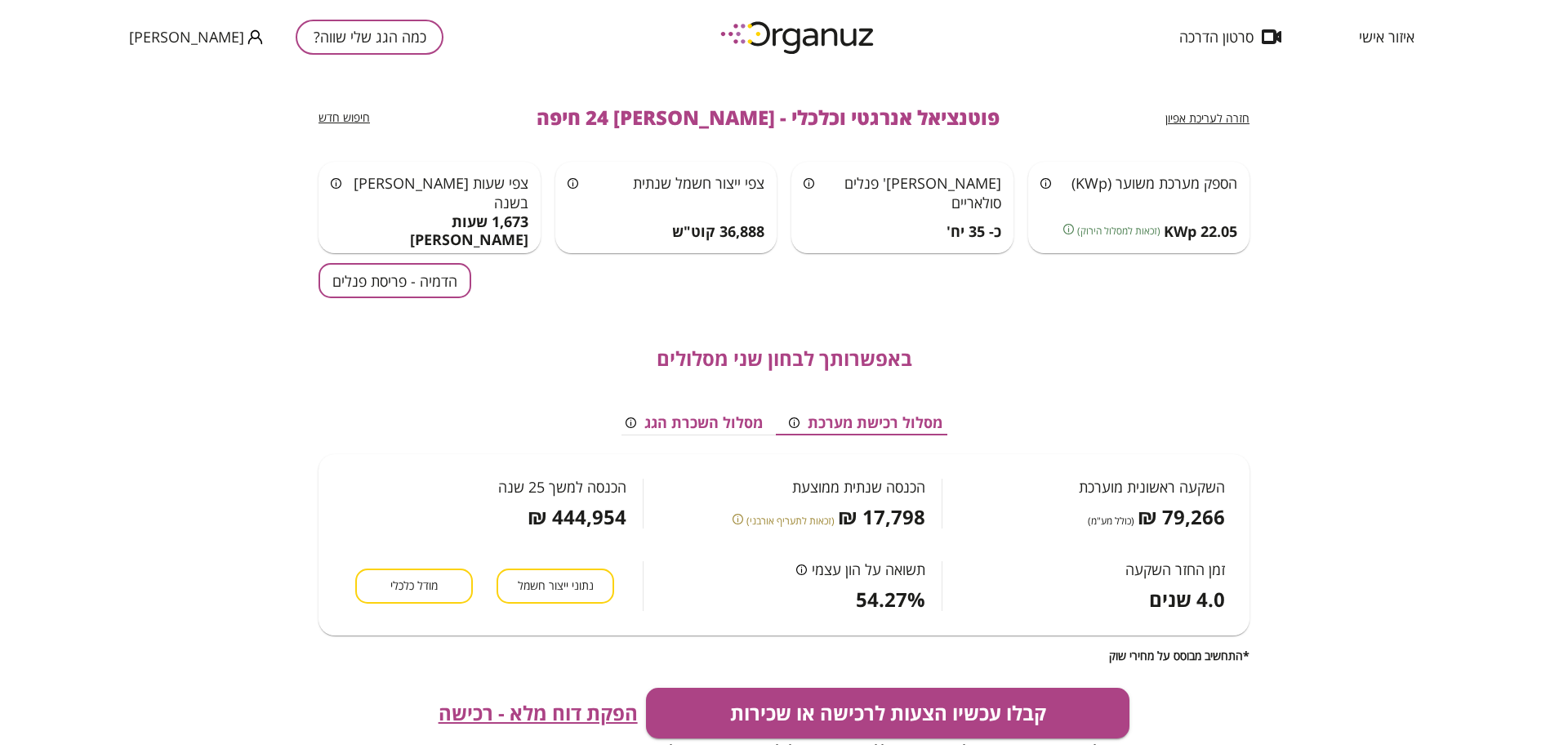
click at [592, 711] on span "הפקת דוח מלא - רכישה" at bounding box center [538, 712] width 200 height 23
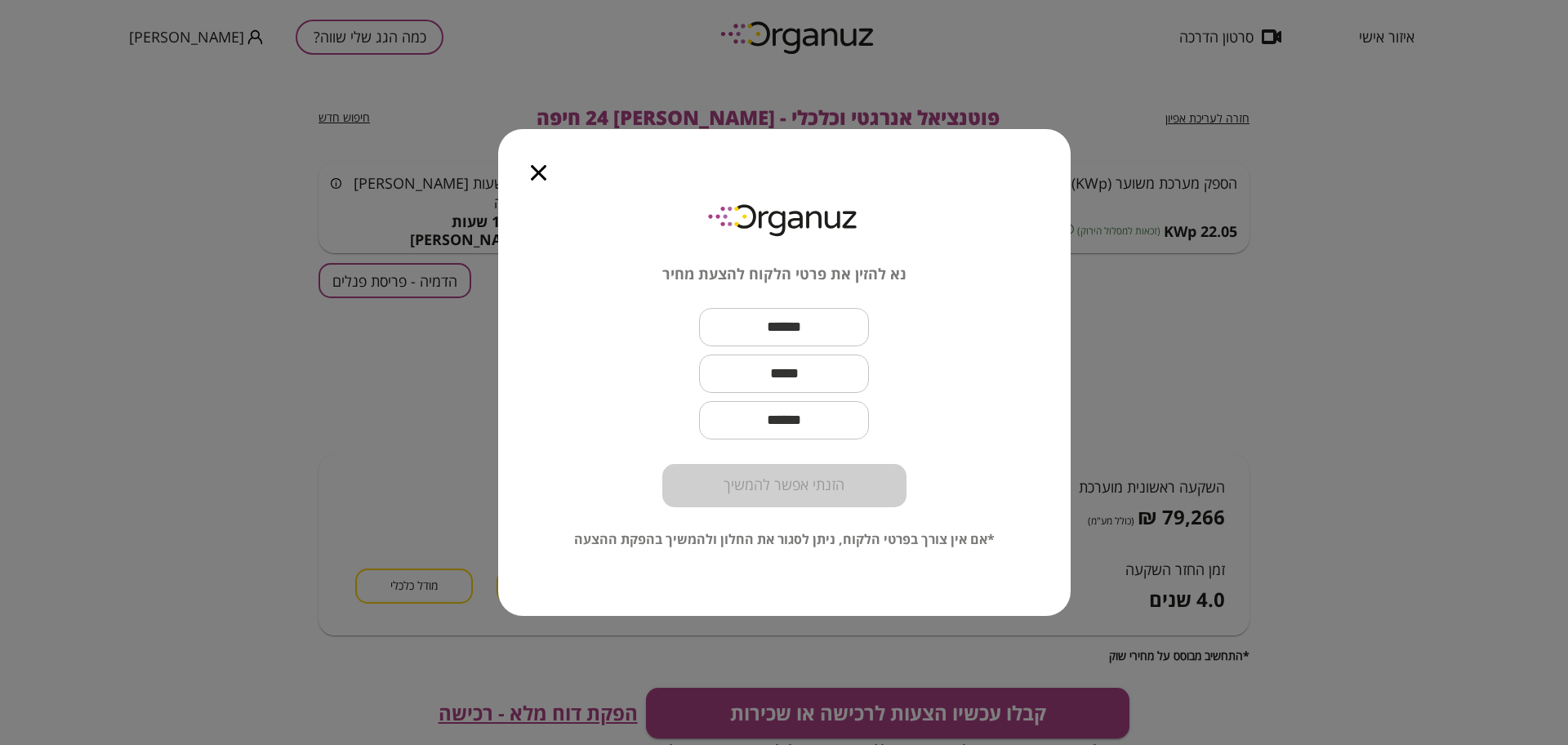
click at [781, 320] on input "text" at bounding box center [784, 327] width 170 height 49
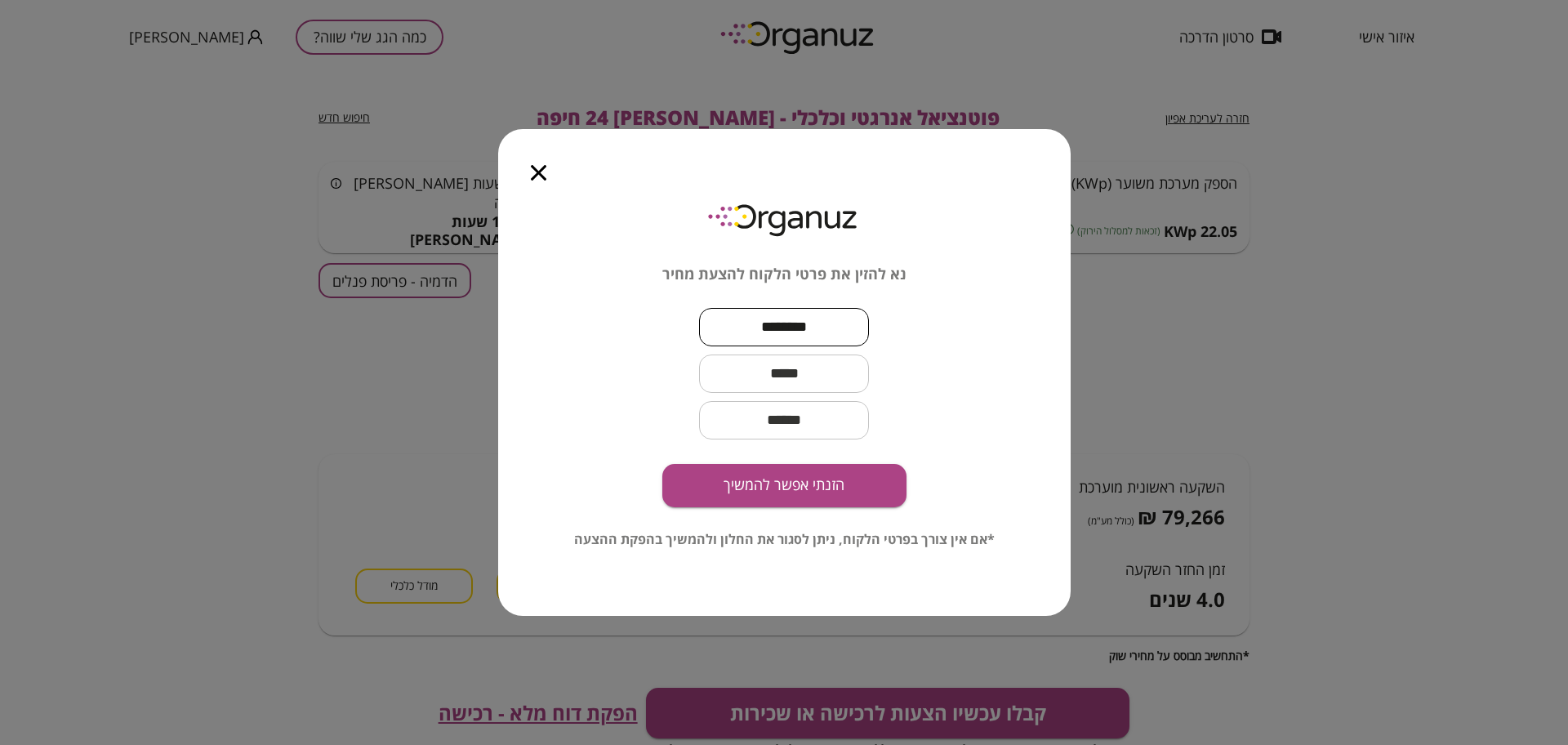
type input "********"
click at [856, 385] on input "text" at bounding box center [784, 373] width 170 height 49
paste input "**********"
type input "**********"
click at [799, 490] on button "הזנתי אפשר להמשיך" at bounding box center [784, 486] width 244 height 44
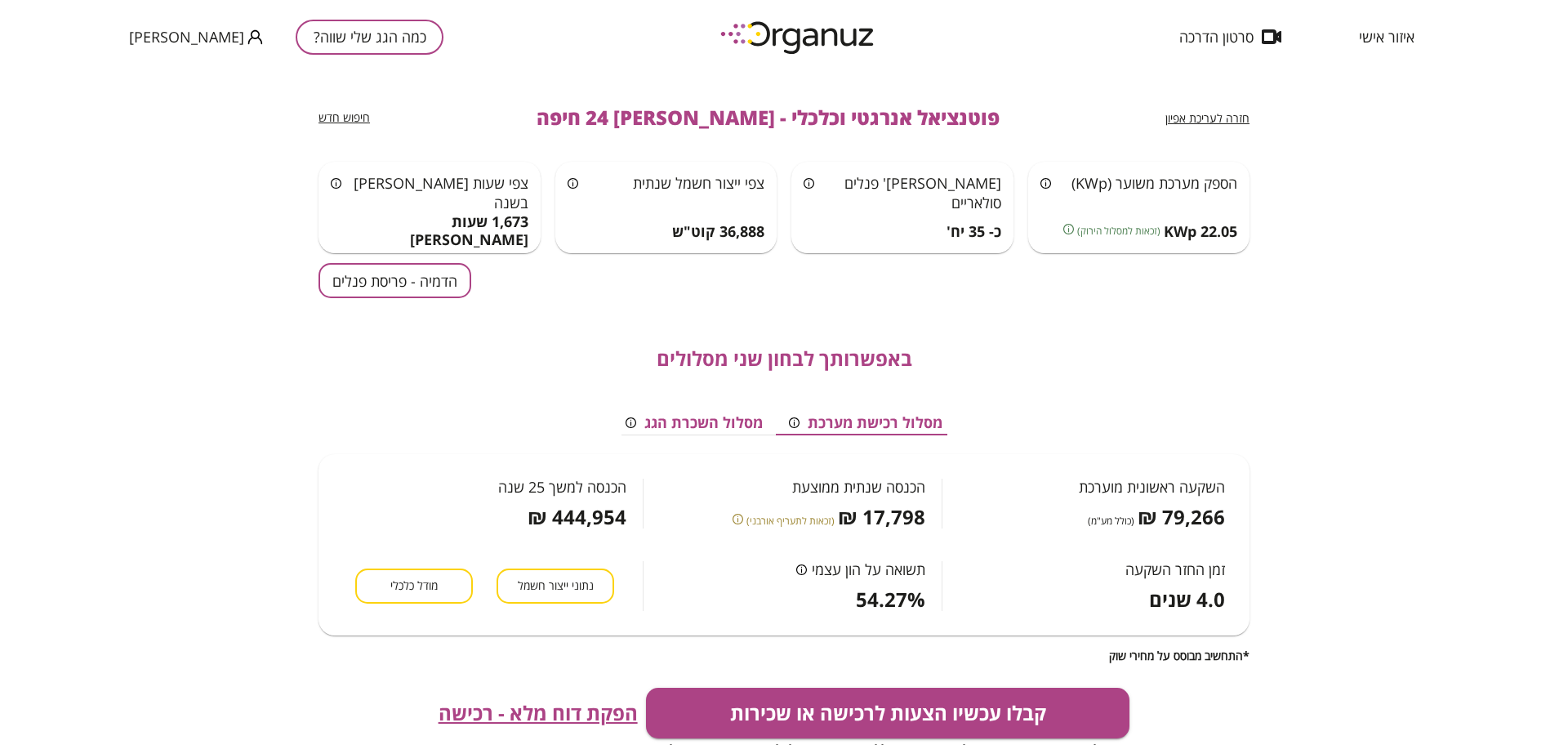
click at [396, 273] on button "הדמיה - פריסת פנלים" at bounding box center [395, 280] width 153 height 35
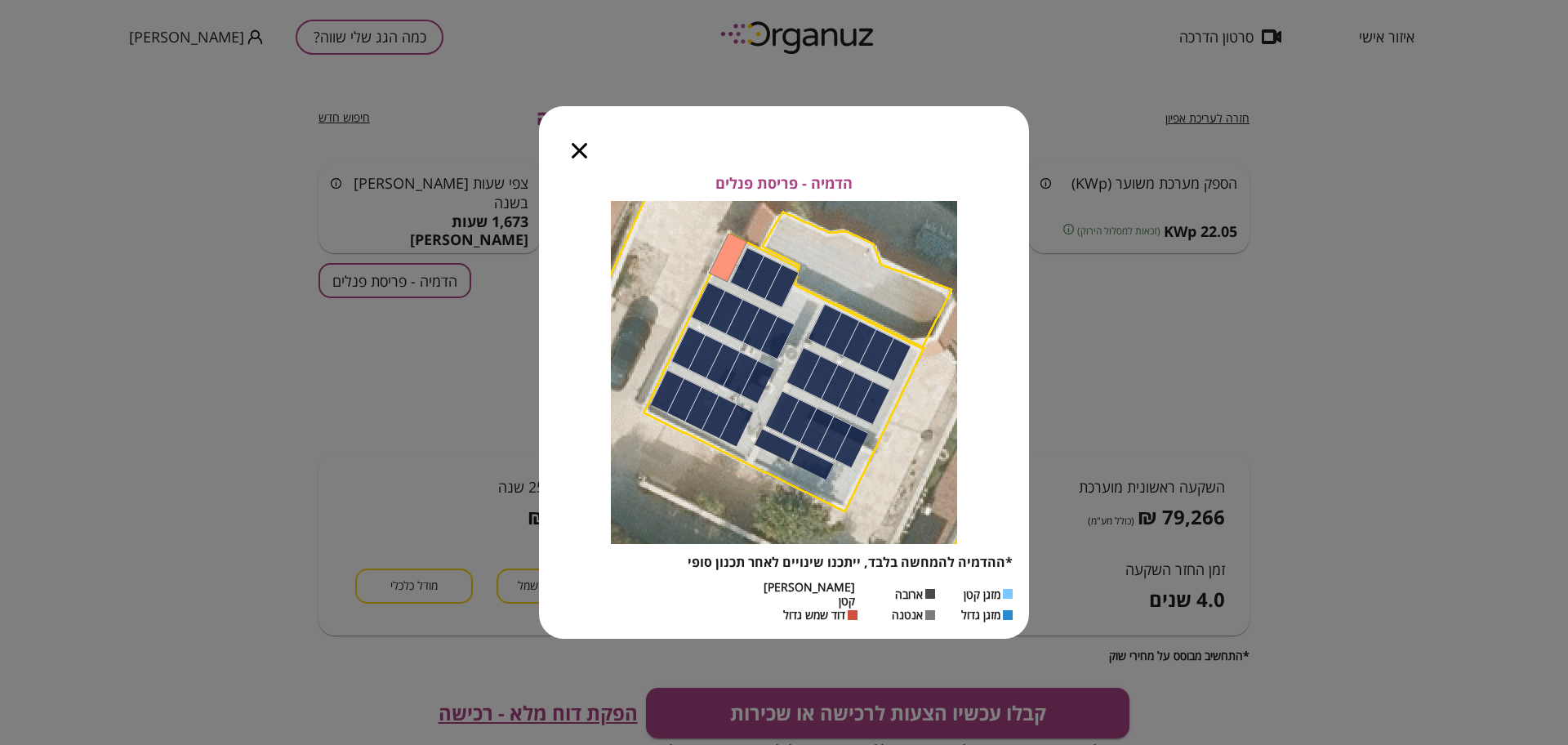
click at [576, 154] on icon "button" at bounding box center [580, 151] width 16 height 16
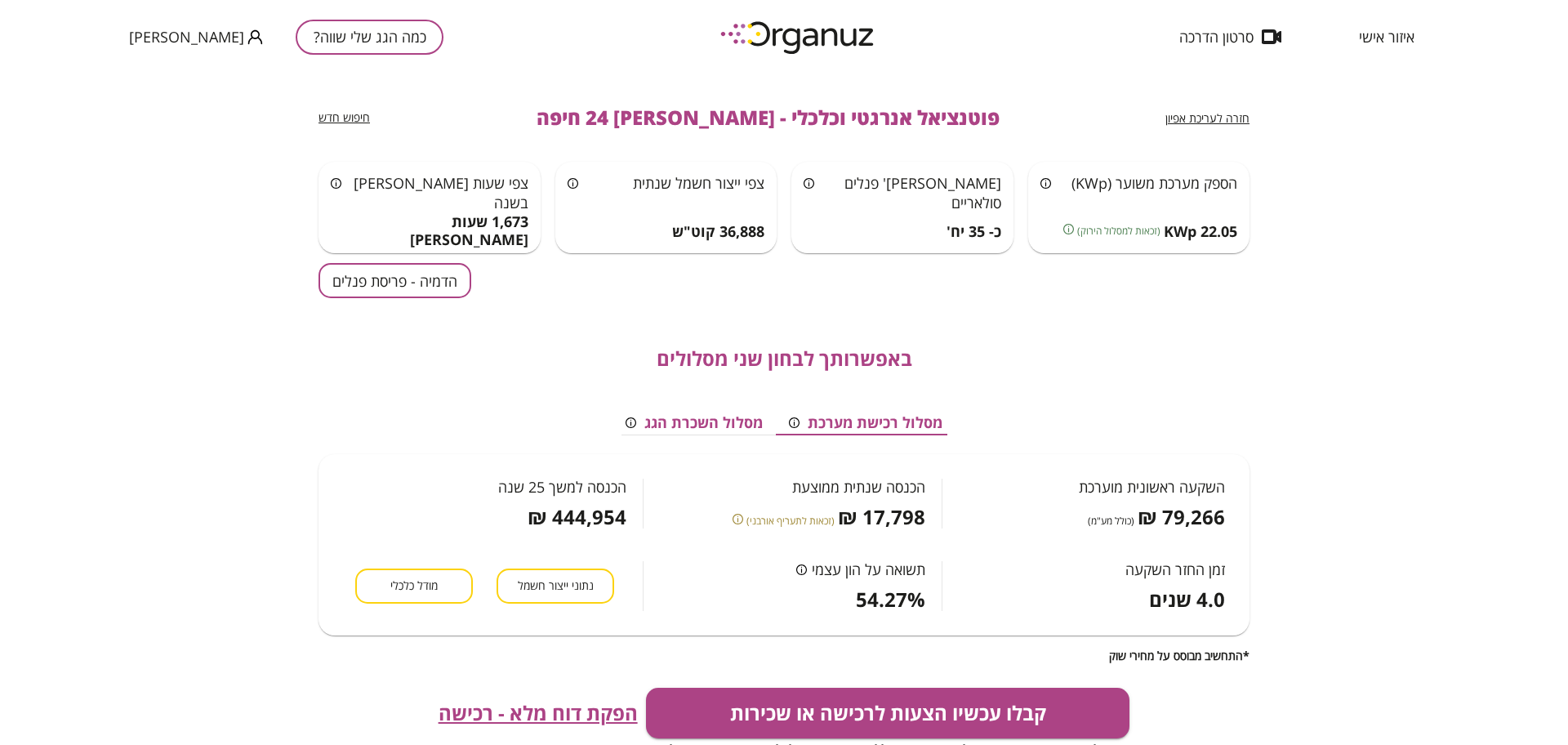
click at [419, 586] on span "מודל כלכלי" at bounding box center [414, 586] width 48 height 16
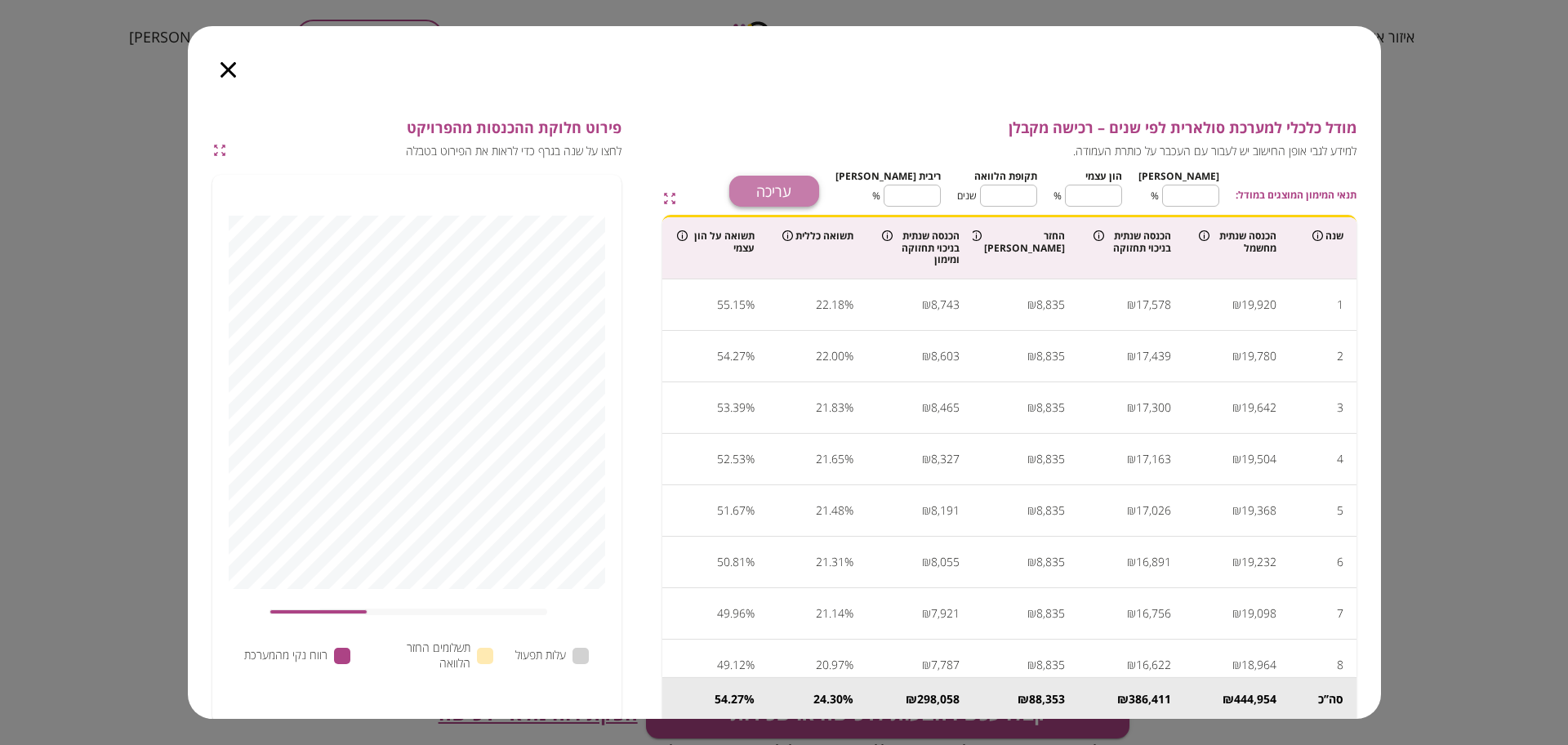
click at [819, 178] on button "עריכה" at bounding box center [774, 191] width 89 height 31
click at [1208, 193] on input "**" at bounding box center [1191, 196] width 58 height 44
type input "*"
type input "**"
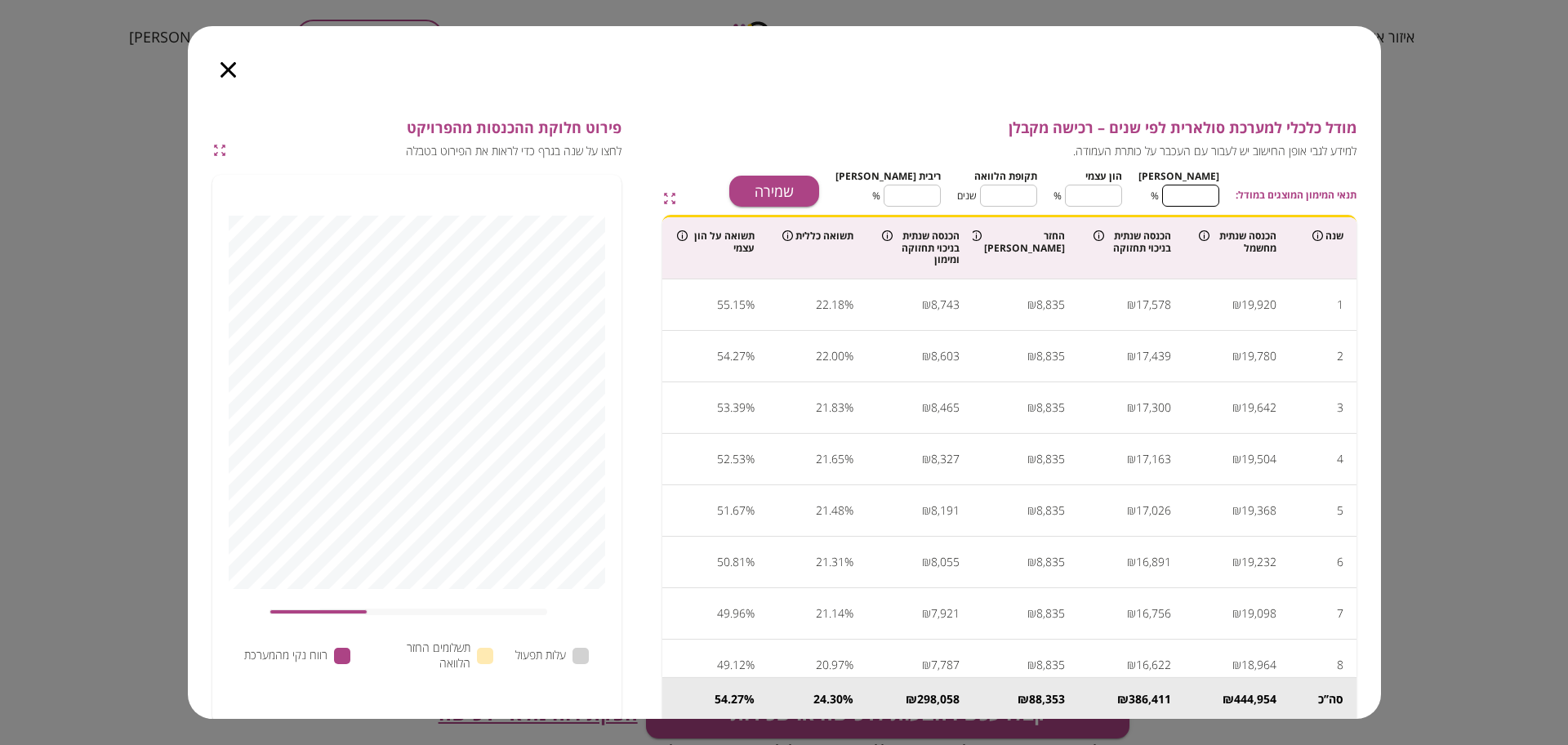
type input "**"
type input "***"
type input "*"
click at [1103, 192] on input "*" at bounding box center [1093, 196] width 58 height 44
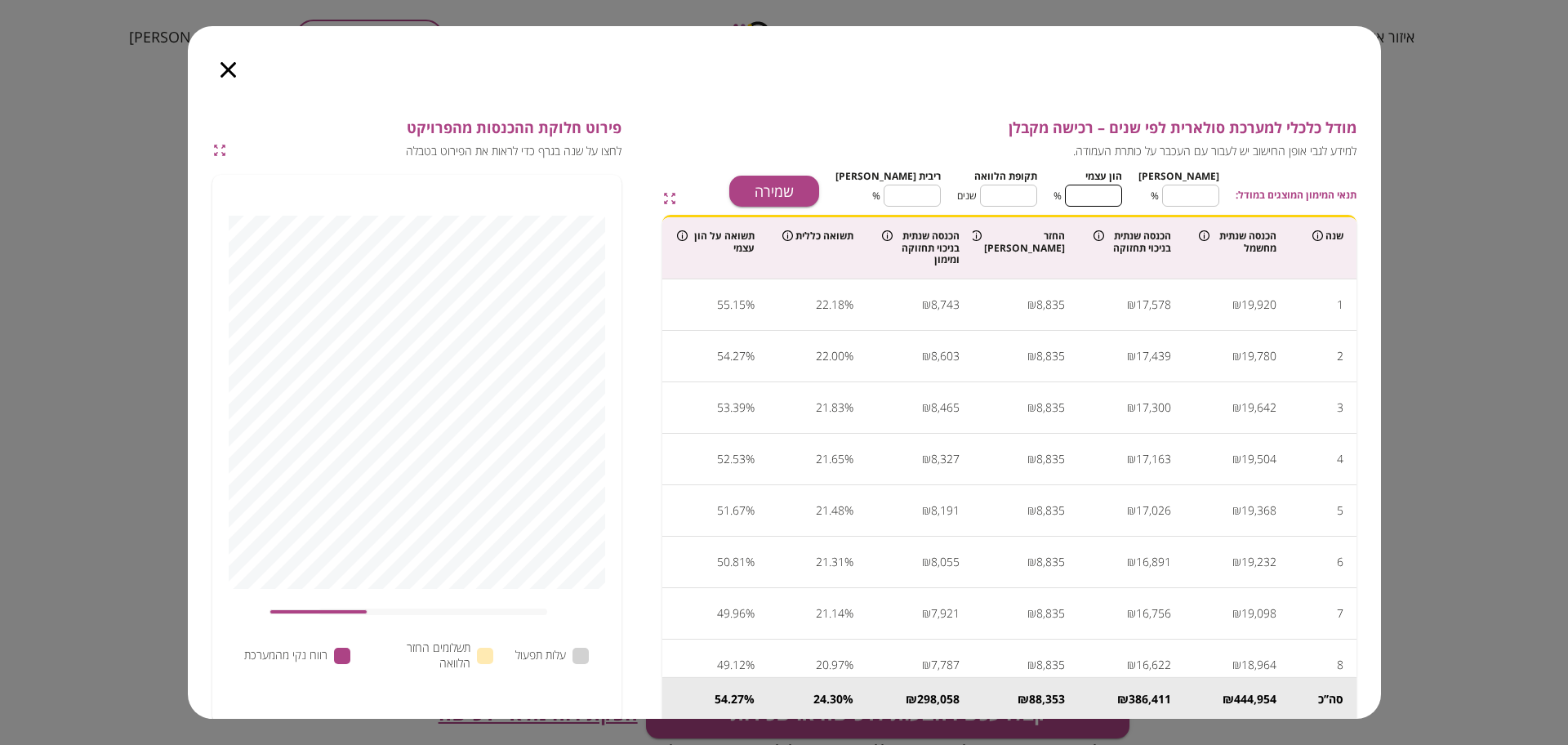
click at [1103, 192] on input "*" at bounding box center [1093, 196] width 58 height 44
type input "**"
type input "*"
type input "**"
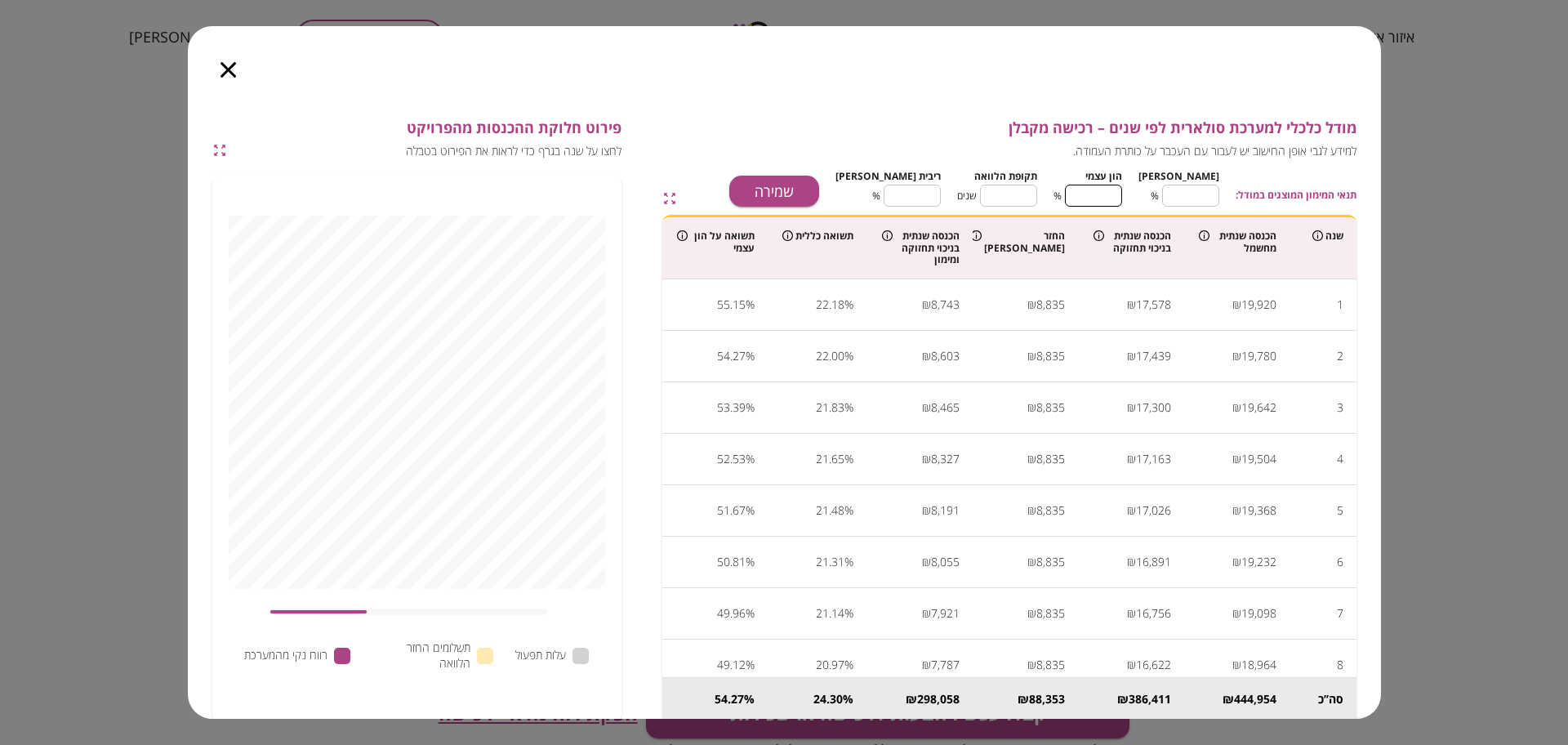
type input "**"
type input "*"
type input "***"
click at [1023, 186] on input "**" at bounding box center [1009, 196] width 58 height 44
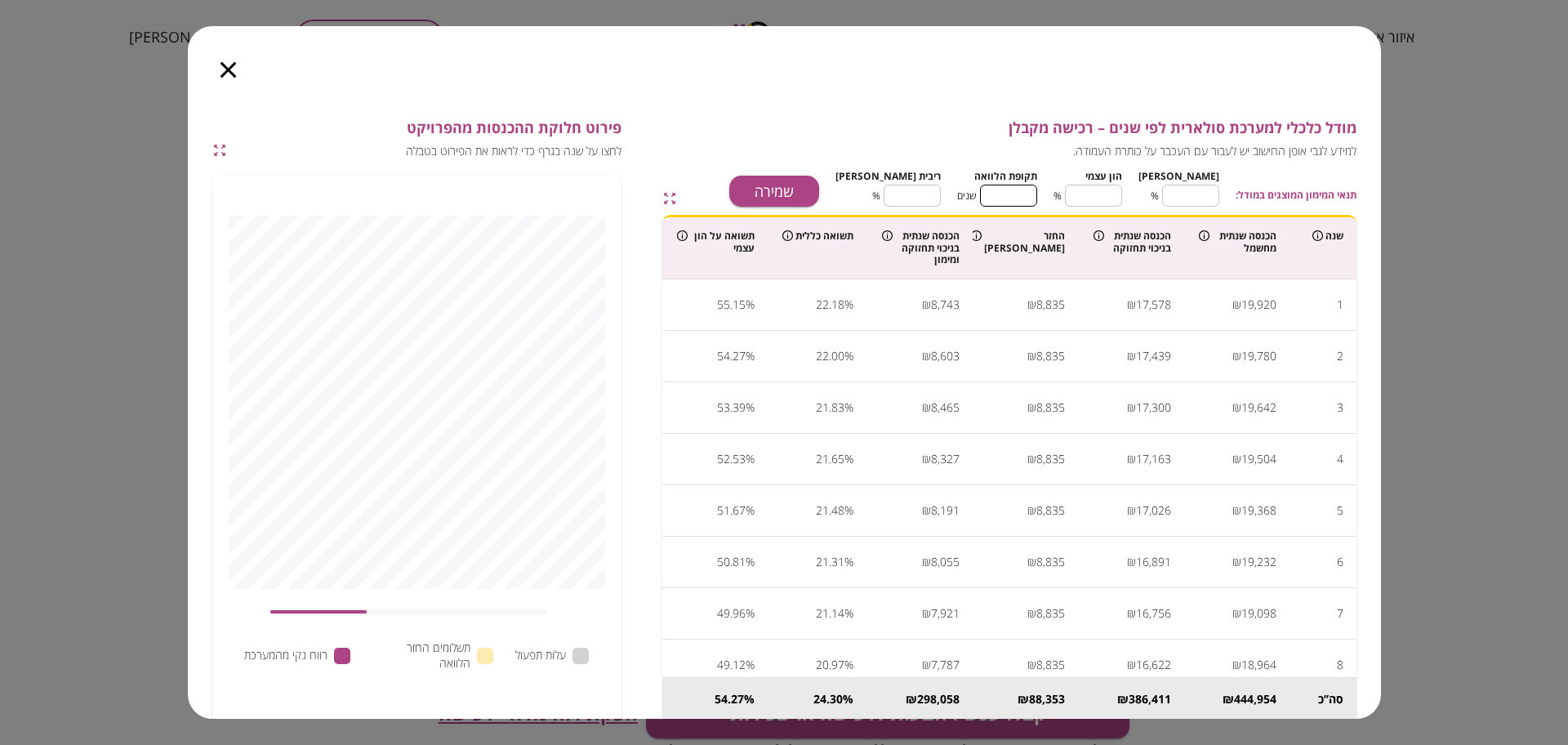
click at [1023, 186] on input "**" at bounding box center [1009, 196] width 58 height 44
type input "*"
click at [940, 197] on input "****" at bounding box center [913, 196] width 58 height 44
click at [819, 190] on button "שמירה" at bounding box center [774, 191] width 89 height 31
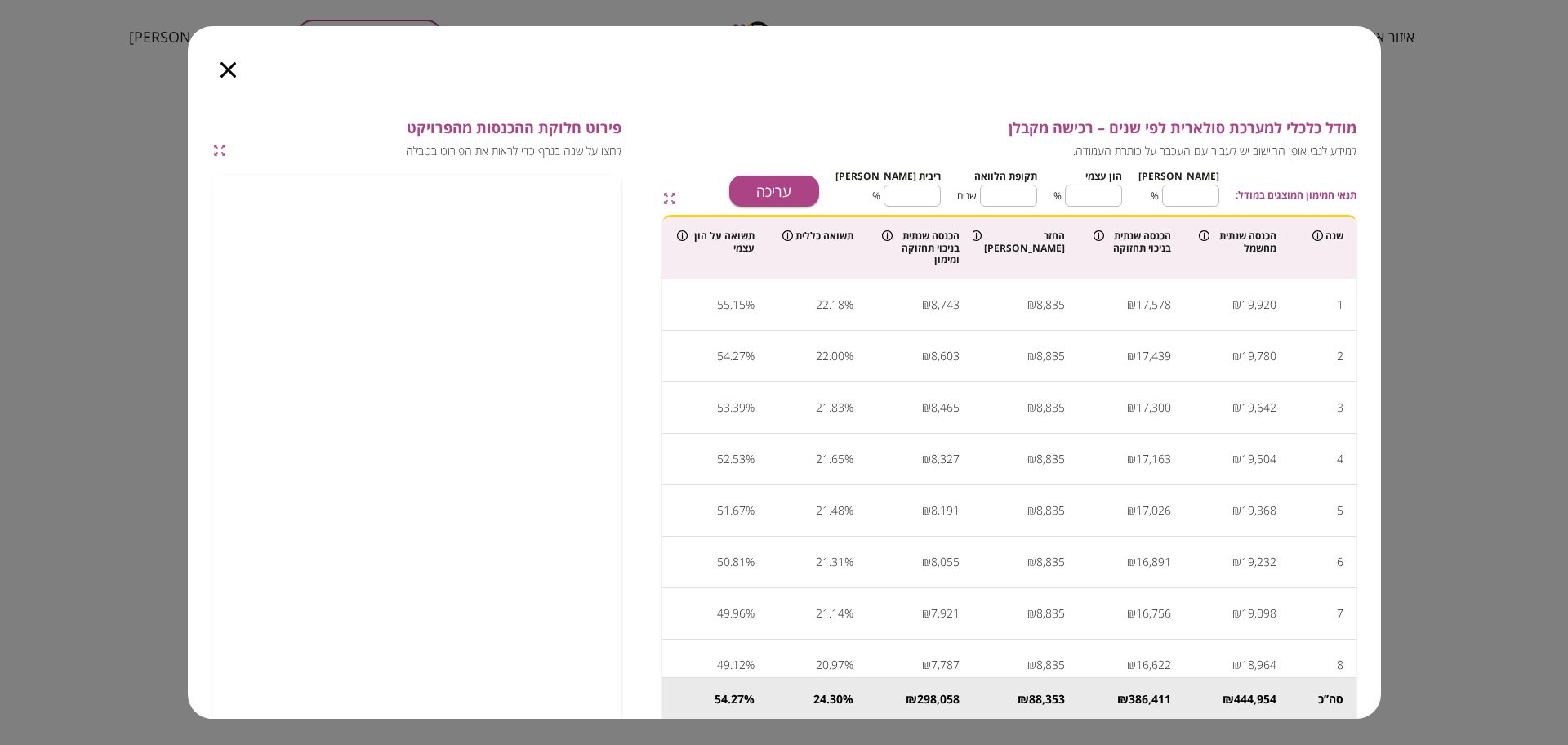
type input "****"
click at [230, 69] on icon "button" at bounding box center [228, 70] width 16 height 16
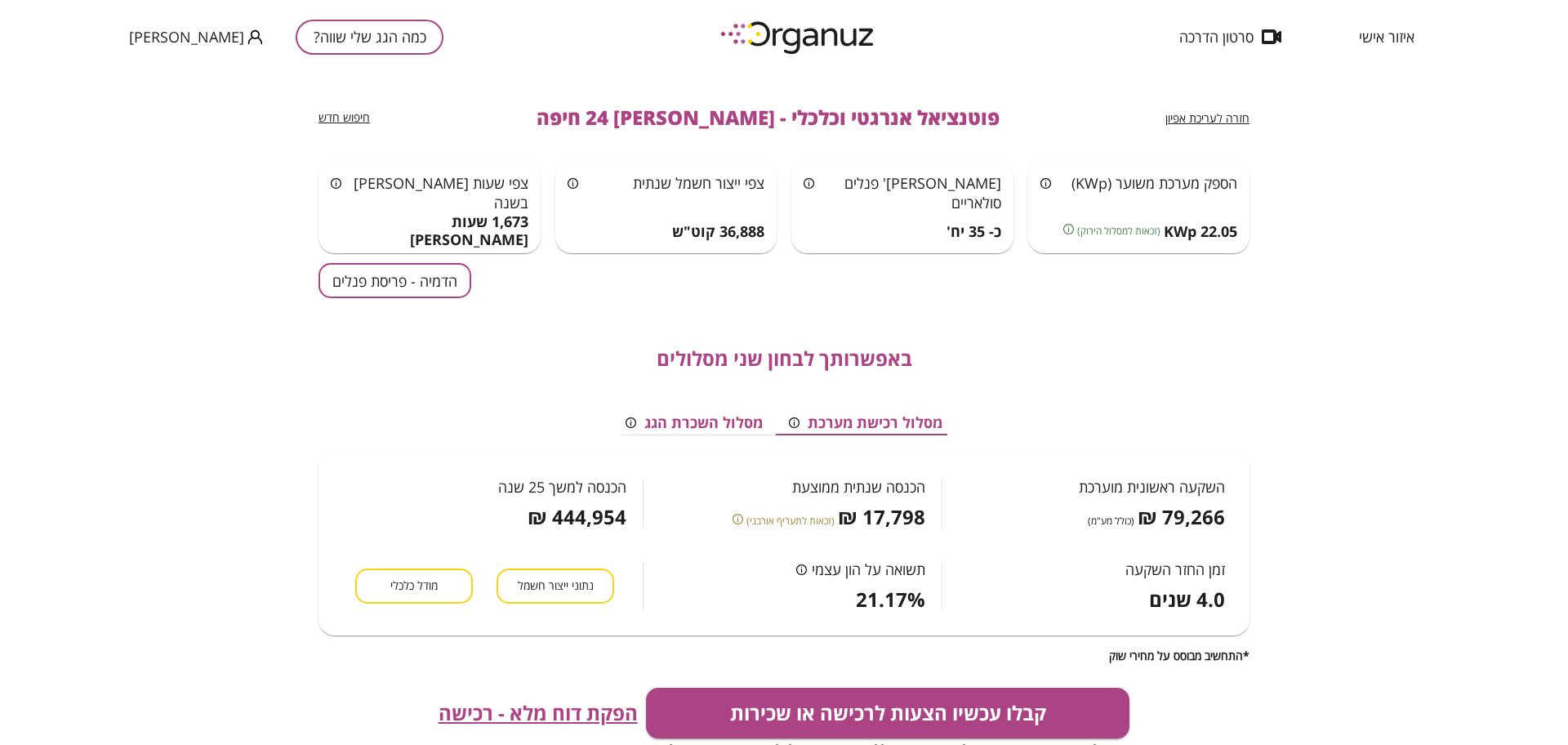
click at [561, 719] on span "הפקת דוח מלא - רכישה" at bounding box center [538, 712] width 200 height 23
click at [348, 37] on button "כמה הגג שלי שווה?" at bounding box center [369, 37] width 148 height 35
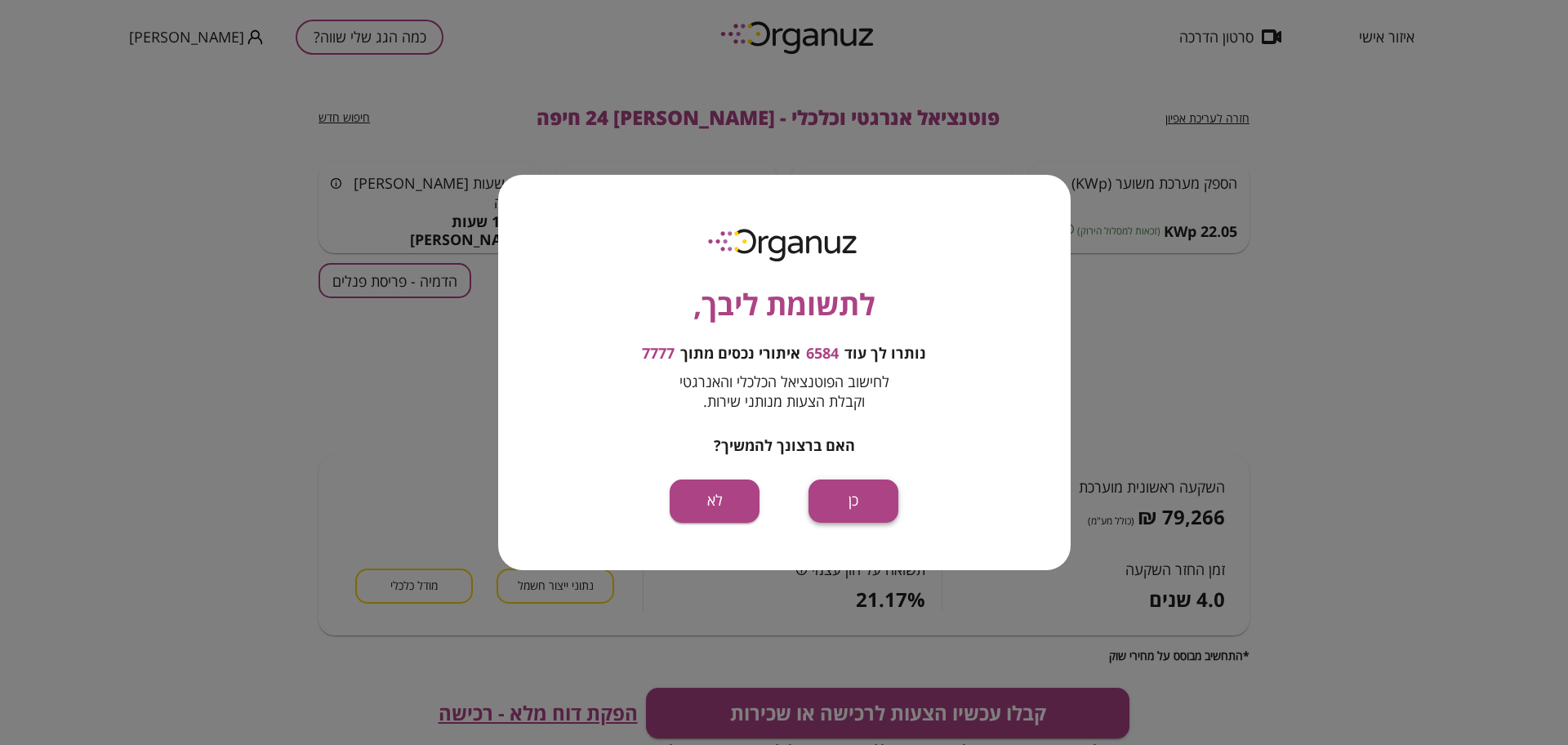
click at [885, 505] on button "כן" at bounding box center [853, 502] width 89 height 44
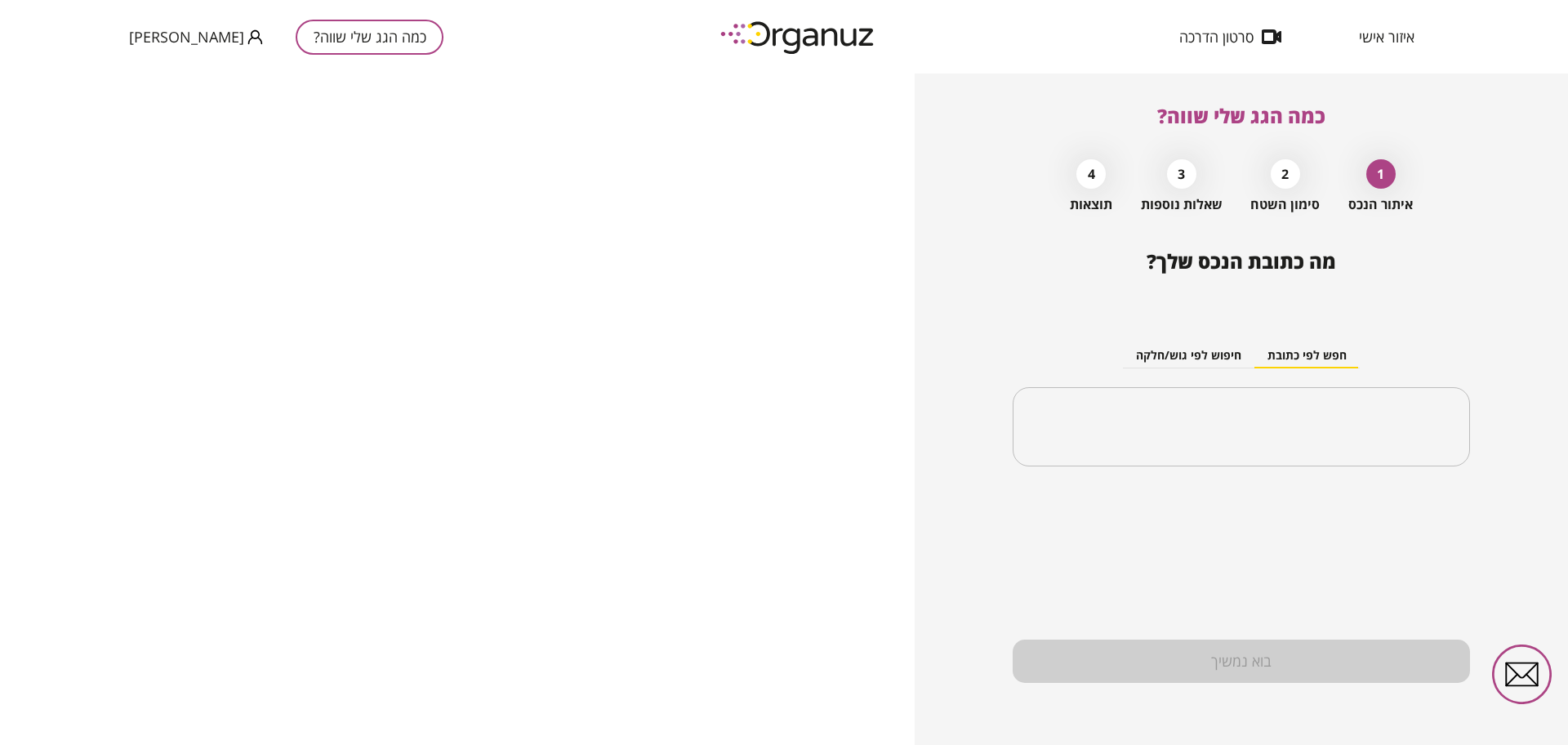
click at [1193, 348] on button "חיפוש לפי גוש/חלקה" at bounding box center [1189, 356] width 131 height 25
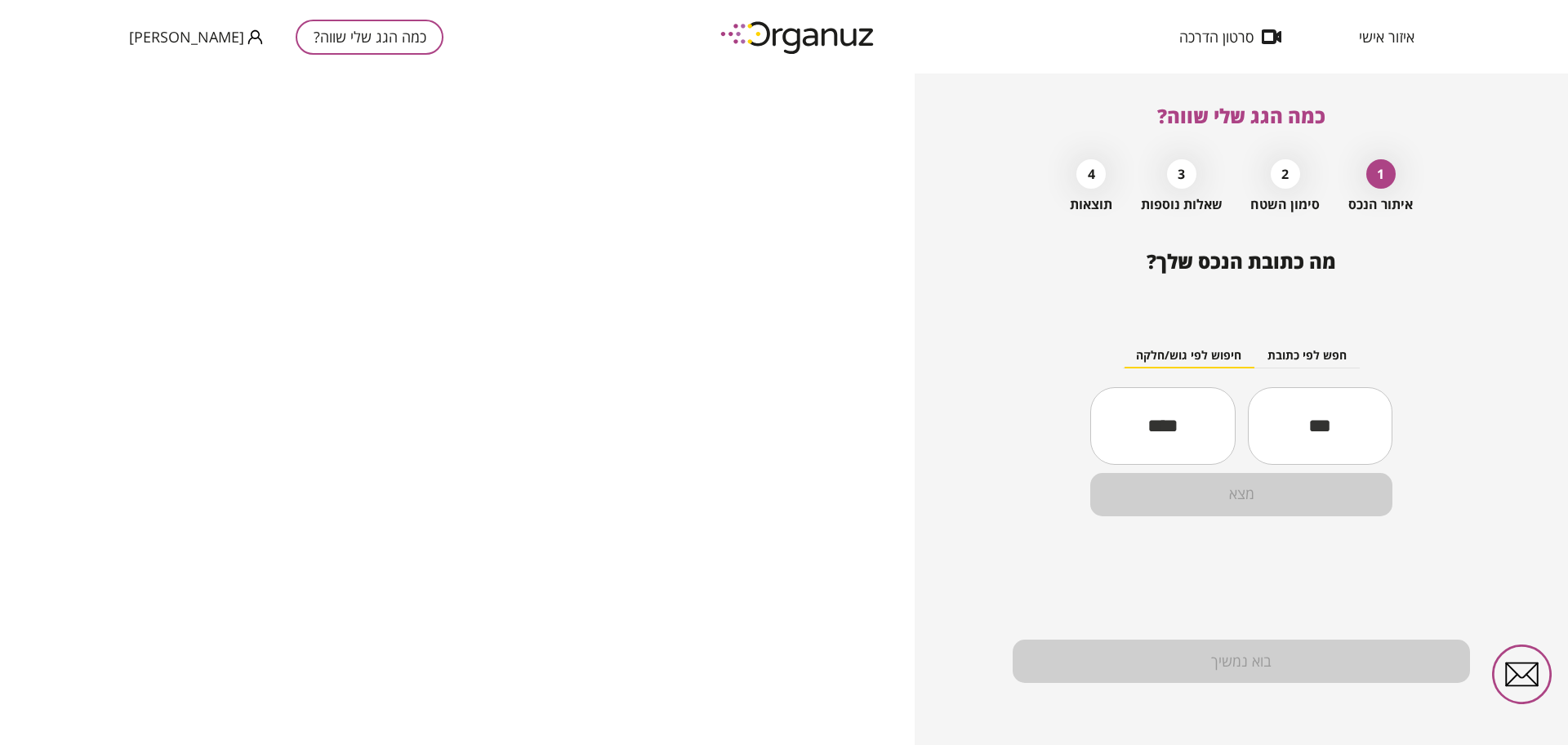
click at [1357, 429] on input "text" at bounding box center [1321, 425] width 145 height 56
click at [1188, 418] on input "text" at bounding box center [1163, 425] width 145 height 56
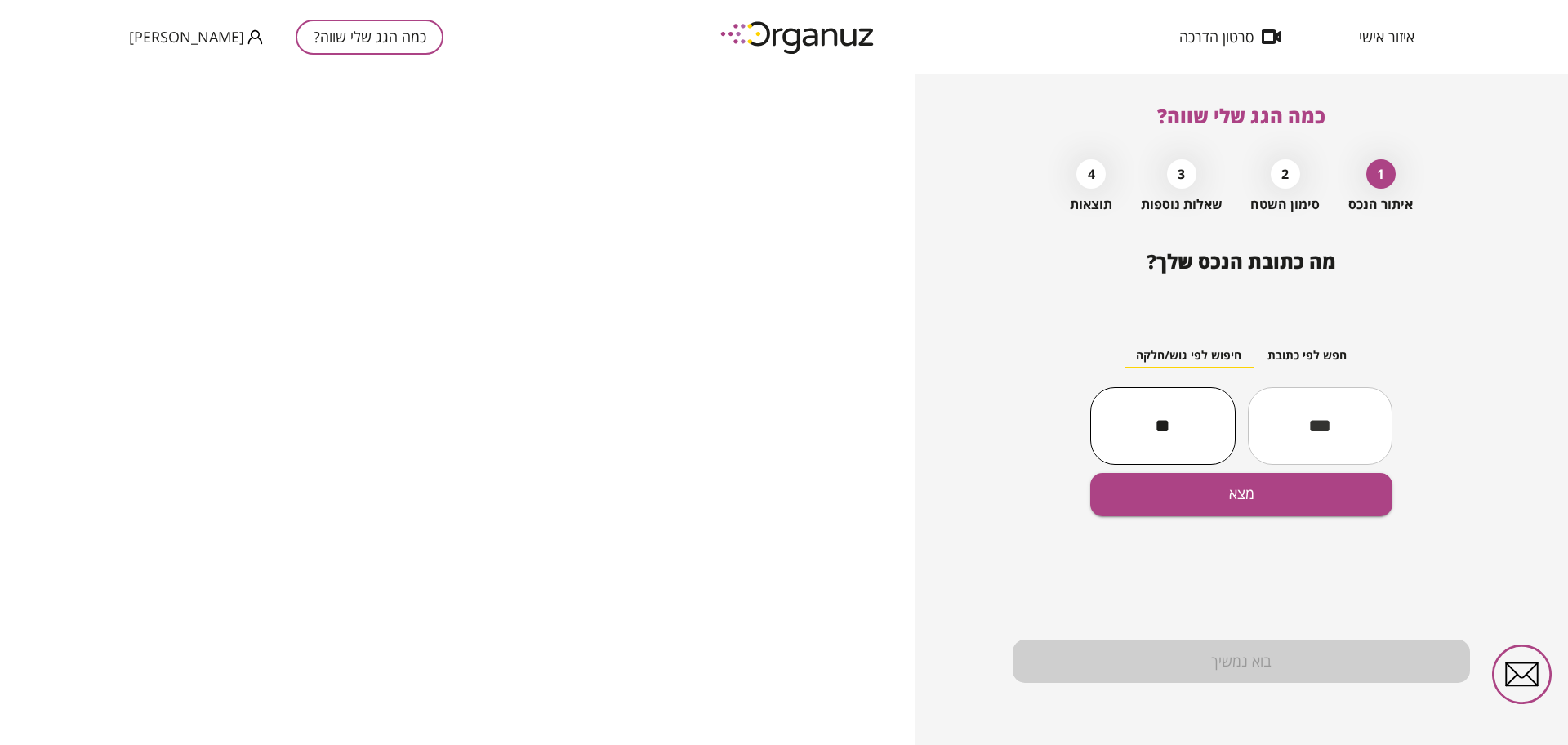
type input "**"
click at [1331, 424] on input "text" at bounding box center [1321, 425] width 145 height 56
click at [1315, 425] on input "******" at bounding box center [1321, 425] width 145 height 56
type input "*****"
click at [1319, 500] on button "מצא" at bounding box center [1241, 495] width 302 height 44
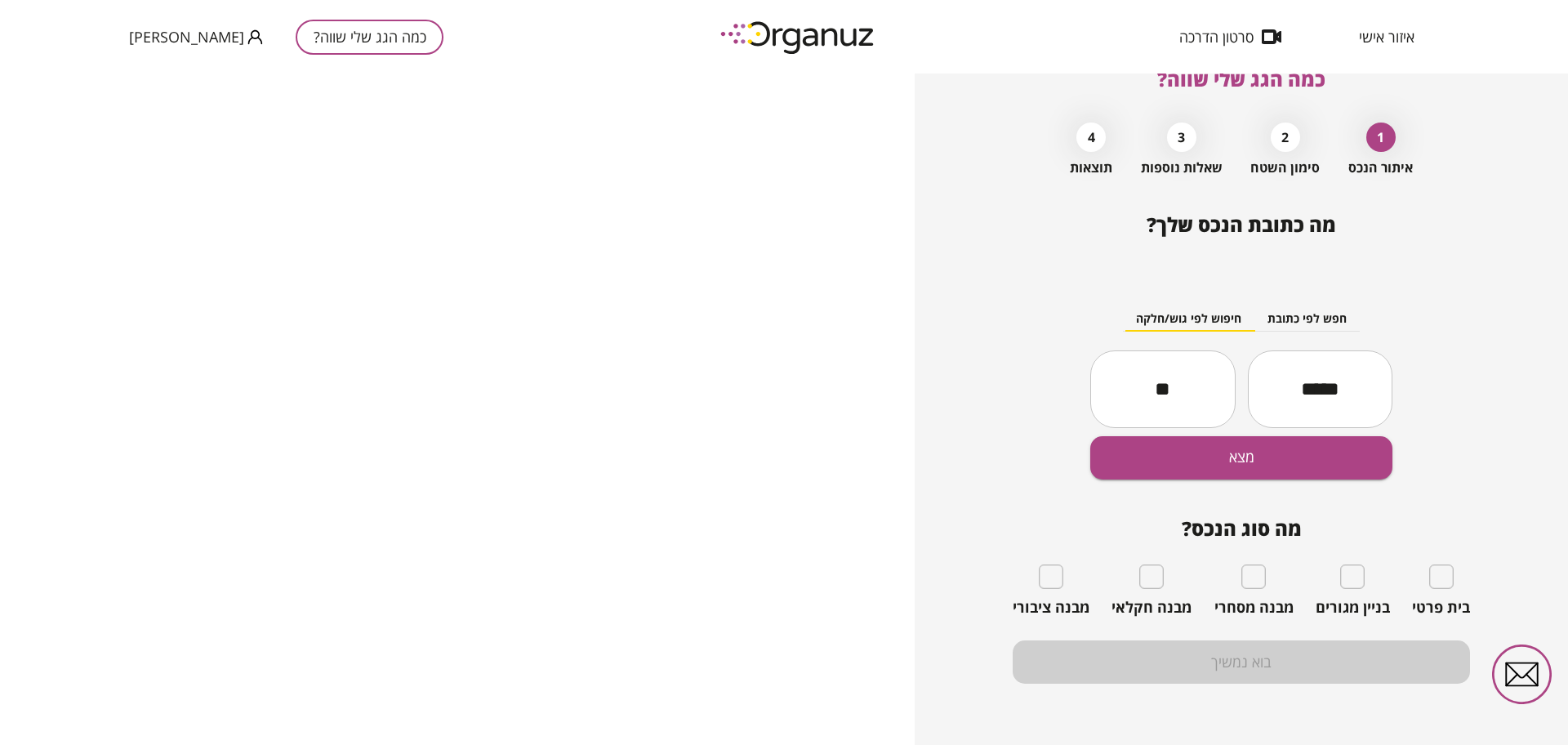
scroll to position [38, 0]
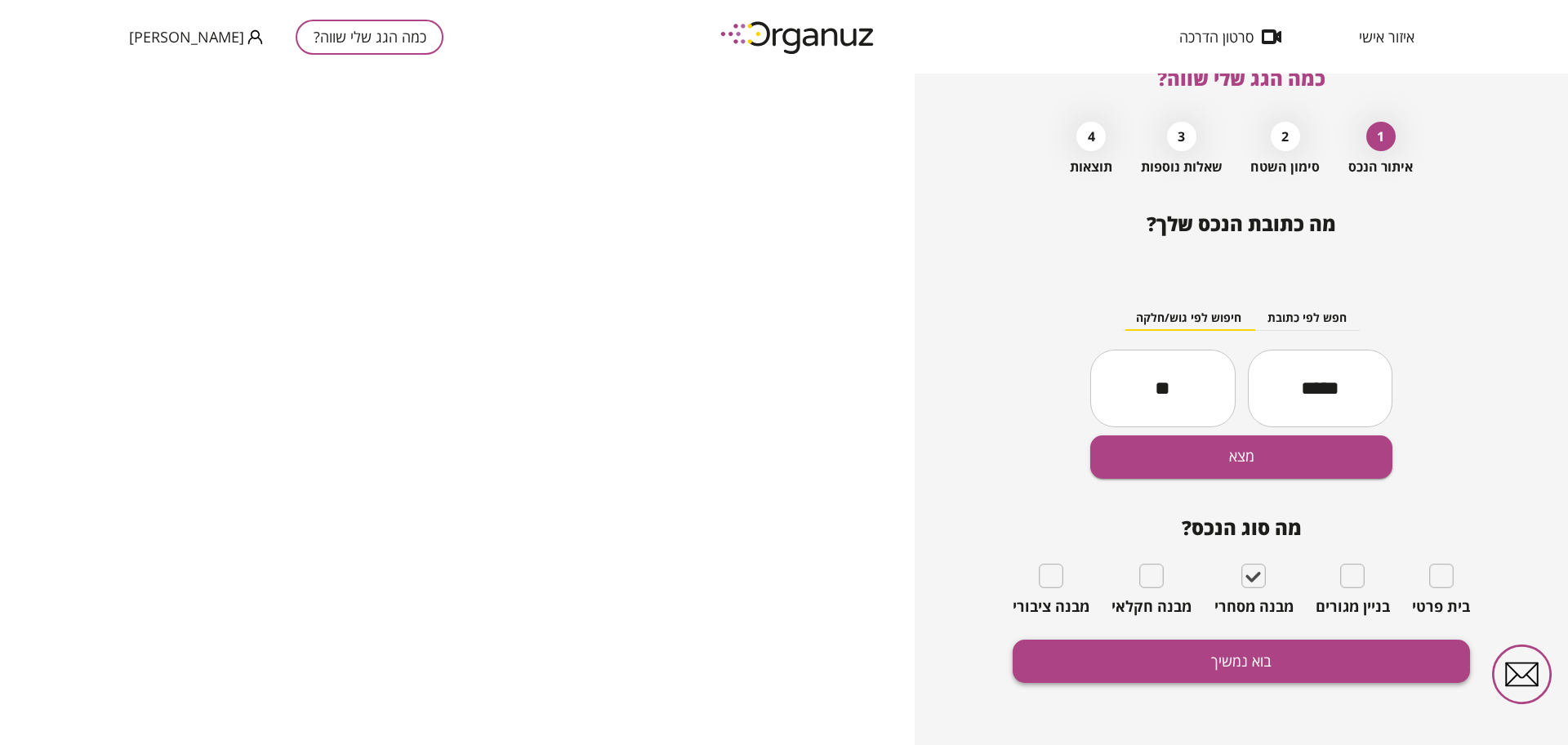
click at [1253, 670] on button "בוא נמשיך" at bounding box center [1241, 662] width 458 height 44
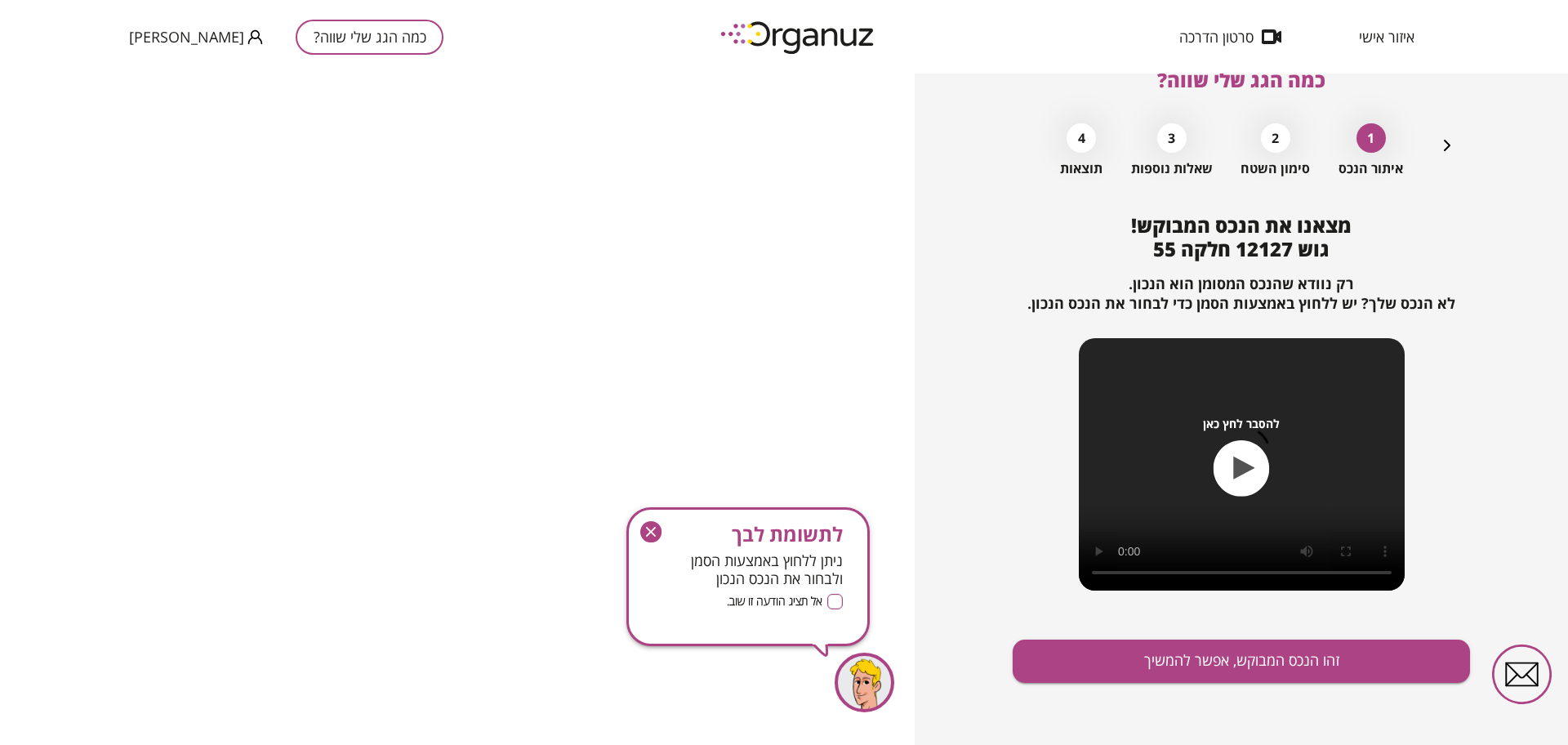
scroll to position [36, 0]
click at [1253, 670] on button "זהו הנכס המבוקש, אפשר להמשיך" at bounding box center [1241, 662] width 458 height 44
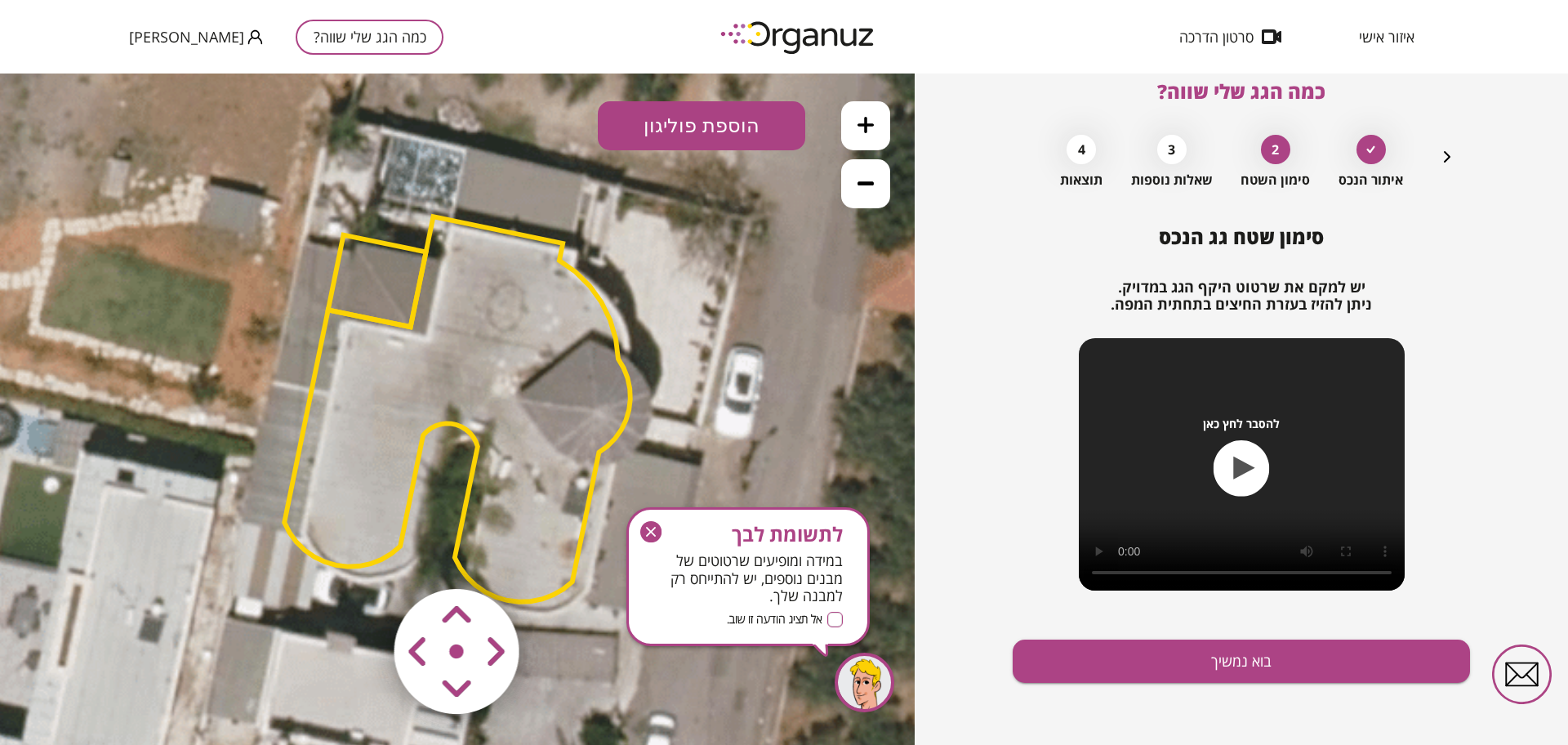
click at [891, 177] on icon at bounding box center [457, 416] width 1212 height 1213
click at [883, 182] on button at bounding box center [865, 183] width 49 height 49
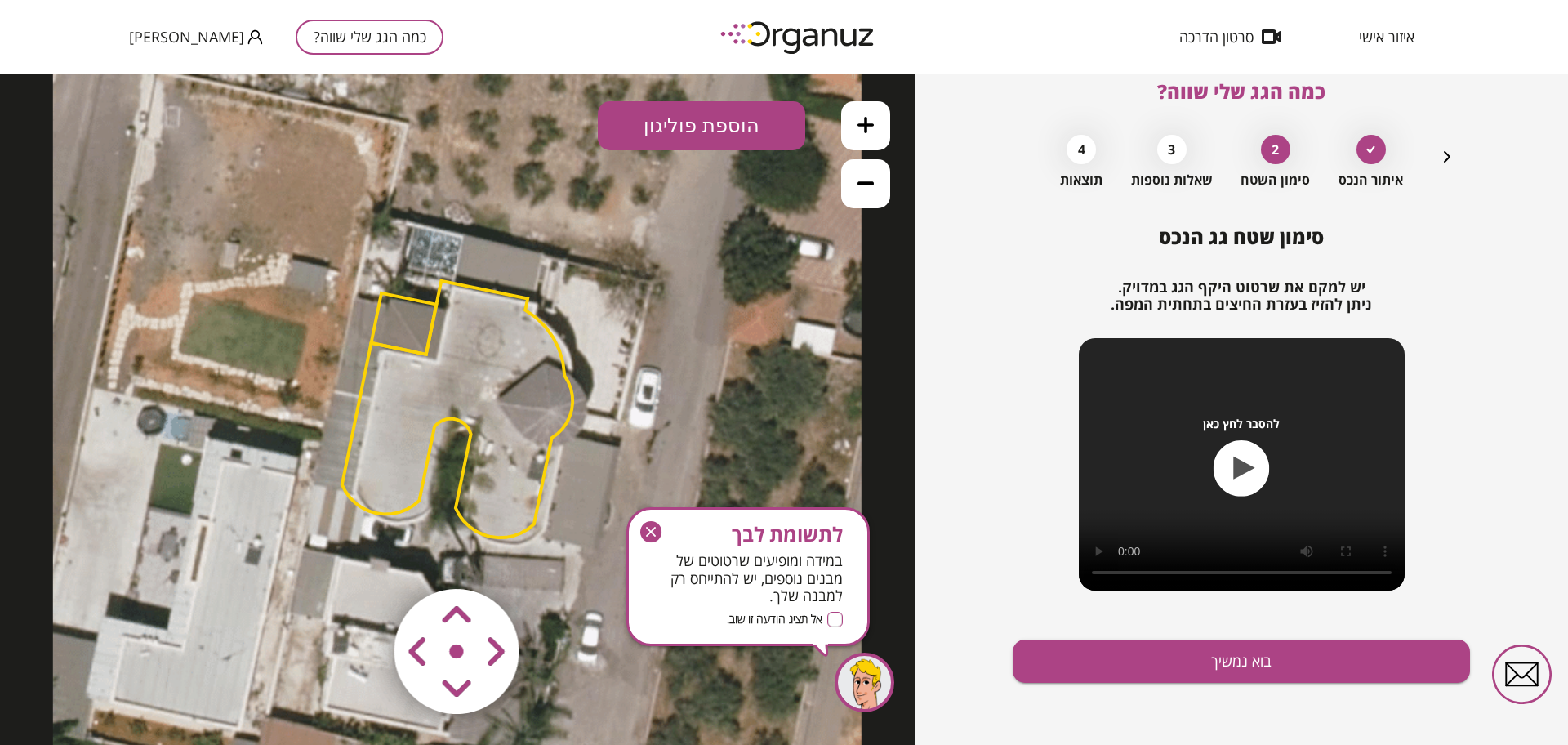
click at [882, 182] on button at bounding box center [865, 183] width 49 height 49
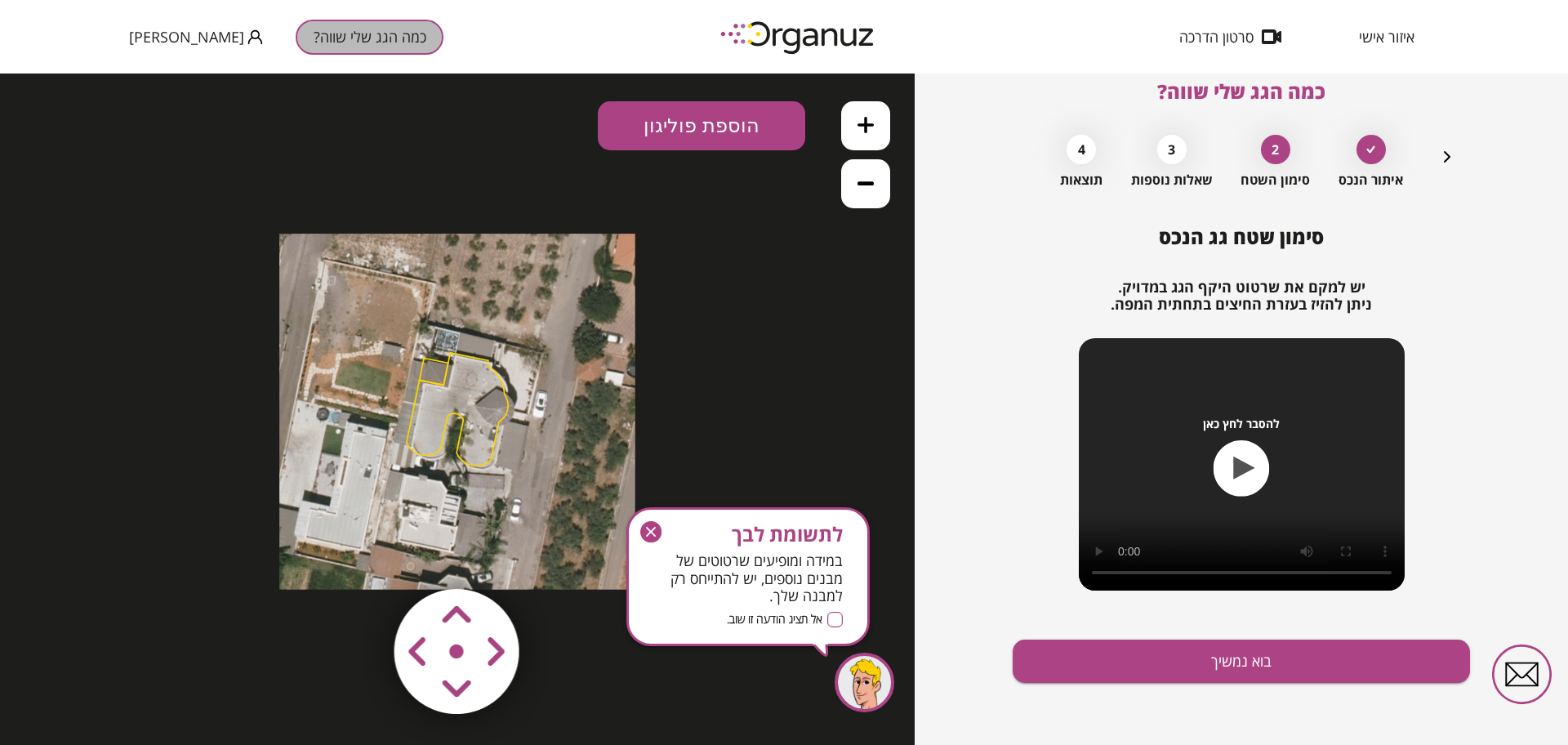
click at [310, 41] on button "כמה הגג שלי שווה?" at bounding box center [369, 37] width 148 height 35
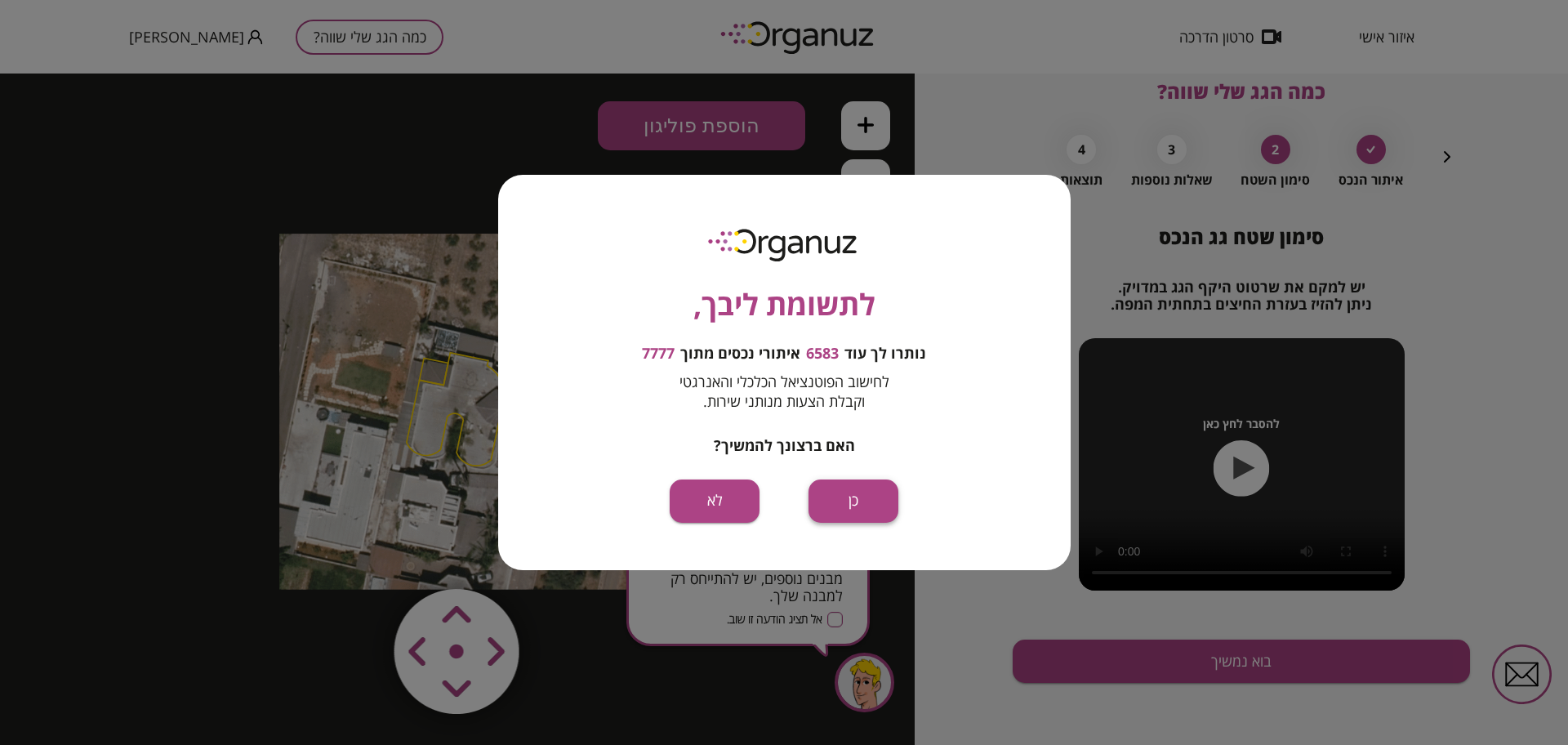
click at [845, 495] on button "כן" at bounding box center [853, 502] width 89 height 44
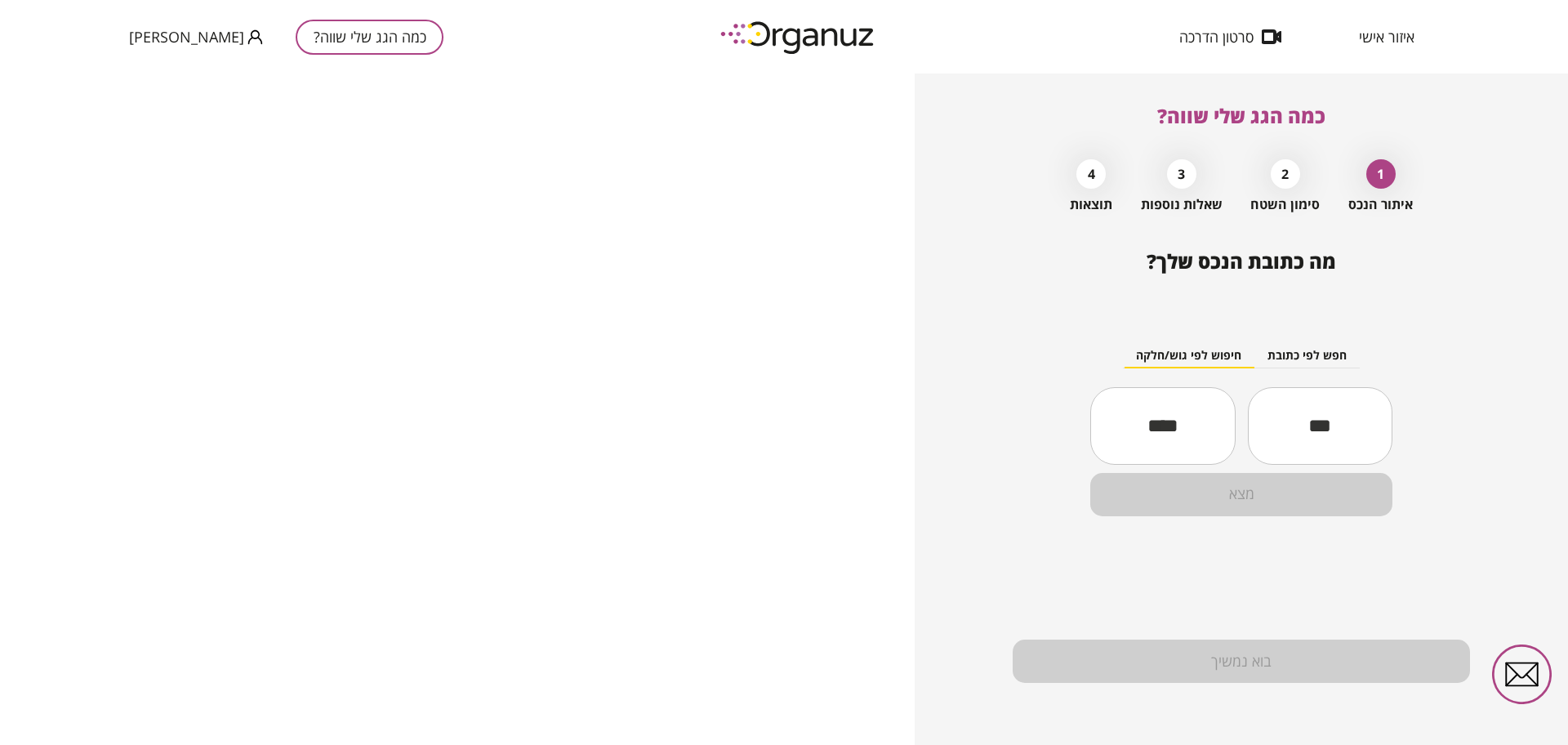
click at [1328, 418] on input "text" at bounding box center [1321, 425] width 145 height 56
click at [1149, 423] on input "text" at bounding box center [1163, 425] width 145 height 56
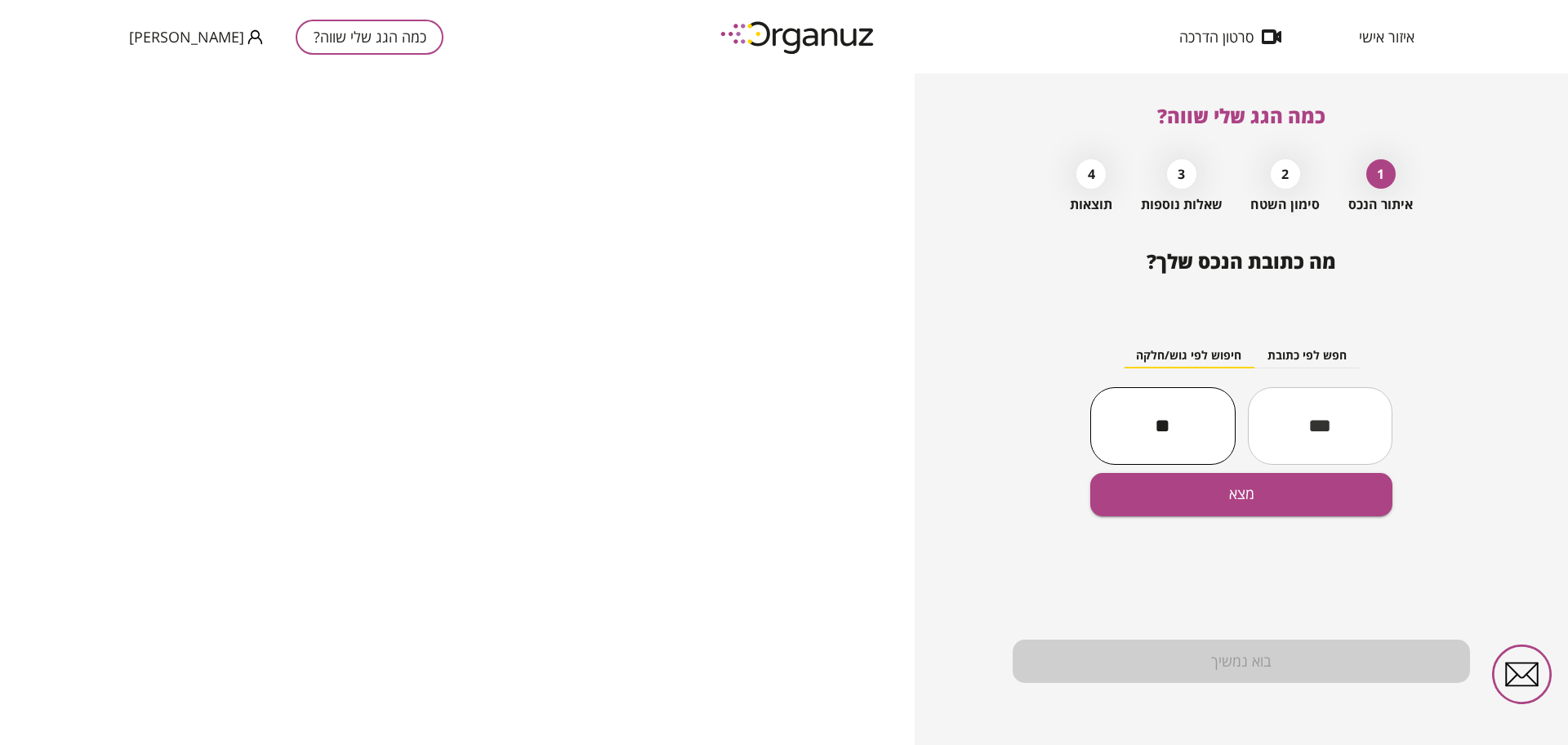
type input "**"
click at [1313, 425] on input "text" at bounding box center [1321, 425] width 145 height 56
type input "**"
click at [1407, 39] on span "איזור אישי" at bounding box center [1386, 37] width 56 height 16
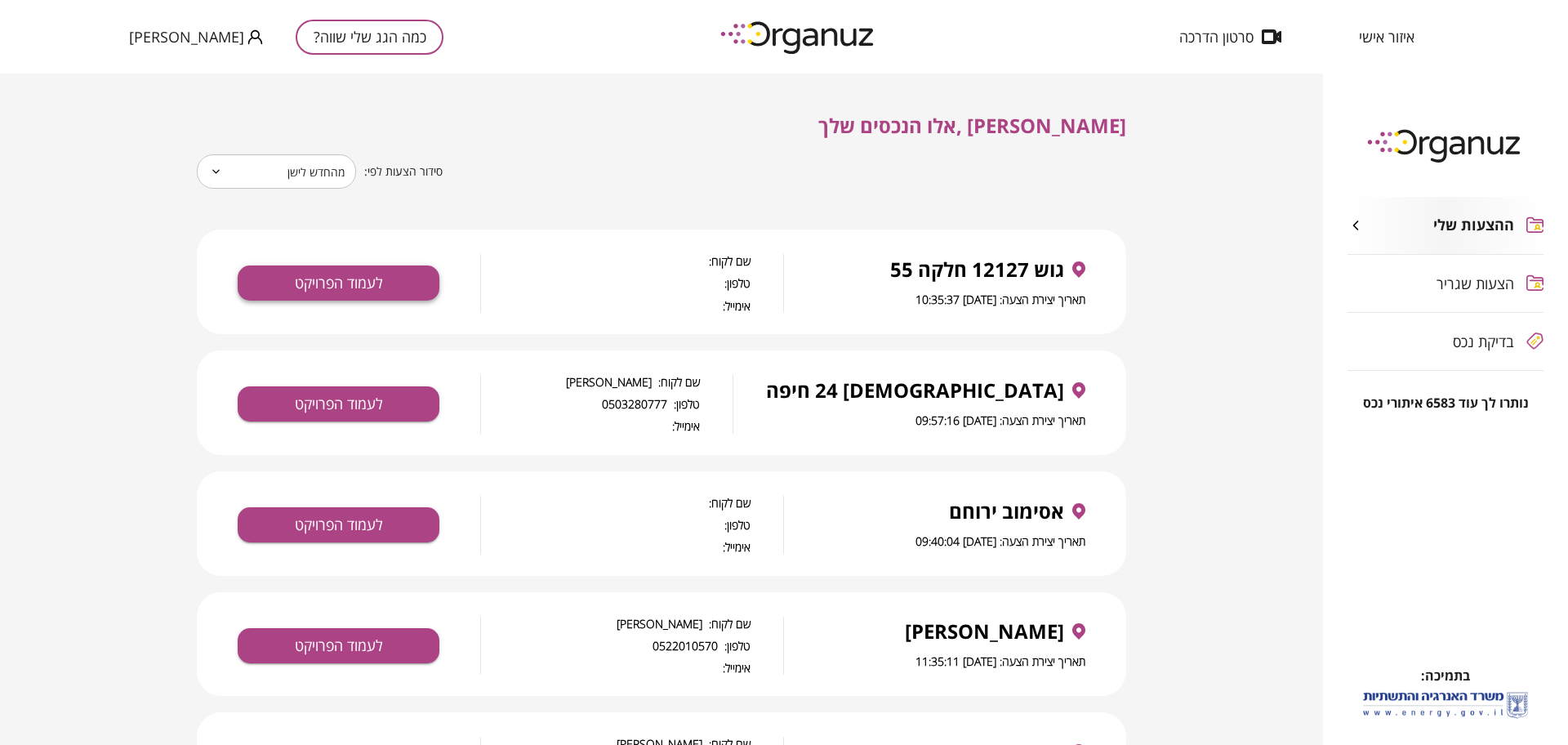
click at [328, 283] on button "לעמוד הפרויקט" at bounding box center [338, 282] width 202 height 35
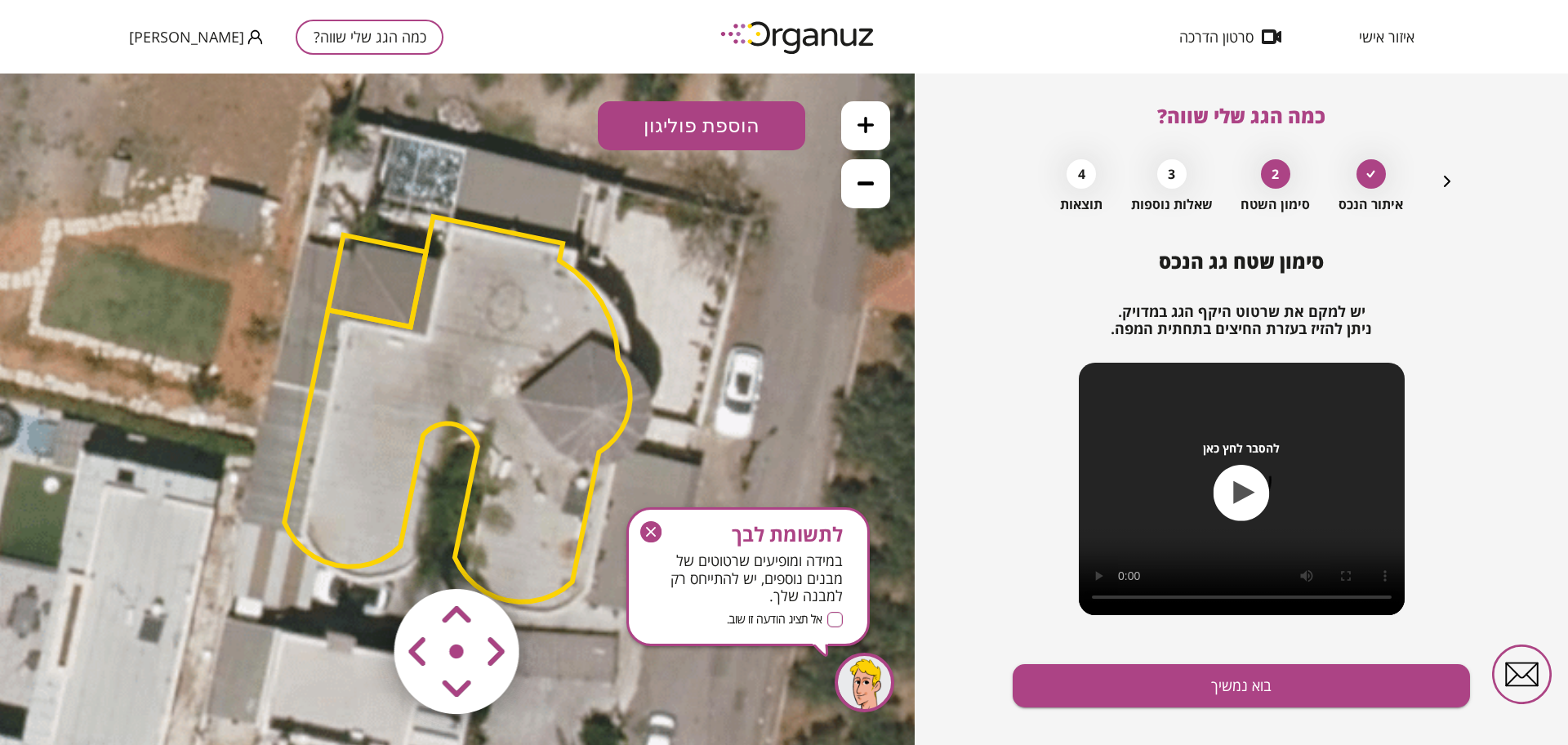
drag, startPoint x: 635, startPoint y: 536, endPoint x: 737, endPoint y: 339, distance: 221.8
click at [635, 536] on div "לתשומת לבך במידה ומופיעים שרטוטים של מבנים נוספים, יש להתייחס רק למבנה שלך. אל …" at bounding box center [748, 577] width 243 height 139
click at [880, 188] on button at bounding box center [865, 183] width 49 height 49
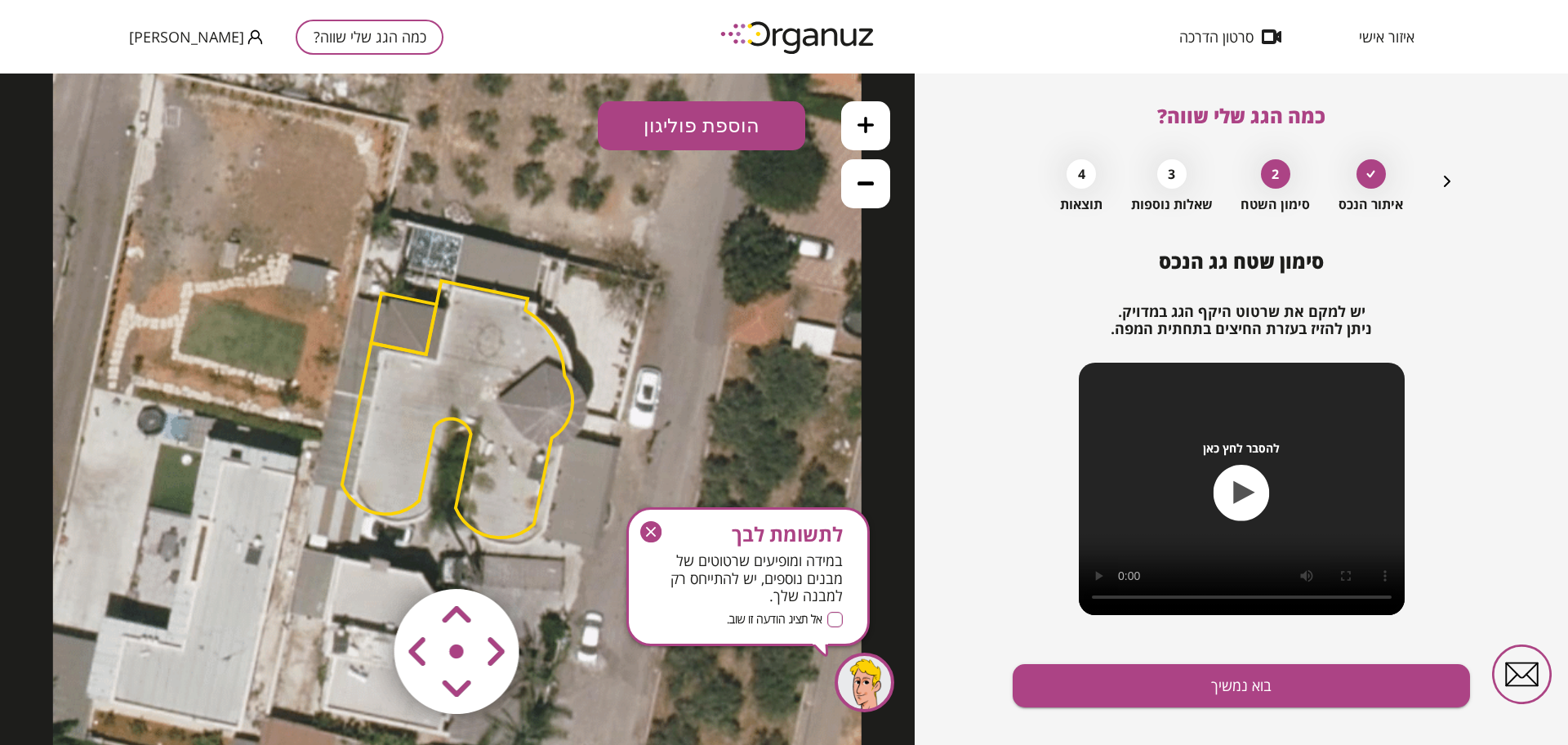
click at [880, 188] on button at bounding box center [865, 183] width 49 height 49
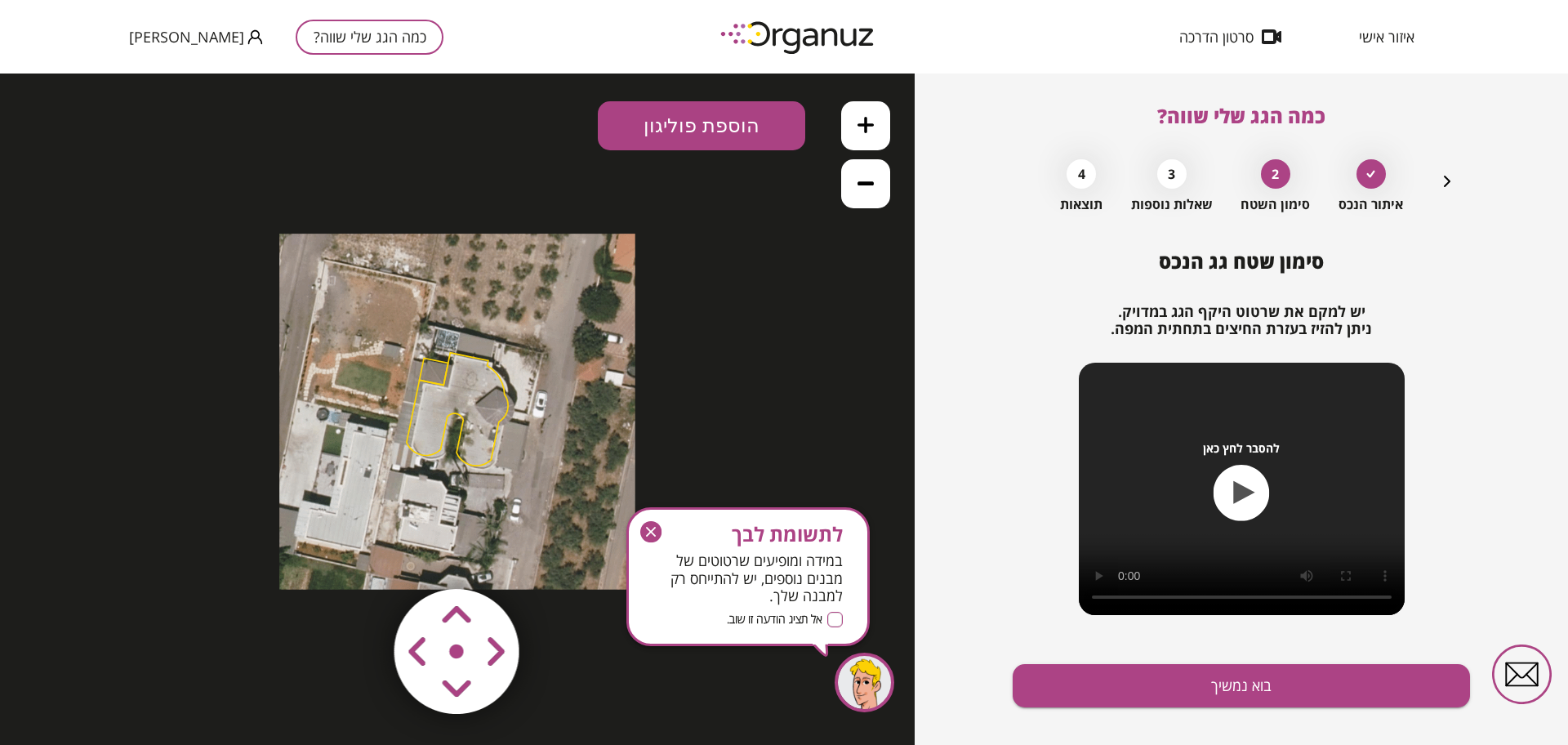
click at [1451, 188] on icon "button" at bounding box center [1447, 182] width 20 height 20
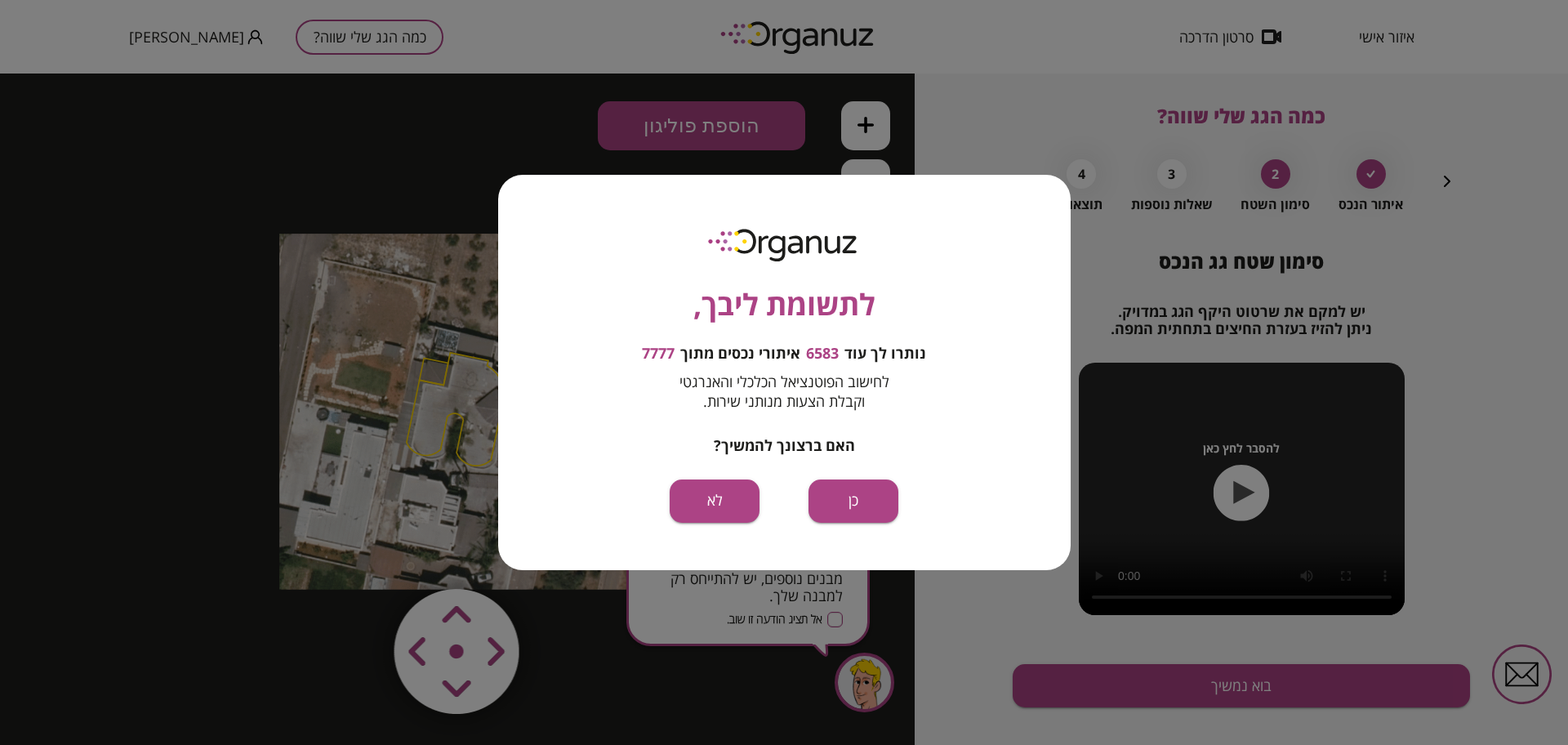
click at [1451, 179] on div "לתשומת ליבך, נותרו לך עוד 6583 איתורי נכסים מתוך 7777 לחישוב הפוטנציאל הכלכלי ו…" at bounding box center [784, 372] width 1568 height 745
click at [852, 508] on button "כן" at bounding box center [853, 502] width 89 height 44
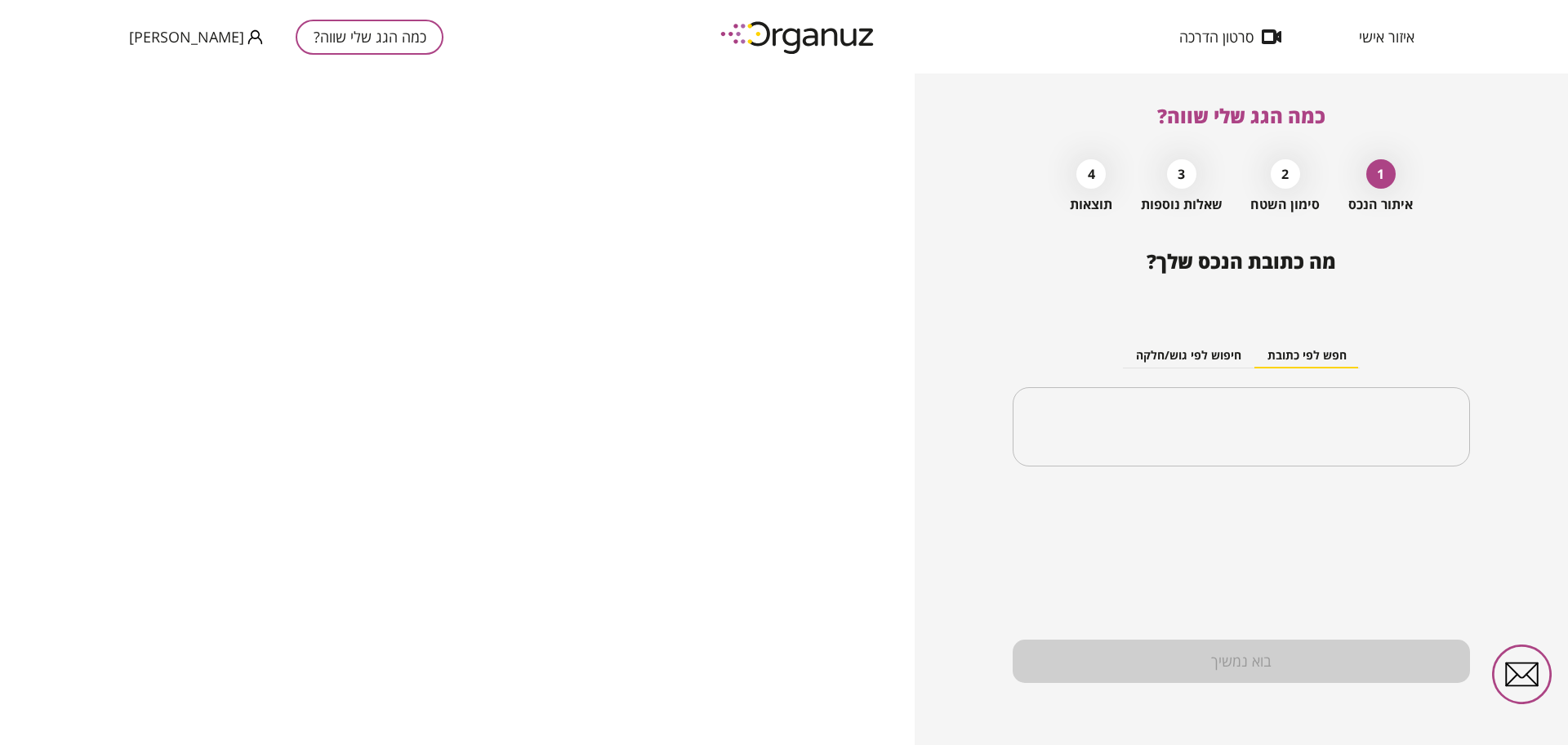
click at [1384, 31] on span "איזור אישי" at bounding box center [1386, 37] width 56 height 16
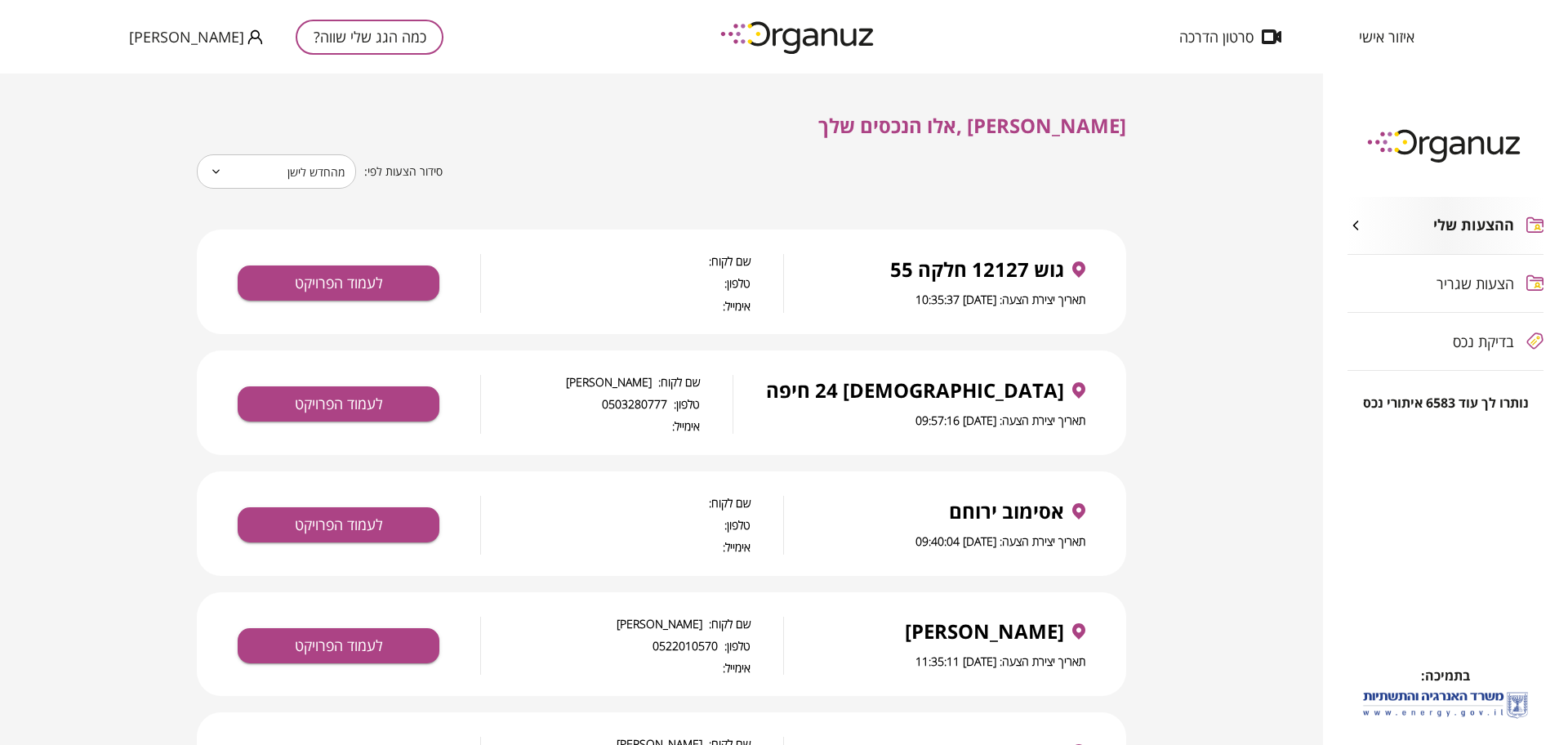
drag, startPoint x: 828, startPoint y: 165, endPoint x: 757, endPoint y: 192, distance: 76.0
click at [760, 187] on div "סידור הצעות לפי: מהחדש לישן * ​" at bounding box center [661, 171] width 929 height 35
drag, startPoint x: 1070, startPoint y: 257, endPoint x: 879, endPoint y: 266, distance: 191.2
click at [879, 266] on div "גוש 12127 חלקה 55" at bounding box center [950, 269] width 269 height 23
copy span "גוש 12127 חלקה 55"
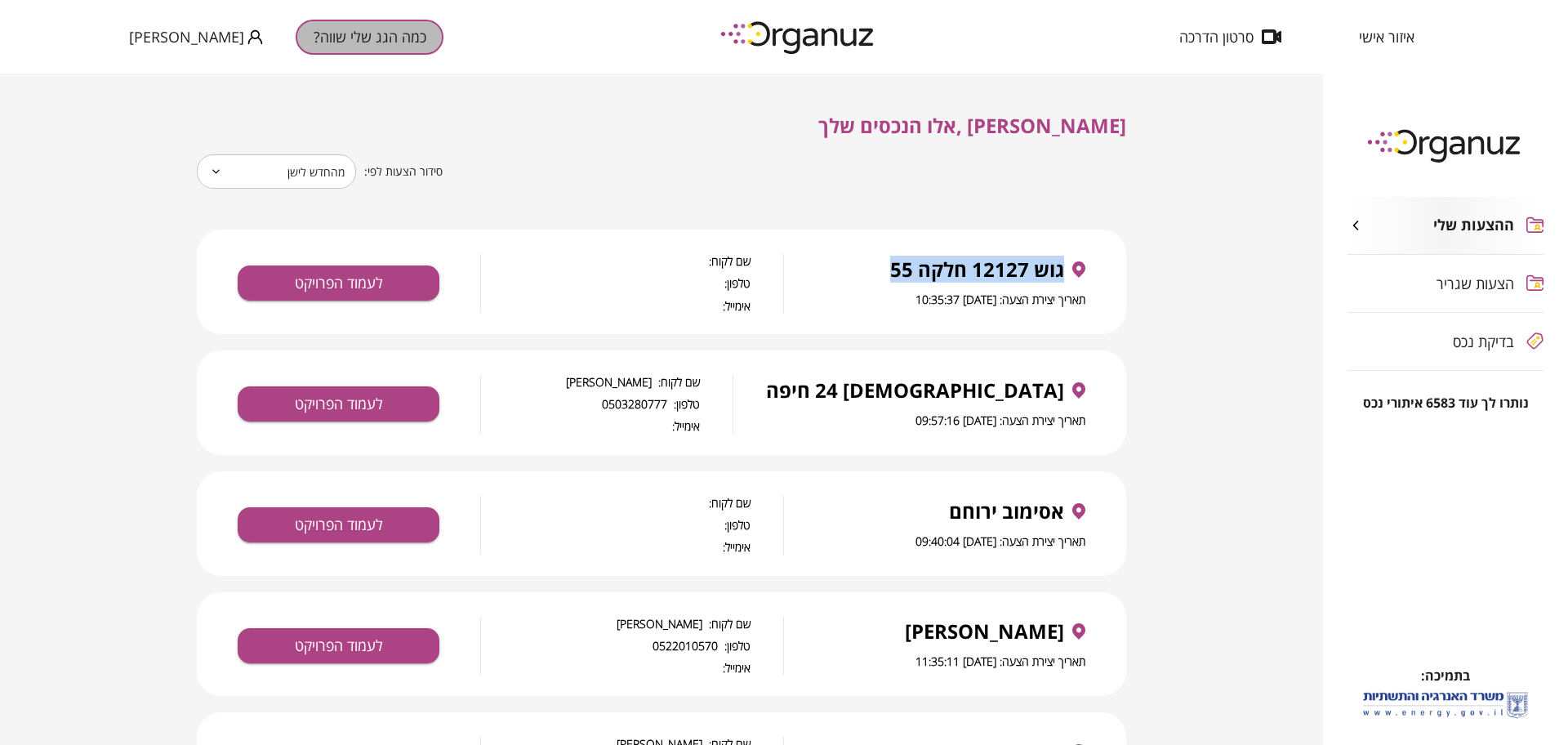
click at [338, 39] on button "כמה הגג שלי שווה?" at bounding box center [369, 37] width 148 height 35
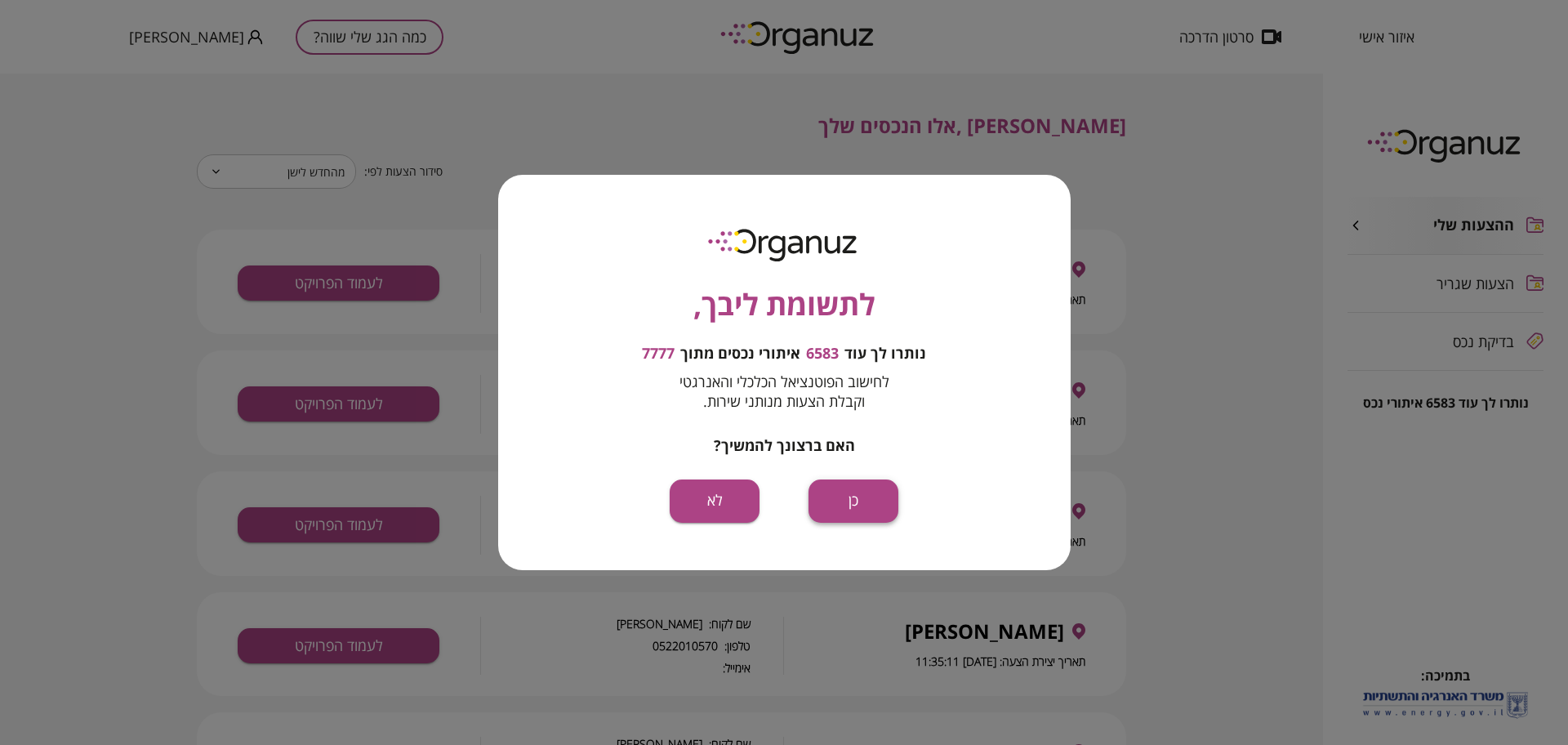
click at [830, 497] on button "כן" at bounding box center [853, 502] width 89 height 44
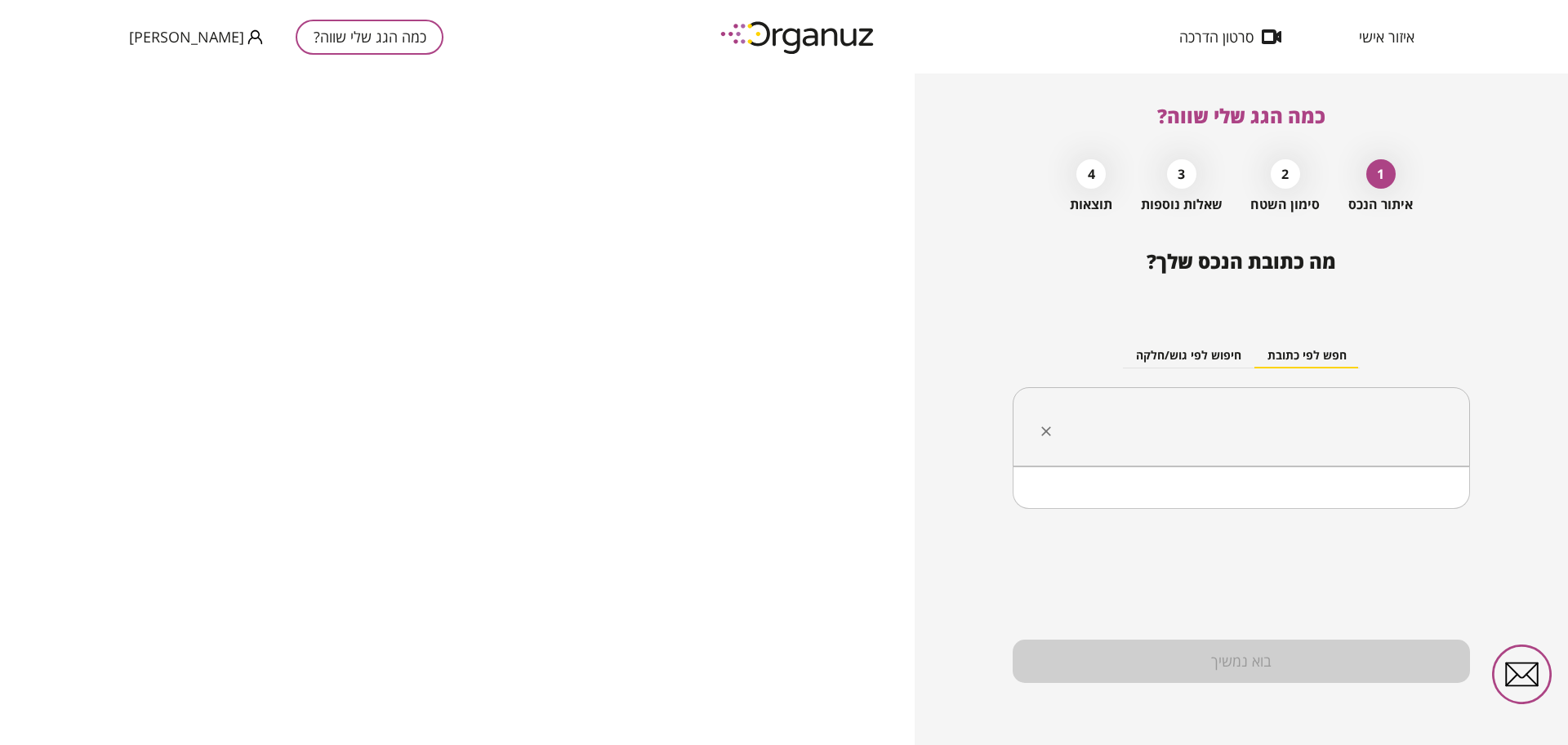
click at [1313, 431] on input "text" at bounding box center [1247, 427] width 406 height 41
paste input "**********"
click at [1341, 509] on li "גוש 12127 חלקה 55" at bounding box center [1241, 510] width 415 height 30
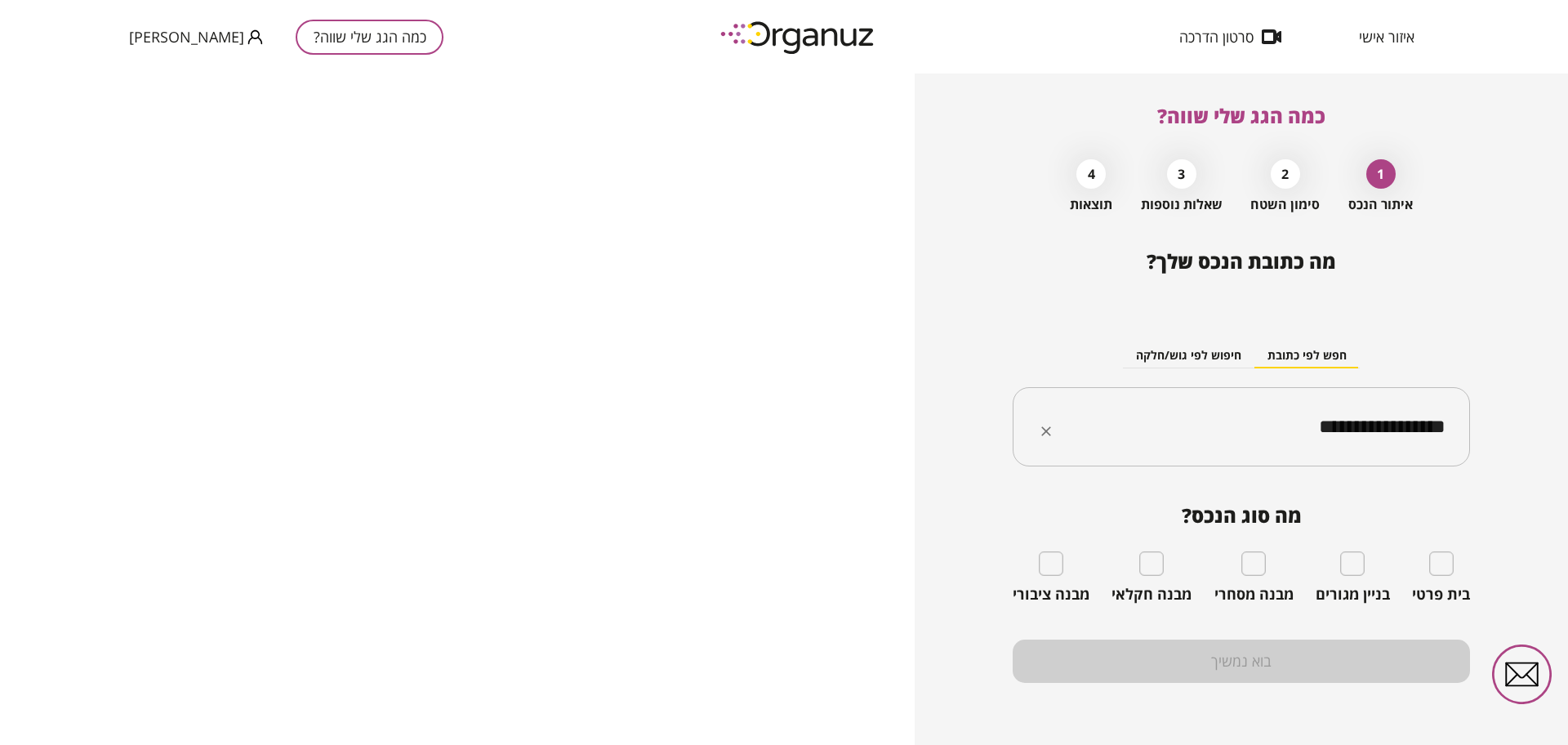
type input "**********"
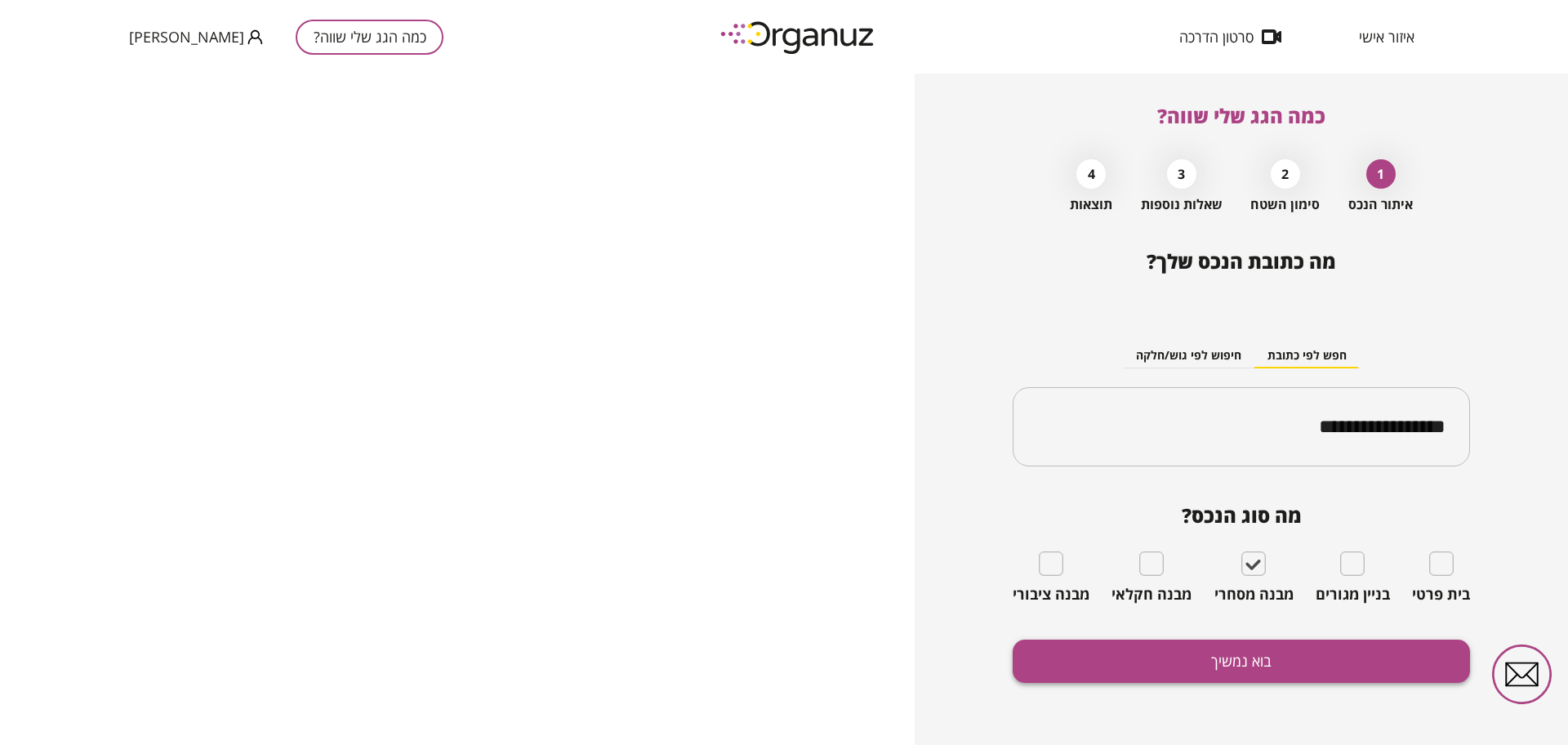
click at [1227, 641] on button "בוא נמשיך" at bounding box center [1241, 662] width 458 height 44
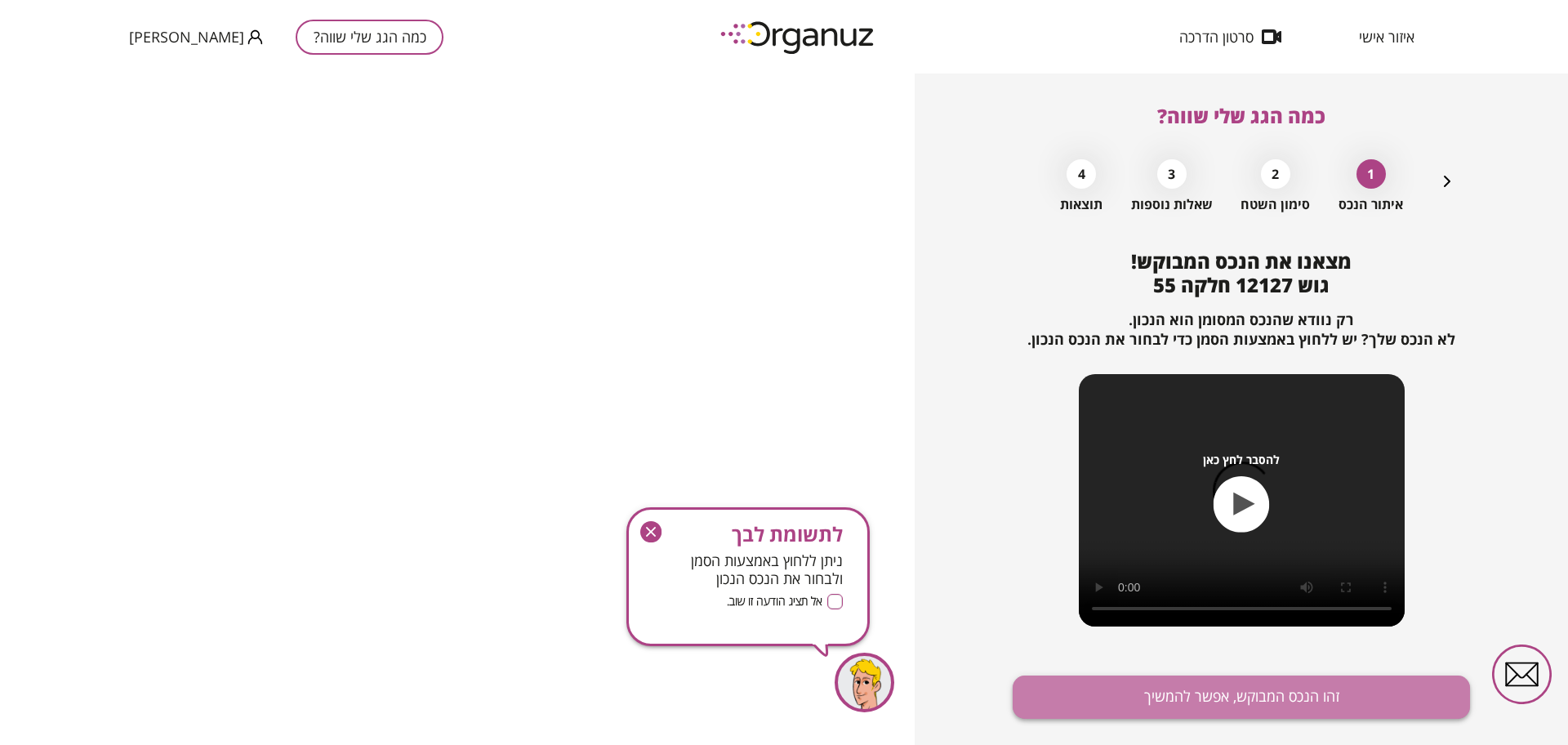
click at [1262, 692] on button "זהו הנכס המבוקש, אפשר להמשיך" at bounding box center [1241, 697] width 458 height 44
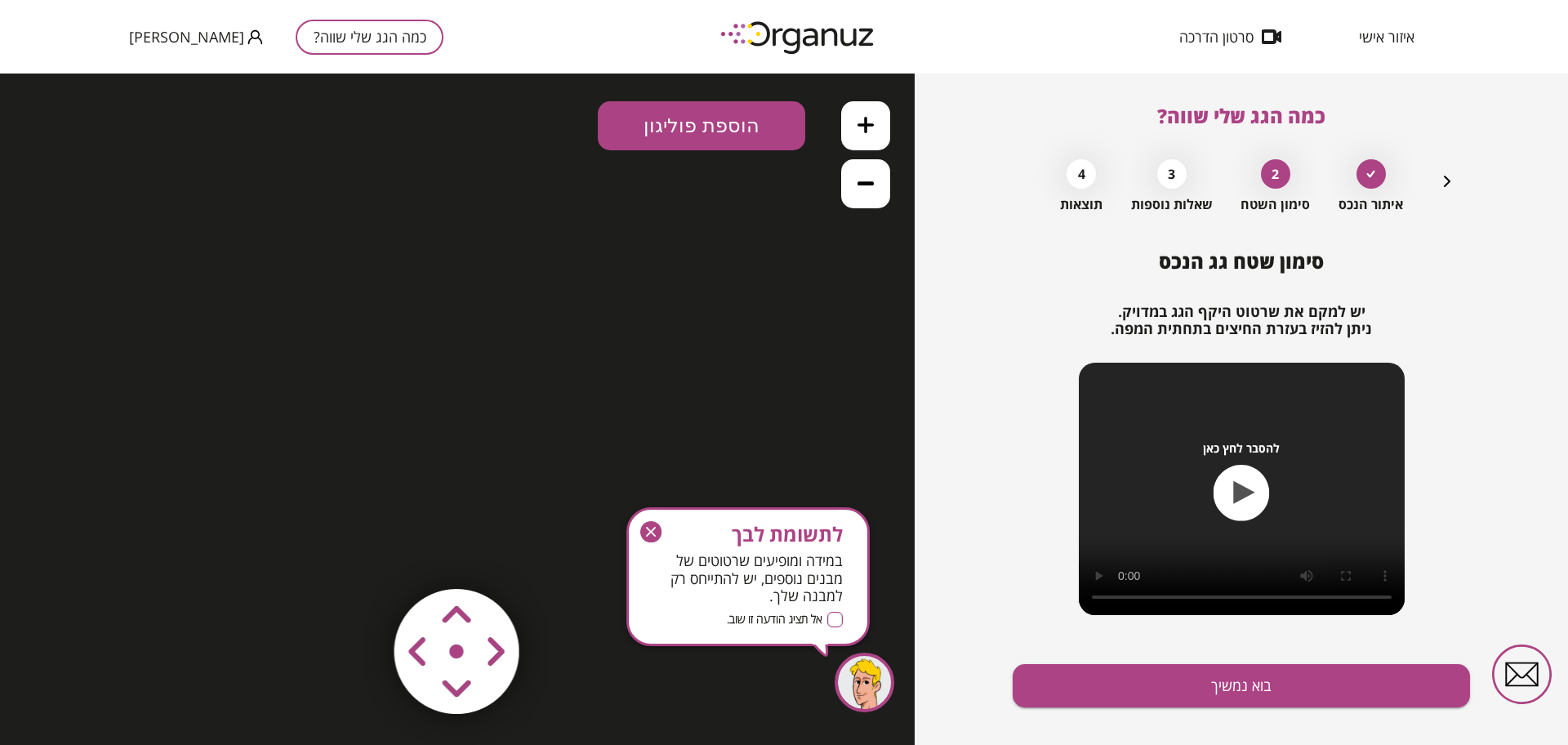
click at [332, 30] on button "כמה הגג שלי שווה?" at bounding box center [369, 37] width 148 height 35
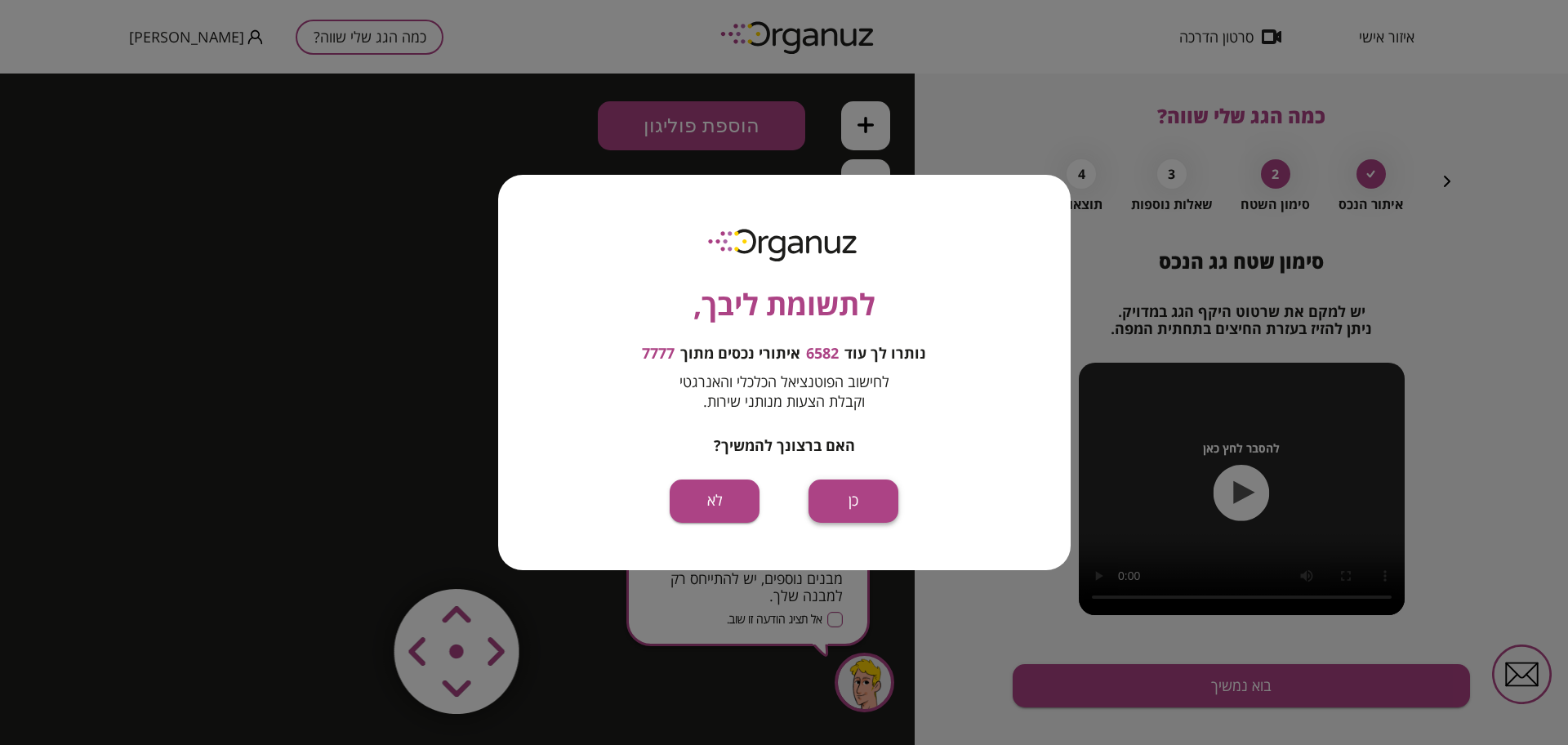
click at [859, 510] on button "כן" at bounding box center [853, 502] width 89 height 44
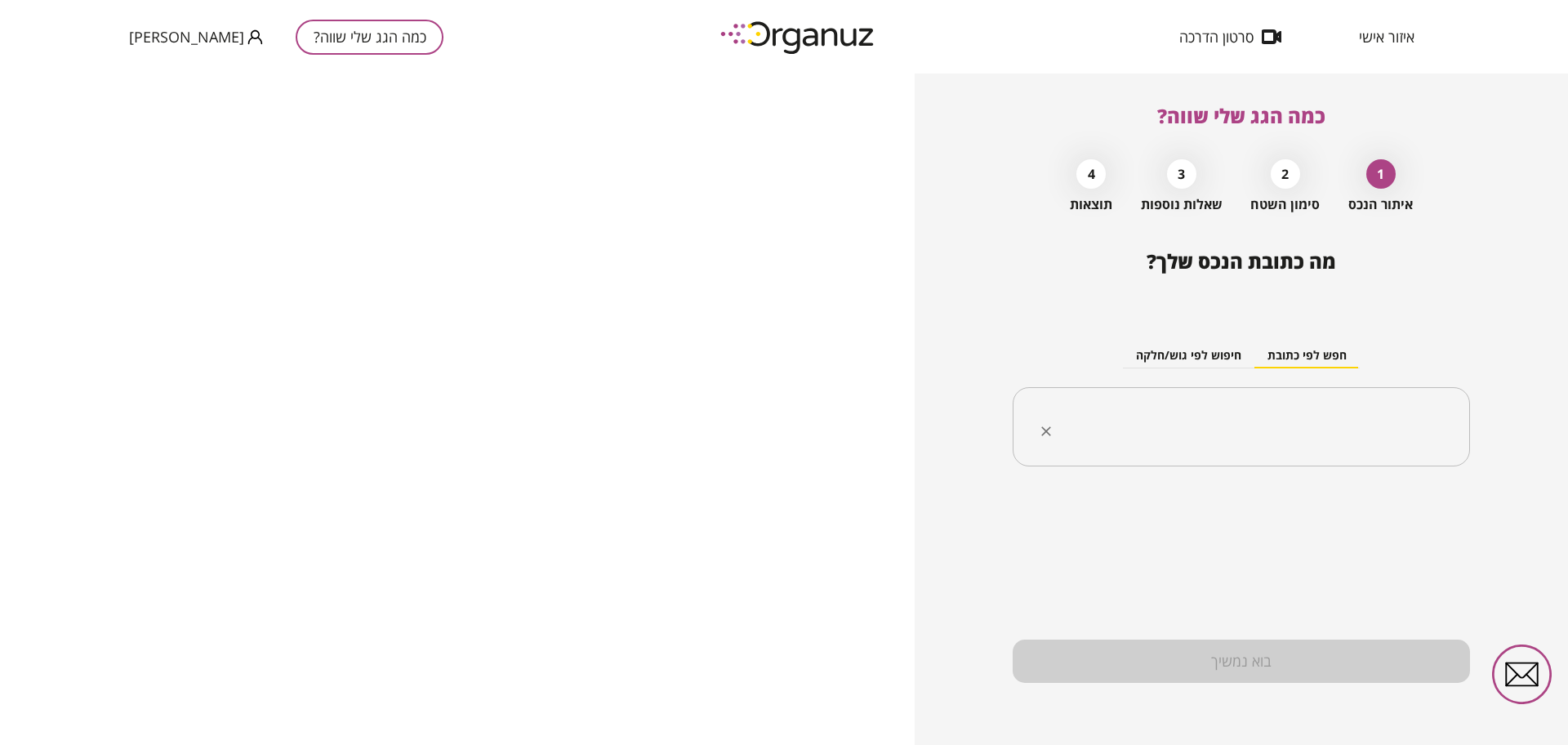
click at [1242, 432] on input "text" at bounding box center [1247, 427] width 406 height 41
paste input "**********"
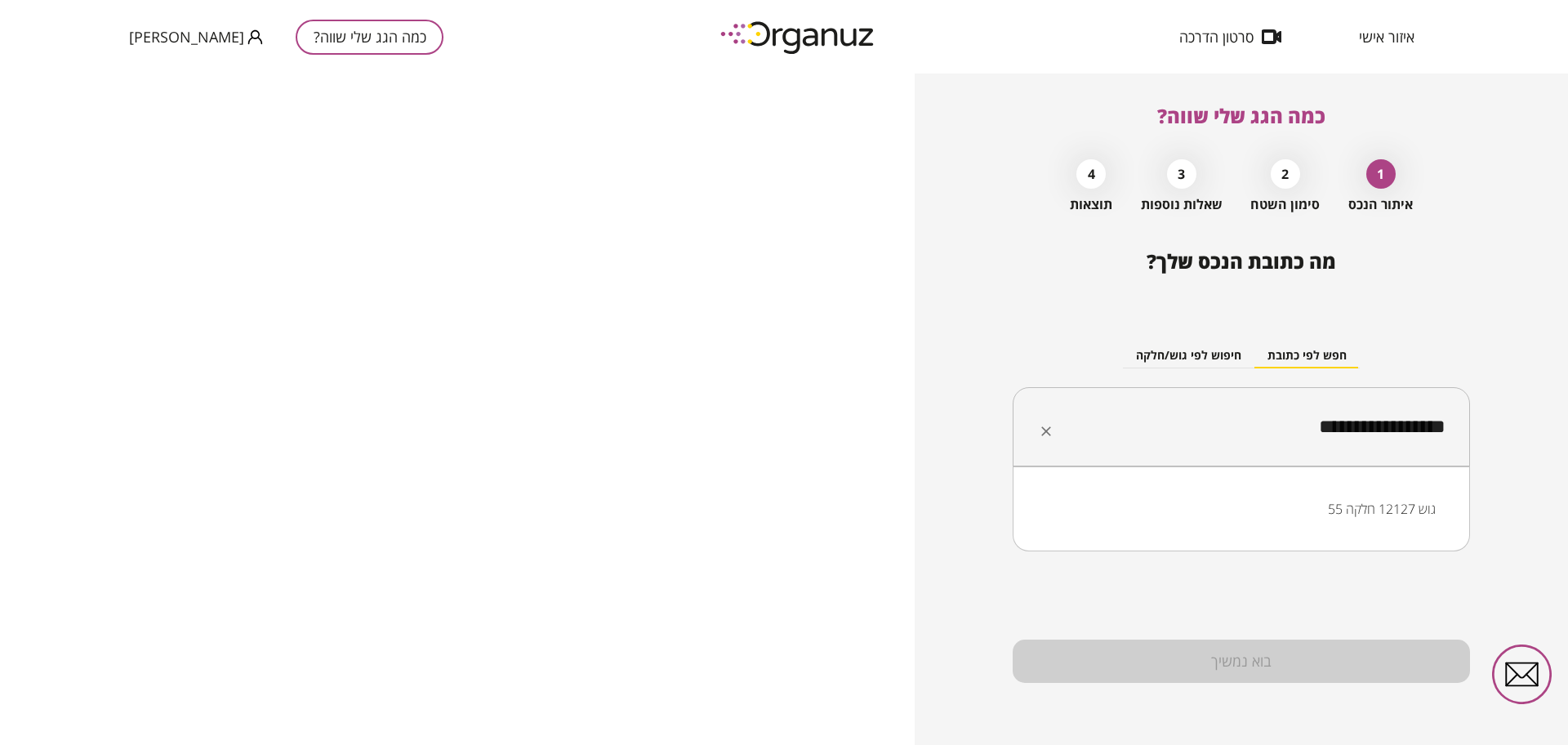
click at [1361, 502] on li "גוש 12127 חלקה 55" at bounding box center [1241, 510] width 415 height 30
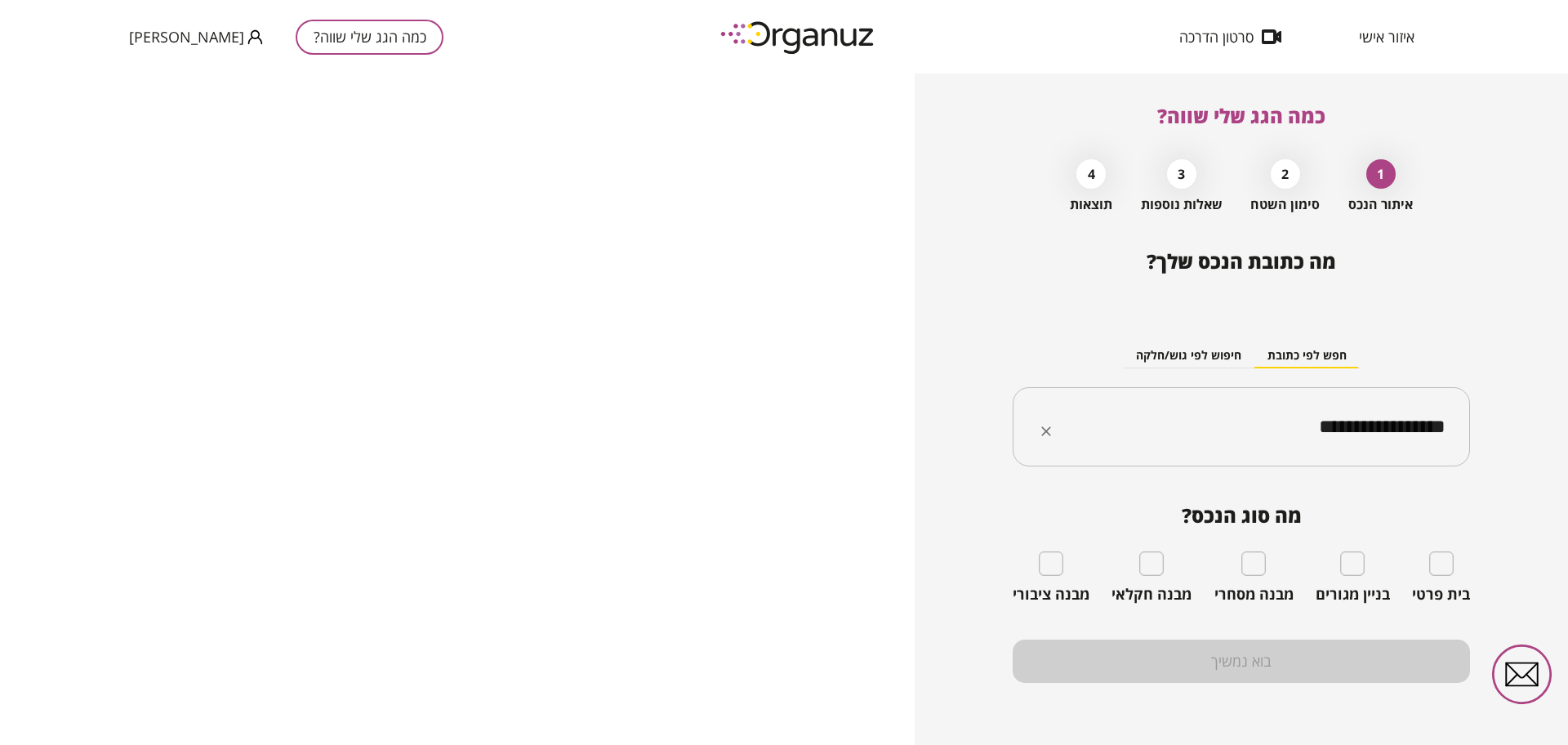
type input "**********"
click at [1276, 553] on div "מבנה מסחרי" at bounding box center [1254, 577] width 79 height 53
click at [1271, 558] on div "מבנה מסחרי" at bounding box center [1254, 577] width 79 height 53
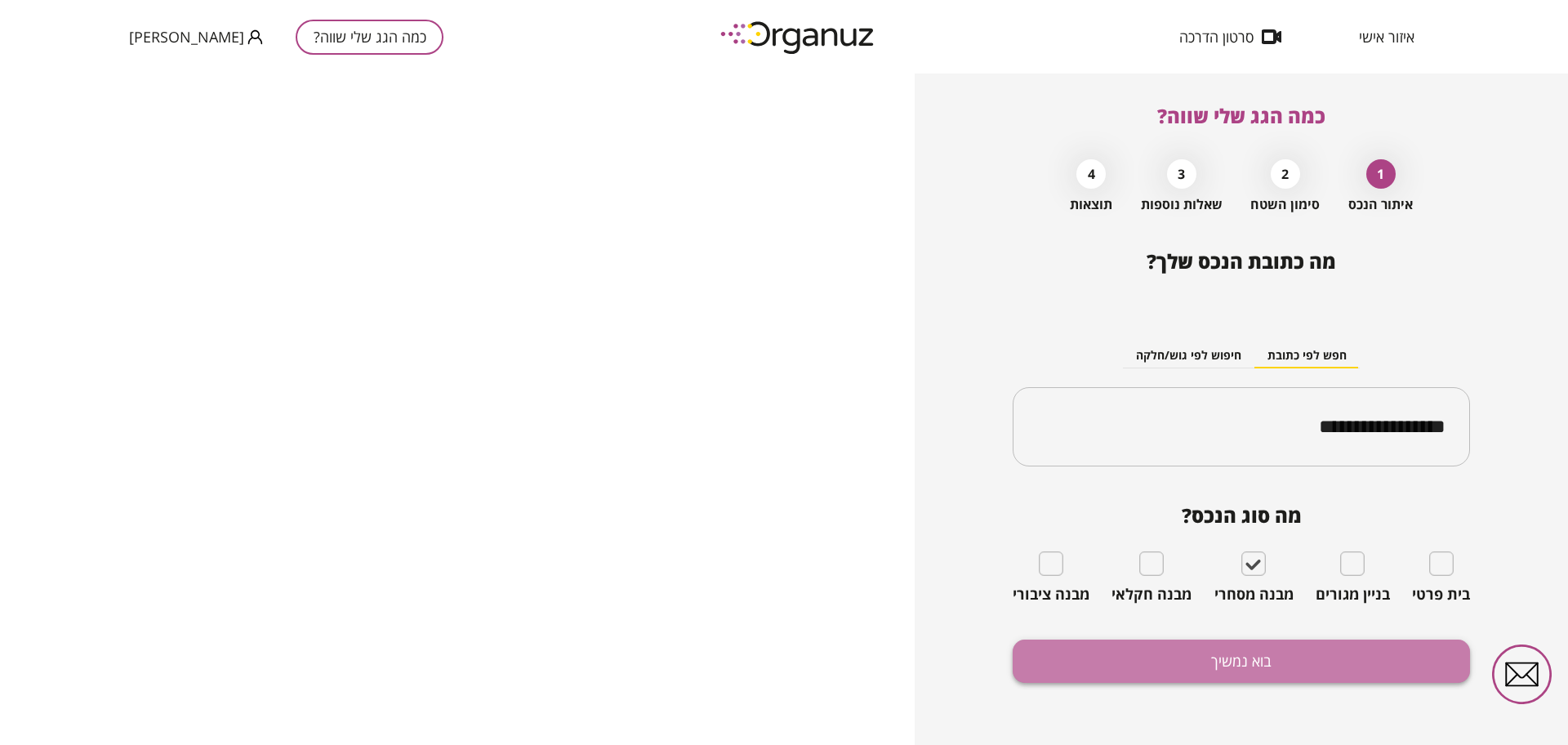
click at [1234, 661] on button "בוא נמשיך" at bounding box center [1241, 662] width 458 height 44
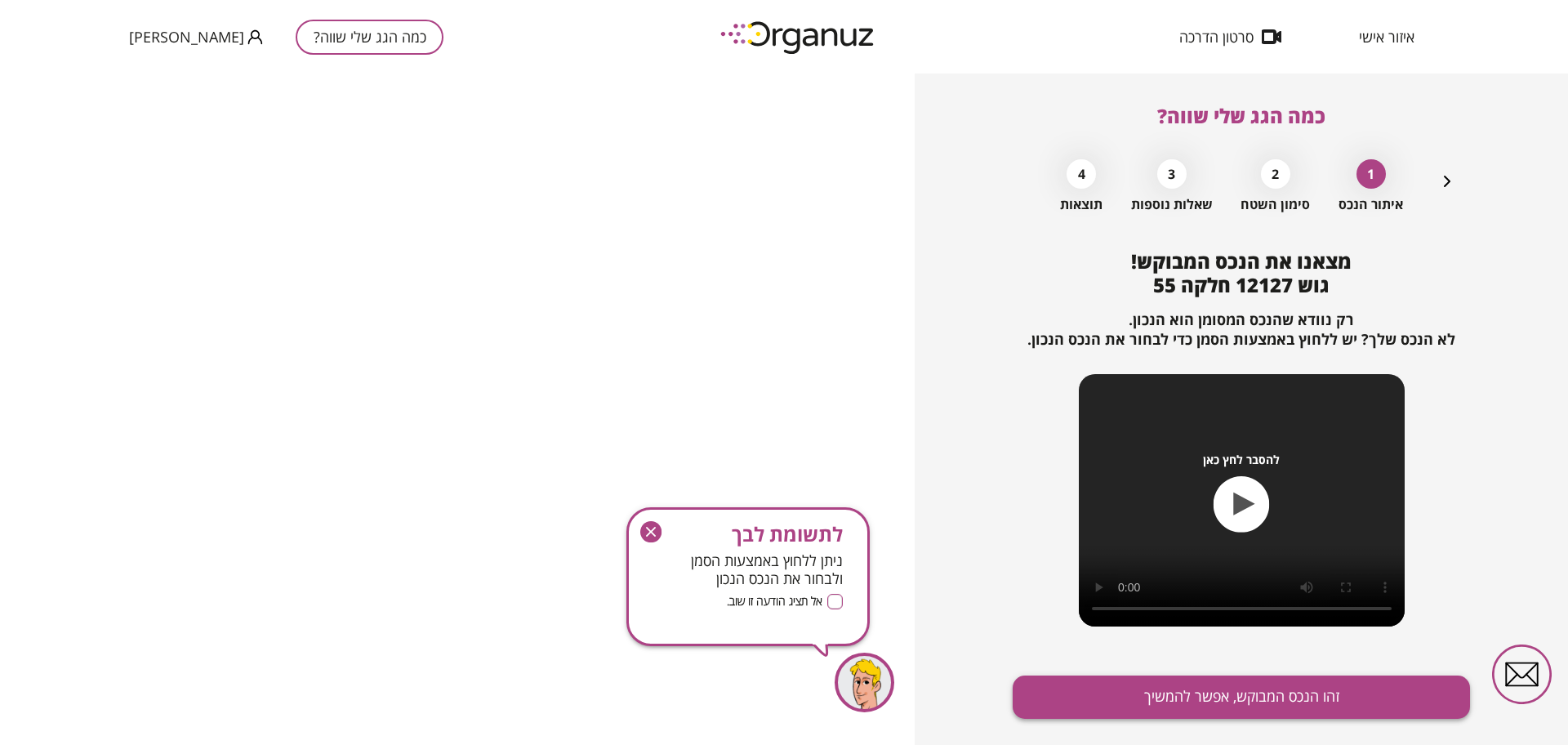
click at [1243, 689] on button "זהו הנכס המבוקש, אפשר להמשיך" at bounding box center [1241, 697] width 458 height 44
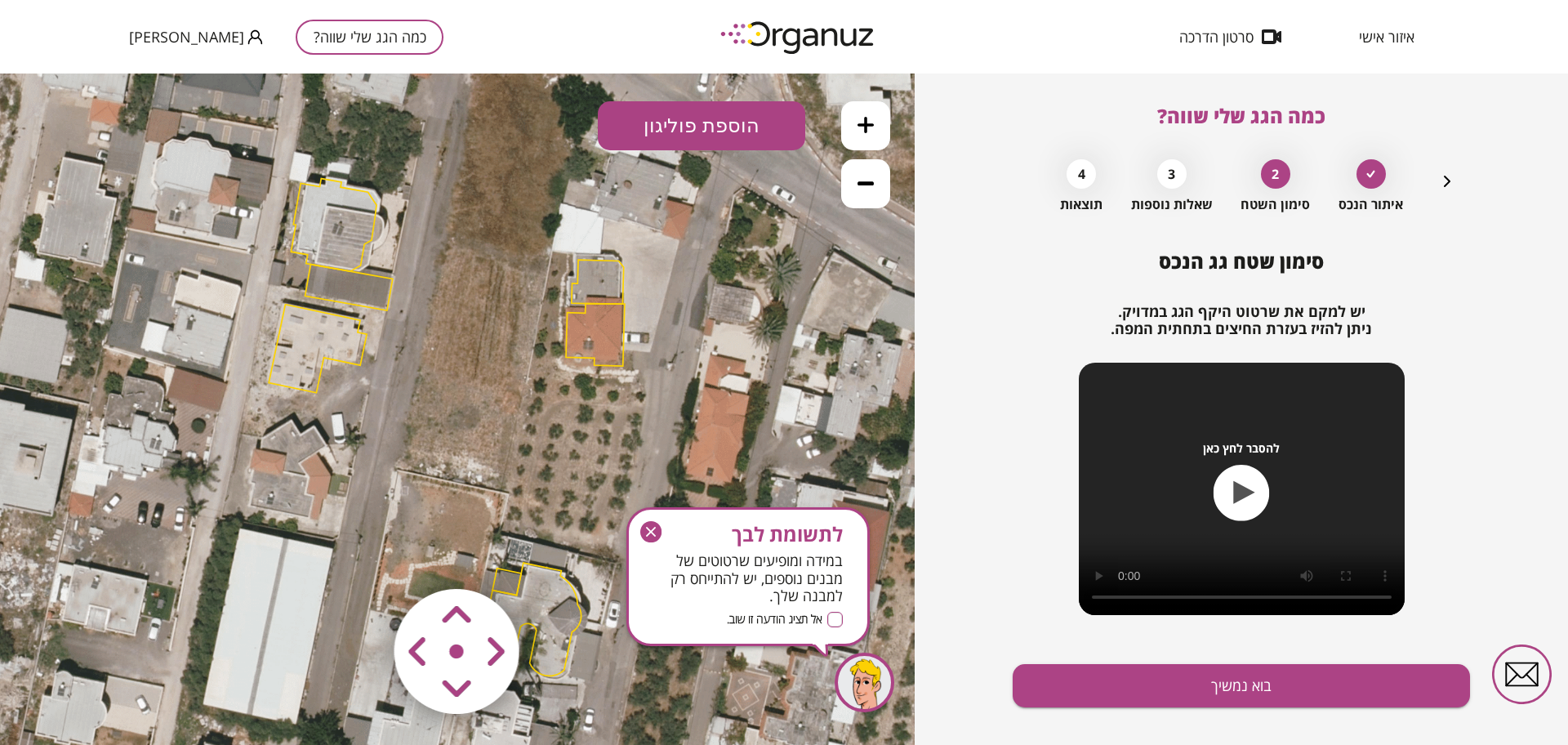
drag, startPoint x: 578, startPoint y: 369, endPoint x: 567, endPoint y: 388, distance: 22.0
click at [567, 388] on icon at bounding box center [446, 427] width 1519 height 1520
click at [659, 122] on button "הוספת פוליגון" at bounding box center [701, 125] width 208 height 49
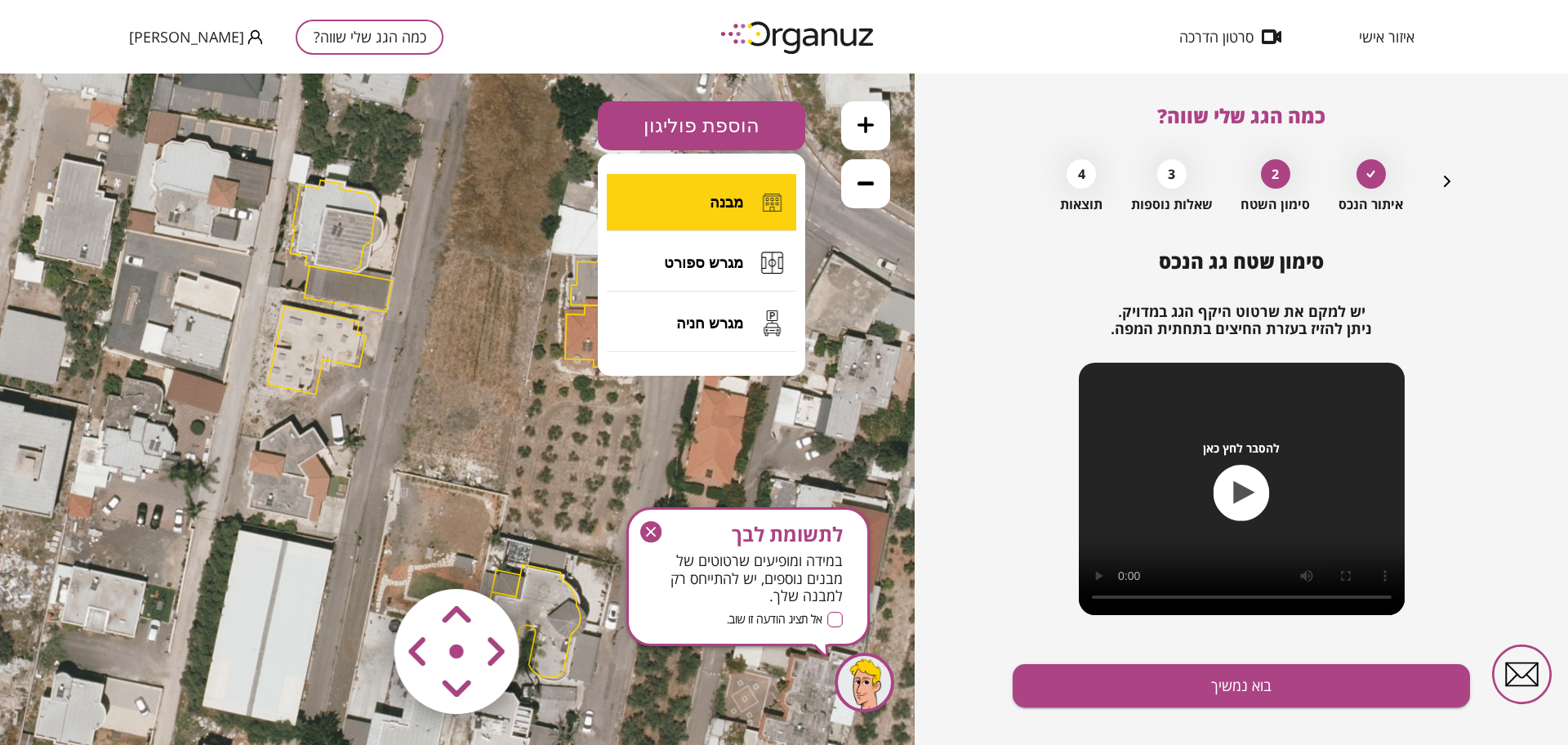
click at [708, 211] on button "מבנה" at bounding box center [701, 203] width 190 height 58
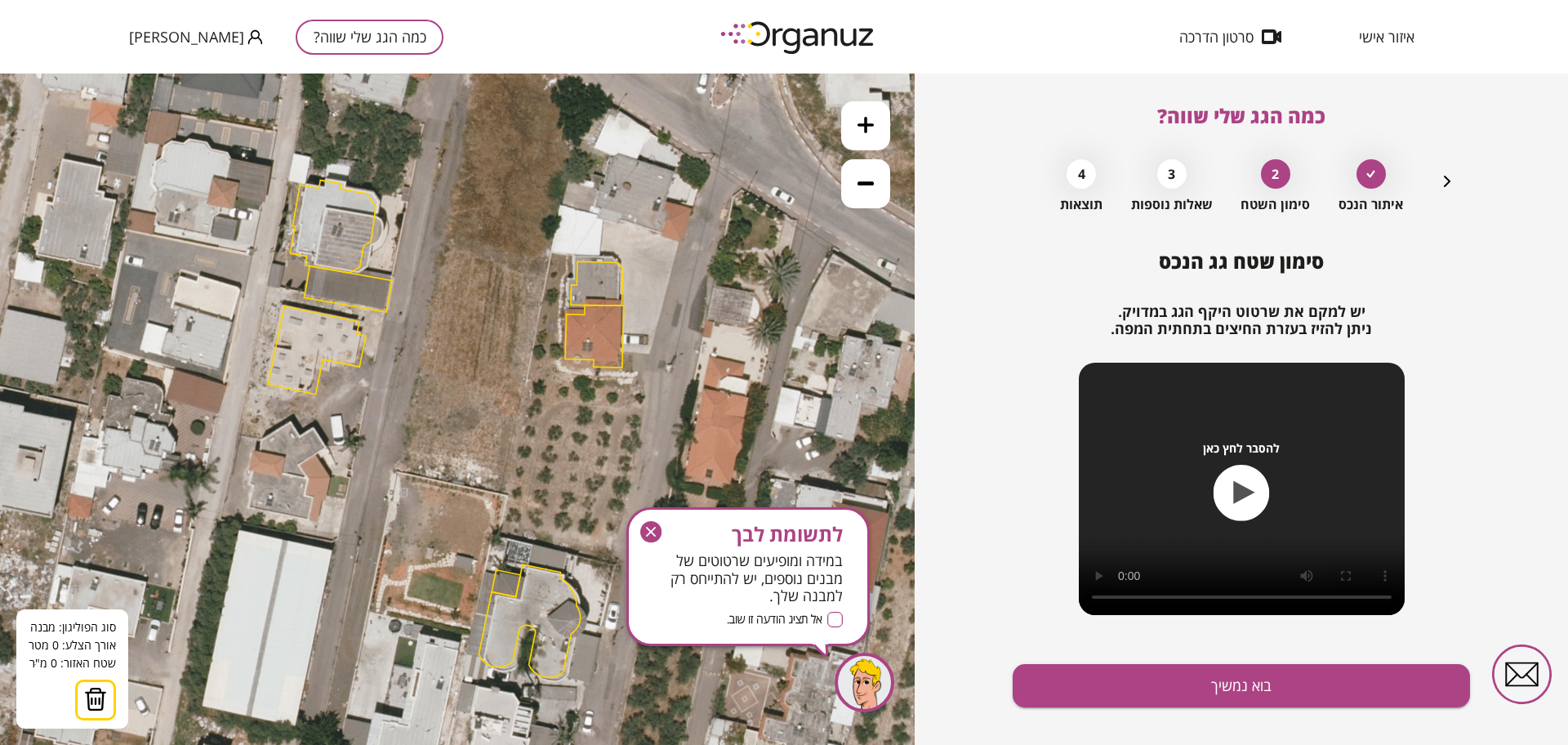
click at [452, 220] on icon at bounding box center [445, 429] width 1519 height 1520
click at [551, 241] on polygon at bounding box center [501, 230] width 99 height 23
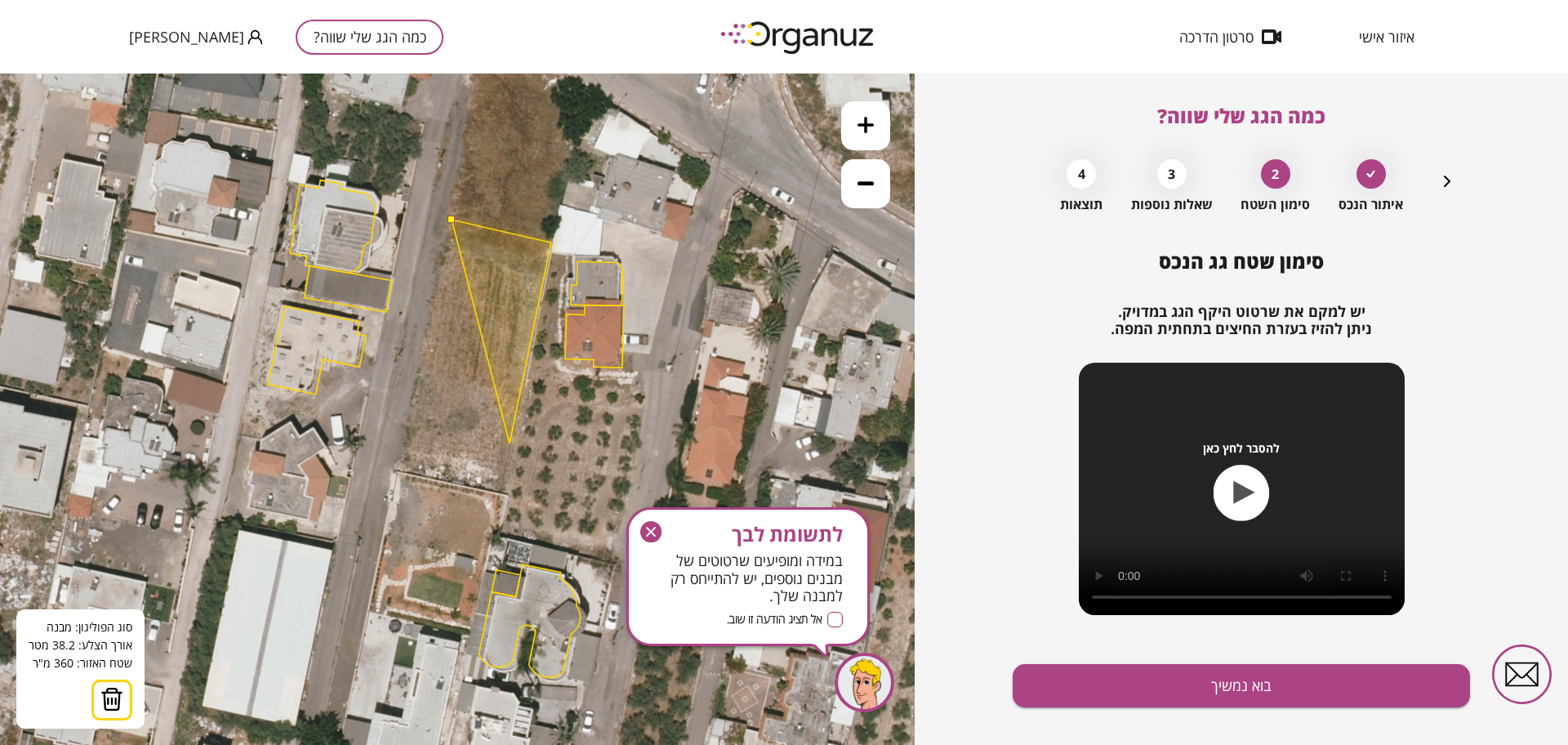
click at [509, 444] on icon at bounding box center [445, 429] width 1519 height 1520
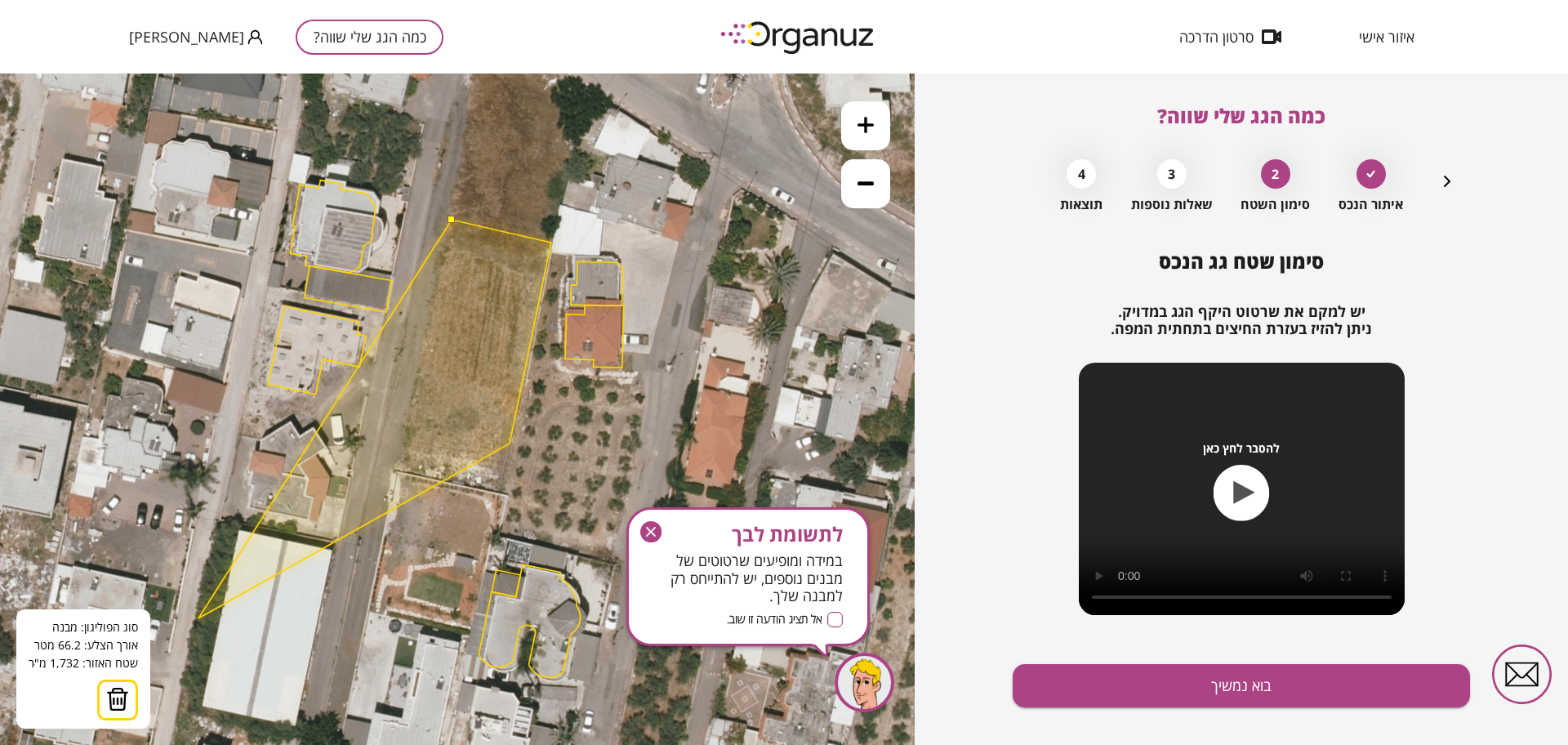
drag, startPoint x: 115, startPoint y: 696, endPoint x: 151, endPoint y: 655, distance: 54.6
click at [116, 696] on img at bounding box center [117, 699] width 23 height 25
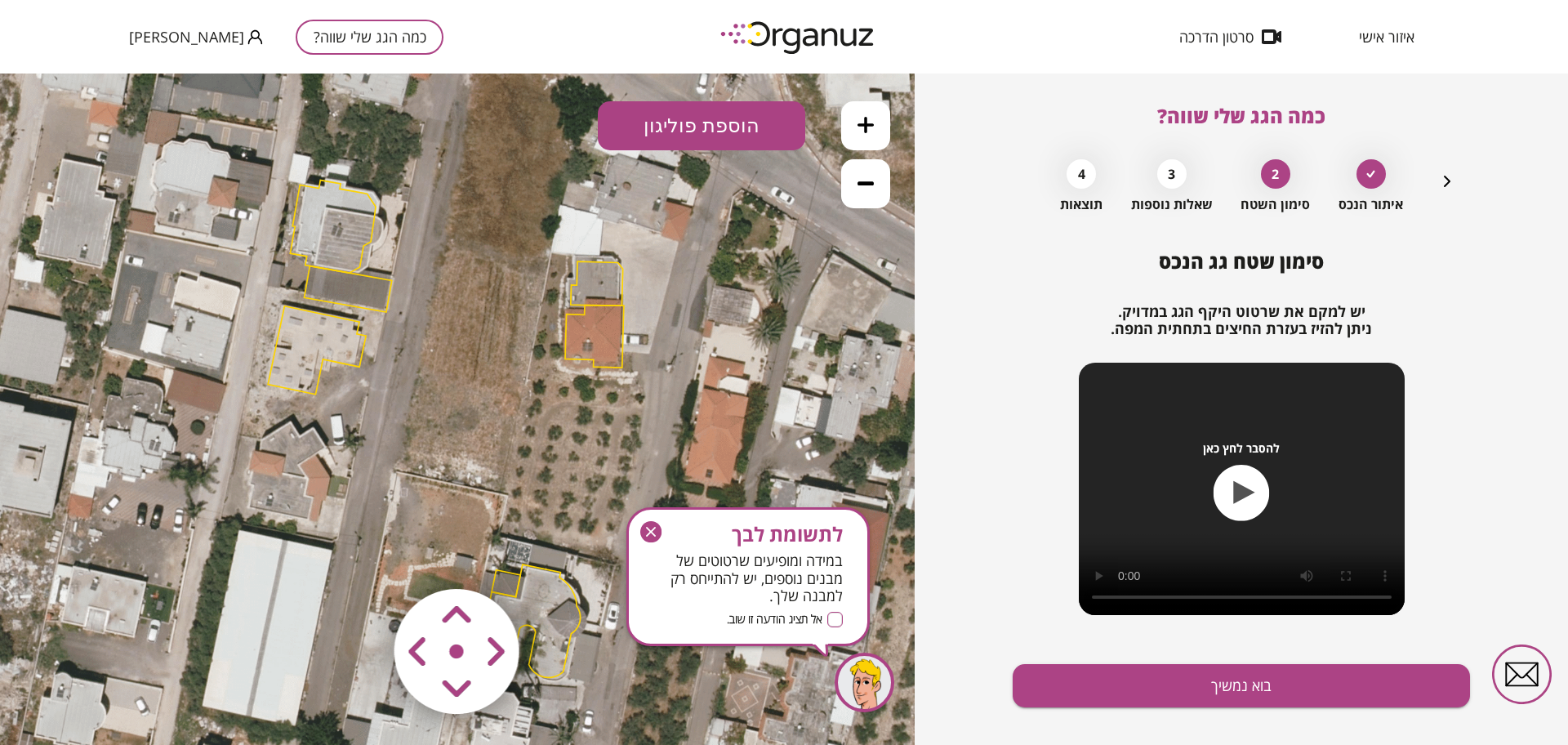
drag, startPoint x: 693, startPoint y: 115, endPoint x: 701, endPoint y: 142, distance: 28.2
click at [694, 116] on button "הוספת פוליגון" at bounding box center [701, 125] width 208 height 49
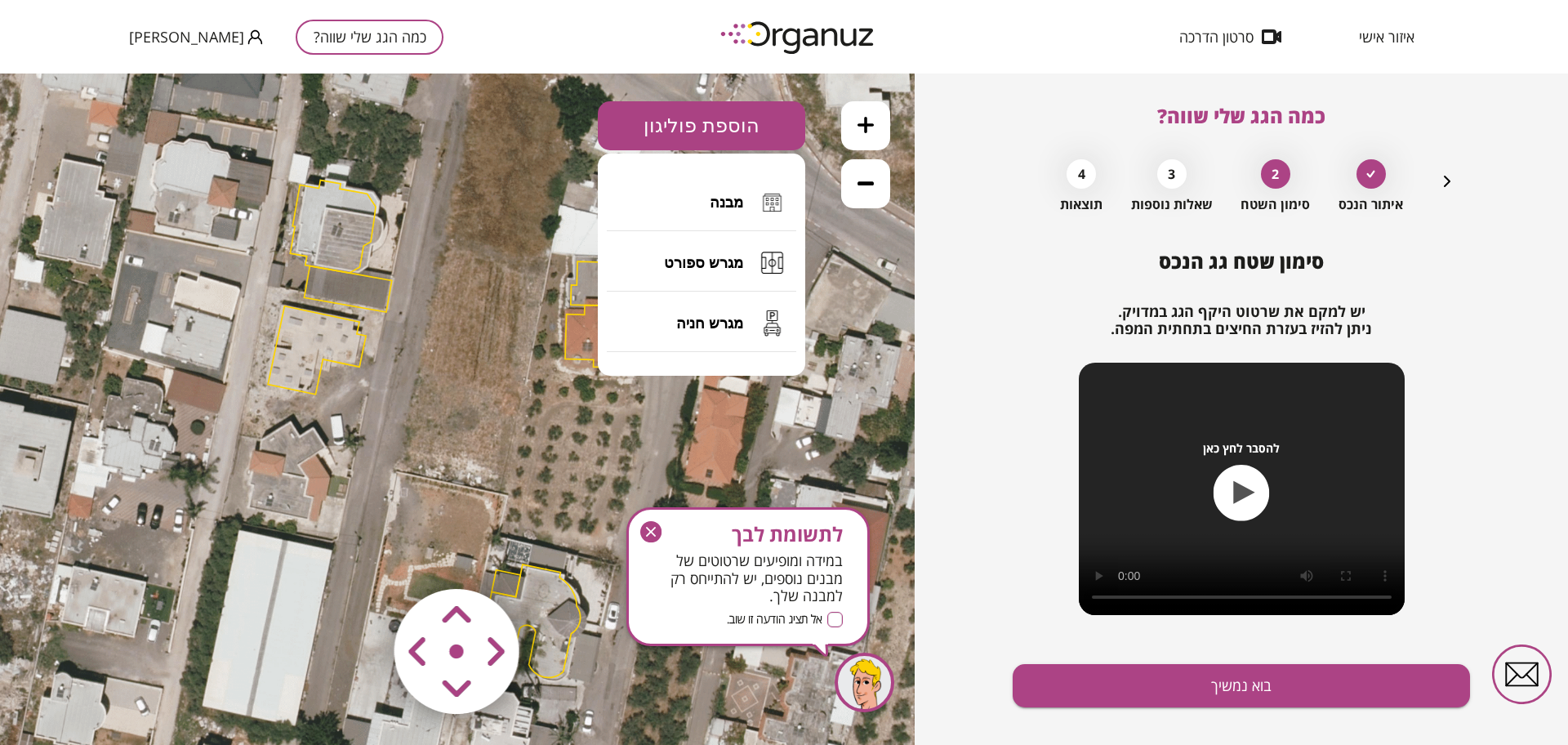
drag, startPoint x: 702, startPoint y: 186, endPoint x: 682, endPoint y: 188, distance: 20.1
click at [702, 187] on button "מבנה" at bounding box center [701, 203] width 190 height 58
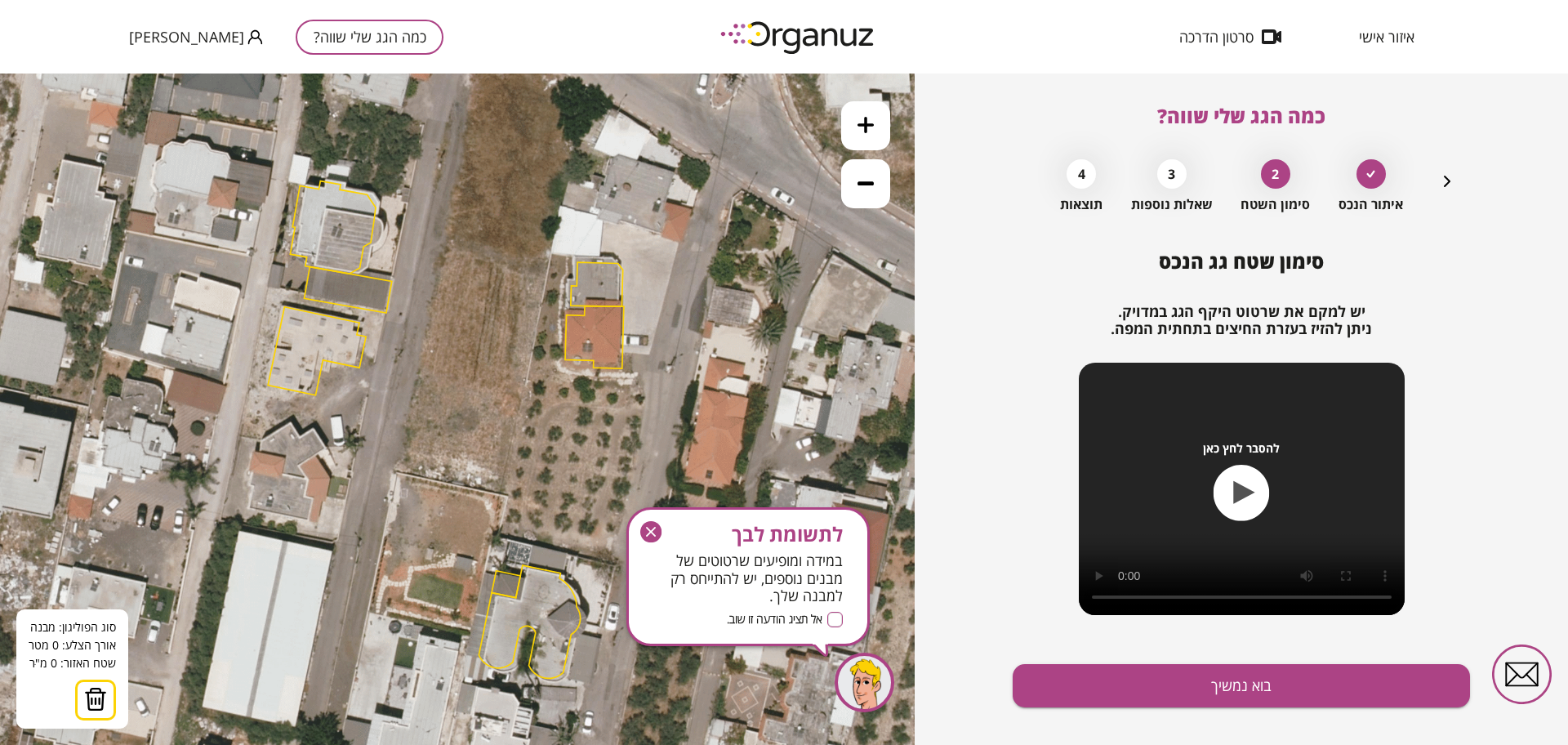
click at [446, 250] on icon at bounding box center [445, 430] width 1519 height 1520
click at [547, 273] on icon at bounding box center [445, 430] width 1519 height 1520
click at [529, 380] on polygon at bounding box center [497, 316] width 101 height 131
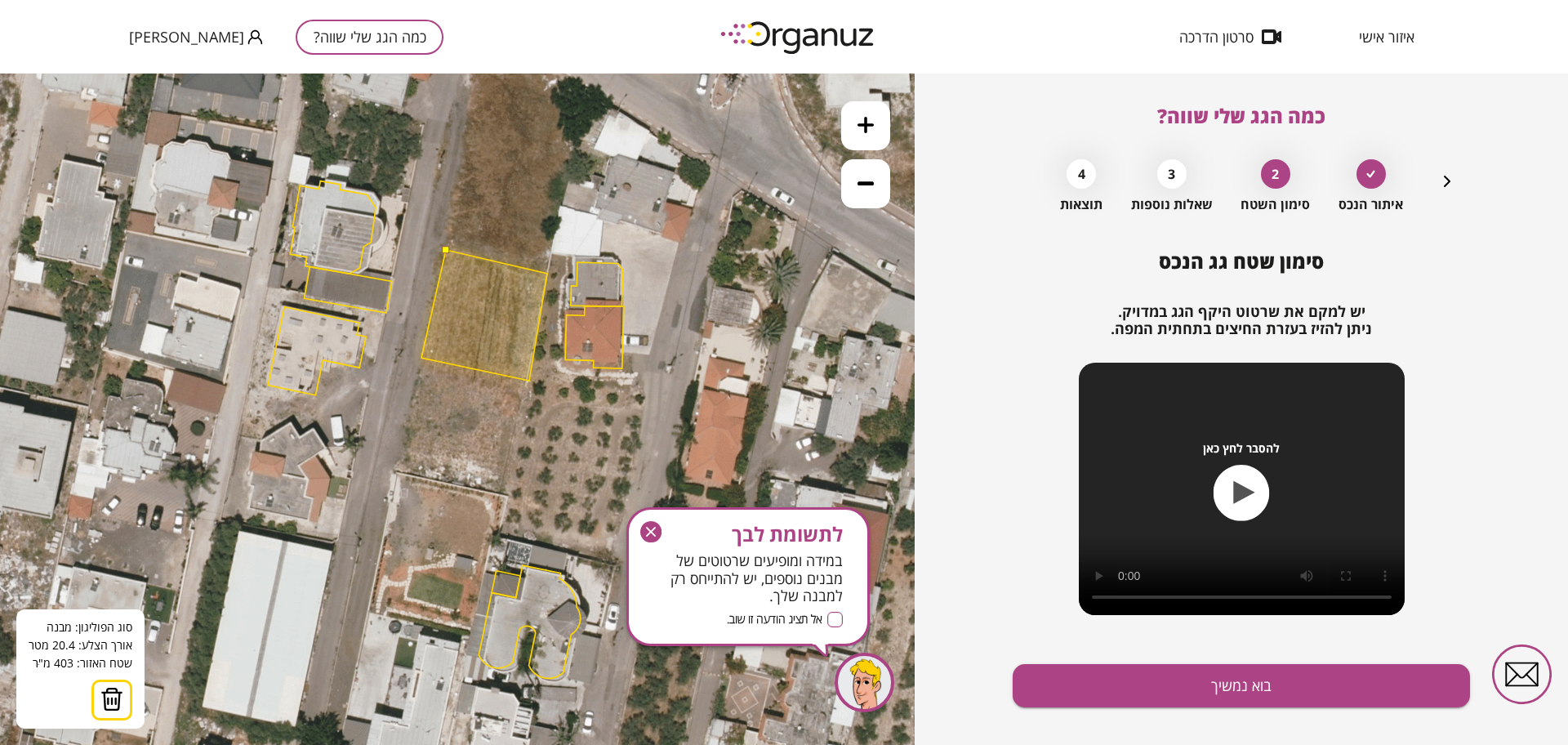
click at [421, 358] on polygon at bounding box center [484, 316] width 126 height 131
click at [445, 248] on button at bounding box center [445, 249] width 7 height 7
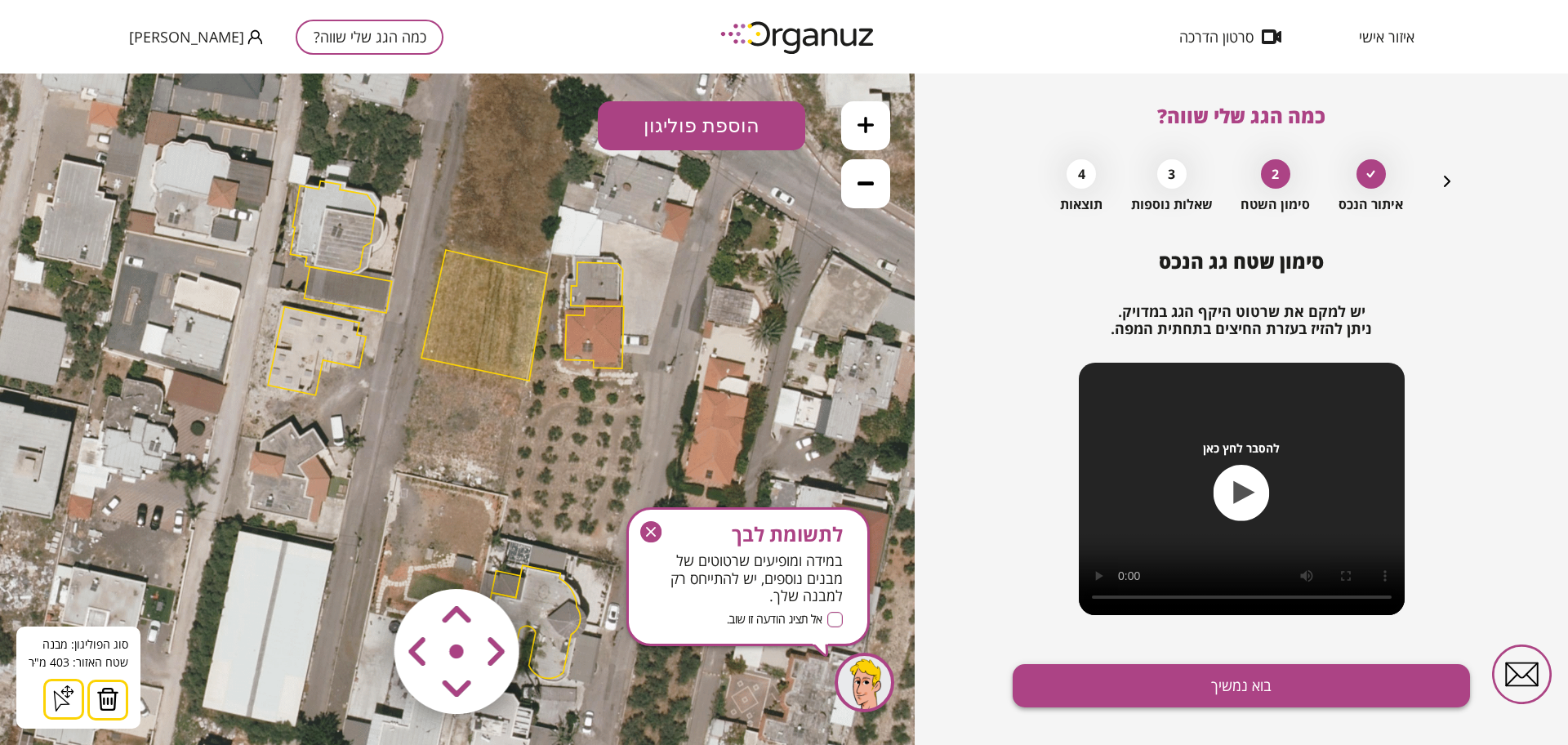
click at [1119, 669] on button "בוא נמשיך" at bounding box center [1241, 686] width 458 height 44
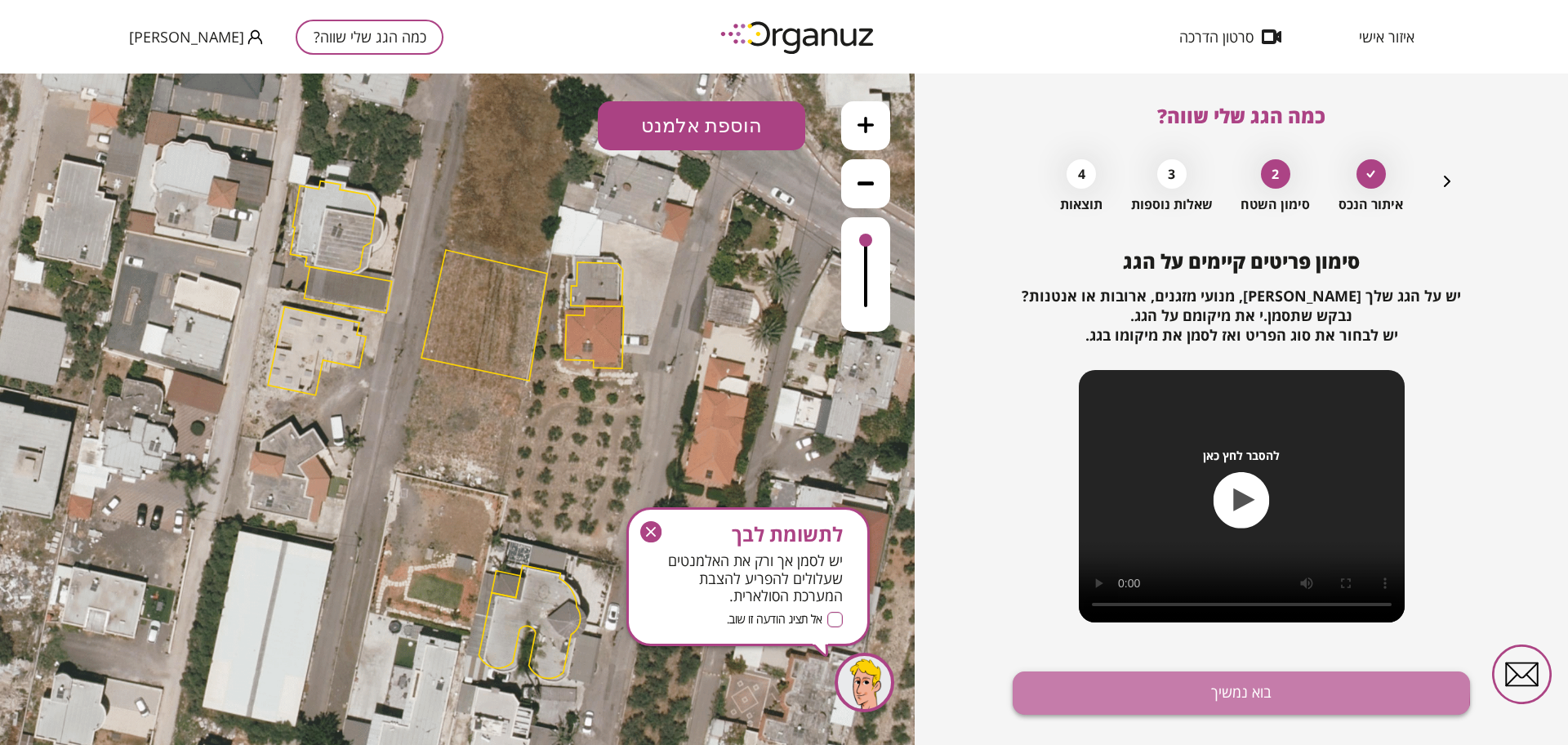
click at [1130, 685] on button "בוא נמשיך" at bounding box center [1241, 693] width 458 height 44
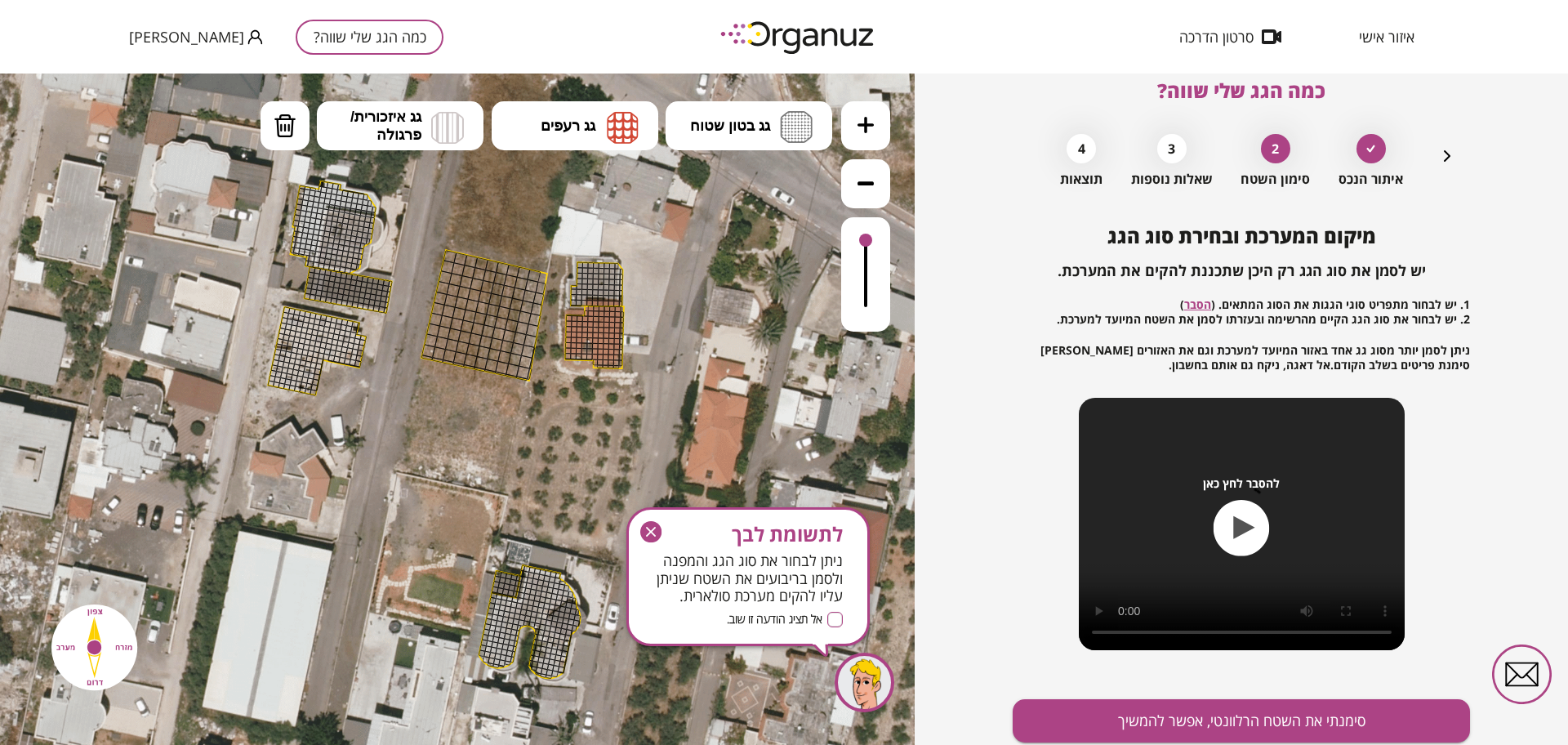
scroll to position [85, 0]
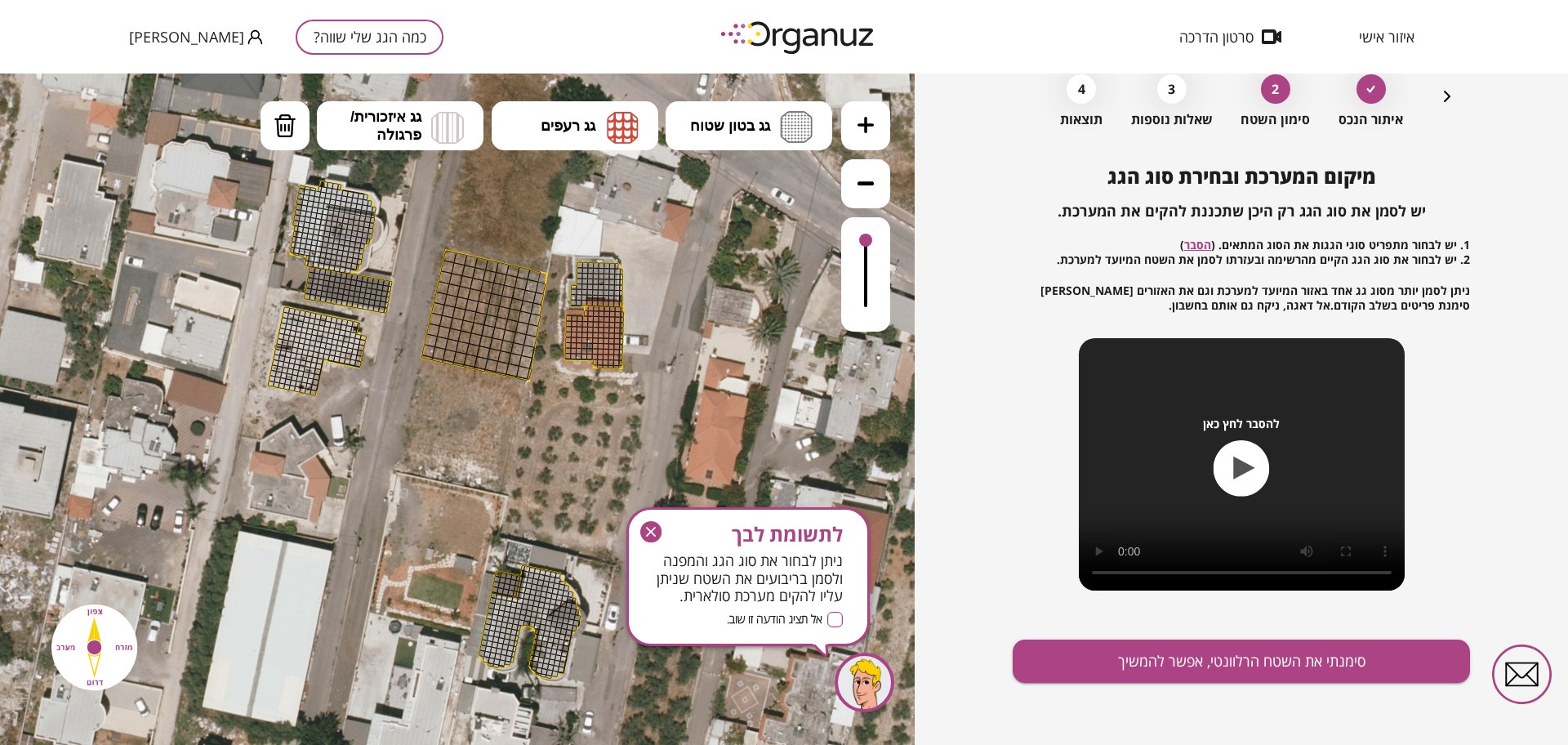
click at [873, 138] on button at bounding box center [865, 125] width 49 height 49
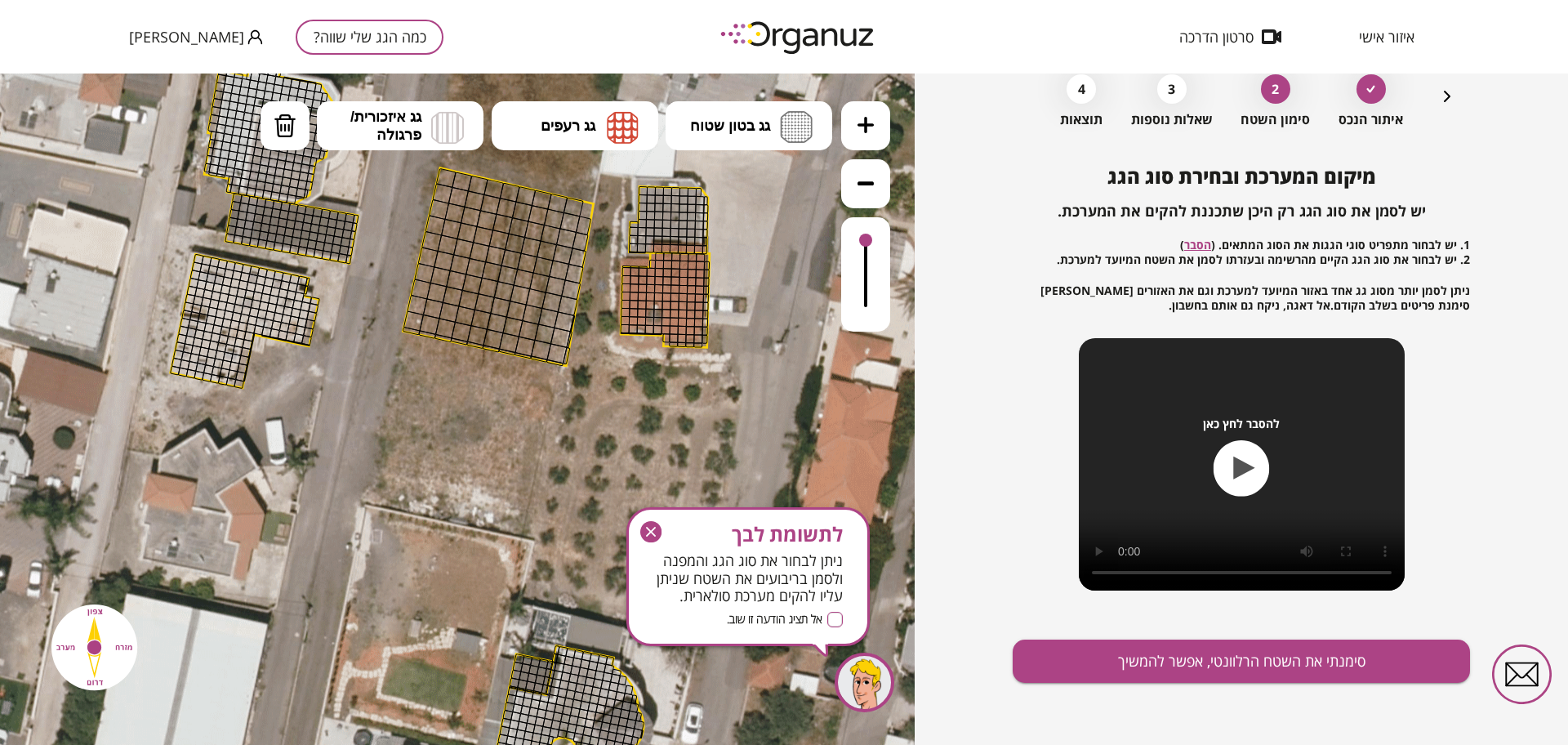
click at [873, 138] on button at bounding box center [865, 125] width 49 height 49
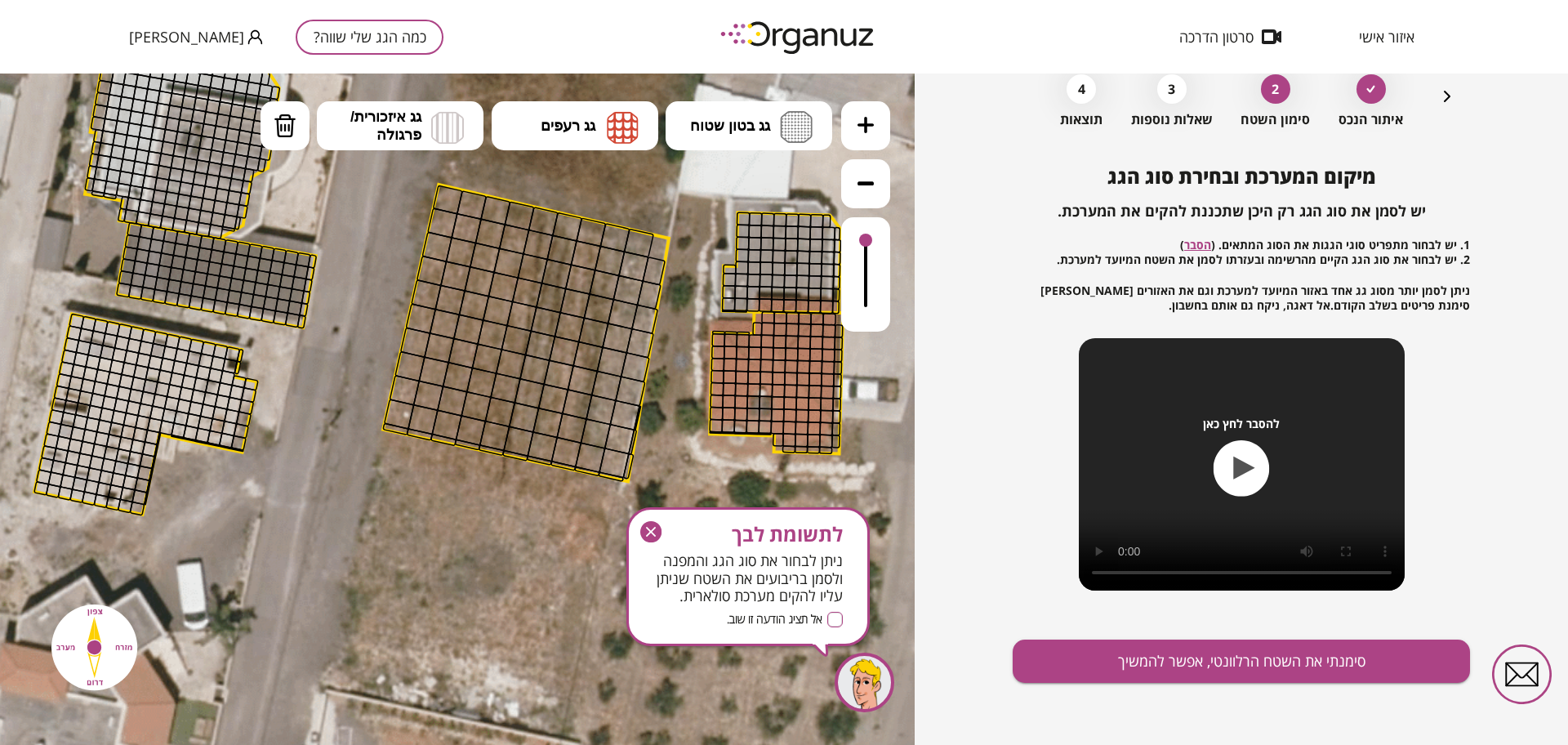
drag, startPoint x: 346, startPoint y: 470, endPoint x: 353, endPoint y: 607, distance: 137.2
click at [353, 607] on icon at bounding box center [438, 594] width 3455 height 3456
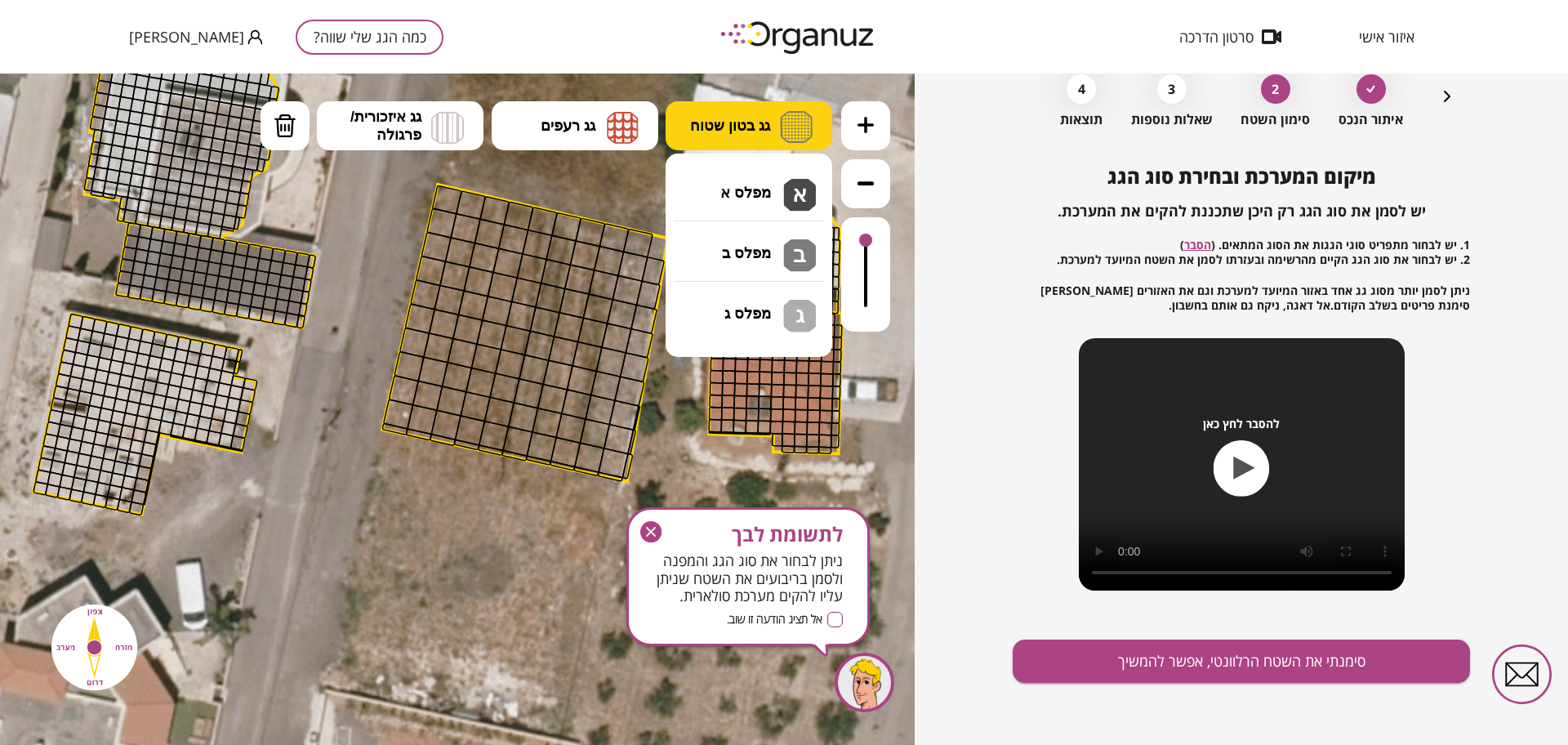
click at [815, 122] on button "גג בטון שטוח" at bounding box center [749, 125] width 167 height 49
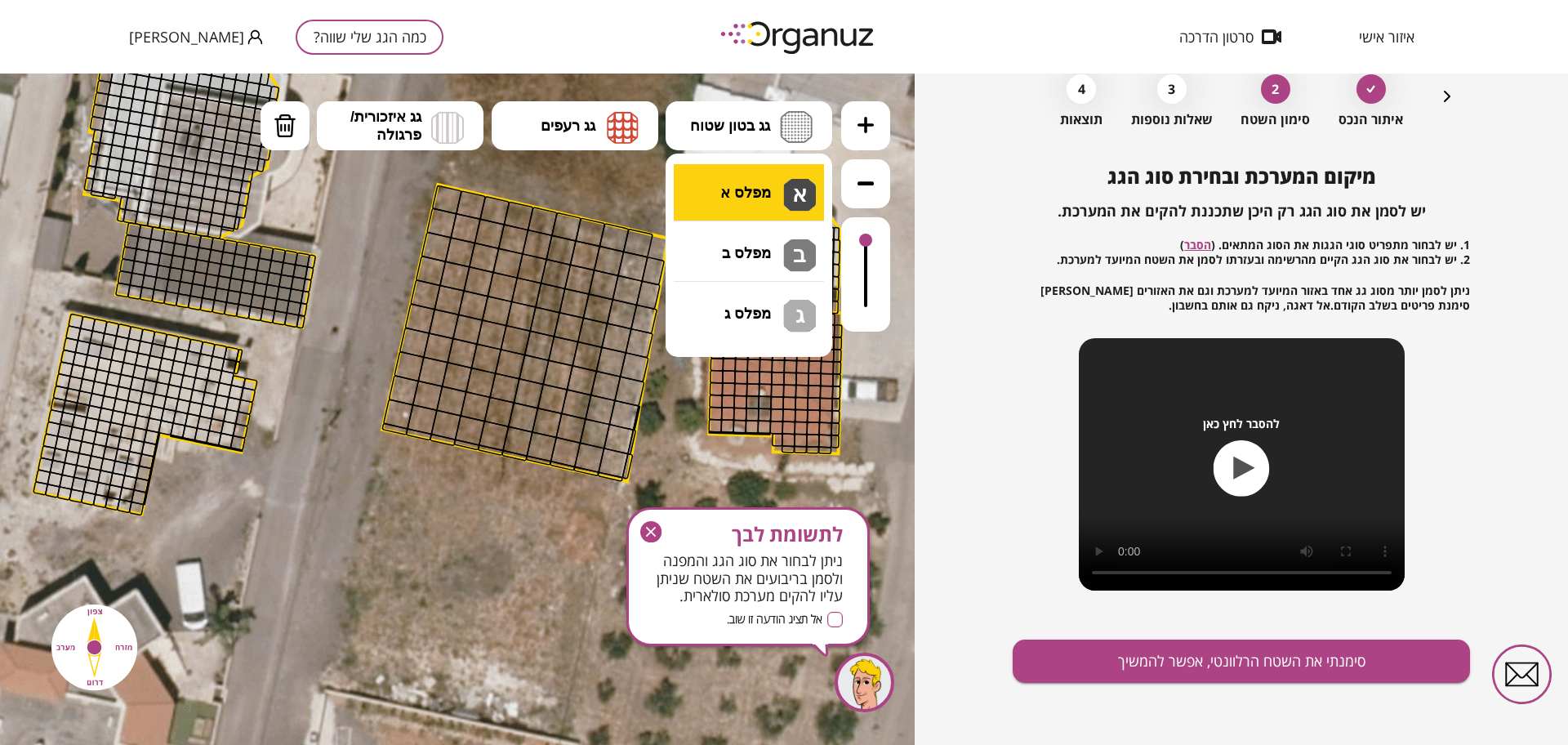
click at [771, 191] on div ".st0 { fill: #FFFFFF; } א" at bounding box center [457, 409] width 915 height 671
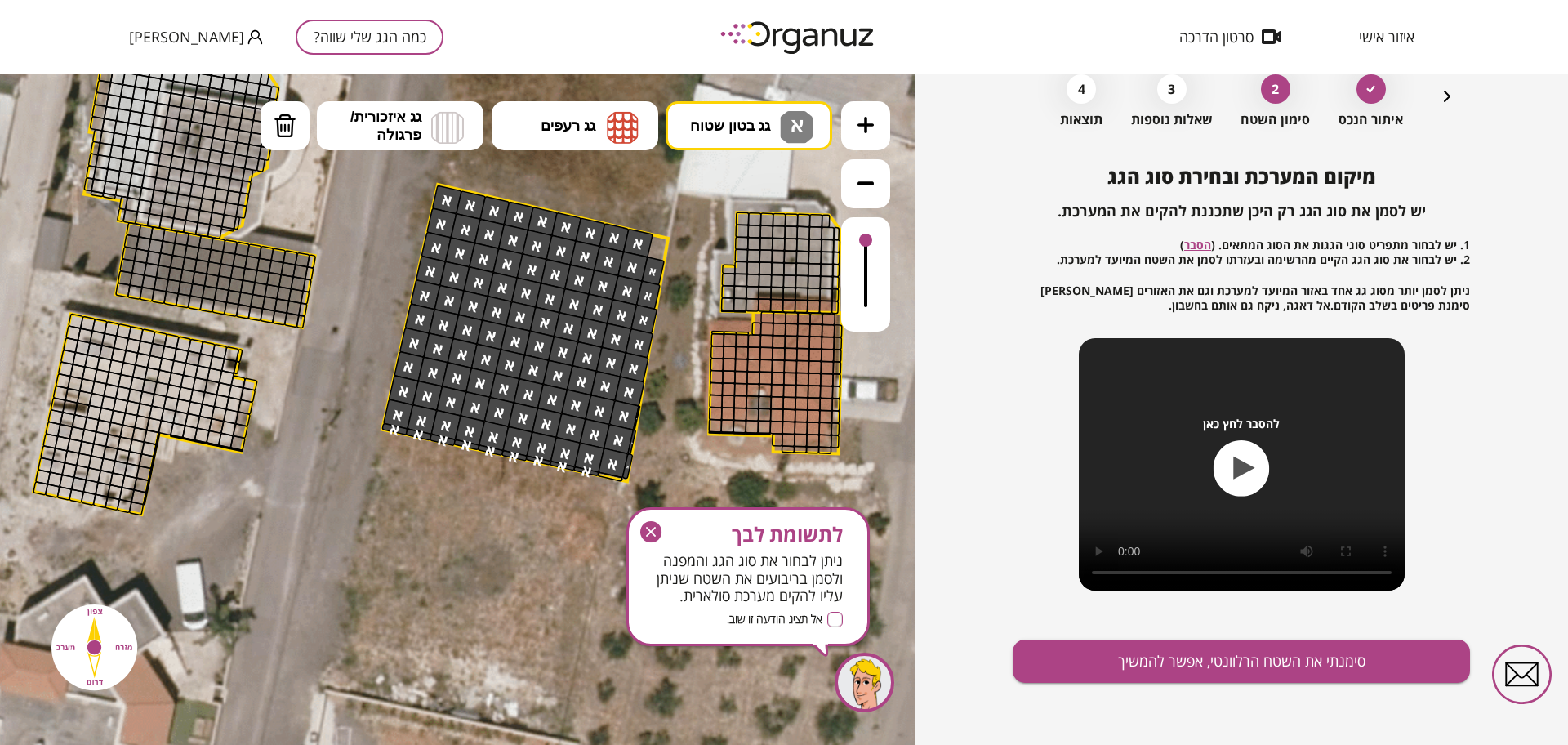
drag, startPoint x: 448, startPoint y: 192, endPoint x: 620, endPoint y: 372, distance: 249.0
click at [649, 535] on icon "button" at bounding box center [650, 531] width 21 height 21
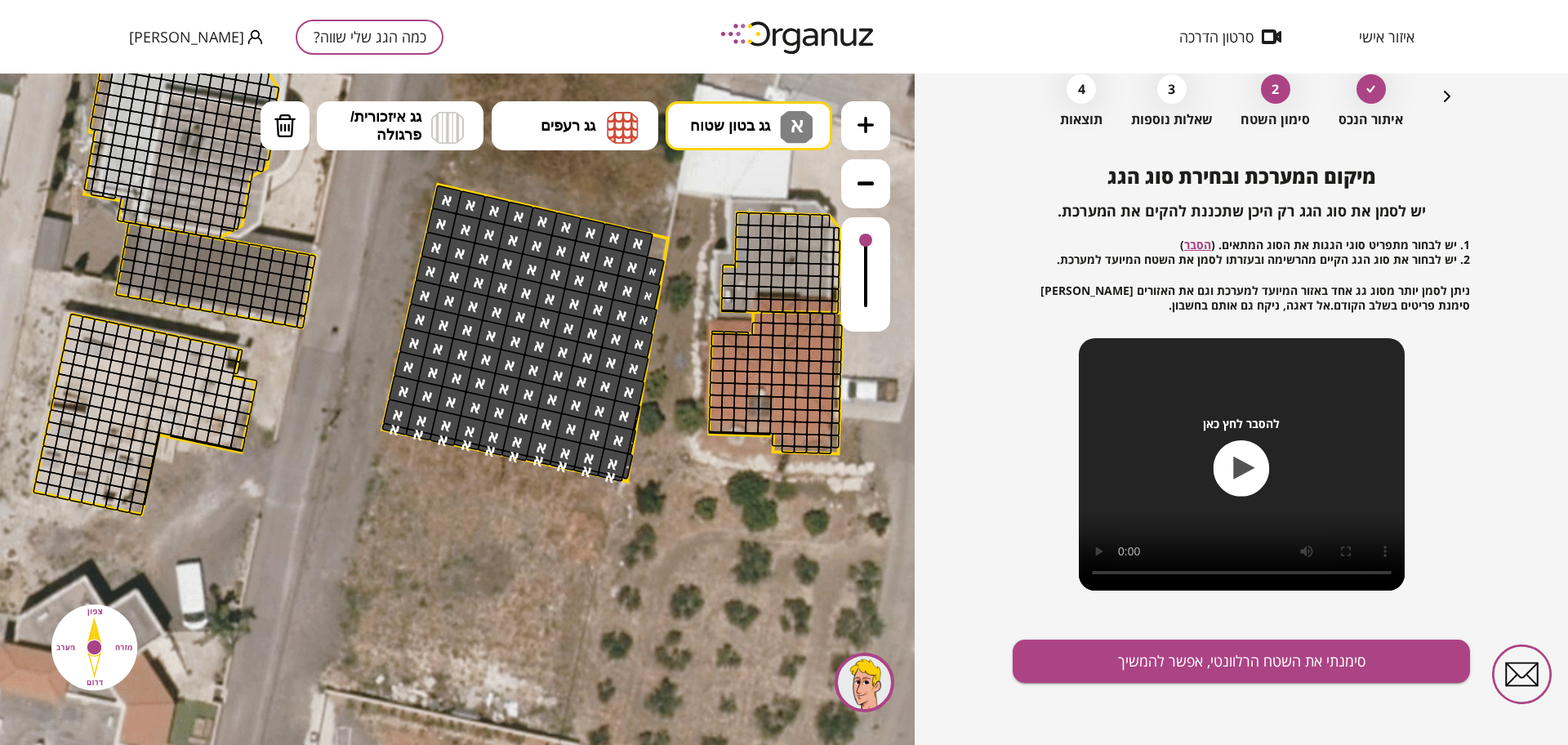
drag, startPoint x: 603, startPoint y: 453, endPoint x: 784, endPoint y: 550, distance: 205.4
click at [631, 495] on div ".st0 { fill: #FFFFFF; }" at bounding box center [437, 594] width 3455 height 3456
click at [1180, 665] on button "סימנתי את השטח הרלוונטי, אפשר להמשיך" at bounding box center [1241, 662] width 458 height 44
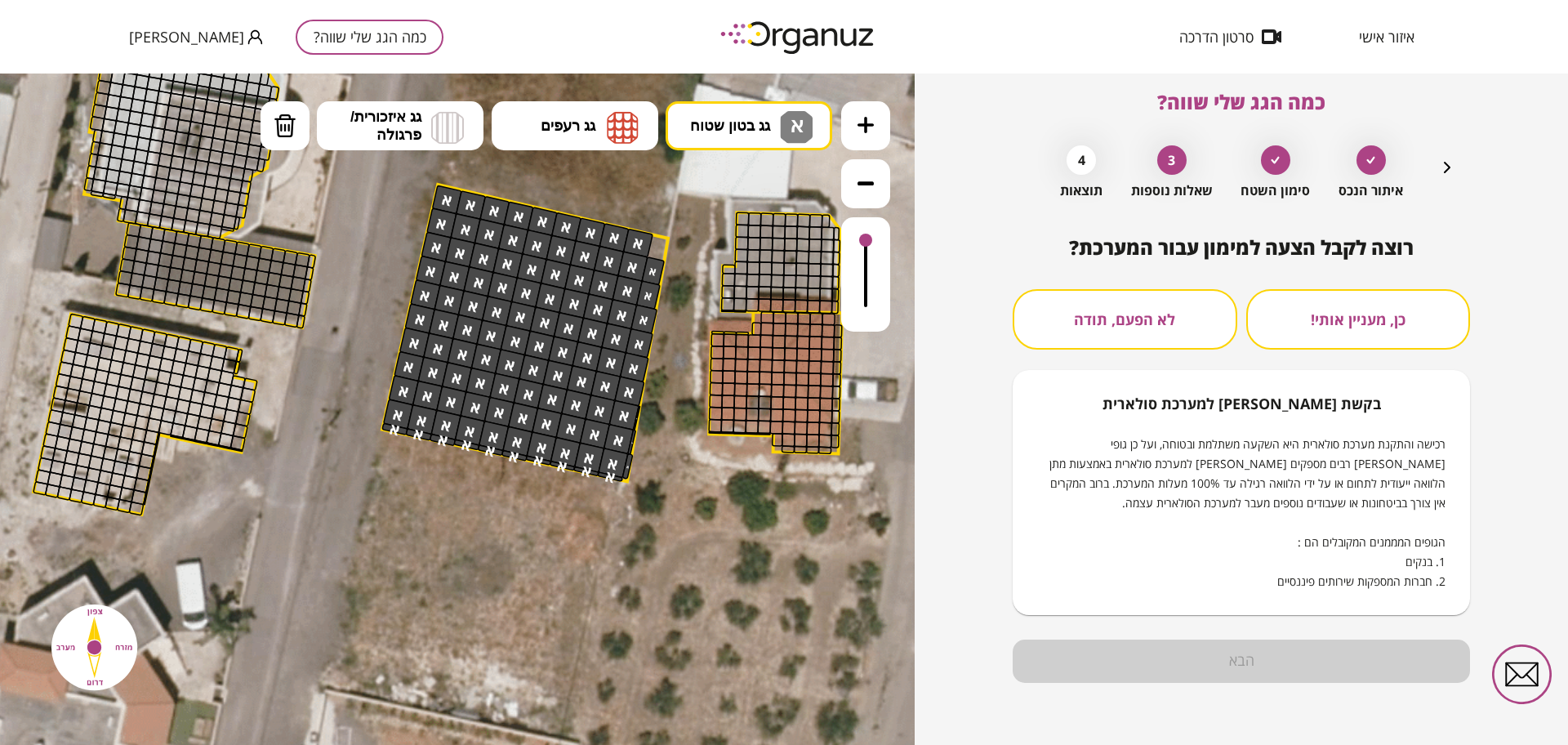
scroll to position [14, 0]
click at [1105, 352] on div "כן, מעניין אותי! לא הפעם, תודה בקשת [PERSON_NAME] למערכת סולארית רכישה והתקנת מ…" at bounding box center [1241, 452] width 458 height 326
click at [1110, 346] on button "לא הפעם, תודה" at bounding box center [1125, 319] width 224 height 61
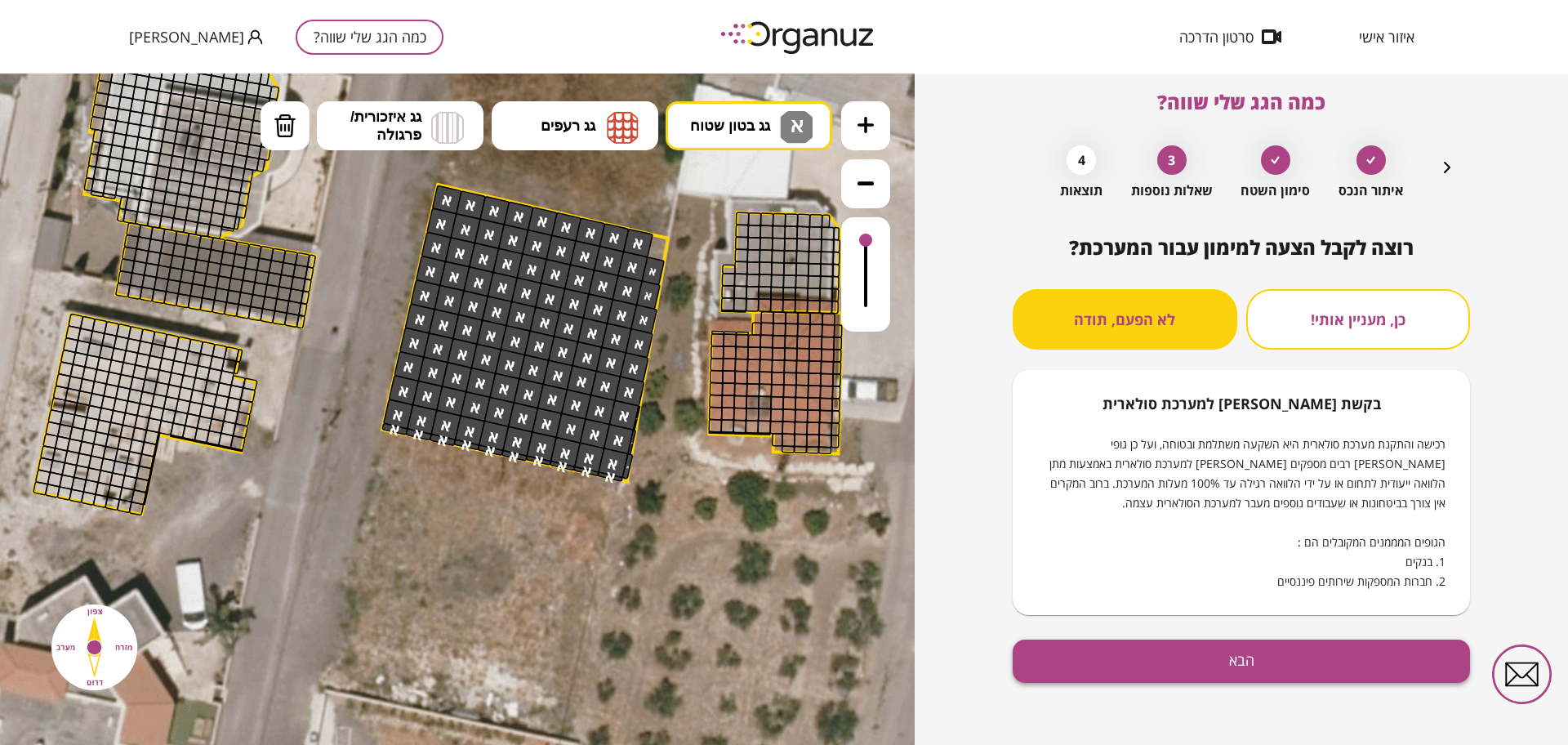
click at [1290, 673] on button "הבא" at bounding box center [1241, 662] width 458 height 44
click at [1161, 666] on button "הבא" at bounding box center [1241, 662] width 458 height 44
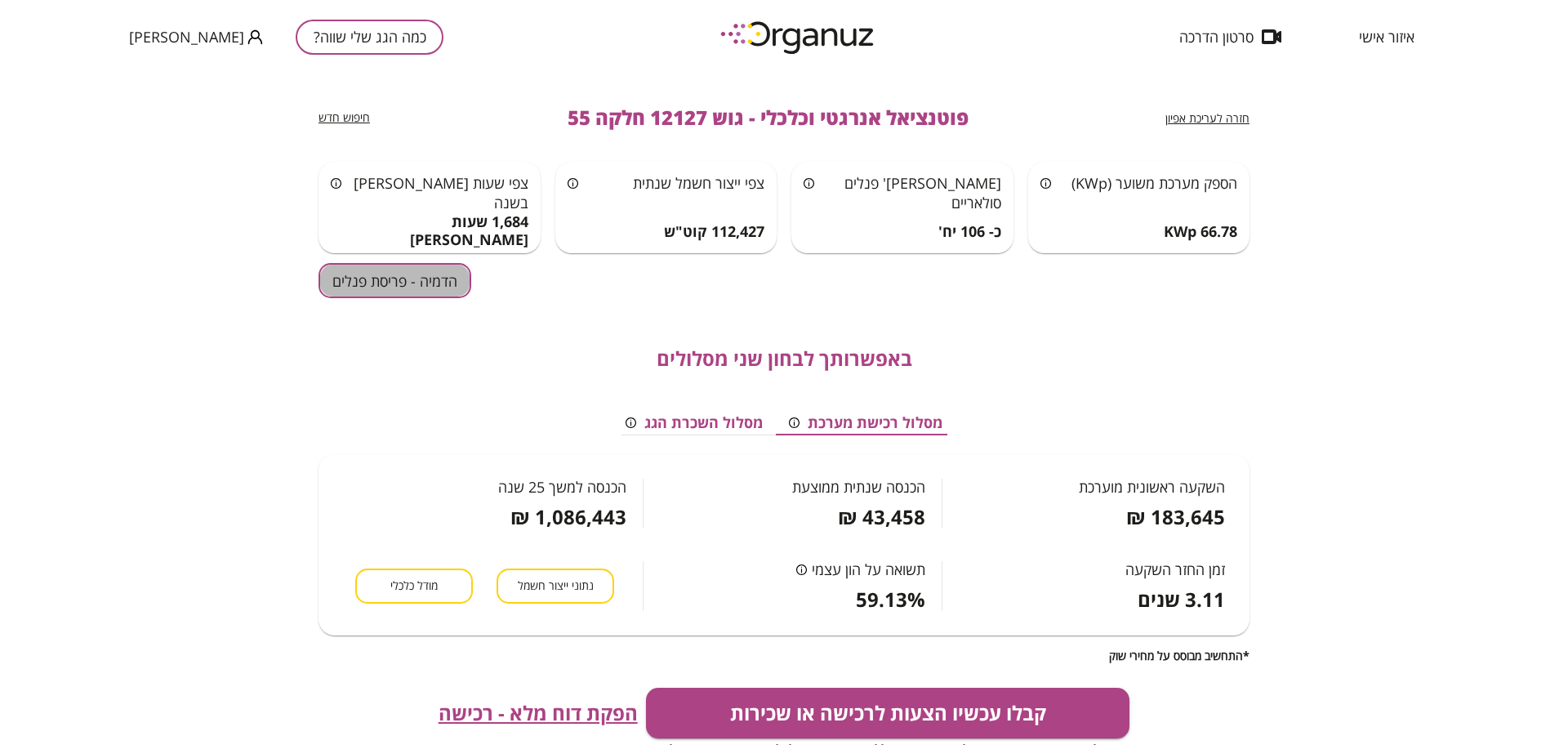
click at [388, 275] on button "הדמיה - פריסת פנלים" at bounding box center [395, 280] width 153 height 35
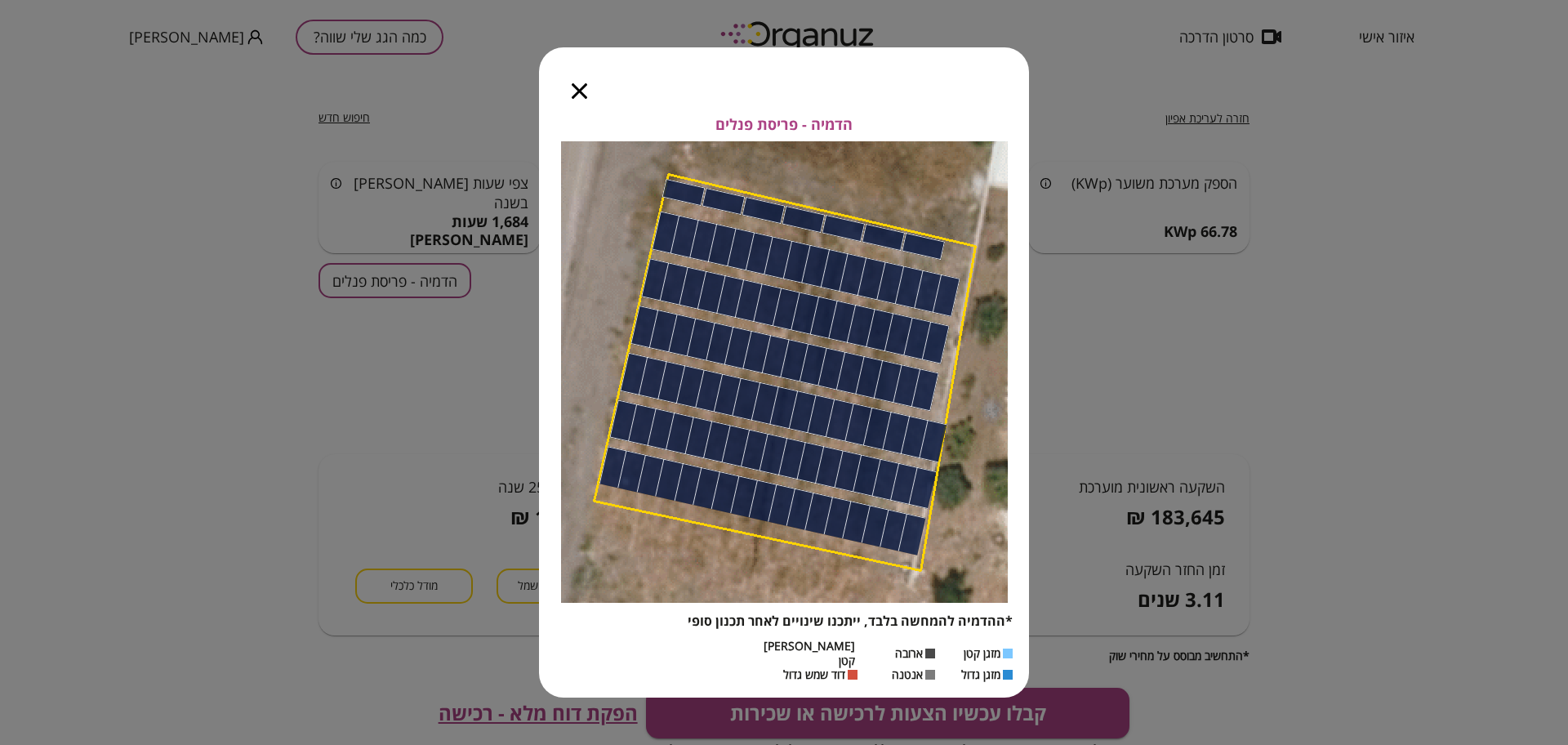
click at [575, 97] on icon "button" at bounding box center [580, 91] width 16 height 16
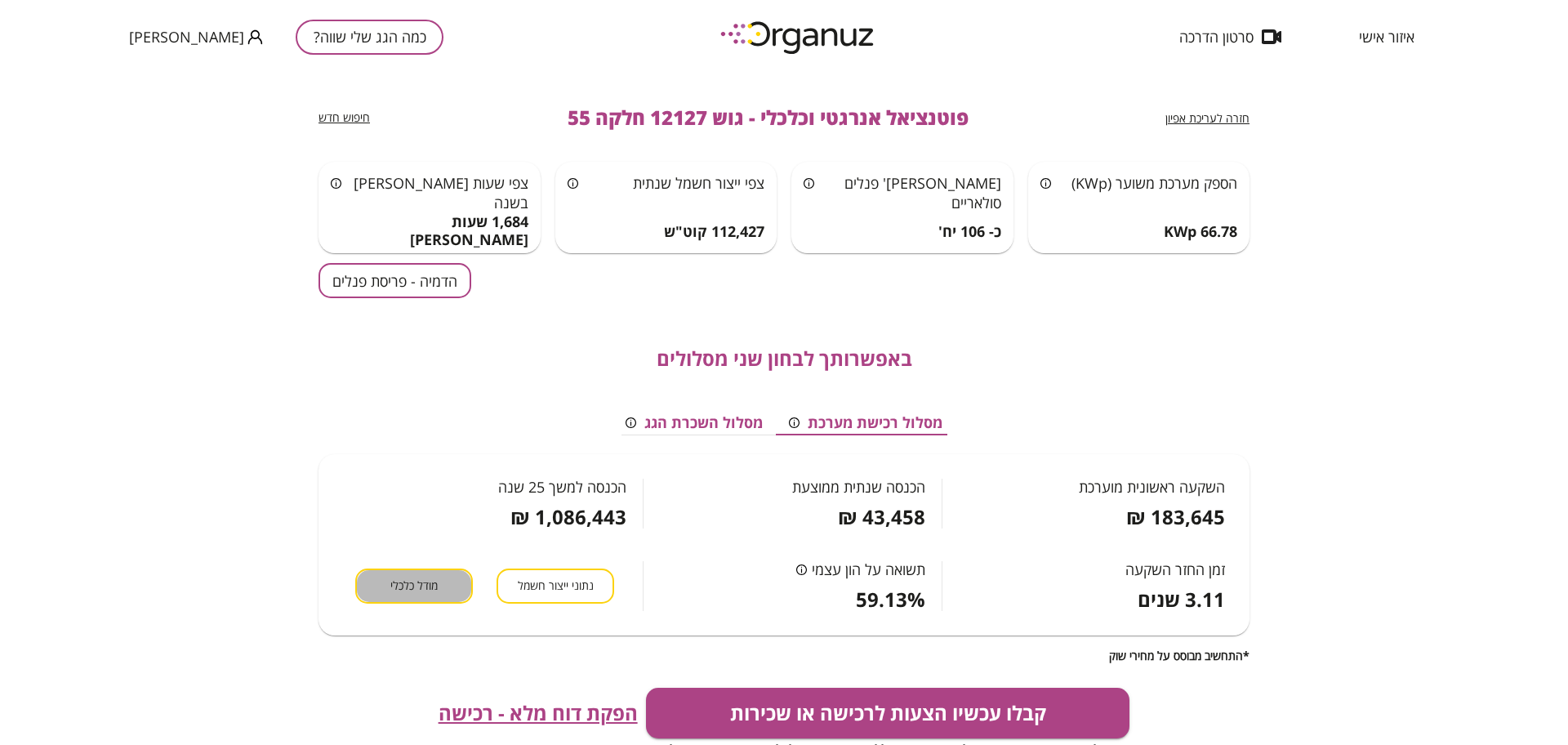
click at [428, 589] on span "מודל כלכלי" at bounding box center [414, 586] width 48 height 16
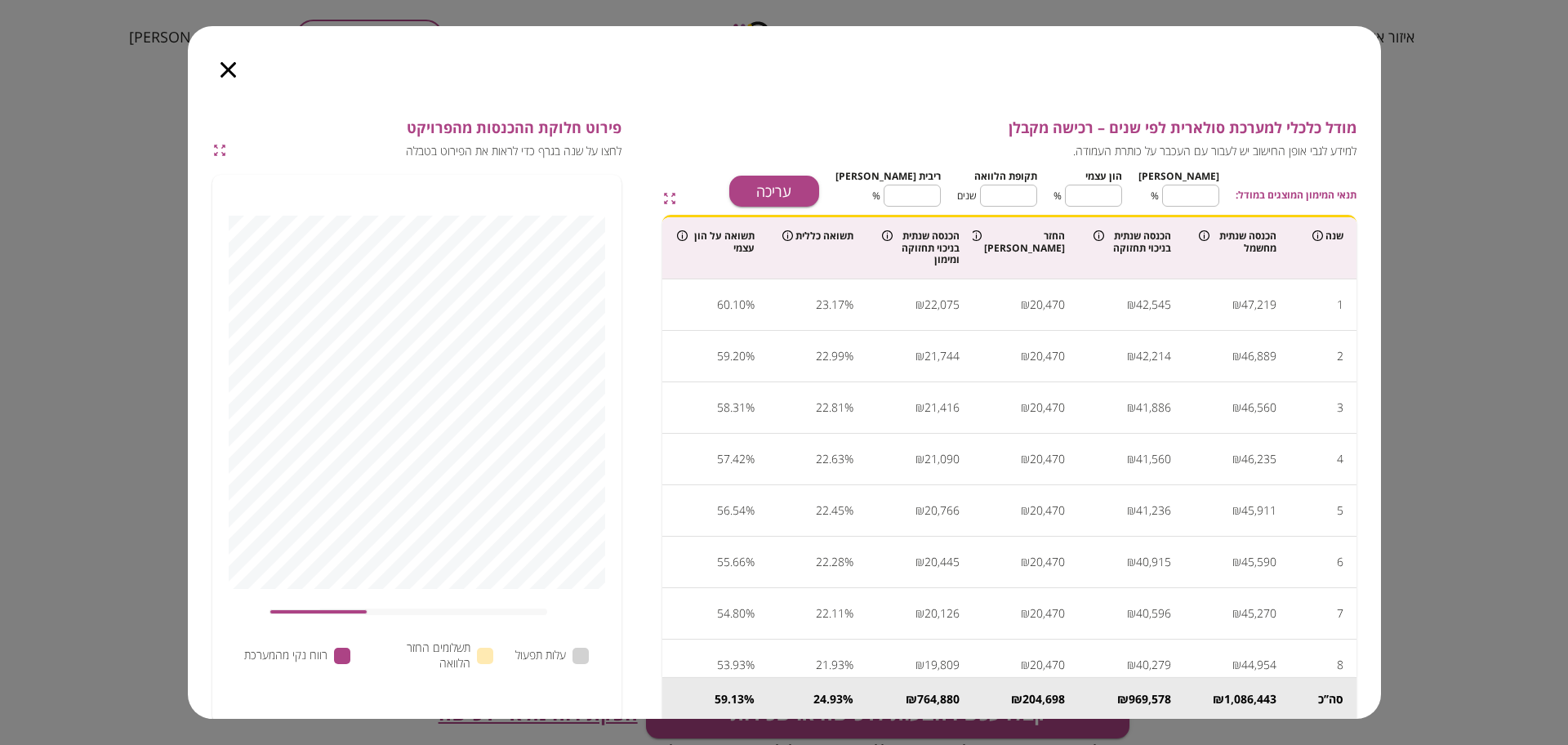
click at [820, 170] on div "תנאי המימון המוצגים במודל: [PERSON_NAME] ** ​ % הון עצמי ** ​ % תקופת הלוואה **…" at bounding box center [1026, 186] width 659 height 42
click at [816, 188] on button "עריכה" at bounding box center [774, 191] width 89 height 31
click at [1198, 189] on input "**" at bounding box center [1191, 196] width 58 height 44
click at [1198, 190] on input "**" at bounding box center [1191, 196] width 58 height 44
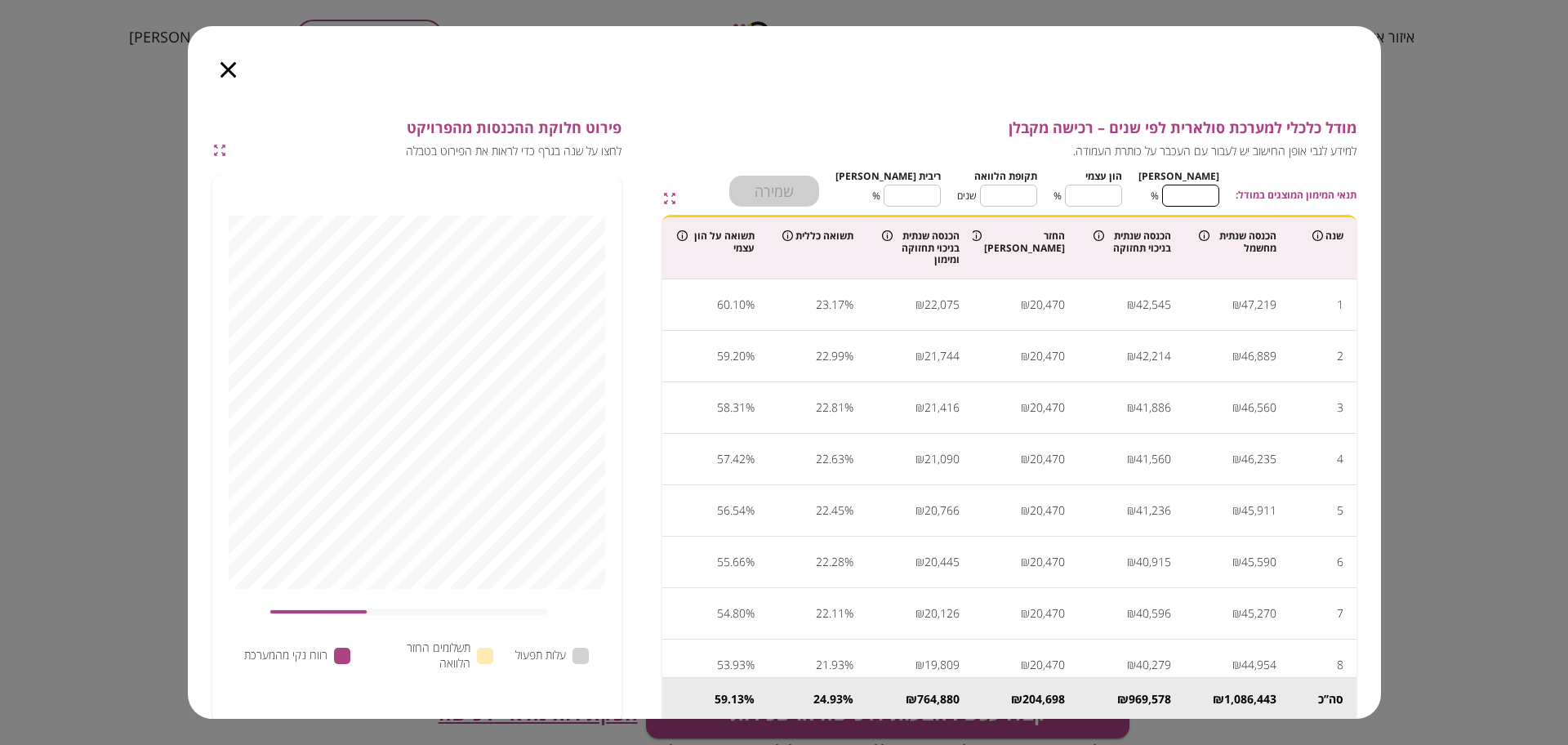
type input "*"
type input "***"
type input "*"
click at [1025, 180] on input "**" at bounding box center [1009, 196] width 58 height 44
click at [1026, 180] on input "**" at bounding box center [1009, 196] width 58 height 44
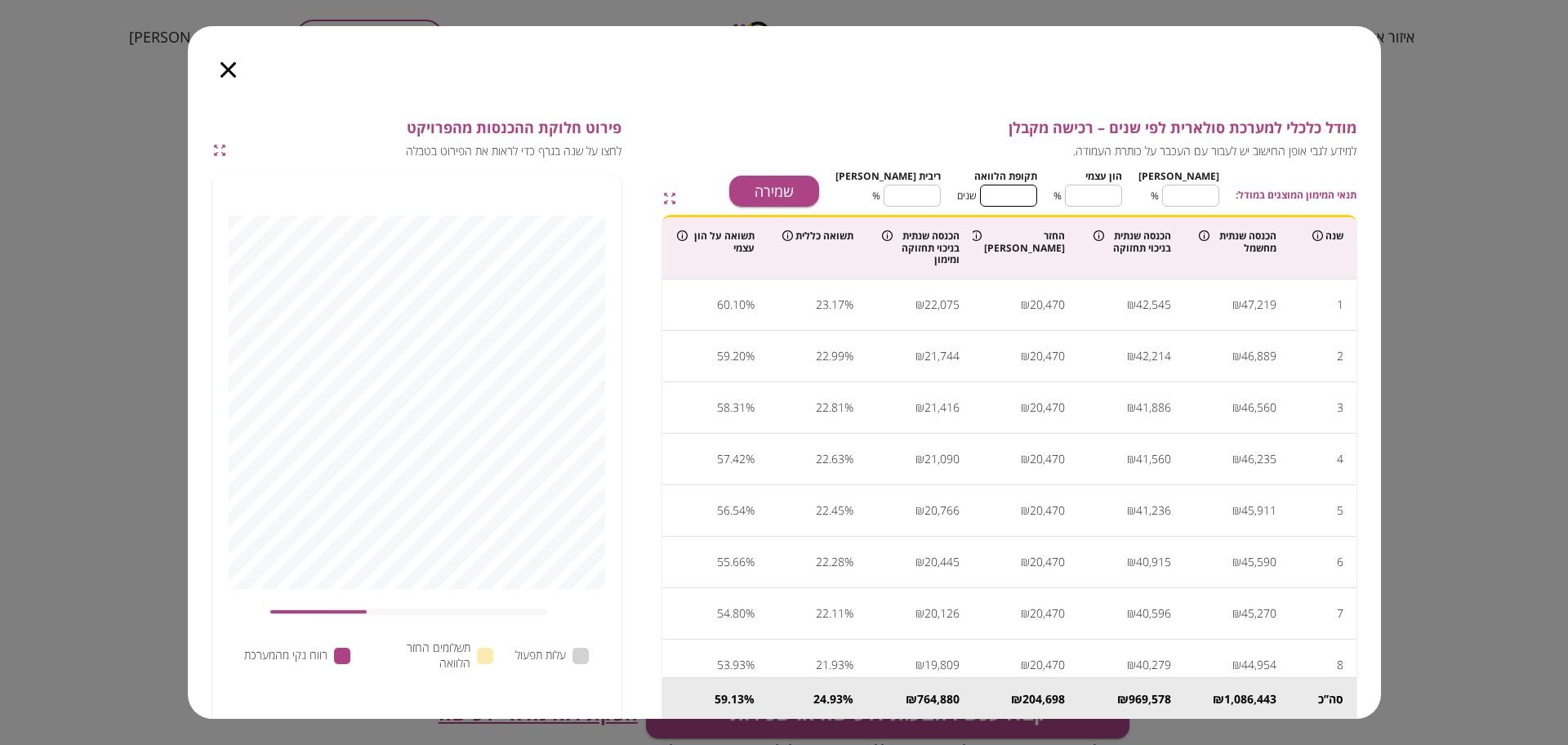
click at [1026, 180] on input "**" at bounding box center [1009, 196] width 58 height 44
type input "*"
click at [940, 198] on input "****" at bounding box center [913, 196] width 58 height 44
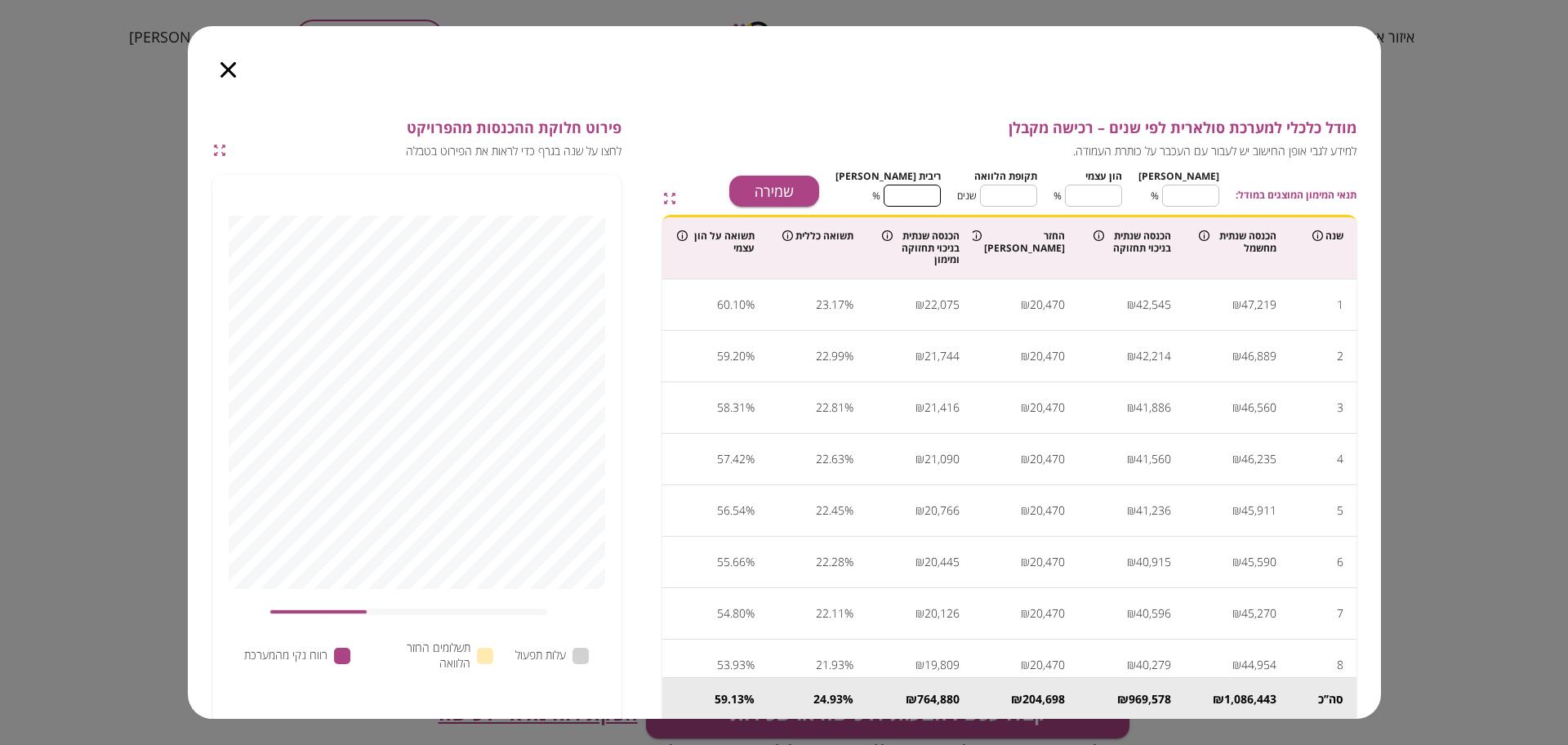
click at [940, 198] on input "****" at bounding box center [913, 196] width 58 height 44
click at [798, 175] on div "תנאי המימון המוצגים במודל: [PERSON_NAME] * ​ % הון עצמי *** ​ % תקופת הלוואה * …" at bounding box center [1026, 186] width 659 height 42
click at [819, 198] on button "שמירה" at bounding box center [774, 191] width 89 height 31
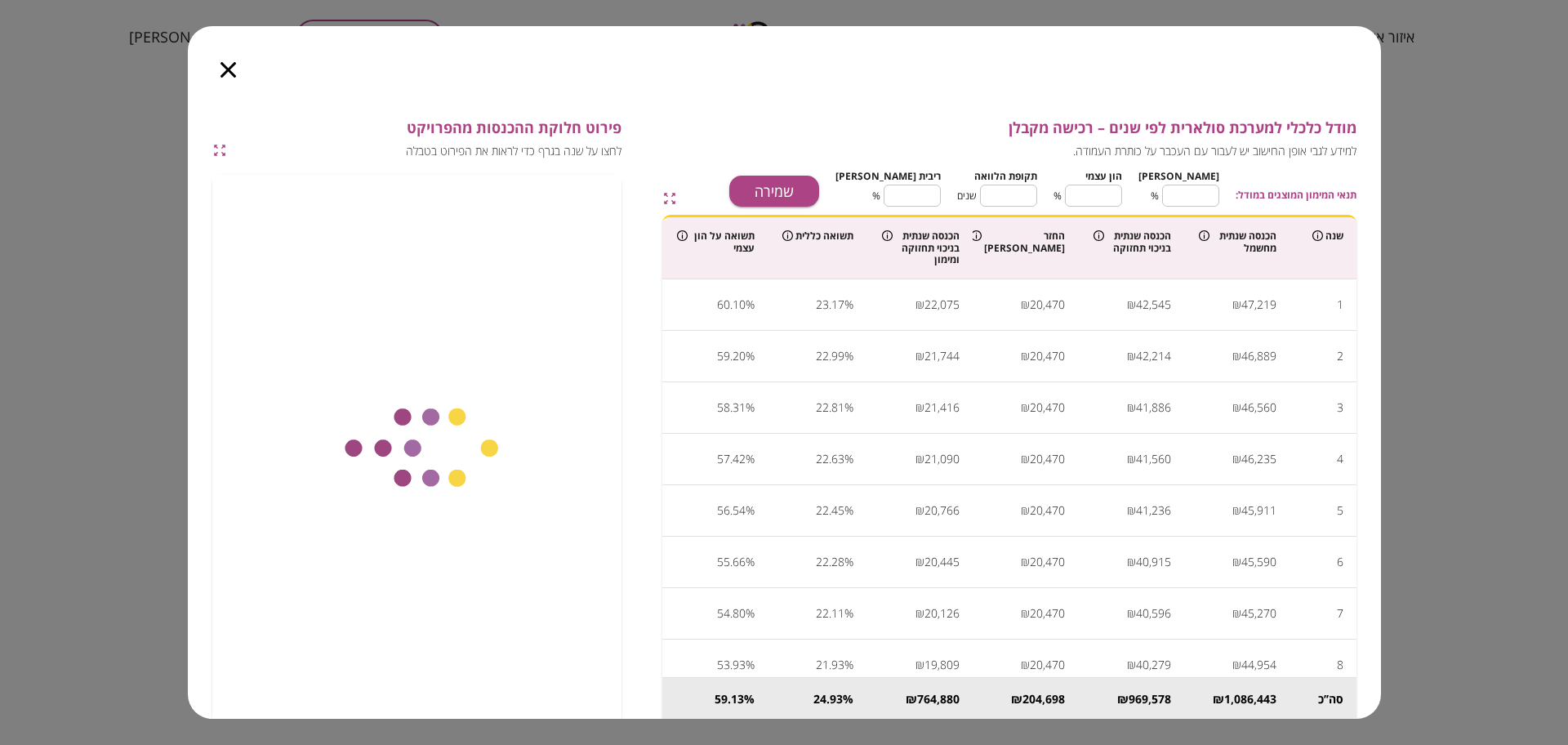
click at [913, 198] on input "*" at bounding box center [913, 196] width 58 height 44
click at [933, 195] on input "*" at bounding box center [913, 196] width 58 height 44
click at [937, 194] on input "*" at bounding box center [913, 196] width 58 height 44
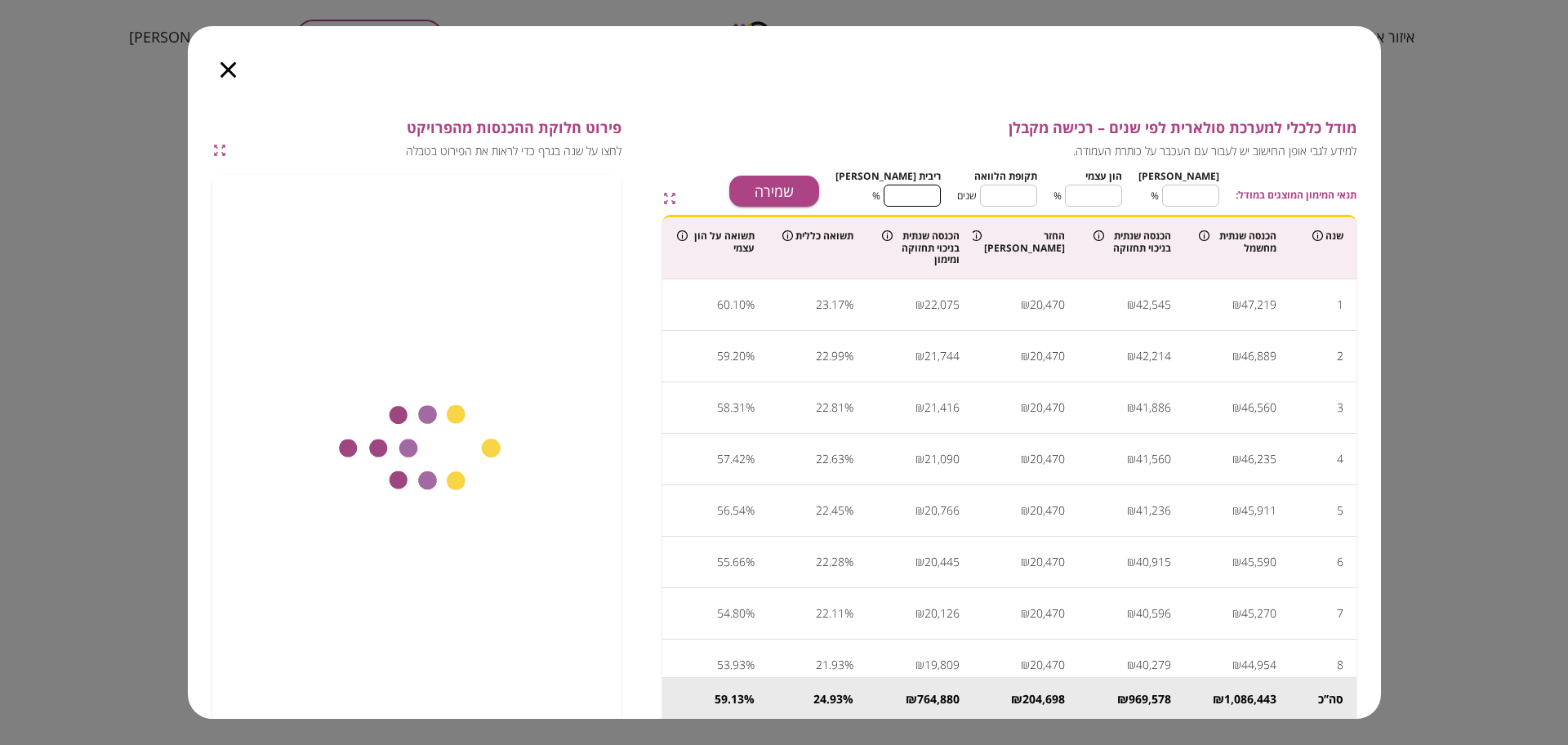
click at [937, 194] on input "*" at bounding box center [913, 196] width 58 height 44
type input "****"
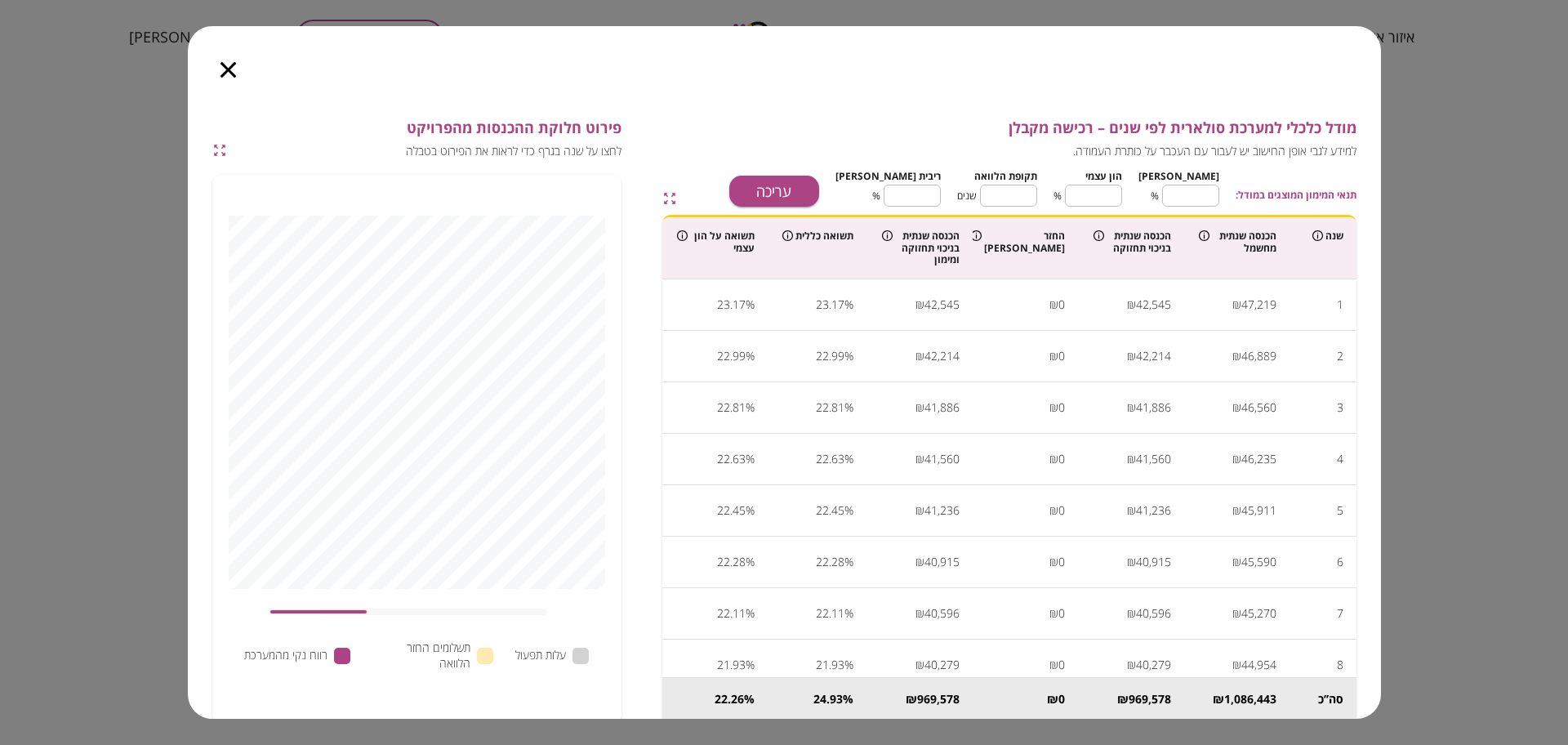
click at [224, 67] on icon "button" at bounding box center [228, 70] width 16 height 16
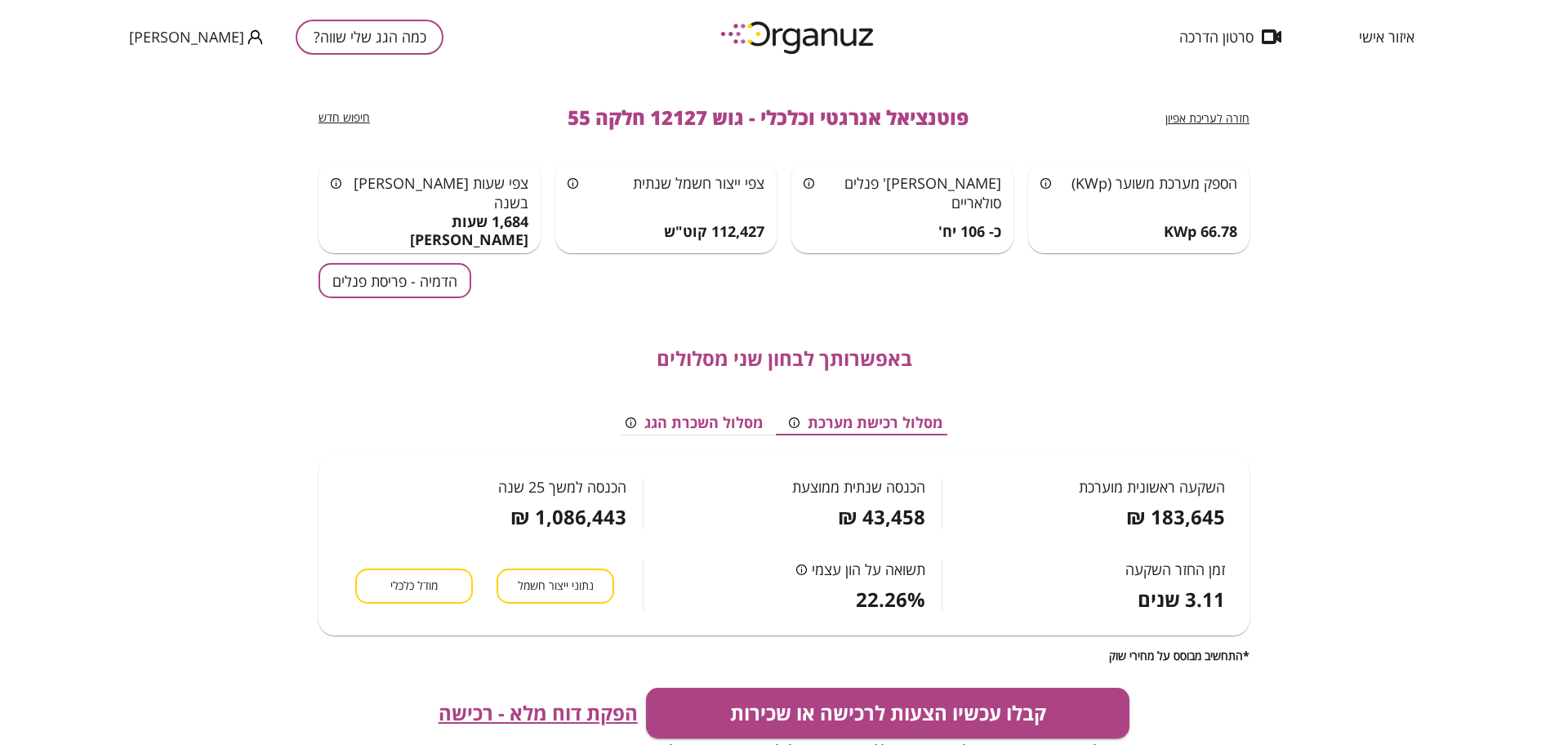
click at [562, 721] on span "הפקת דוח מלא - רכישה" at bounding box center [538, 712] width 200 height 23
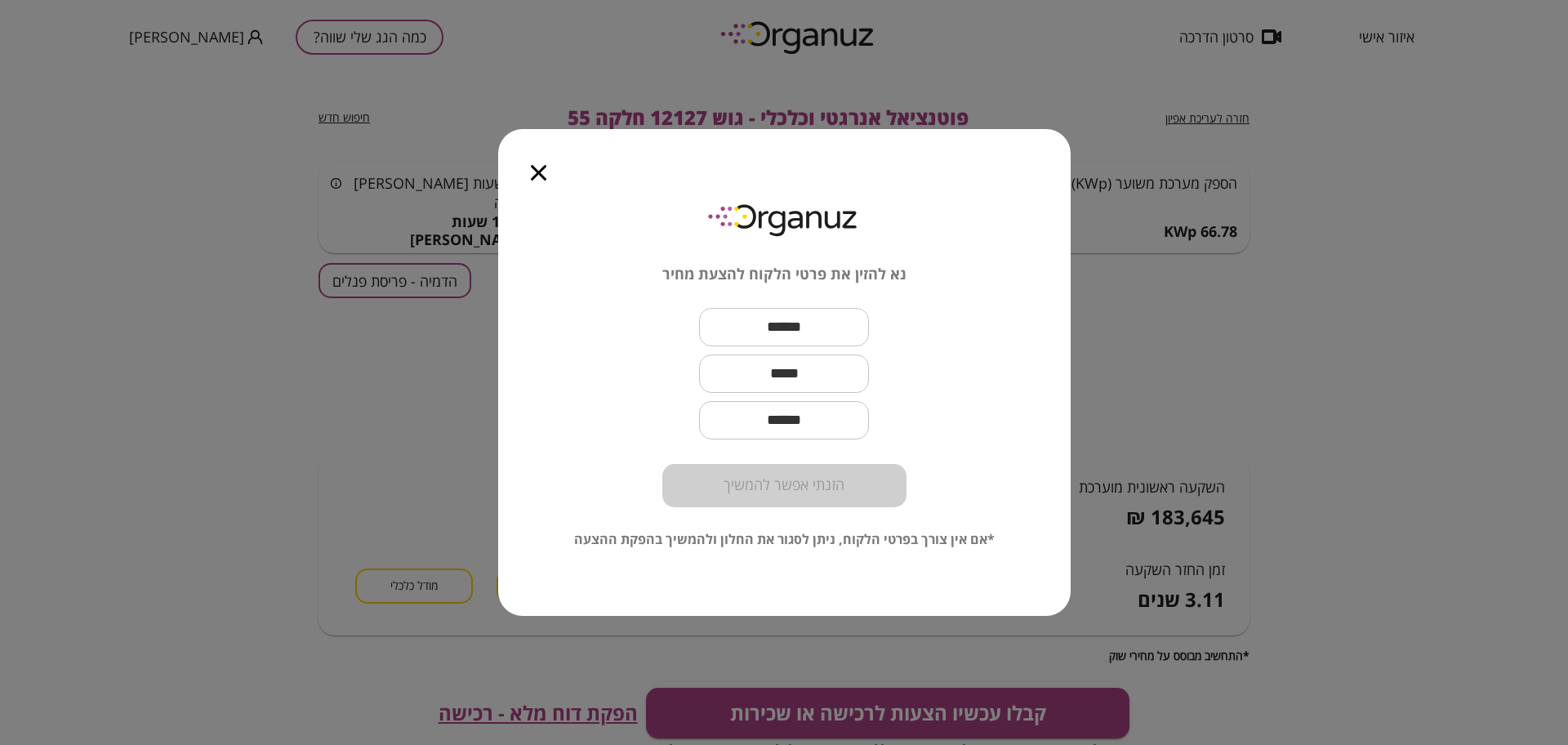
click at [542, 177] on icon "button" at bounding box center [539, 173] width 16 height 16
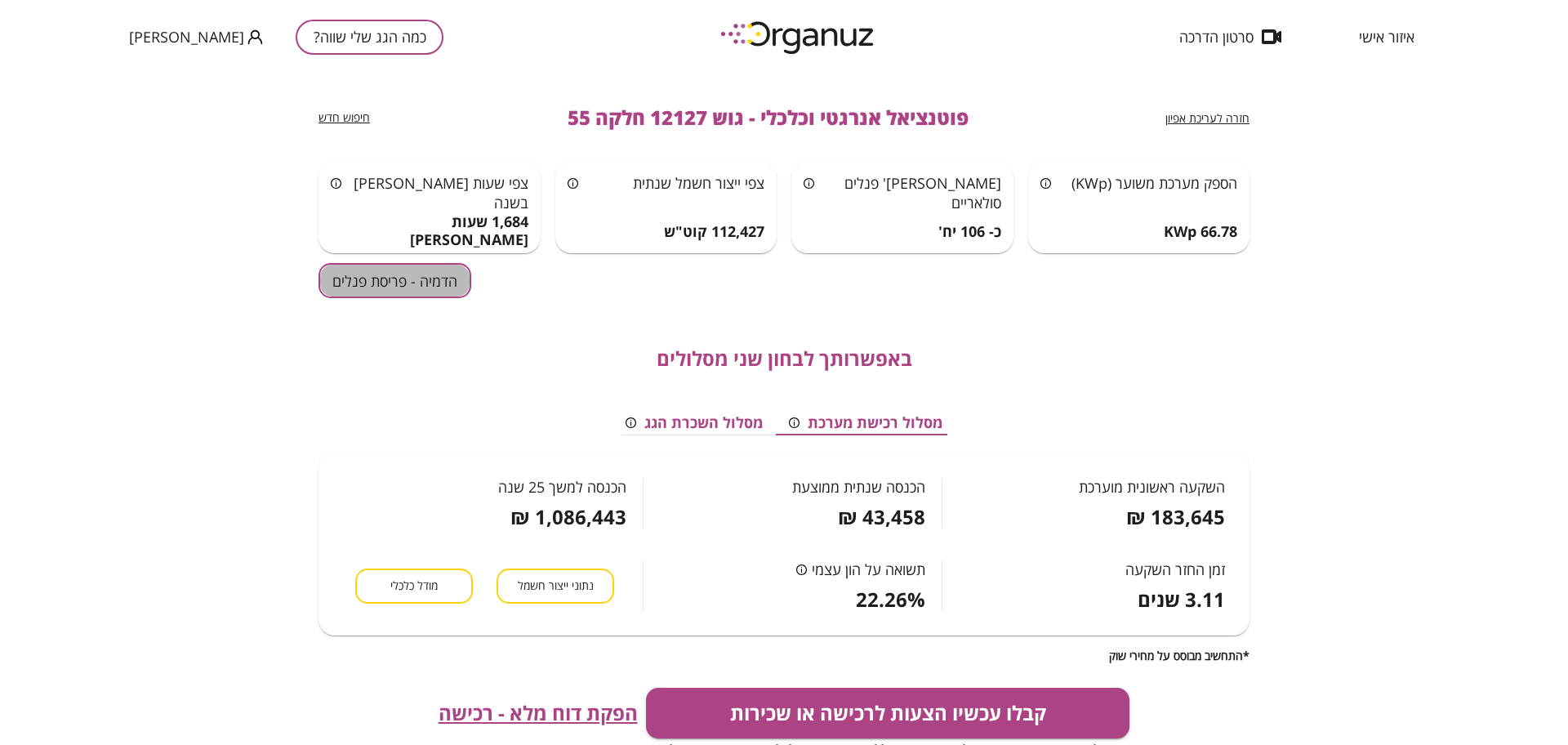
click at [405, 264] on button "הדמיה - פריסת פנלים" at bounding box center [395, 280] width 153 height 35
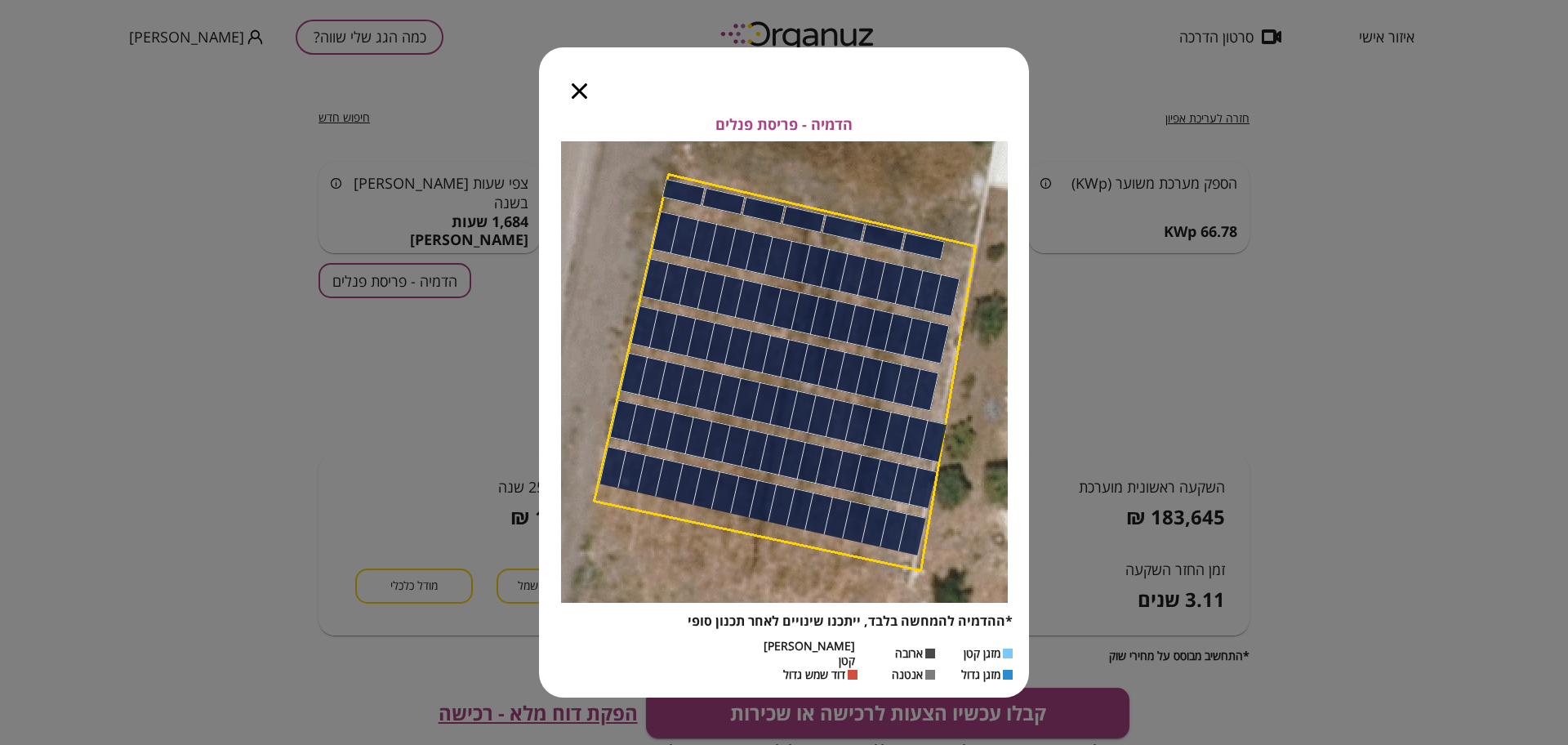
click at [583, 98] on icon "button" at bounding box center [580, 91] width 16 height 16
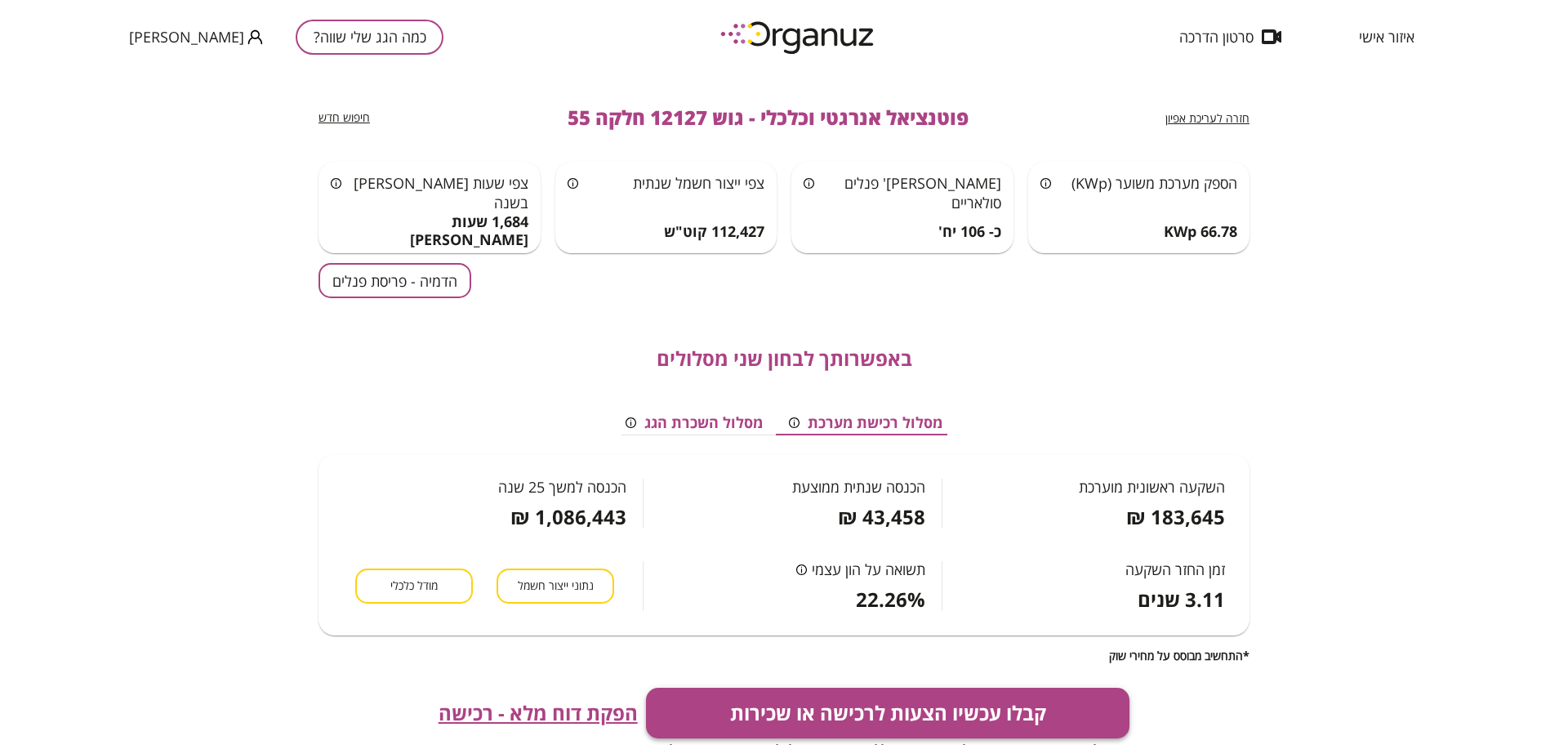
click at [865, 696] on button "קבלו עכשיו הצעות לרכישה או שכירות" at bounding box center [888, 712] width 485 height 51
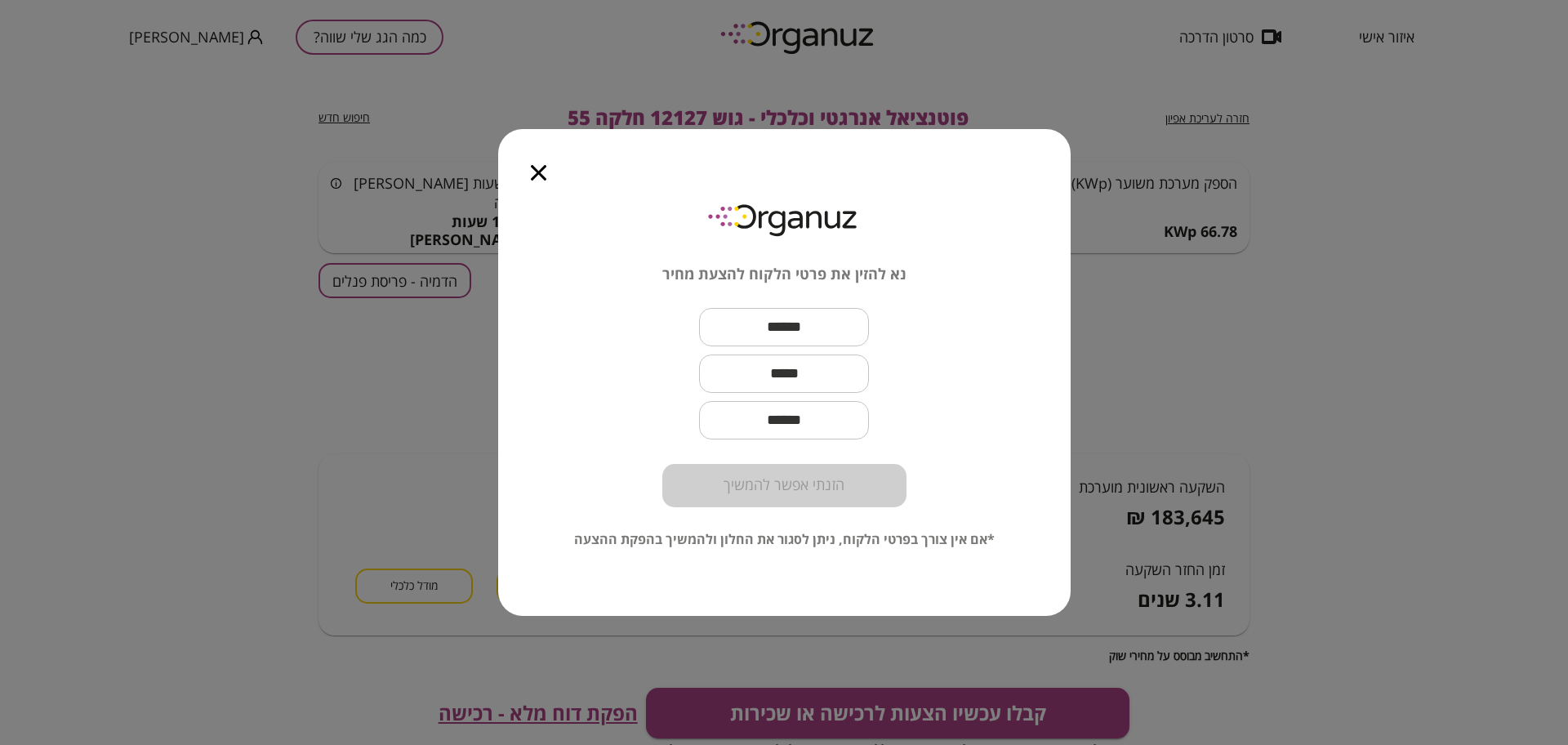
click at [772, 324] on input "text" at bounding box center [784, 327] width 170 height 49
paste input "**********"
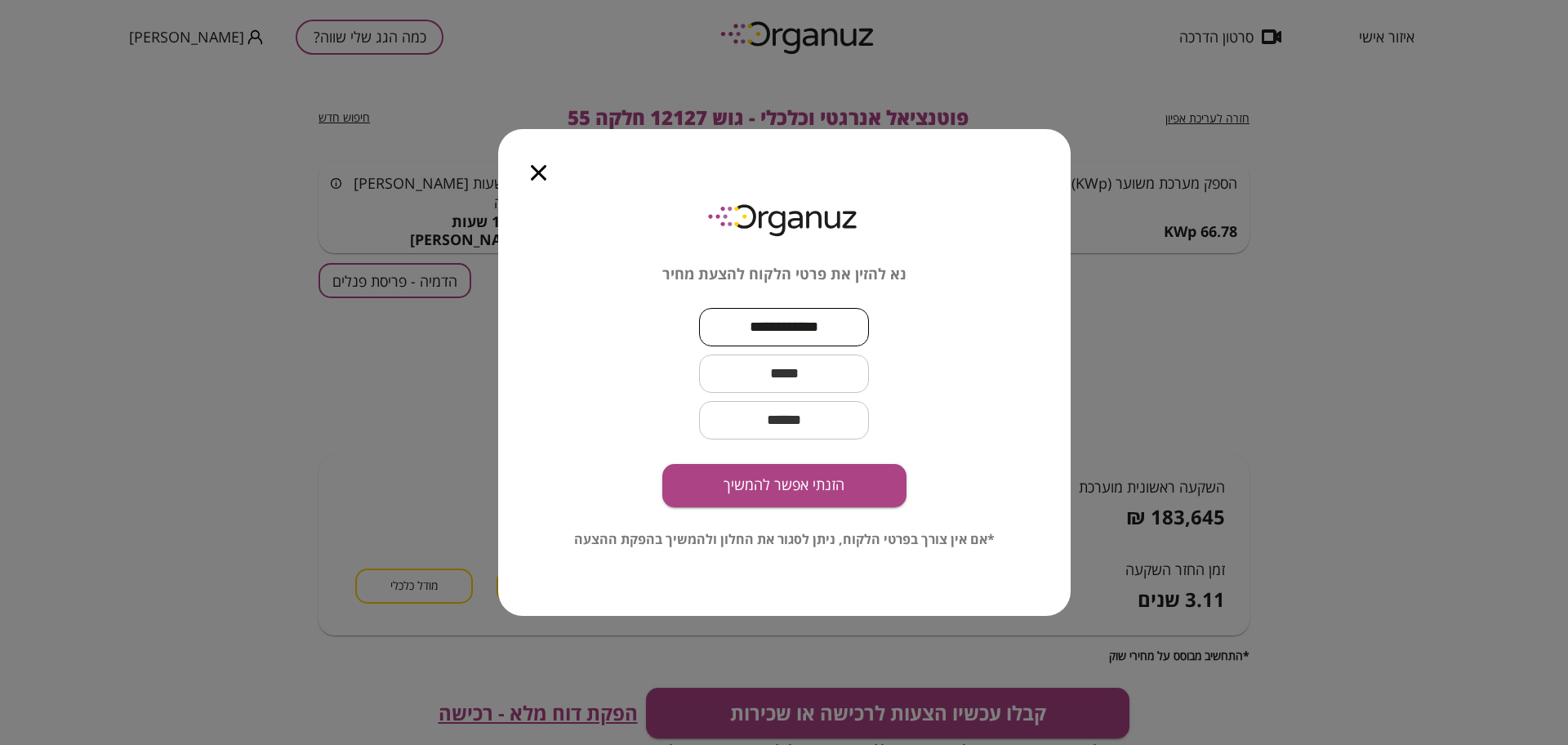
type input "**********"
click at [835, 384] on input "text" at bounding box center [784, 373] width 170 height 49
paste input "**********"
type input "**********"
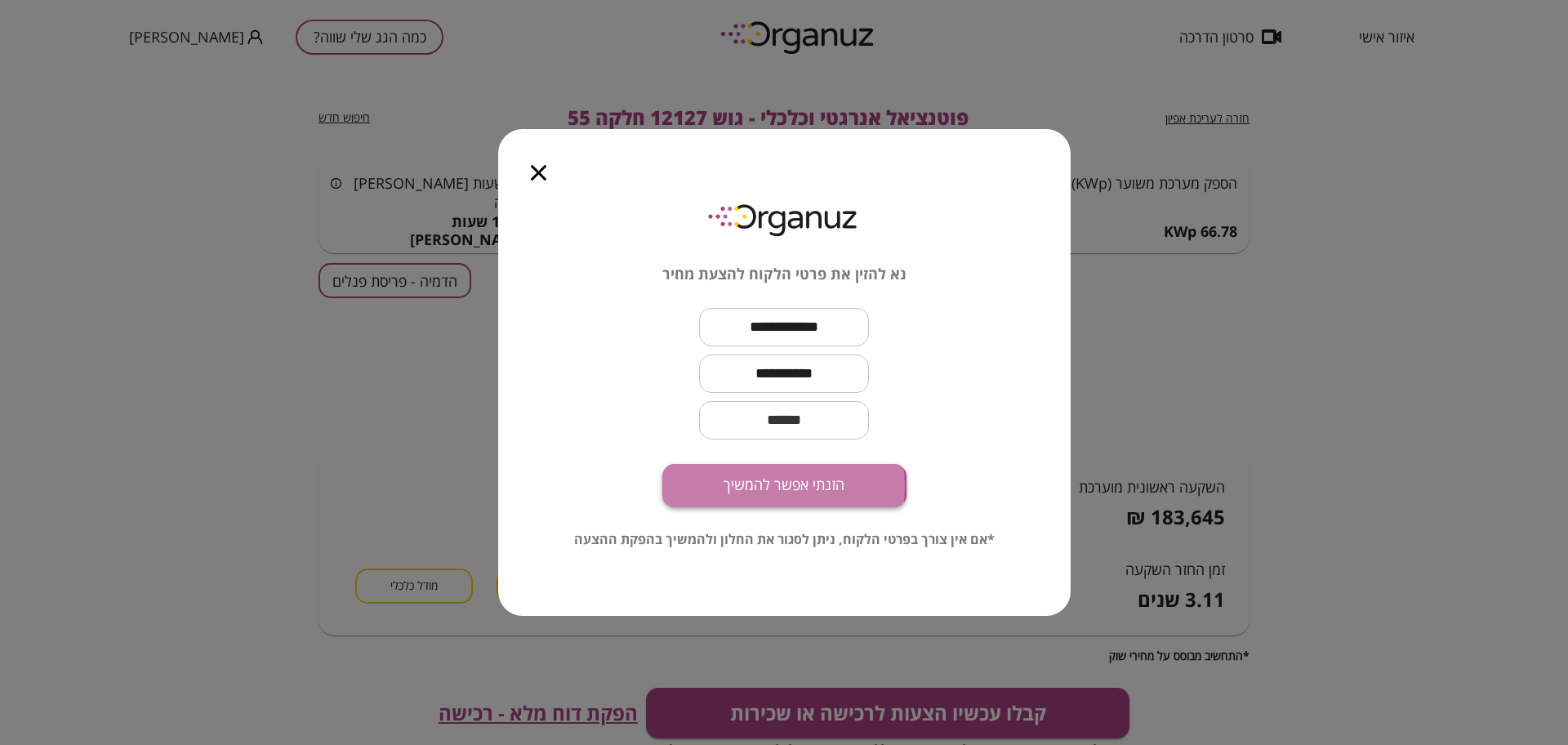
click at [756, 486] on button "הזנתי אפשר להמשיך" at bounding box center [784, 486] width 244 height 44
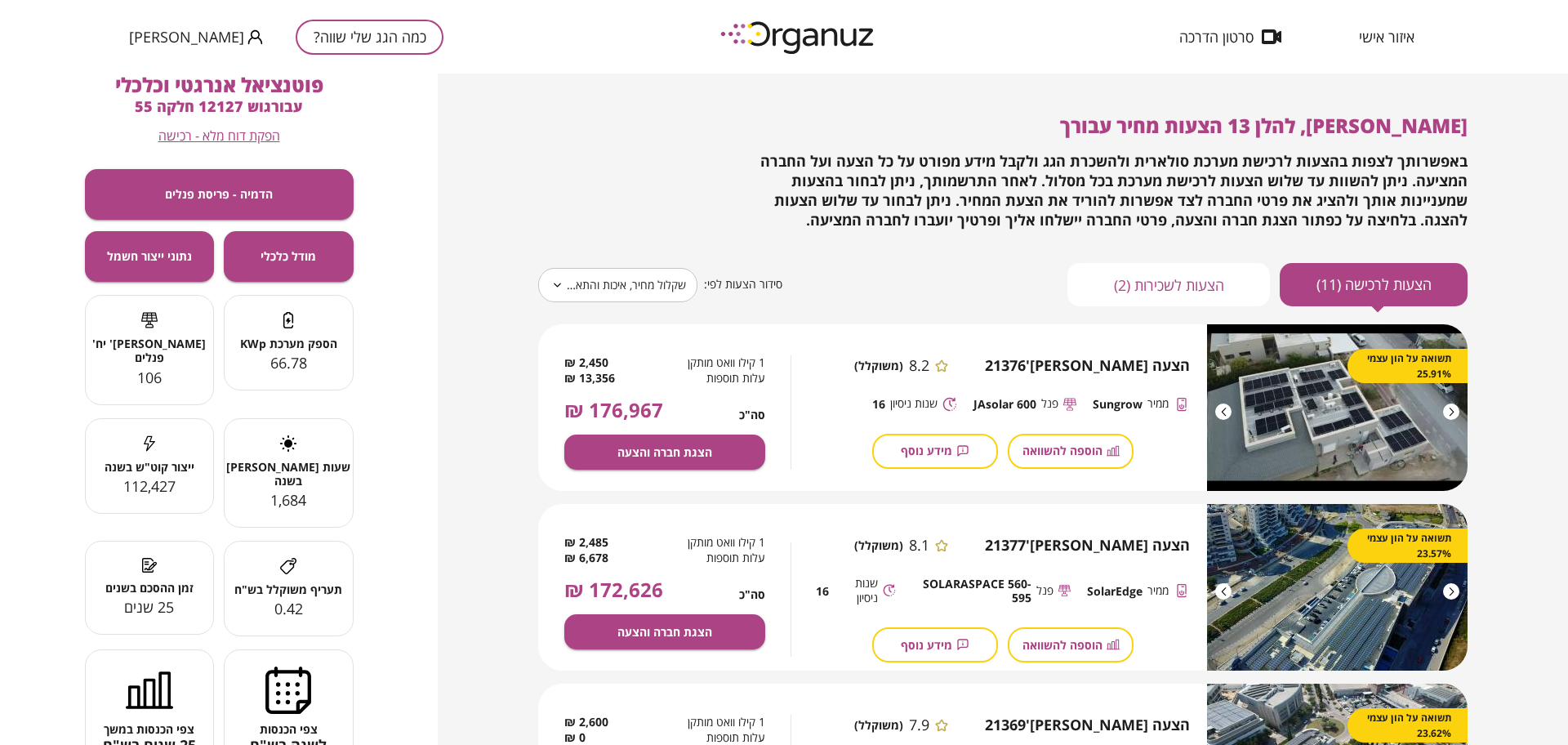
click at [542, 289] on body "**********" at bounding box center [784, 372] width 1568 height 745
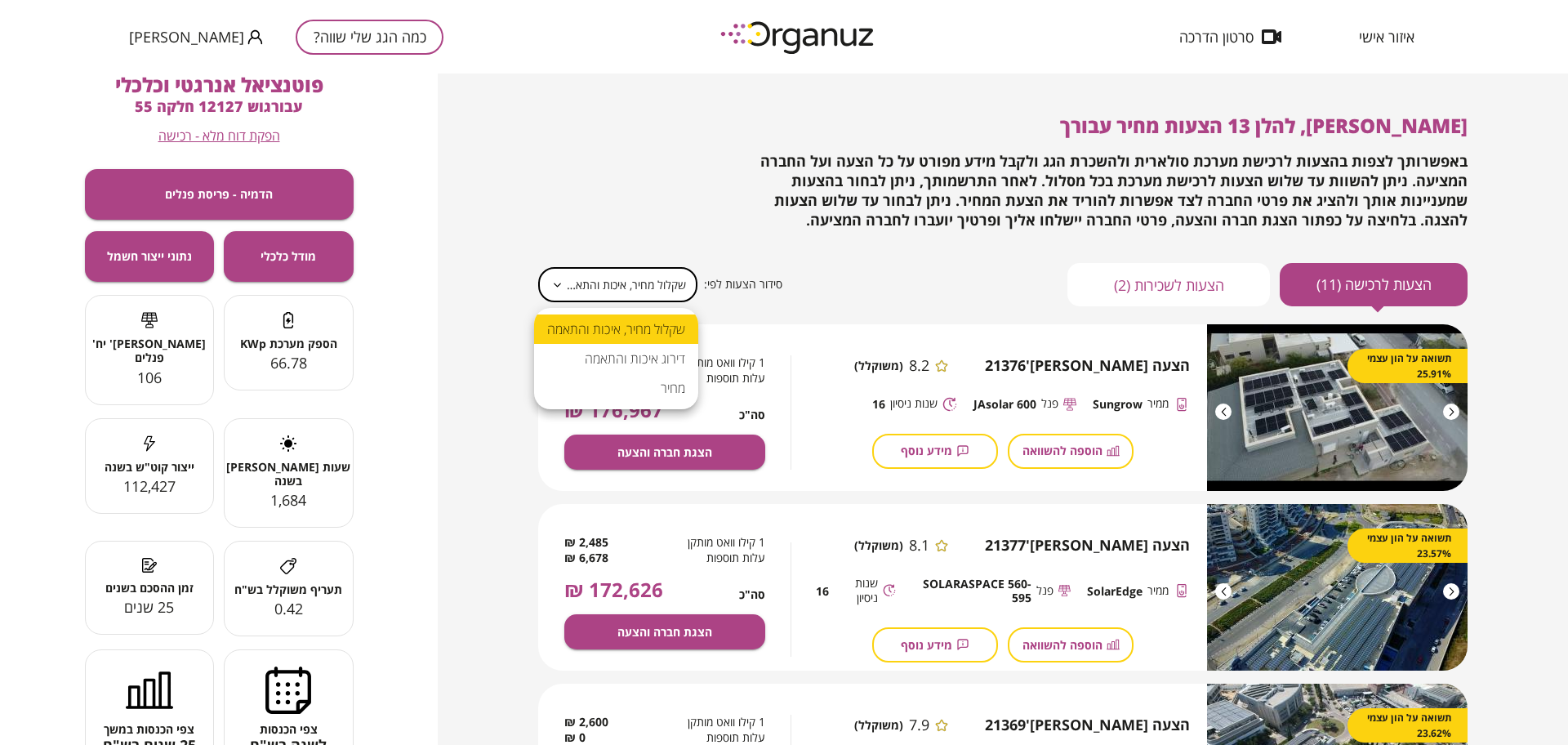
click at [673, 394] on li "מחיר" at bounding box center [616, 388] width 164 height 30
type input "*****"
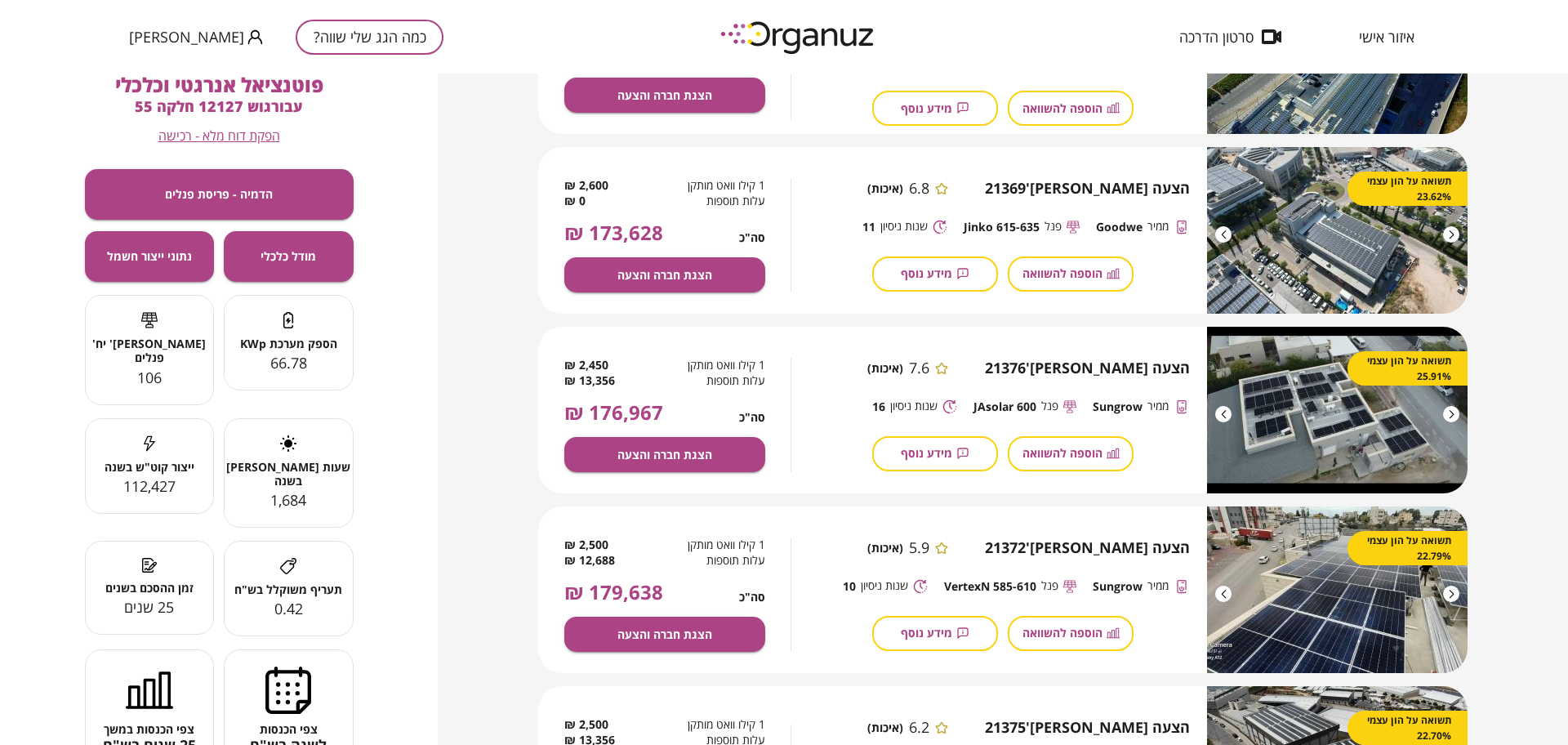
scroll to position [715, 0]
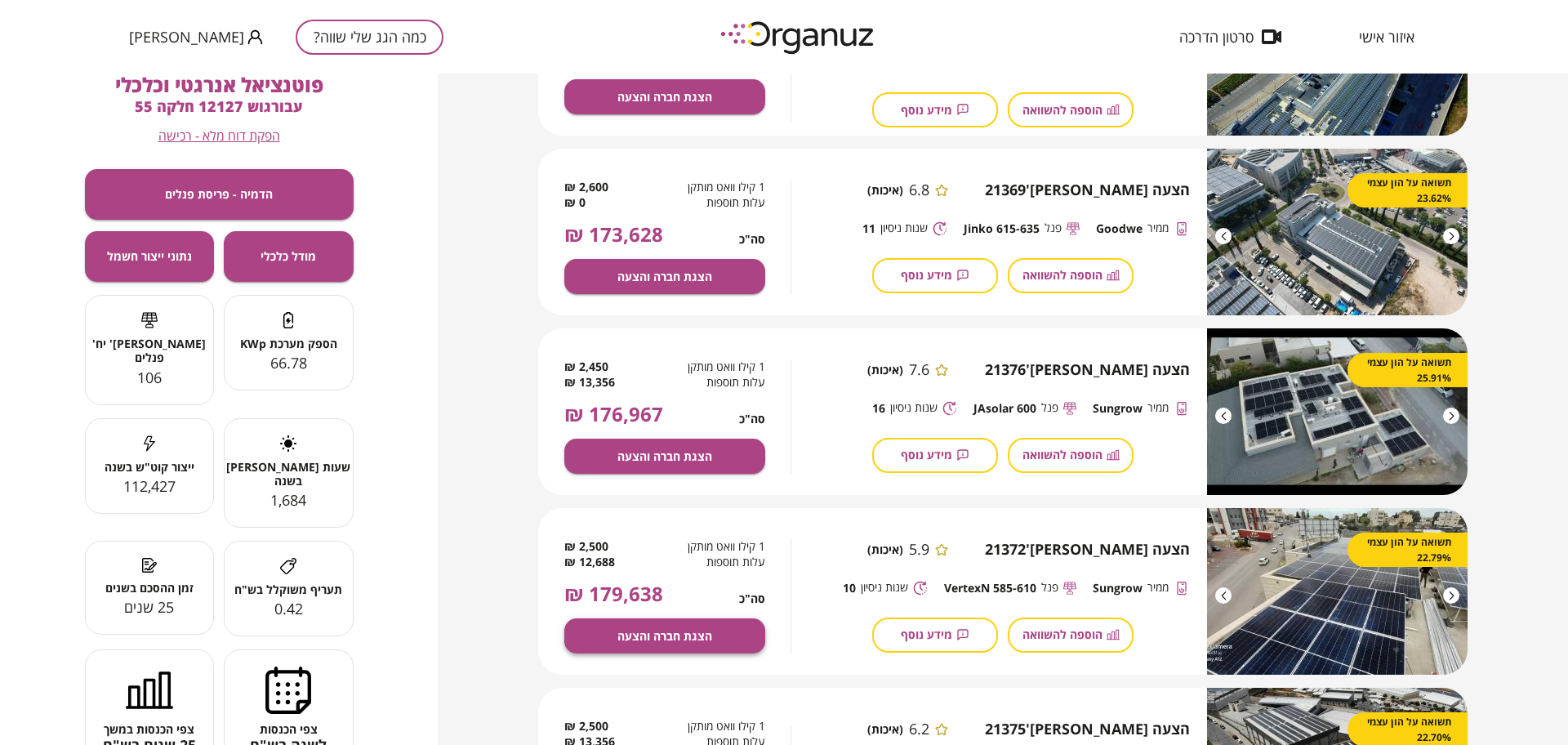
click at [704, 623] on button "הצגת חברה והצעה" at bounding box center [664, 636] width 201 height 35
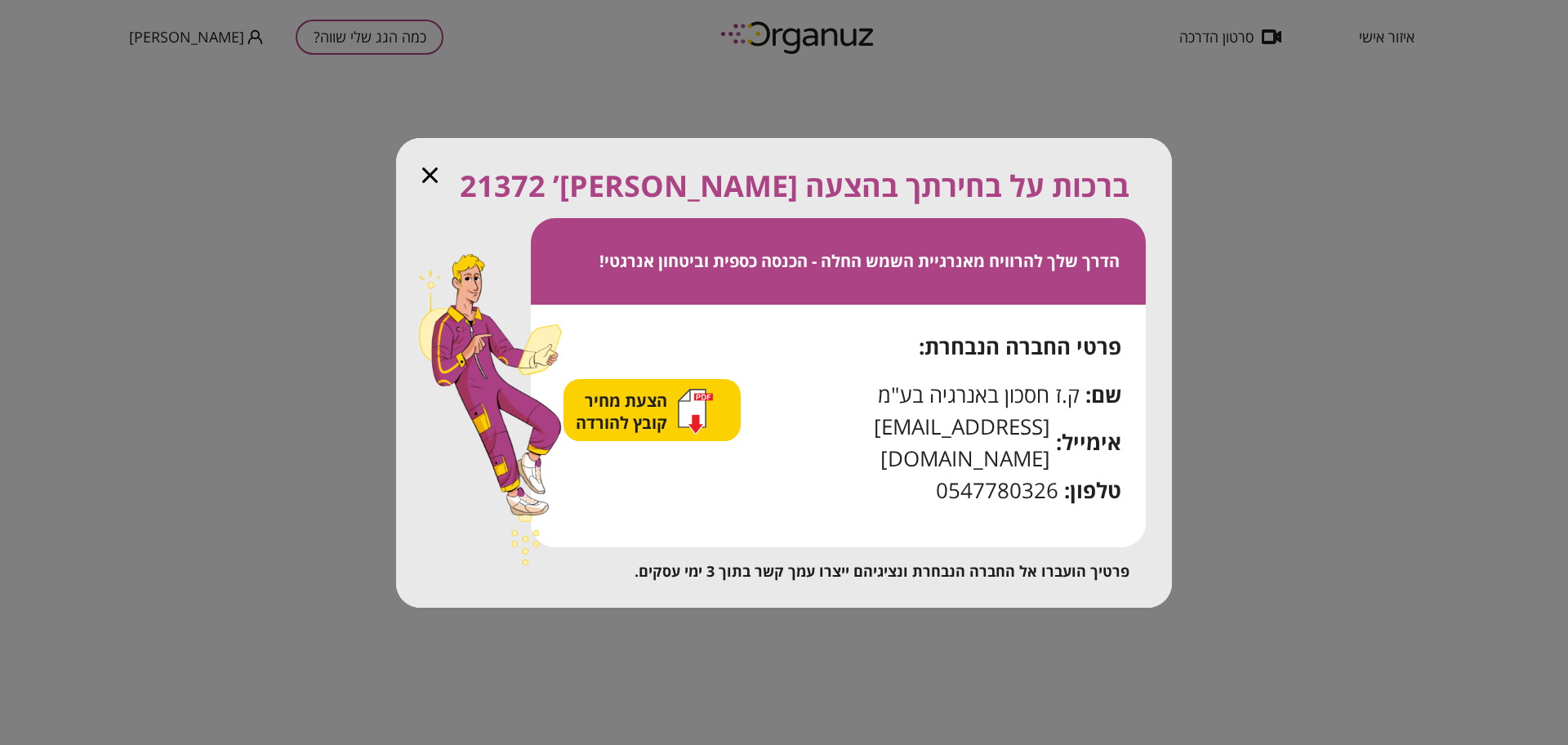
click at [634, 414] on span "הצעת מחיר קובץ להורדה" at bounding box center [624, 411] width 95 height 44
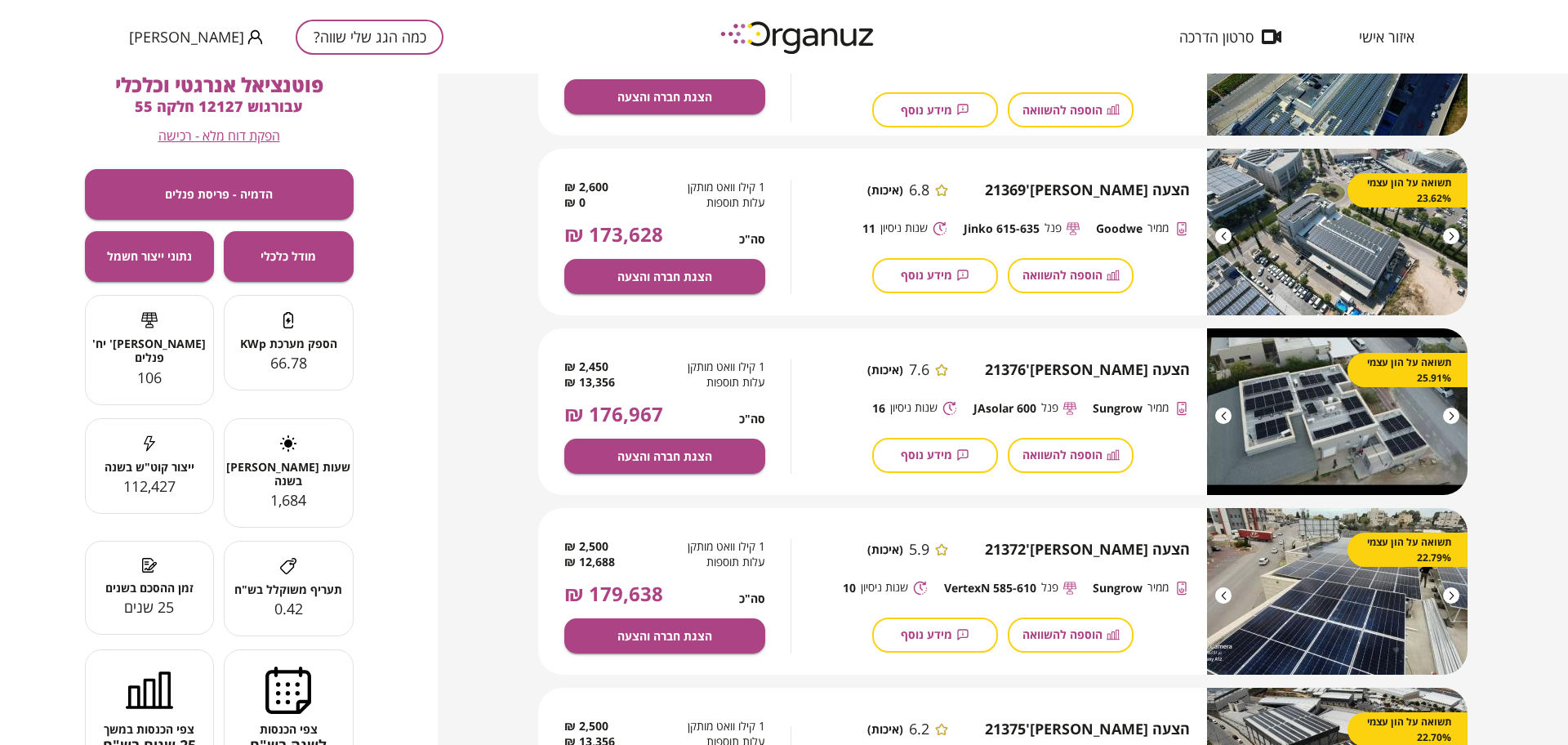
click at [451, 85] on div "[PERSON_NAME], להלן 13 הצעות מחיר עבורך באפשרותך לצפות בהצעות לרכישת מערכת סולא…" at bounding box center [1003, 409] width 1130 height 671
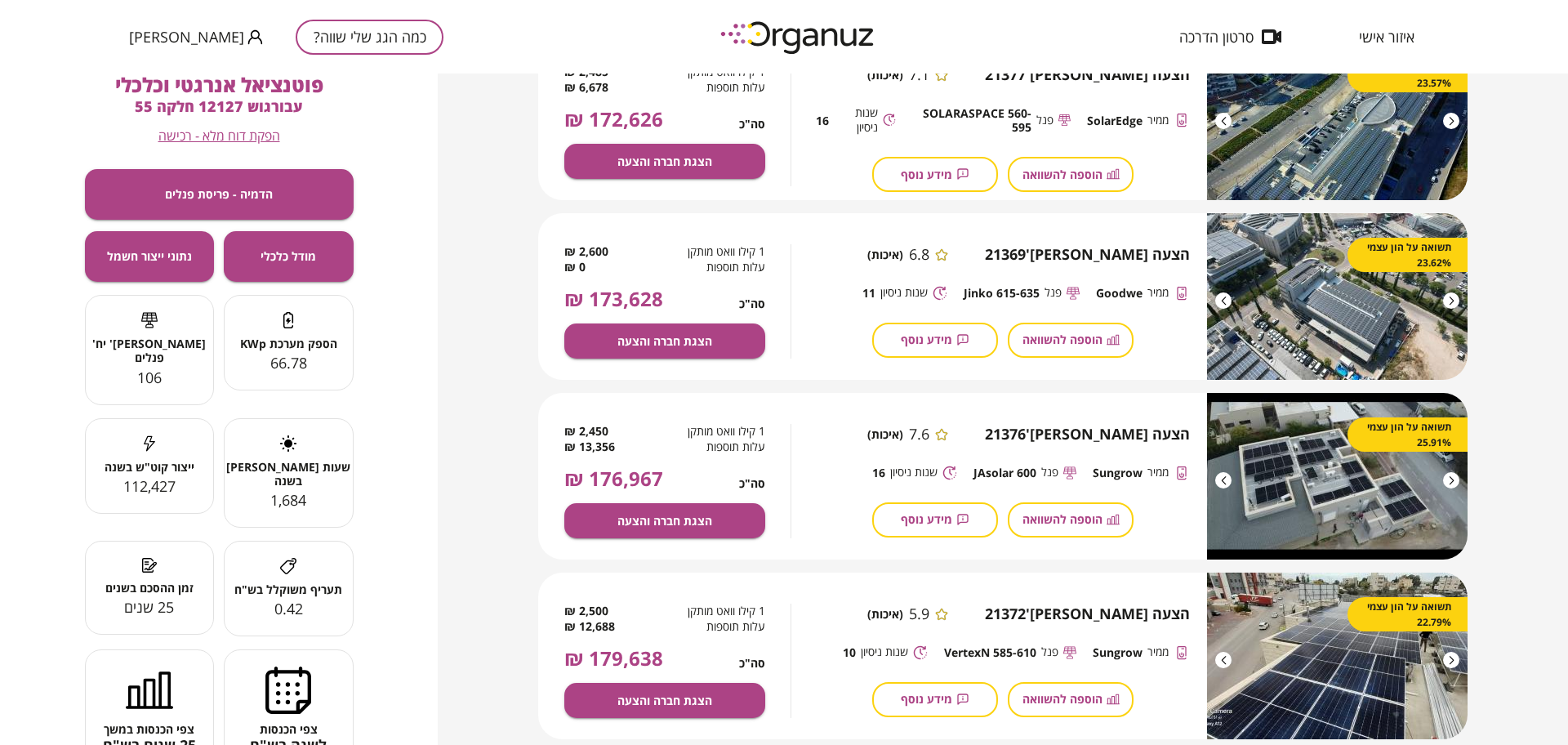
scroll to position [306, 0]
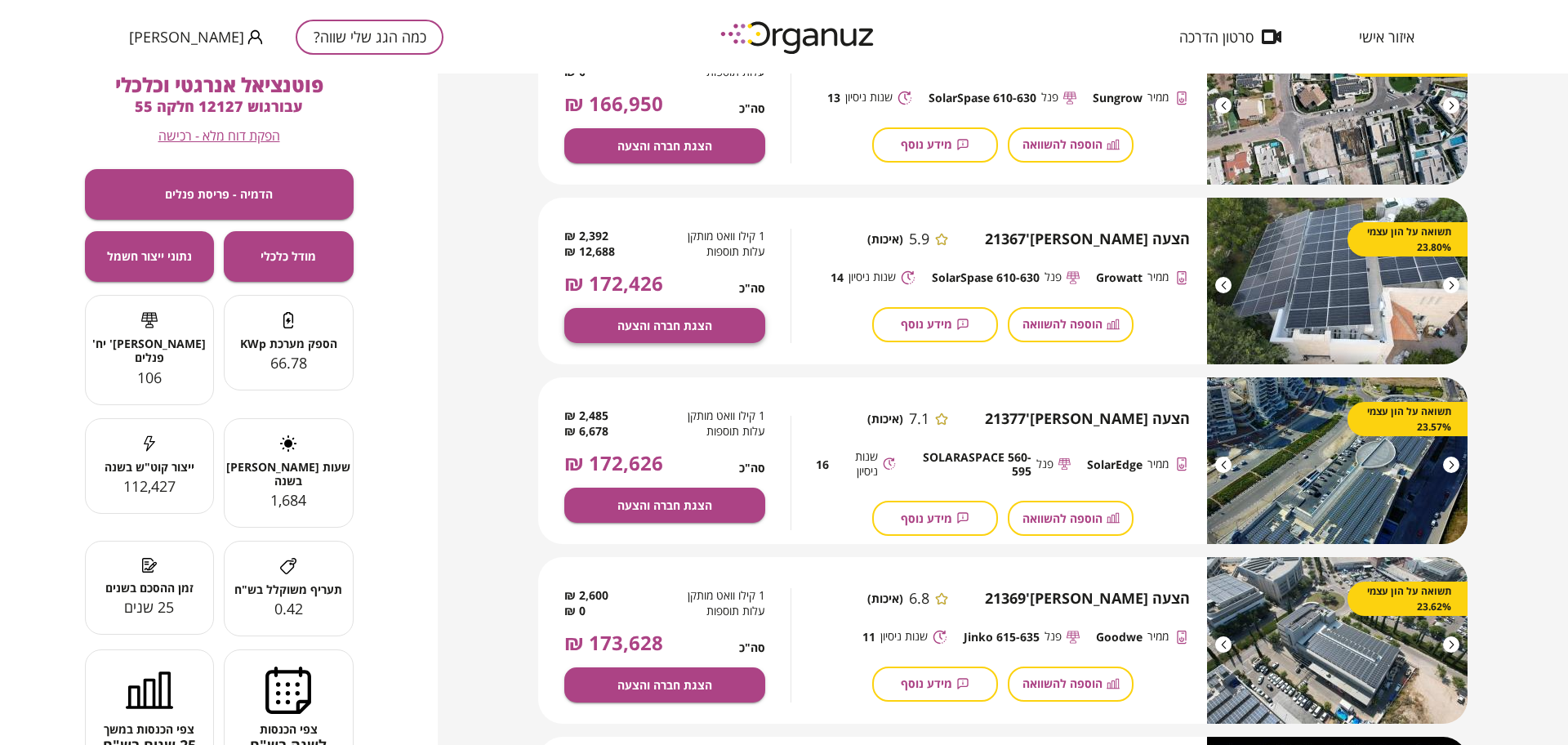
click at [698, 327] on span "הצגת חברה והצעה" at bounding box center [664, 326] width 94 height 14
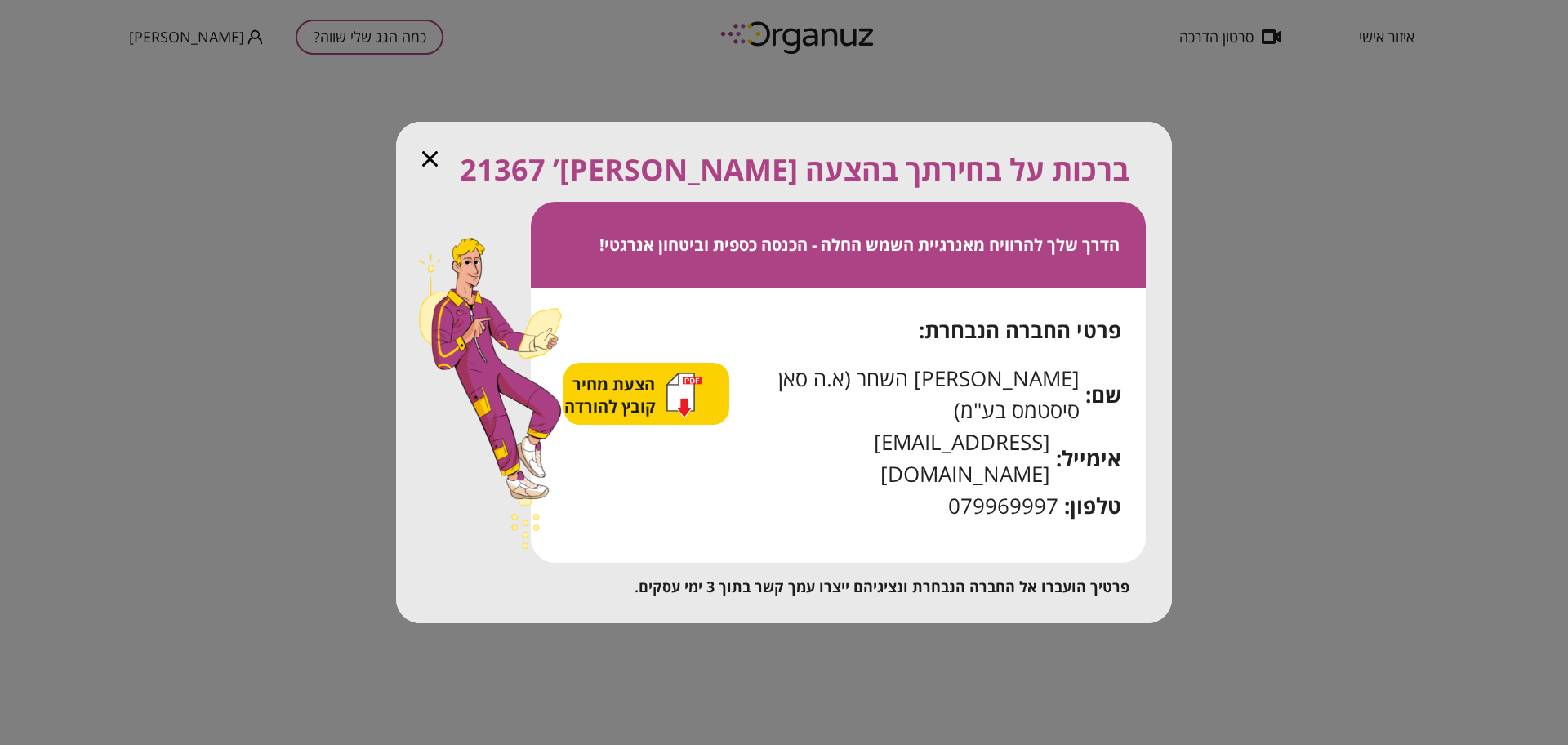
click at [609, 411] on span "הצעת מחיר קובץ להורדה" at bounding box center [612, 395] width 95 height 44
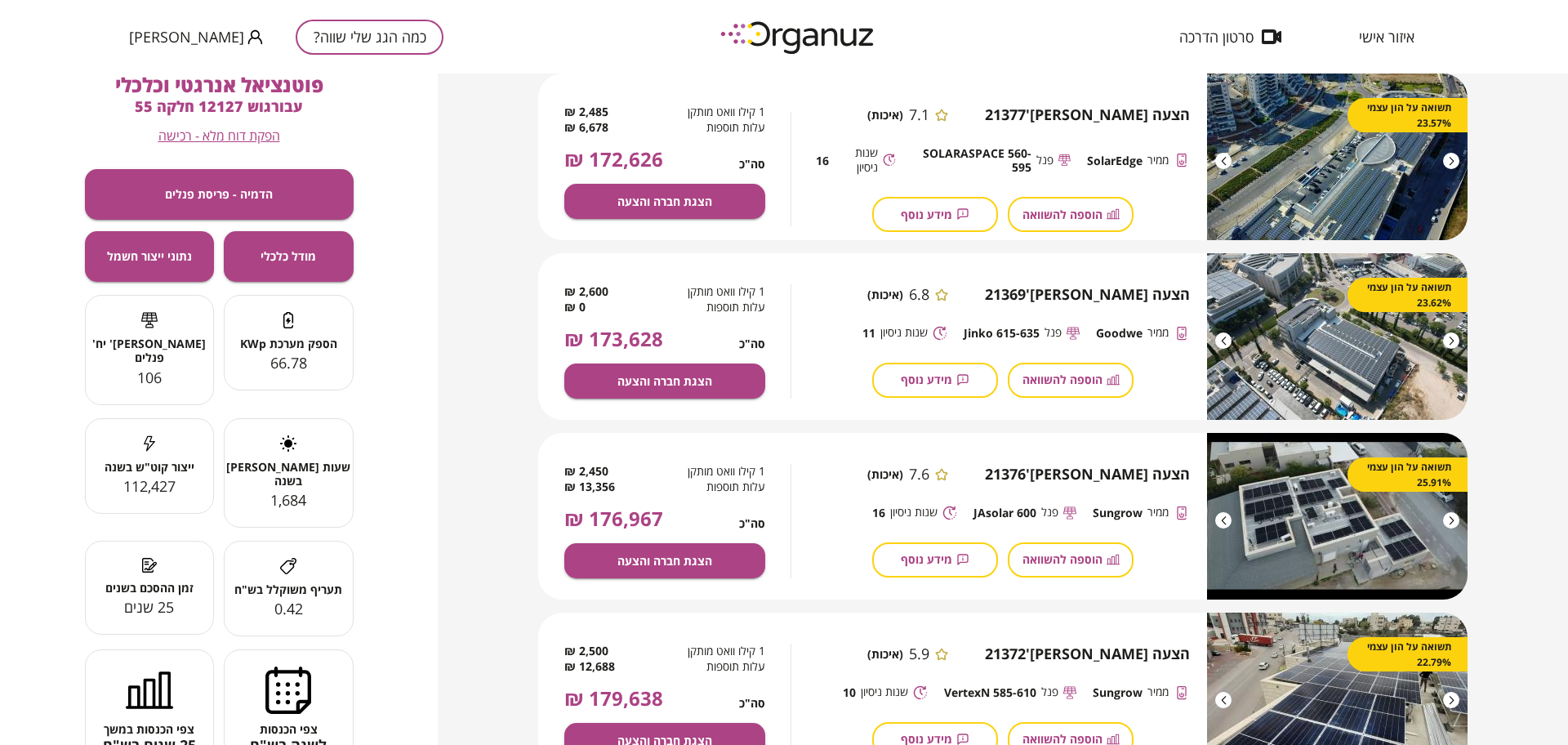
scroll to position [613, 0]
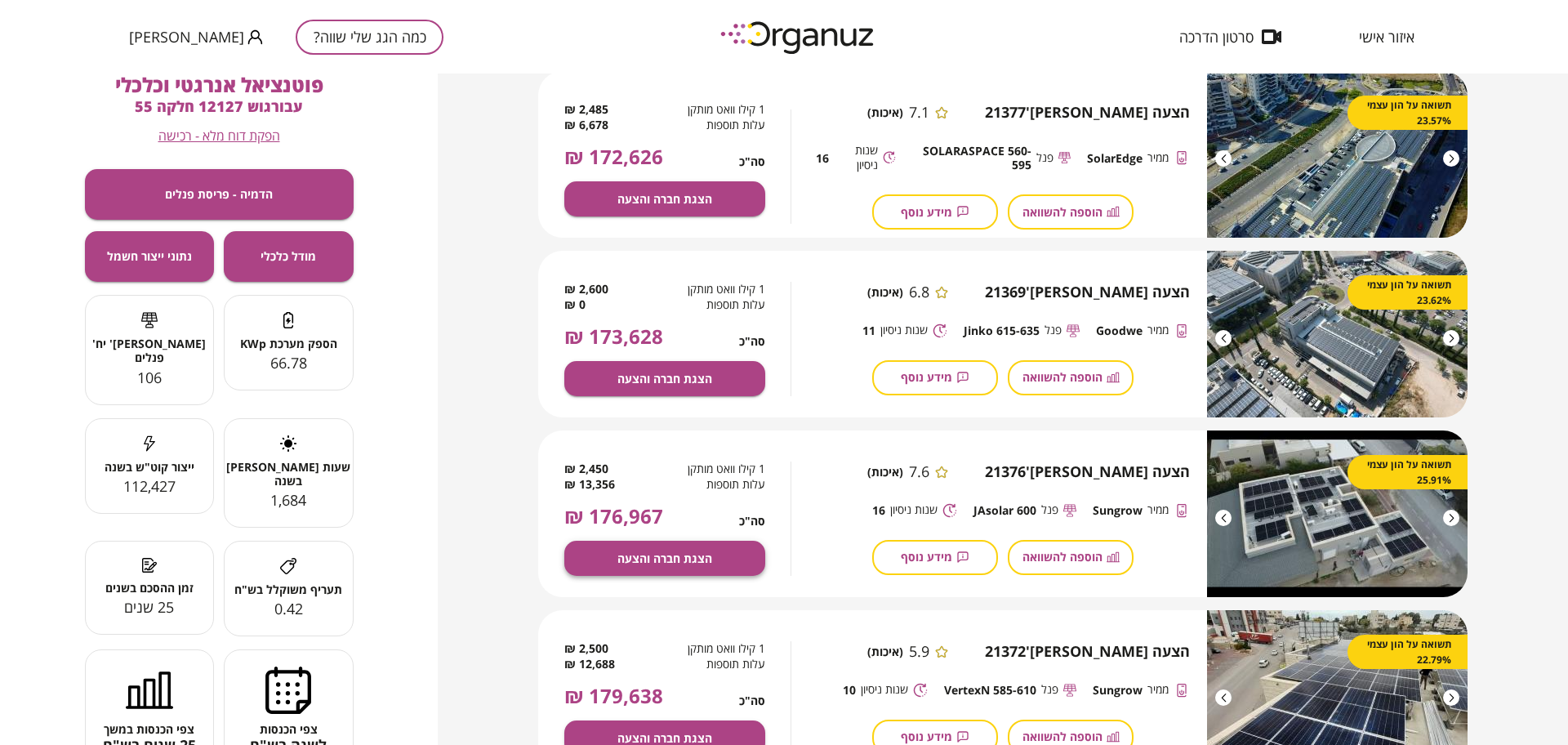
click at [726, 559] on button "הצגת חברה והצעה" at bounding box center [664, 557] width 201 height 35
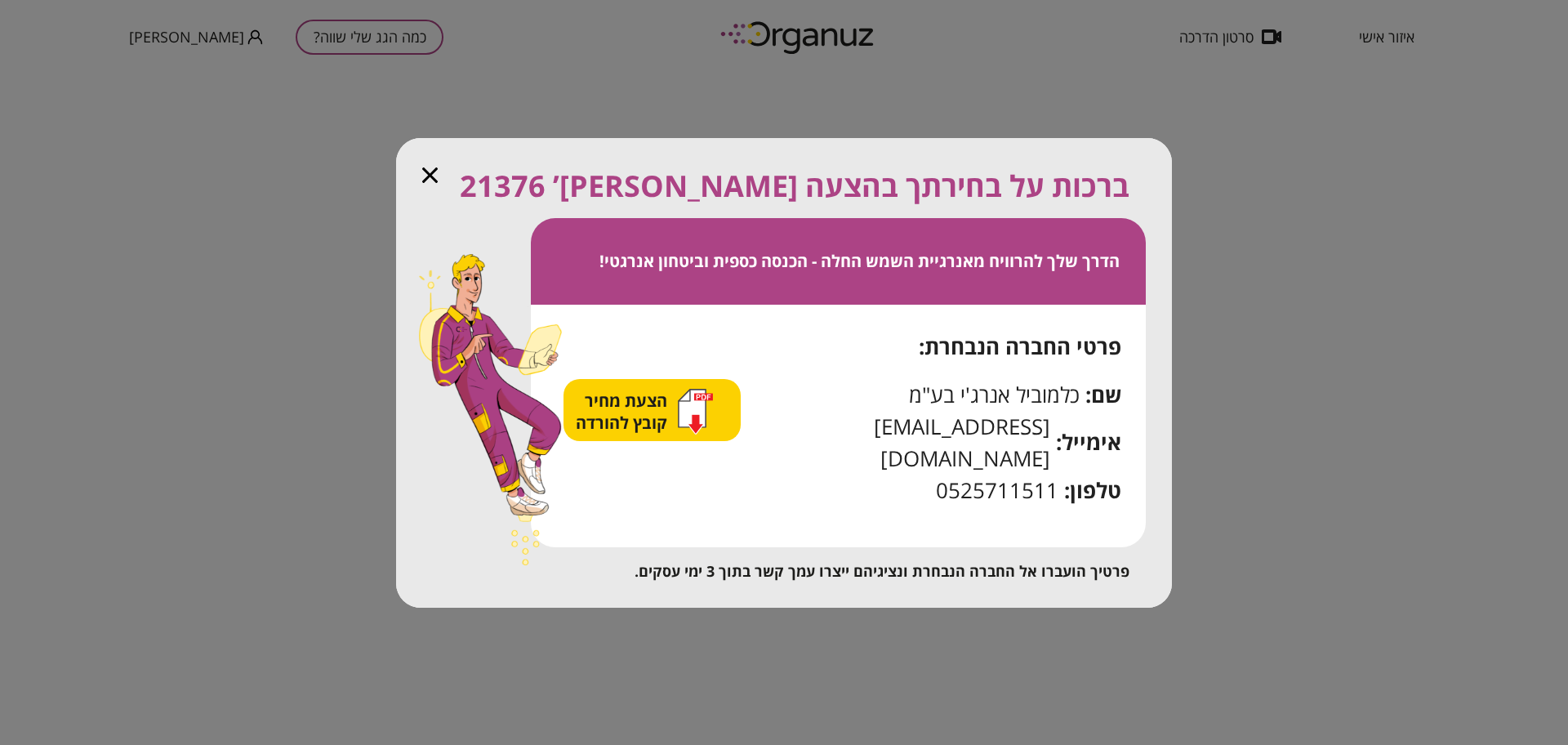
click at [639, 411] on span "הצעת מחיר קובץ להורדה" at bounding box center [624, 411] width 95 height 44
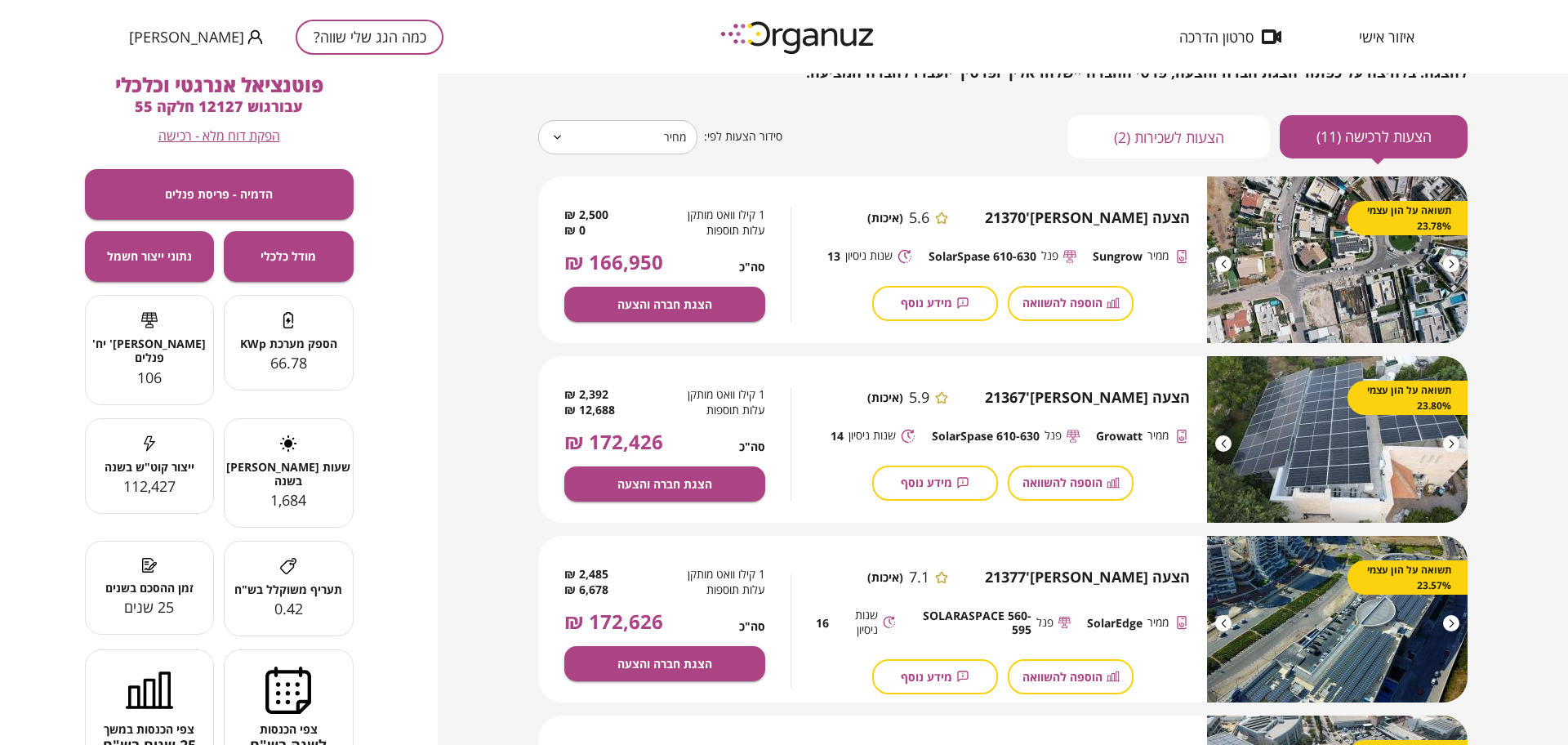
scroll to position [102, 0]
